Goal: Information Seeking & Learning: Check status

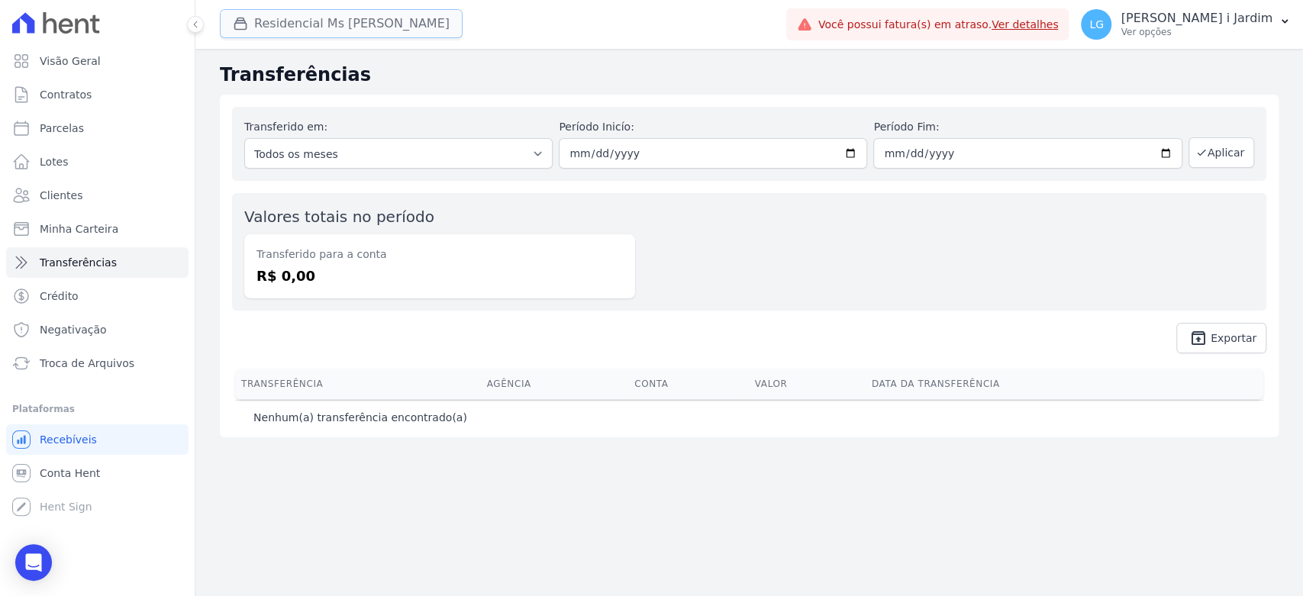
click at [357, 36] on button "Residencial Ms Fernando Lins I" at bounding box center [341, 23] width 243 height 29
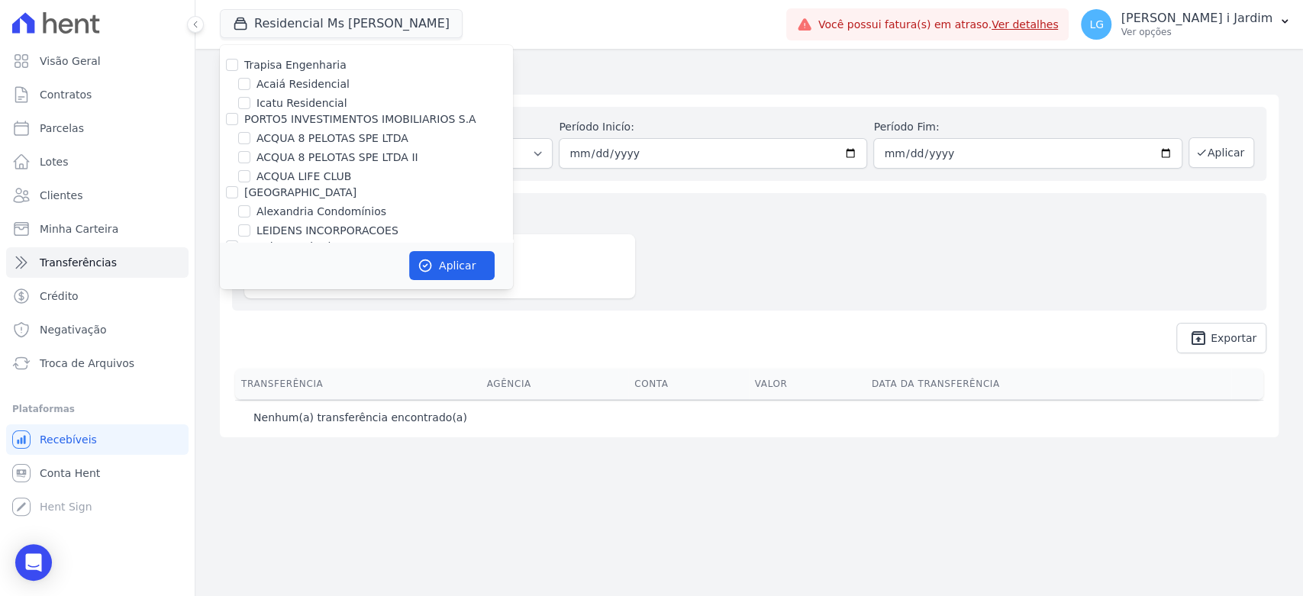
scroll to position [3152, 0]
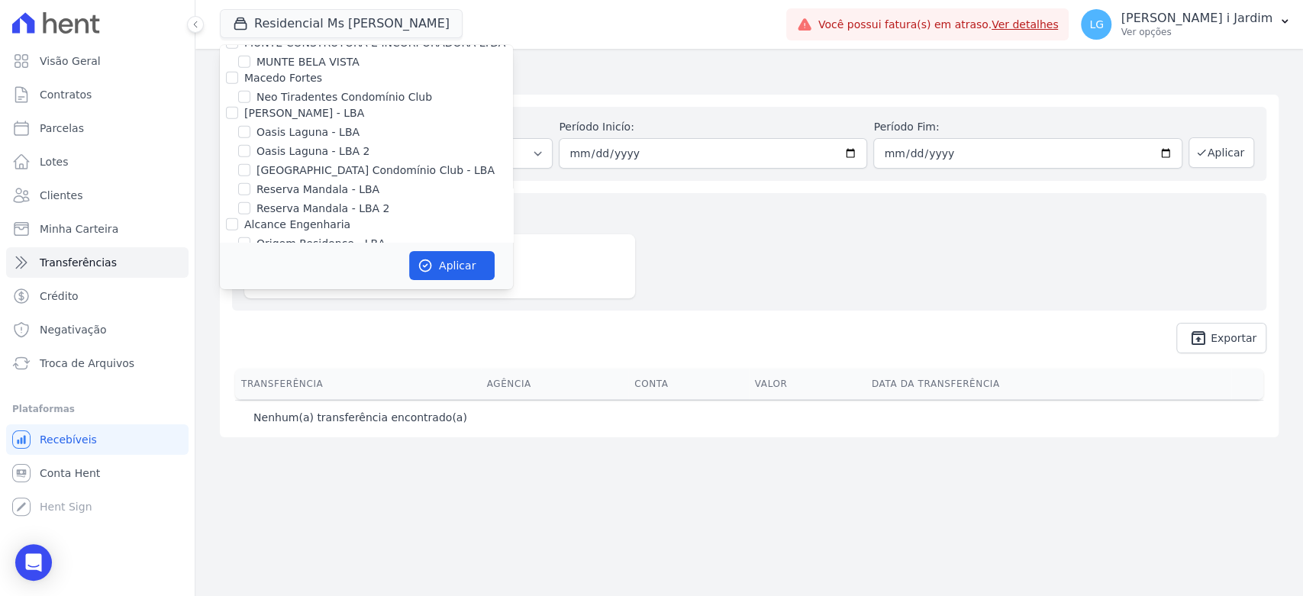
click at [346, 236] on label "Origem Residence - LBA" at bounding box center [320, 244] width 129 height 16
click at [250, 237] on input "Origem Residence - LBA" at bounding box center [244, 243] width 12 height 12
checkbox input "true"
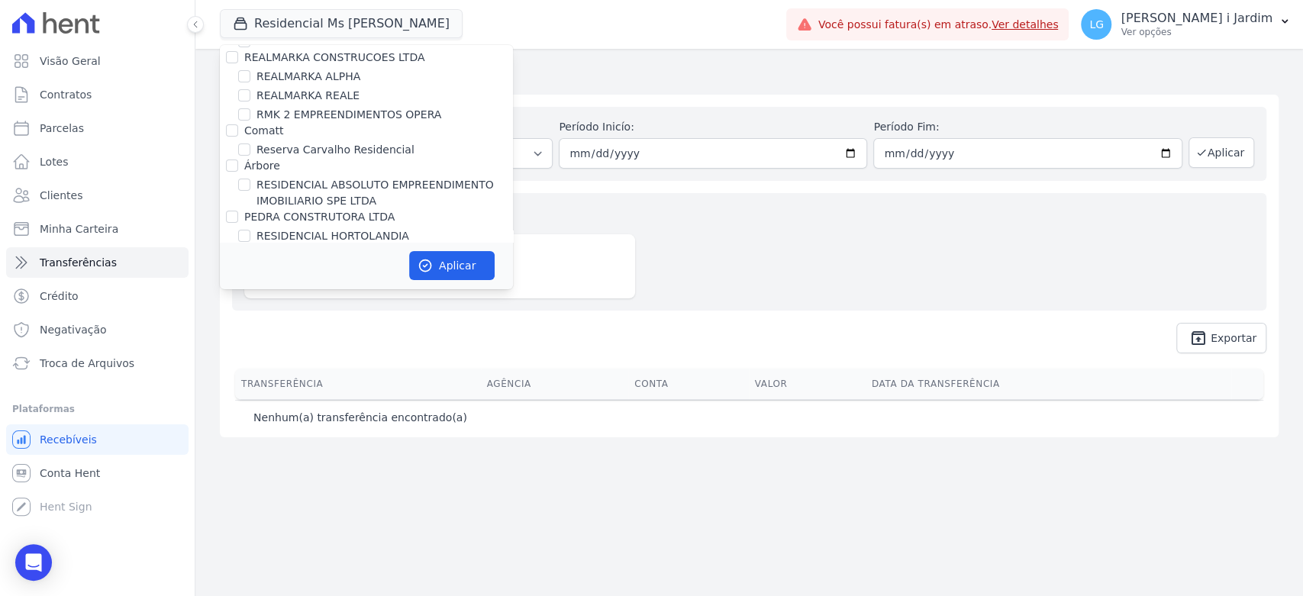
scroll to position [3492, 0]
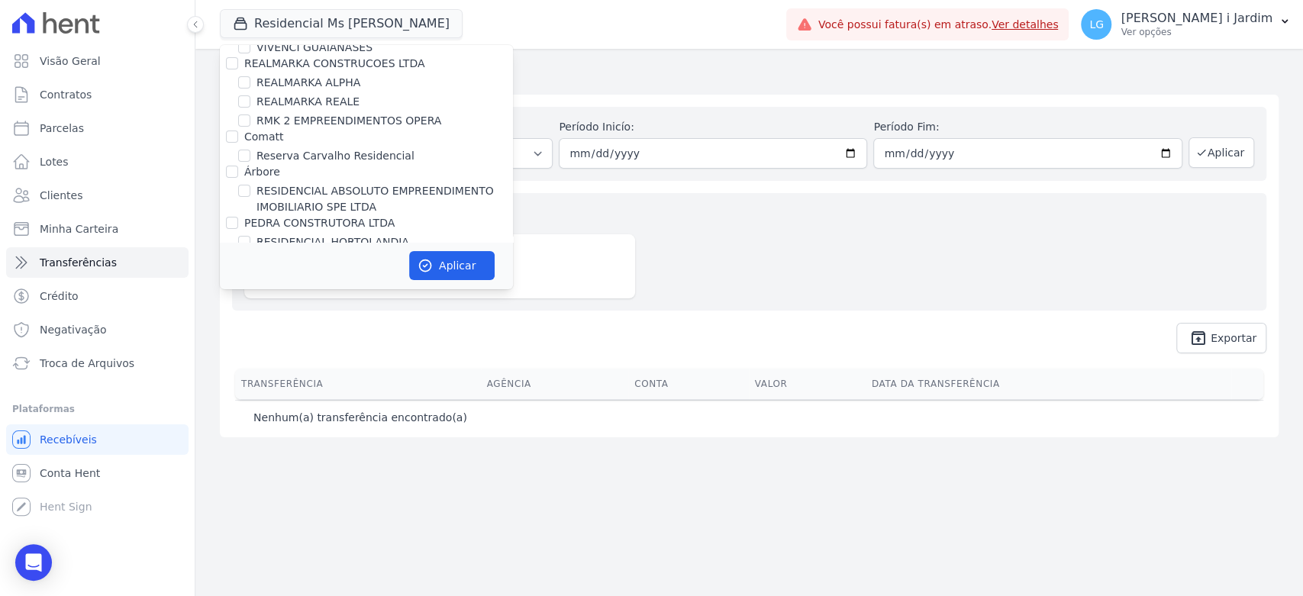
click at [288, 252] on label "MS [PERSON_NAME]" at bounding box center [298, 258] width 108 height 12
click at [238, 252] on input "MS [PERSON_NAME]" at bounding box center [232, 258] width 12 height 12
checkbox input "false"
click at [462, 269] on button "Aplicar" at bounding box center [451, 265] width 85 height 29
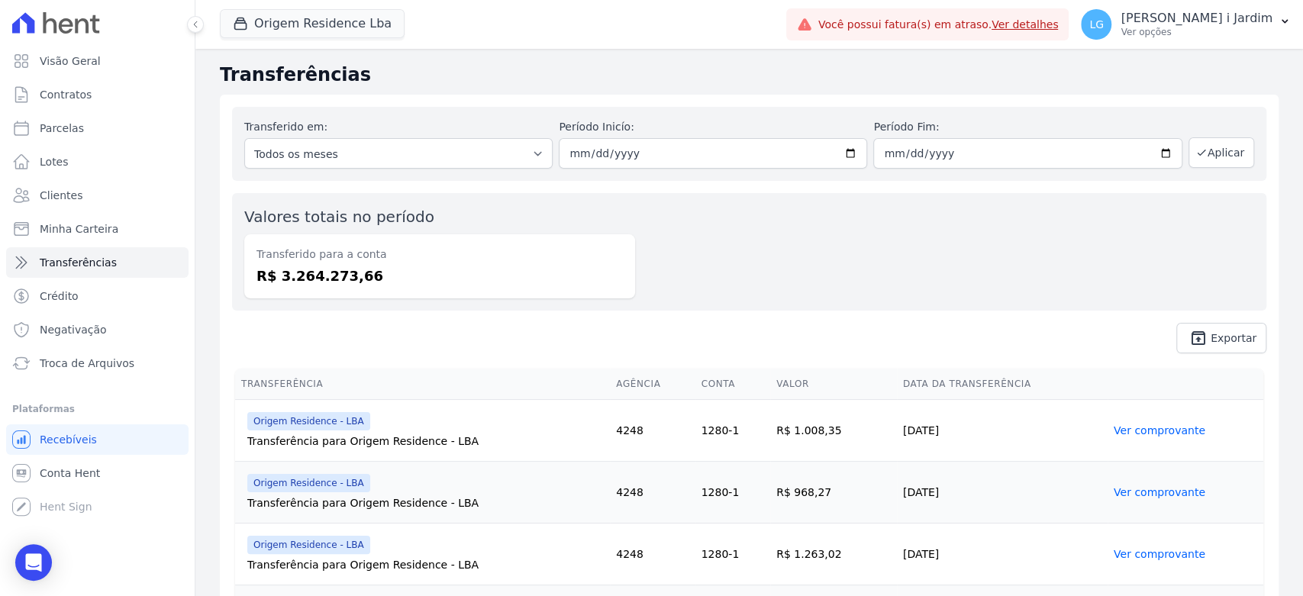
click at [401, 269] on dd "R$ 3.264.273,66" at bounding box center [439, 276] width 366 height 21
click at [794, 255] on div "Valores totais no período Transferido para a conta R$ 3.264.273,66" at bounding box center [749, 252] width 1034 height 118
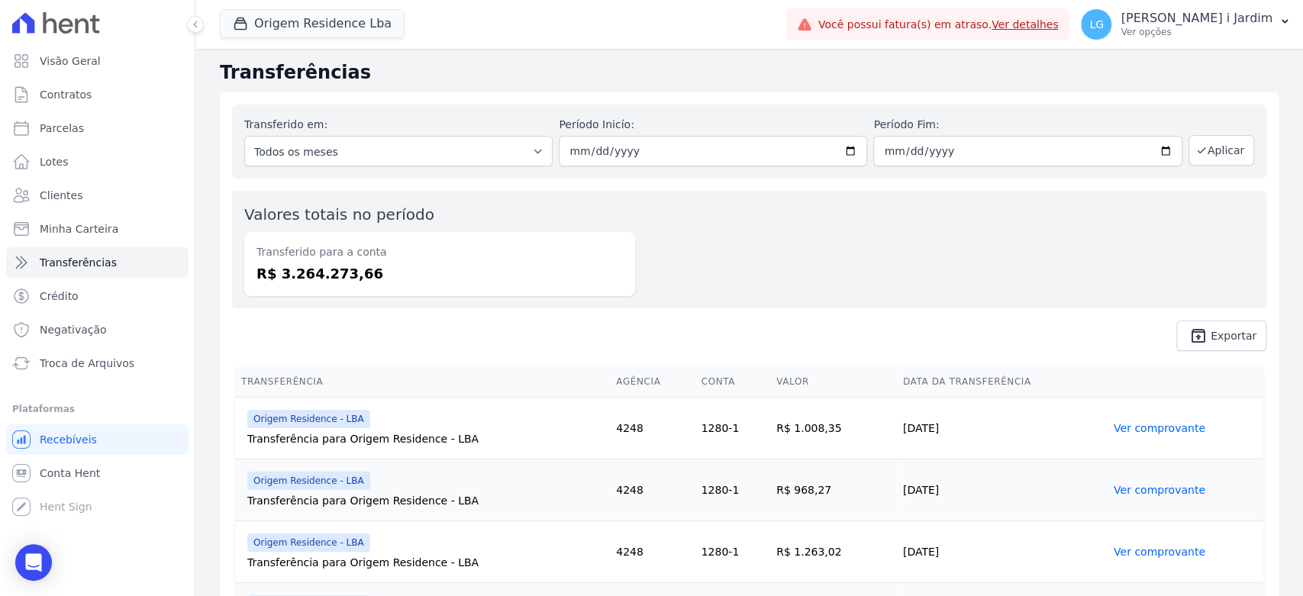
scroll to position [0, 0]
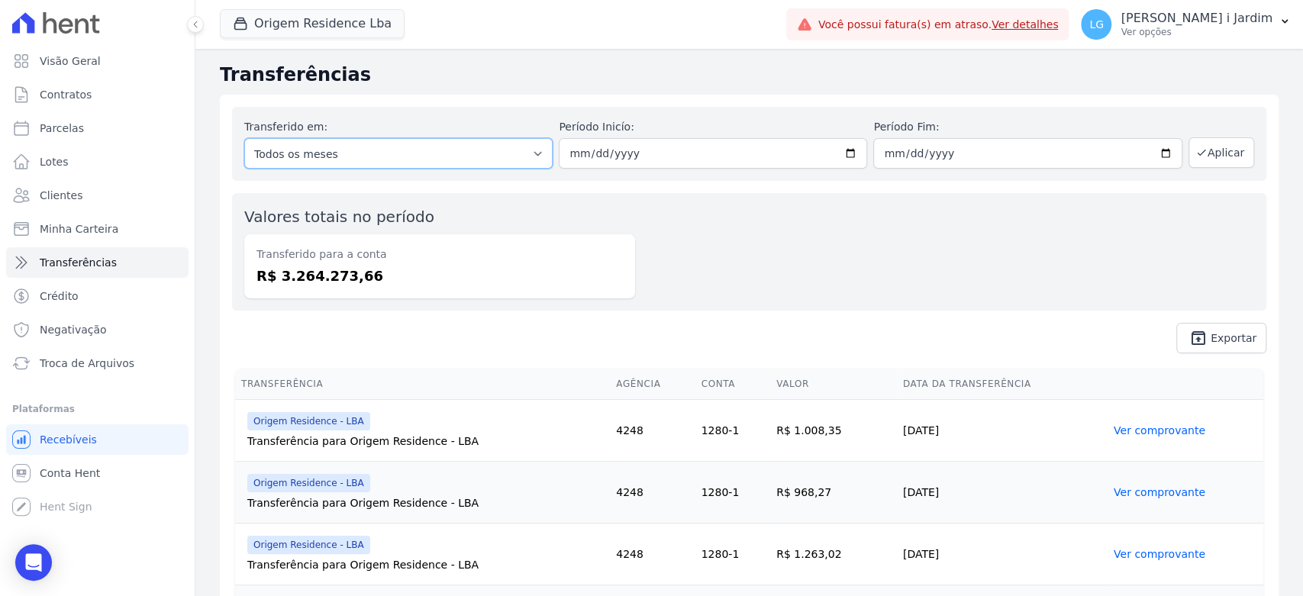
click at [484, 159] on select "Todos os meses Junho/2023 Julho/2023 Agosto/2023 Setembro/2023 Outubro/2023 Nov…" at bounding box center [398, 153] width 308 height 31
select select "09/2025"
click at [244, 138] on select "Todos os meses Junho/2023 Julho/2023 Agosto/2023 Setembro/2023 Outubro/2023 Nov…" at bounding box center [398, 153] width 308 height 31
click at [1209, 156] on button "Aplicar" at bounding box center [1221, 152] width 66 height 31
click at [324, 277] on dd "R$ 138.171,56" at bounding box center [439, 276] width 366 height 21
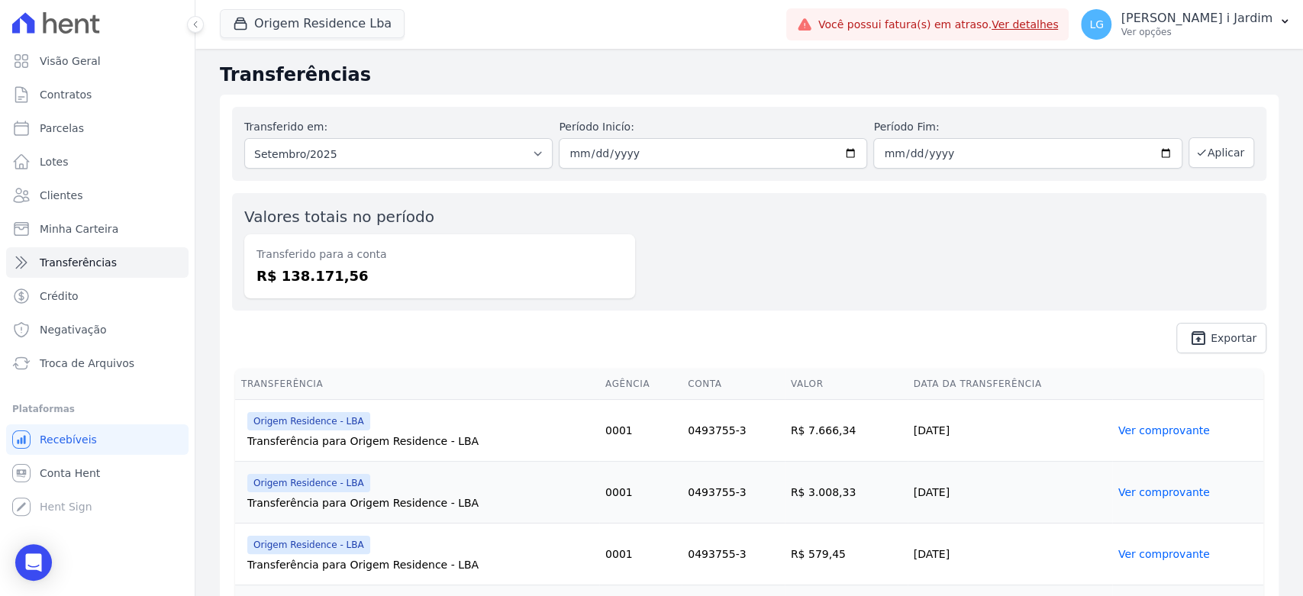
click at [324, 277] on dd "R$ 138.171,56" at bounding box center [439, 276] width 366 height 21
copy dd "138.171,56"
click at [91, 48] on link "Visão Geral" at bounding box center [97, 61] width 182 height 31
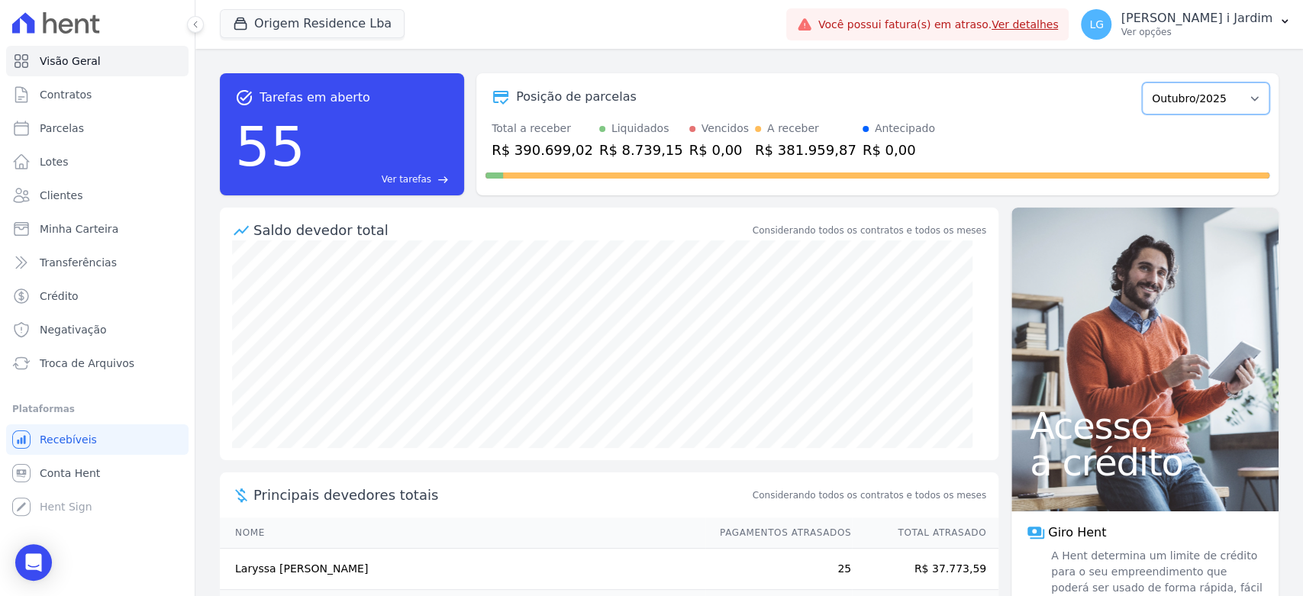
click at [1195, 114] on select "Junho/2023 Julho/2023 Agosto/2023 Setembro/2023 Outubro/2023 Novembro/2023 Deze…" at bounding box center [1205, 98] width 127 height 32
select select "09/2025"
click at [1142, 82] on select "Junho/2023 Julho/2023 Agosto/2023 Setembro/2023 Outubro/2023 Novembro/2023 Deze…" at bounding box center [1205, 98] width 127 height 32
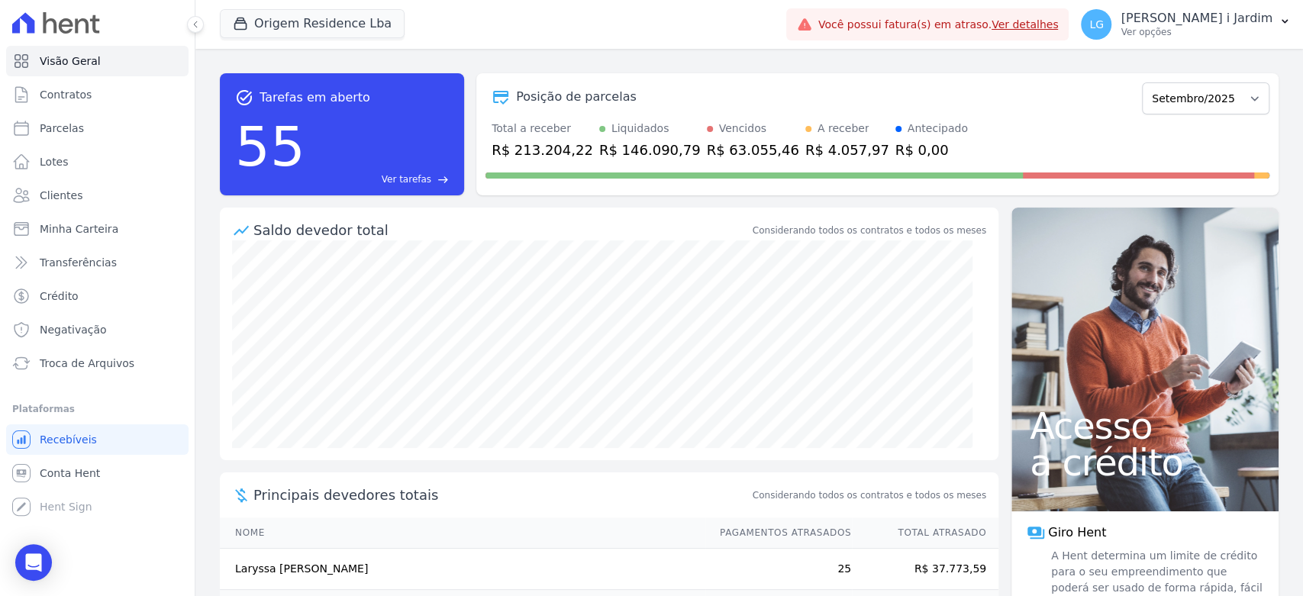
click at [556, 144] on div "R$ 213.204,22" at bounding box center [542, 150] width 102 height 21
copy div "213.204,22"
click at [285, 29] on button "Origem Residence Lba" at bounding box center [312, 23] width 185 height 29
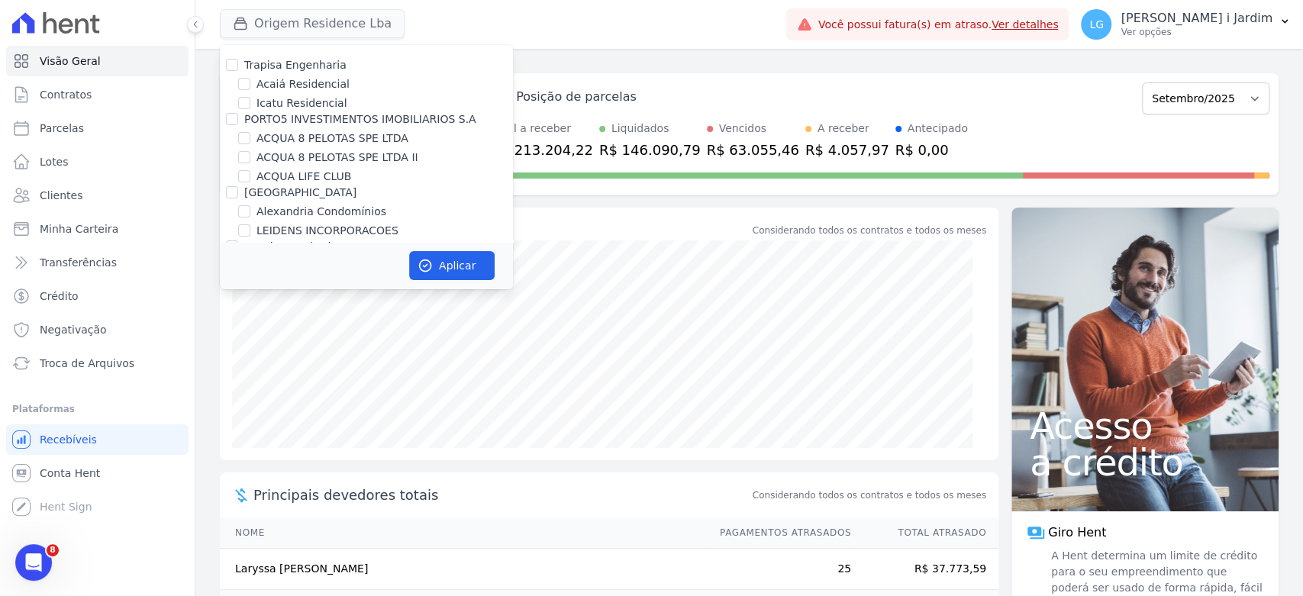
scroll to position [3439, 0]
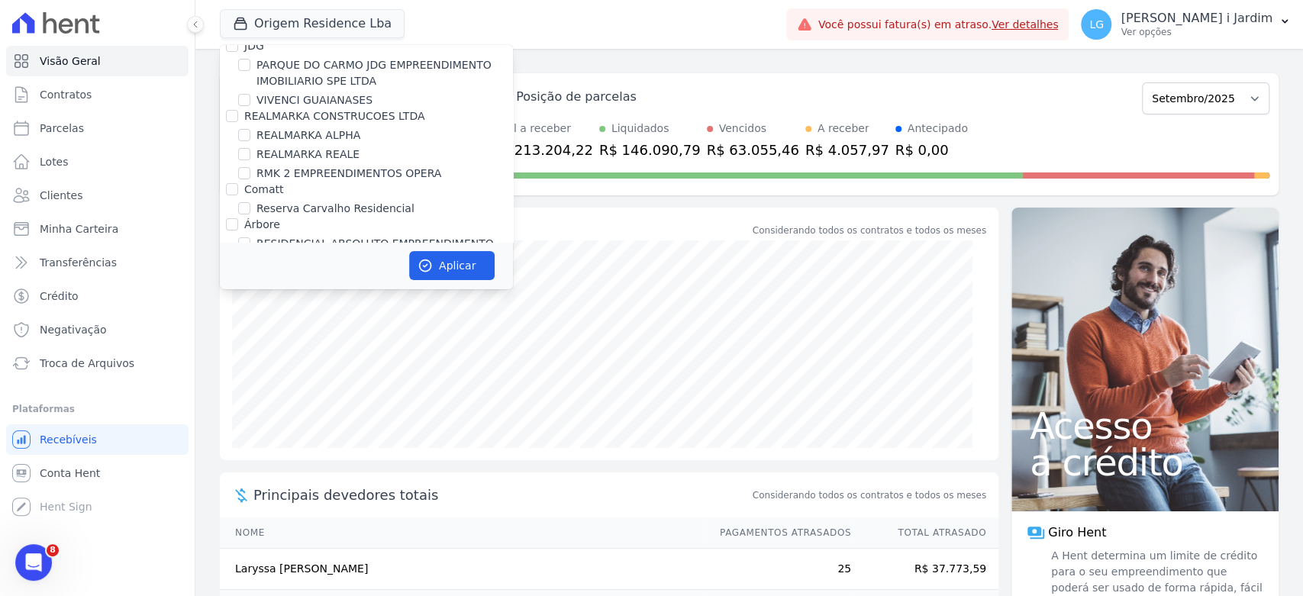
click at [256, 217] on div "Árbore" at bounding box center [262, 225] width 36 height 16
click at [256, 236] on label "RESIDENCIAL ABSOLUTO EMPREENDIMENTO IMOBILIARIO SPE LTDA" at bounding box center [384, 252] width 256 height 32
click at [250, 237] on input "RESIDENCIAL ABSOLUTO EMPREENDIMENTO IMOBILIARIO SPE LTDA" at bounding box center [244, 243] width 12 height 12
checkbox input "true"
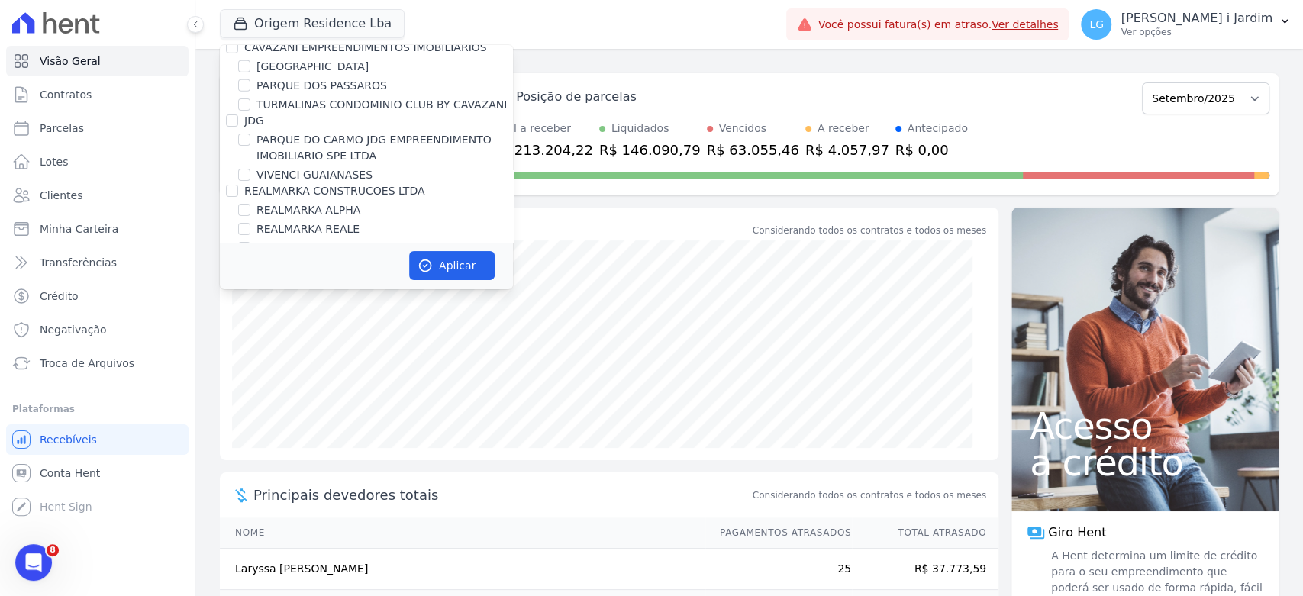
scroll to position [3524, 0]
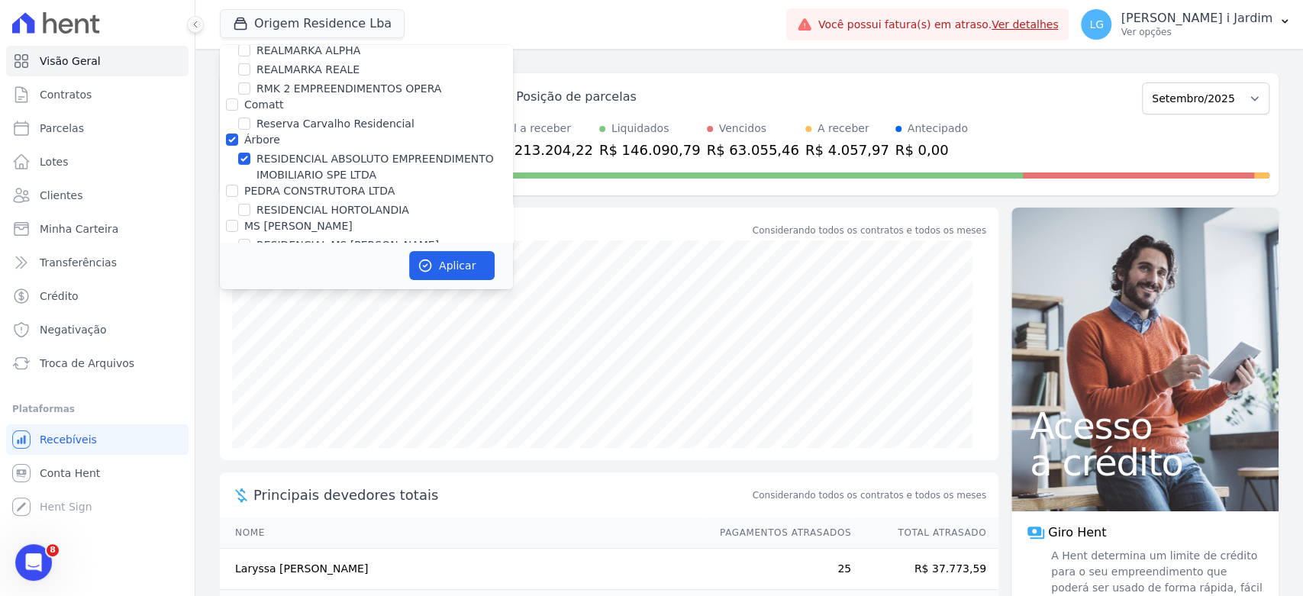
click at [286, 151] on label "RESIDENCIAL ABSOLUTO EMPREENDIMENTO IMOBILIARIO SPE LTDA" at bounding box center [384, 167] width 256 height 32
click at [250, 153] on input "RESIDENCIAL ABSOLUTO EMPREENDIMENTO IMOBILIARIO SPE LTDA" at bounding box center [244, 159] width 12 height 12
checkbox input "false"
click at [286, 151] on label "RESIDENCIAL ABSOLUTO EMPREENDIMENTO IMOBILIARIO SPE LTDA" at bounding box center [384, 167] width 256 height 32
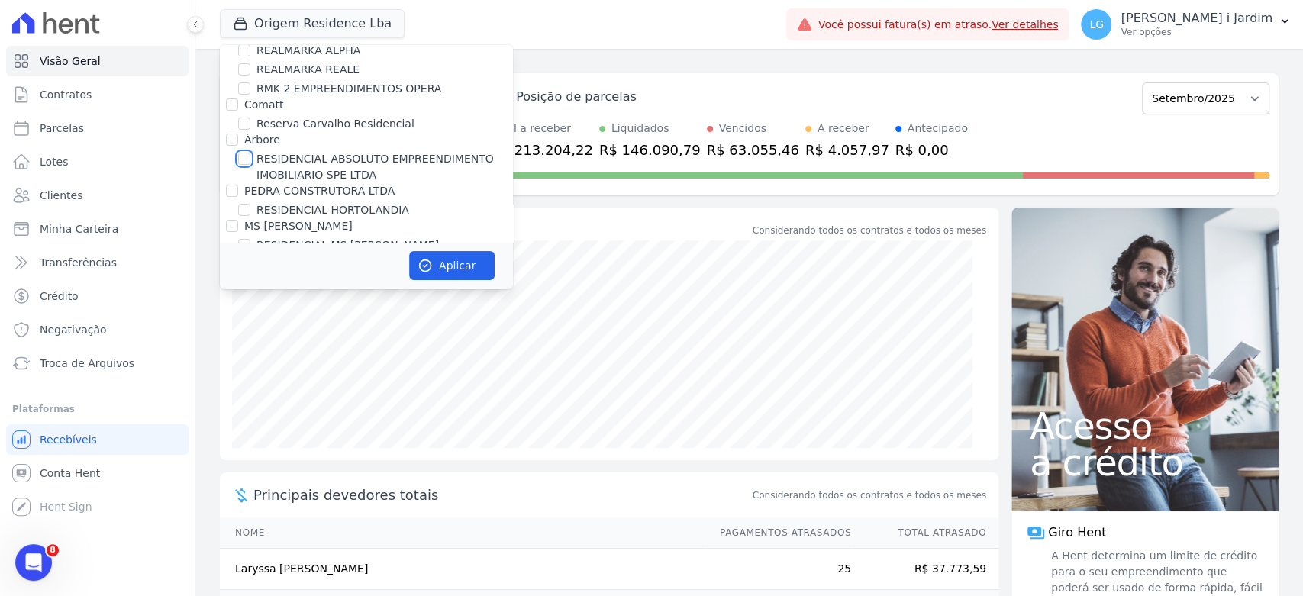
click at [250, 153] on input "RESIDENCIAL ABSOLUTO EMPREENDIMENTO IMOBILIARIO SPE LTDA" at bounding box center [244, 159] width 12 height 12
checkbox input "true"
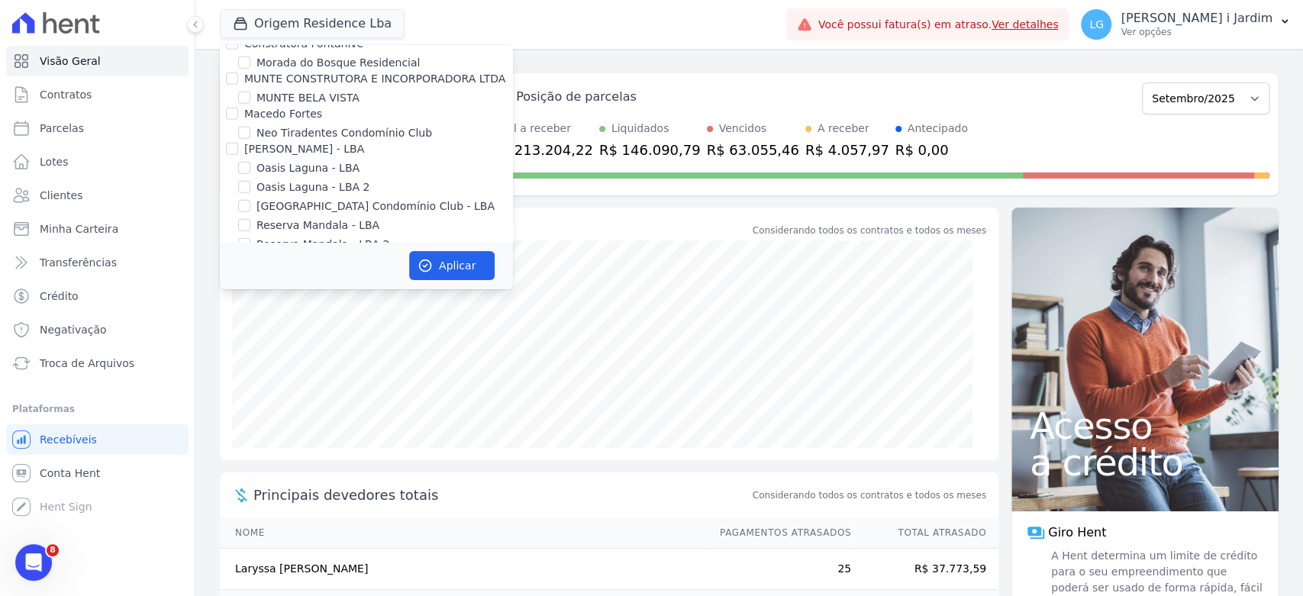
scroll to position [3100, 0]
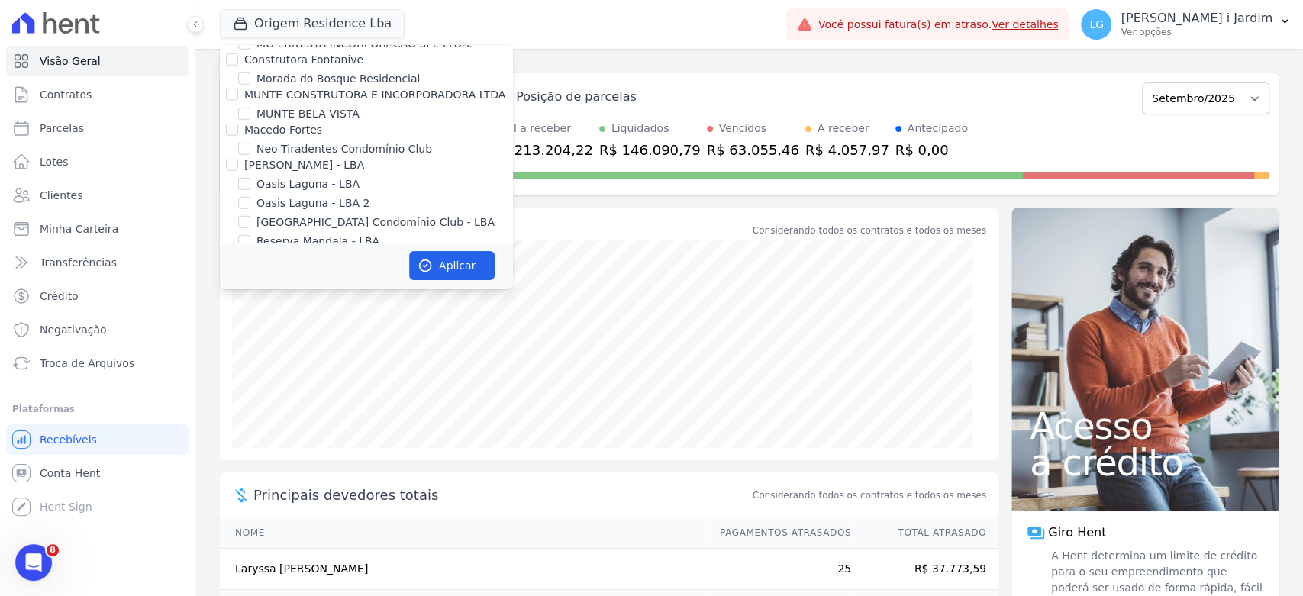
click at [295, 288] on label "Origem Residence - LBA" at bounding box center [320, 296] width 129 height 16
click at [250, 289] on input "Origem Residence - LBA" at bounding box center [244, 295] width 12 height 12
checkbox input "false"
click at [446, 271] on button "Aplicar" at bounding box center [451, 265] width 85 height 29
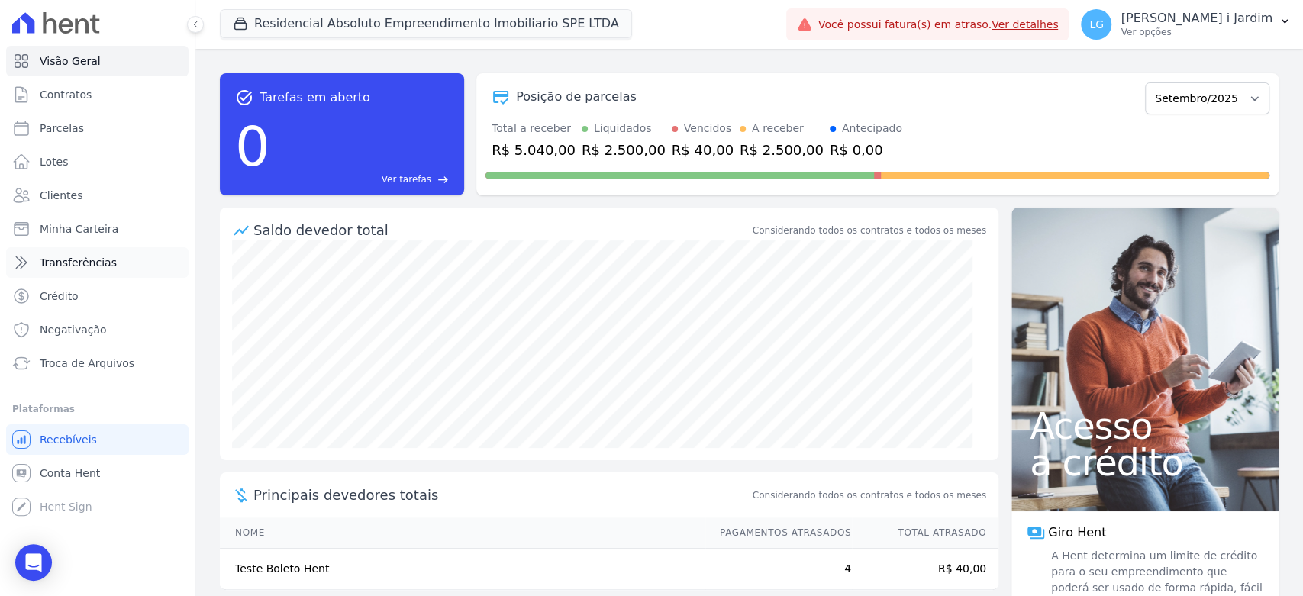
click at [92, 264] on span "Transferências" at bounding box center [78, 262] width 77 height 15
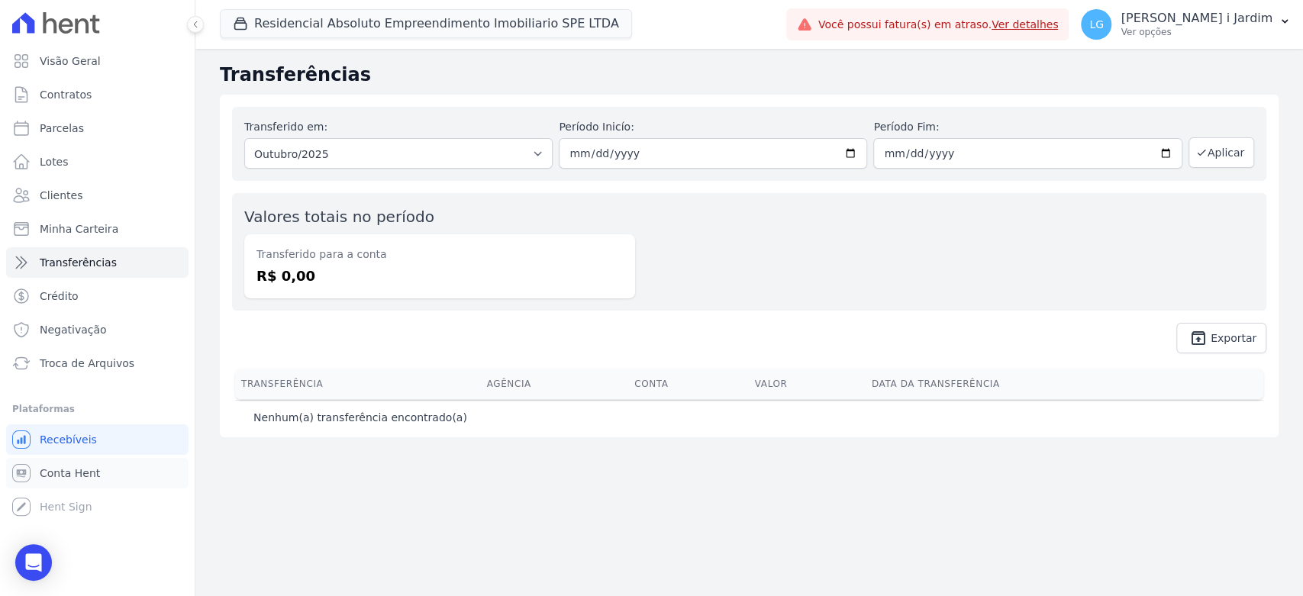
click at [92, 468] on span "Conta Hent" at bounding box center [70, 473] width 60 height 15
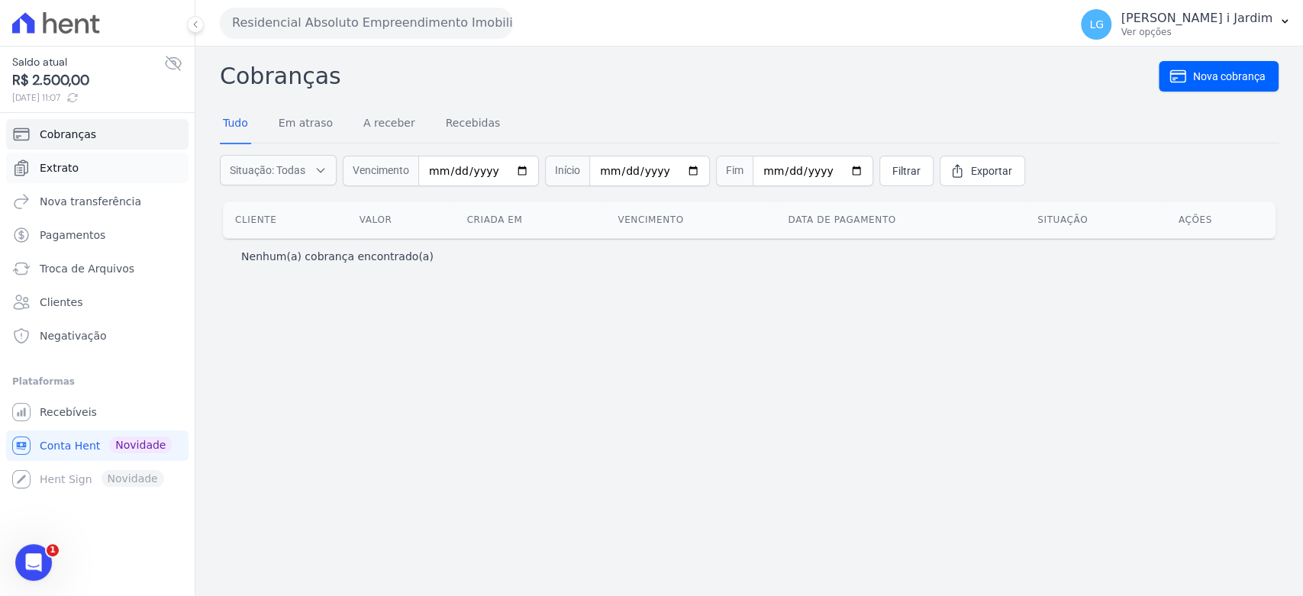
click at [92, 178] on link "Extrato" at bounding box center [97, 168] width 182 height 31
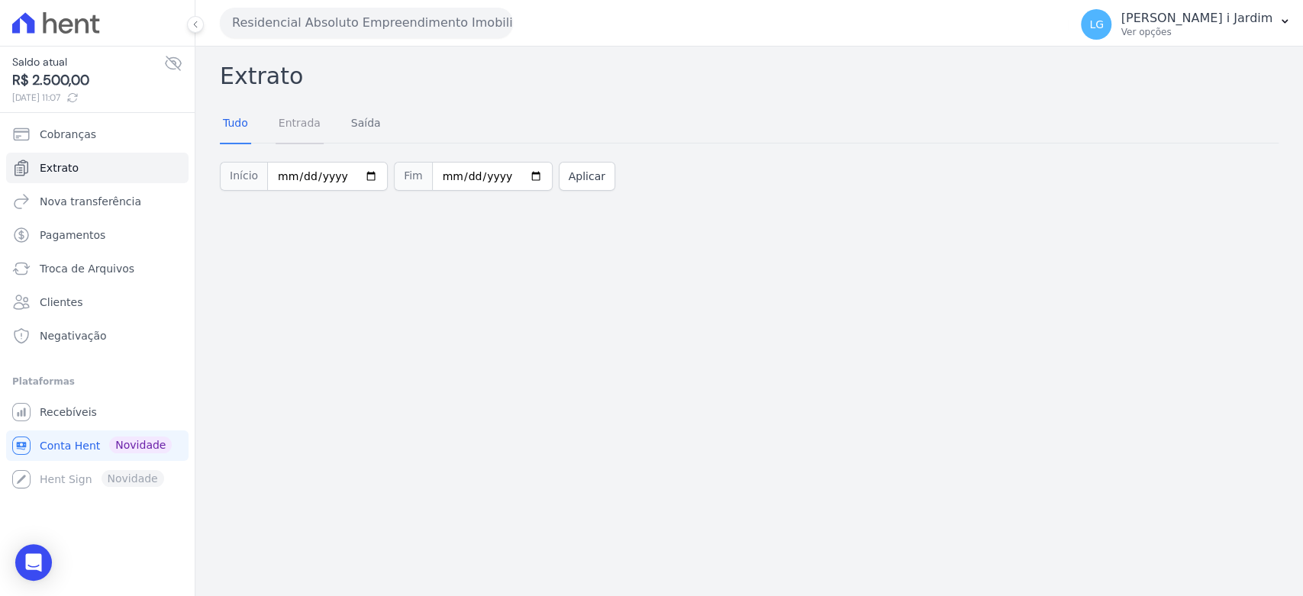
click at [301, 127] on link "Entrada" at bounding box center [300, 125] width 48 height 40
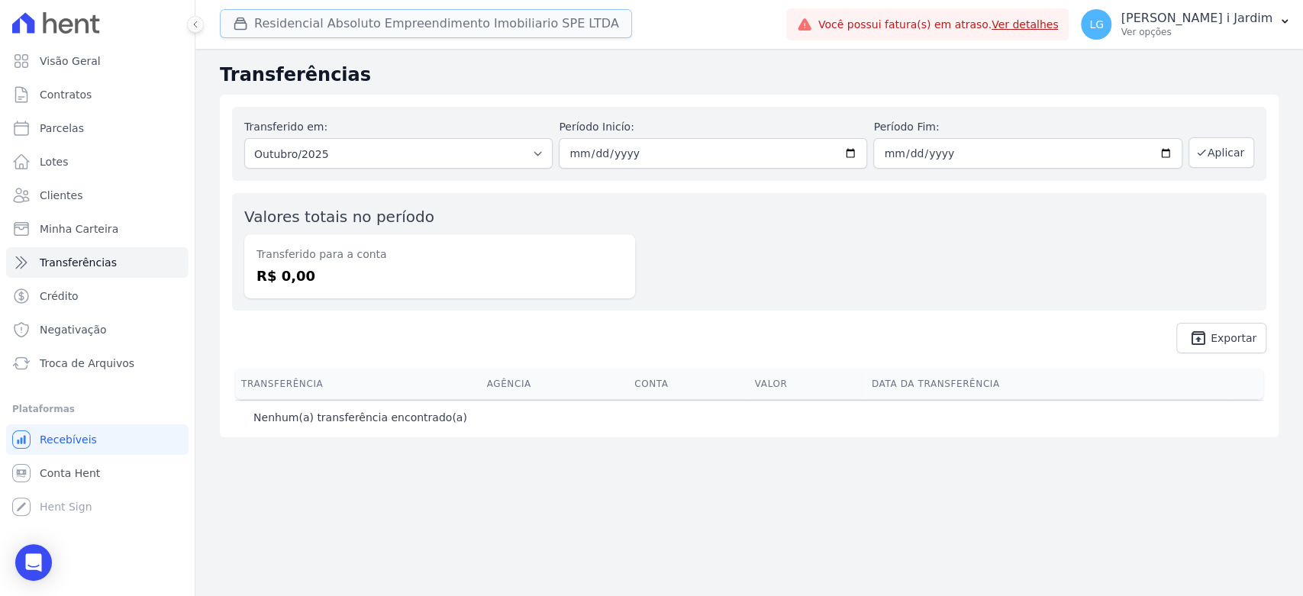
click at [372, 35] on button "Residencial Absoluto Empreendimento Imobiliario SPE LTDA" at bounding box center [426, 23] width 412 height 29
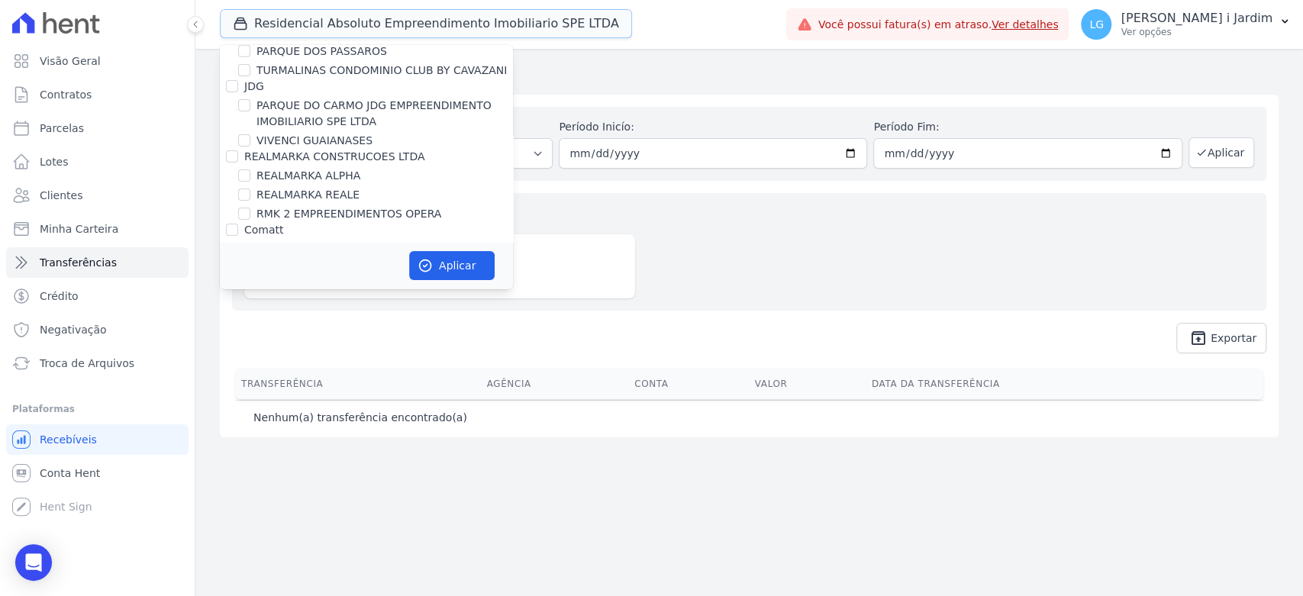
scroll to position [3392, 0]
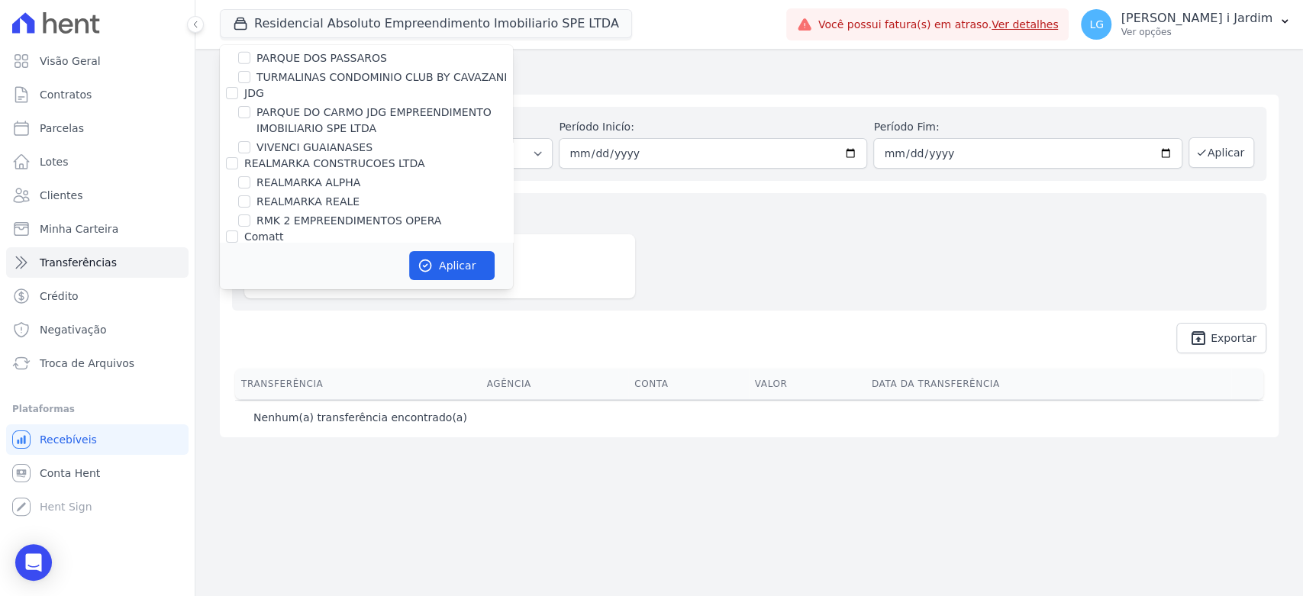
click at [320, 283] on label "RESIDENCIAL ABSOLUTO EMPREENDIMENTO IMOBILIARIO SPE LTDA" at bounding box center [384, 299] width 256 height 32
click at [314, 283] on label "RESIDENCIAL ABSOLUTO EMPREENDIMENTO IMOBILIARIO SPE LTDA" at bounding box center [384, 299] width 256 height 32
click at [250, 285] on input "RESIDENCIAL ABSOLUTO EMPREENDIMENTO IMOBILIARIO SPE LTDA" at bounding box center [244, 291] width 12 height 12
checkbox input "false"
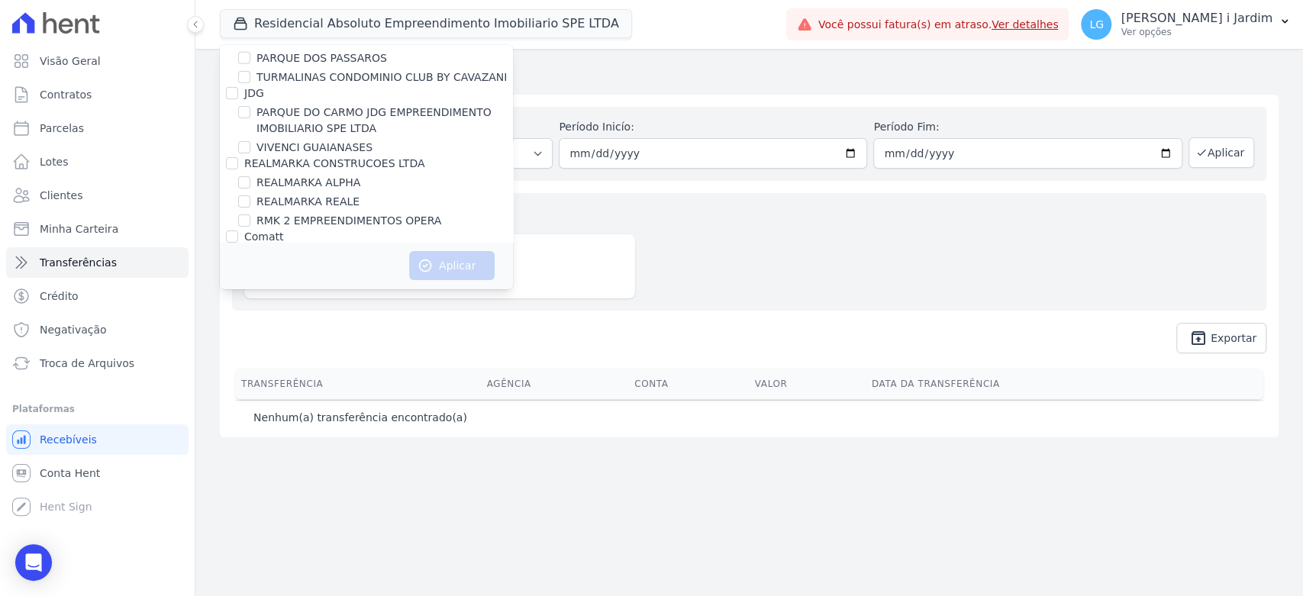
scroll to position [599, 0]
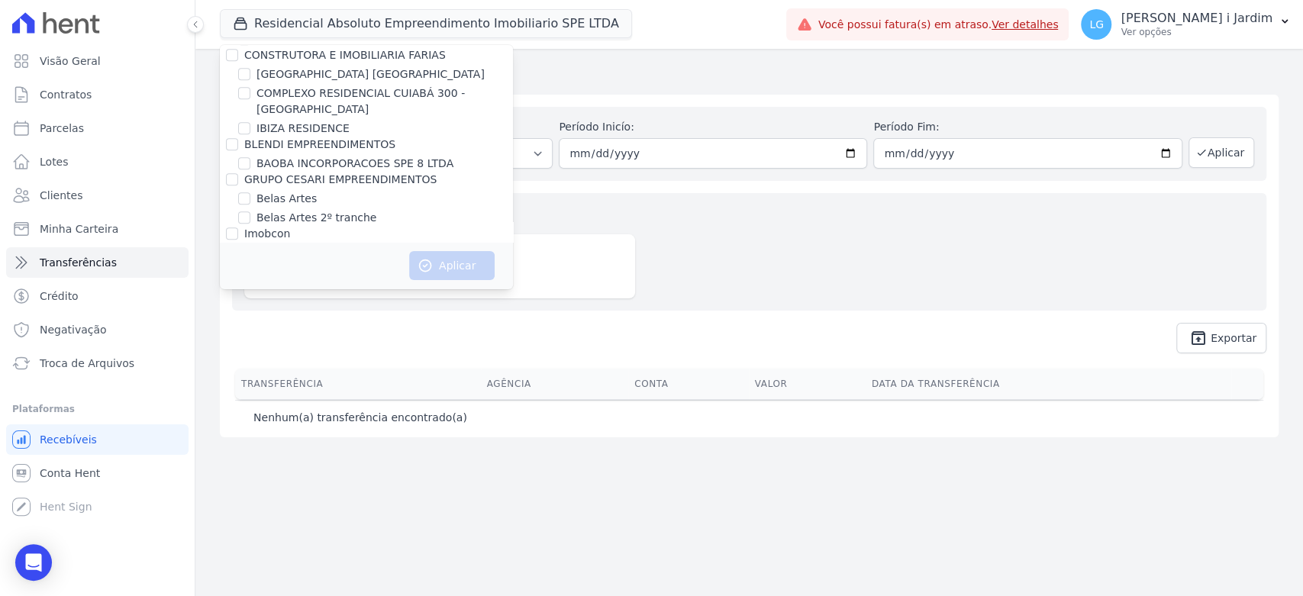
click at [366, 163] on label "BAOBA INCORPORACOES SPE 8 LTDA" at bounding box center [354, 164] width 197 height 16
click at [250, 163] on input "BAOBA INCORPORACOES SPE 8 LTDA" at bounding box center [244, 163] width 12 height 12
checkbox input "true"
click at [456, 255] on button "Aplicar" at bounding box center [451, 265] width 85 height 29
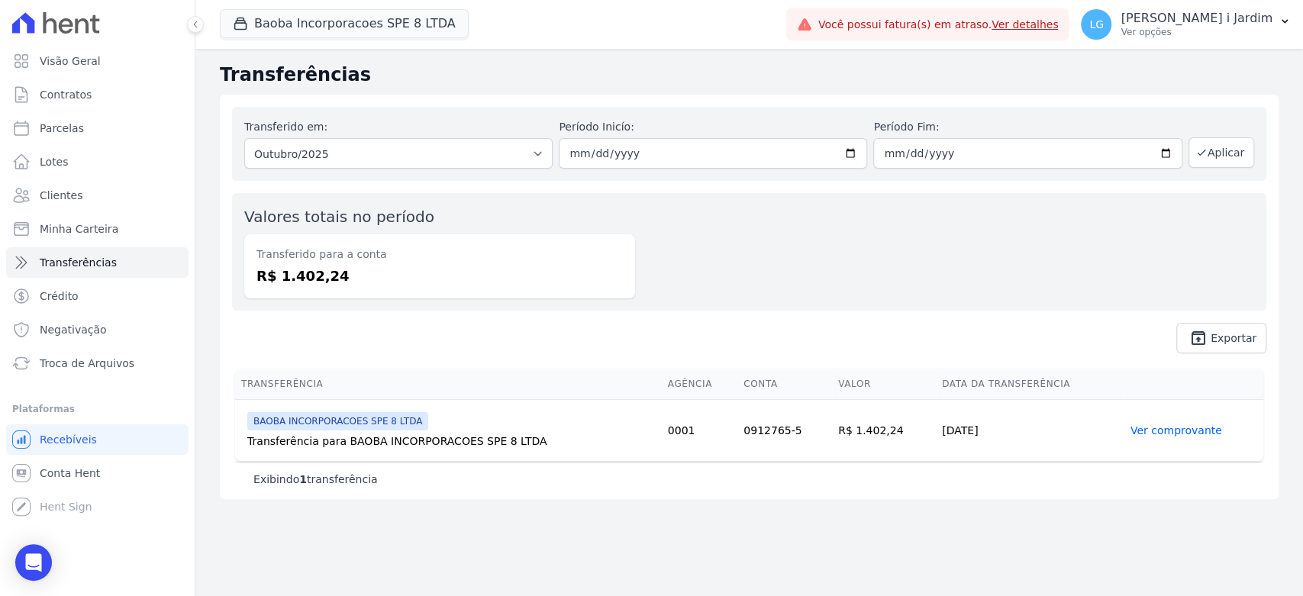
click at [362, 136] on div "Transferido em: Todos os meses Setembro/2025 Outubro/2025 Outubro/2025" at bounding box center [398, 144] width 308 height 50
click at [355, 159] on select "Todos os meses Setembro/2025 Outubro/2025 Outubro/2025" at bounding box center [398, 153] width 308 height 31
select select "09/2025"
click at [244, 138] on select "Todos os meses Setembro/2025 Outubro/2025 Outubro/2025" at bounding box center [398, 153] width 308 height 31
click at [1215, 155] on button "Aplicar" at bounding box center [1221, 152] width 66 height 31
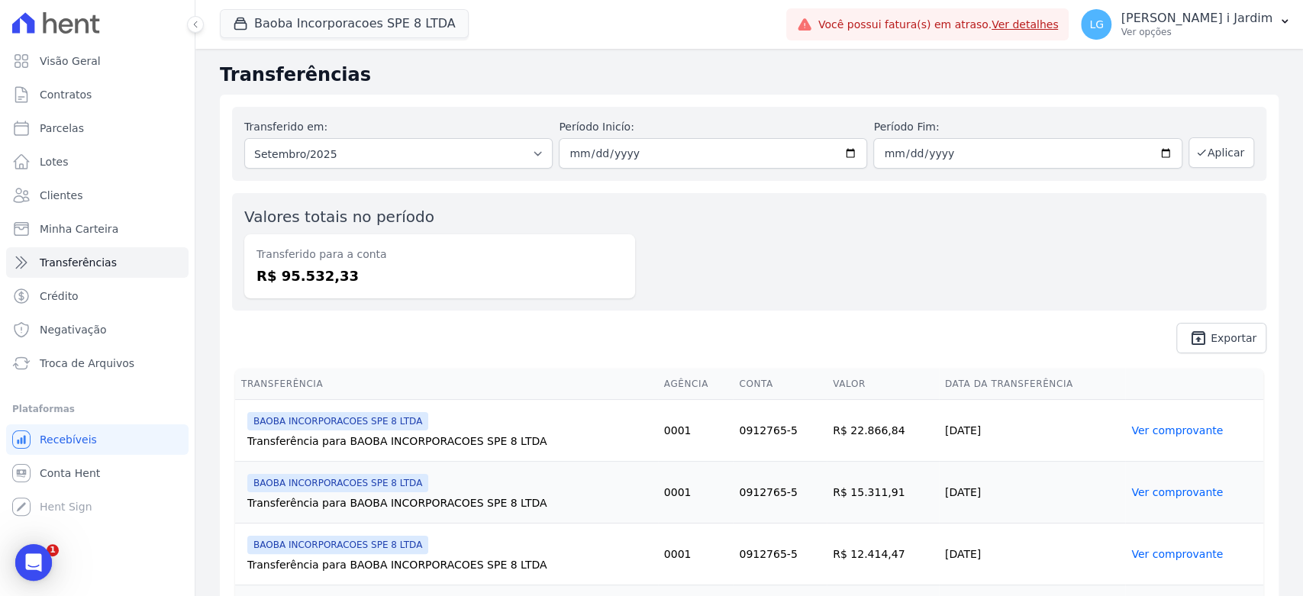
click at [306, 271] on dd "R$ 95.532,33" at bounding box center [439, 276] width 366 height 21
copy dd "95.532,33"
click at [107, 56] on link "Visão Geral" at bounding box center [97, 61] width 182 height 31
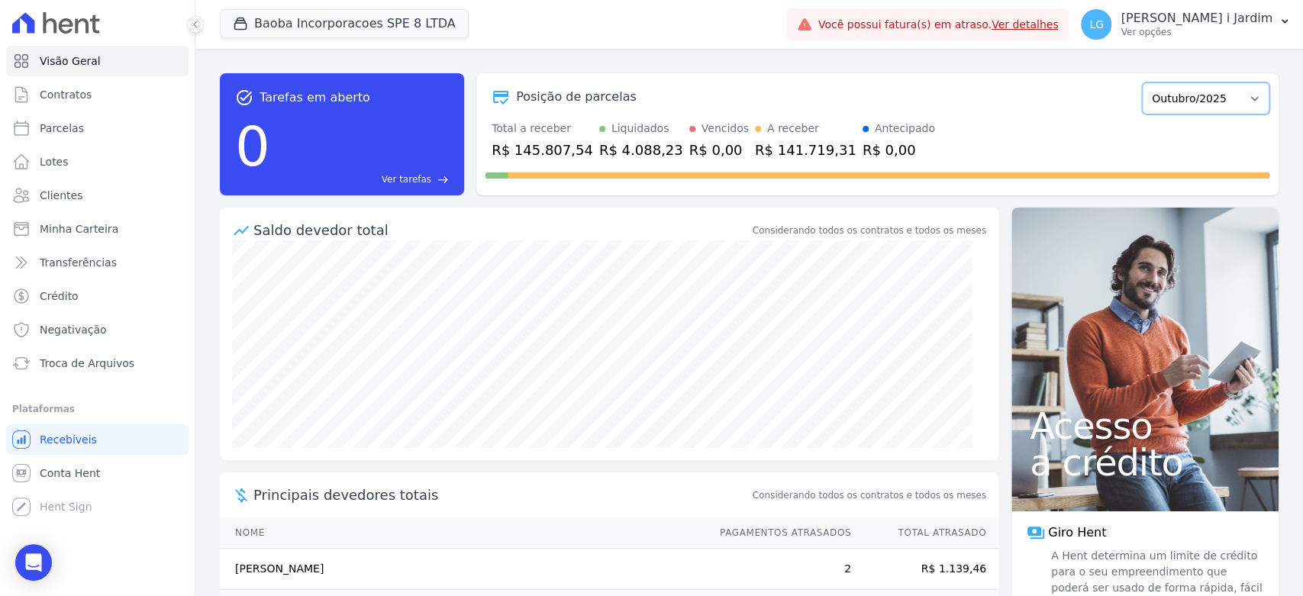
click at [1217, 108] on select "Março/2025 Abril/2025 Maio/2025 Junho/2025 Julho/2025 Agosto/2025 Setembro/2025…" at bounding box center [1205, 98] width 127 height 32
select select "09/2025"
click at [1142, 82] on select "Março/2025 Abril/2025 Maio/2025 Junho/2025 Julho/2025 Agosto/2025 Setembro/2025…" at bounding box center [1205, 98] width 127 height 32
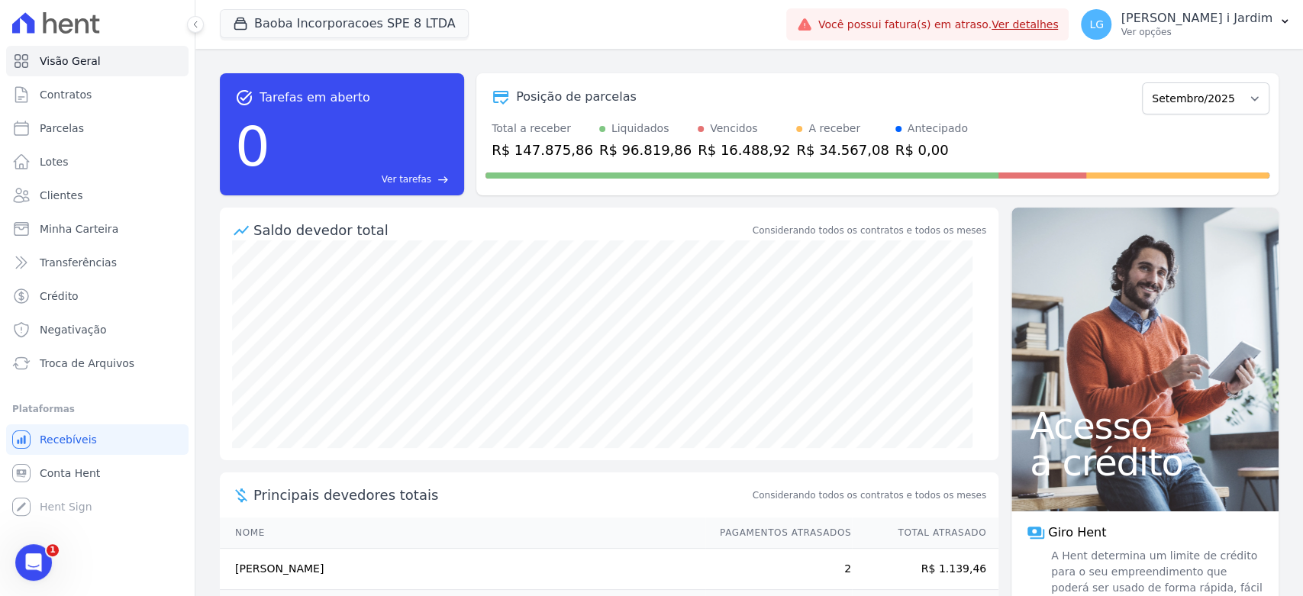
click at [557, 150] on div "R$ 147.875,86" at bounding box center [542, 150] width 102 height 21
click at [557, 149] on div "R$ 147.875,86" at bounding box center [542, 150] width 102 height 21
copy div "147.875,86"
click at [800, 156] on div "R$ 34.567,08" at bounding box center [842, 150] width 92 height 21
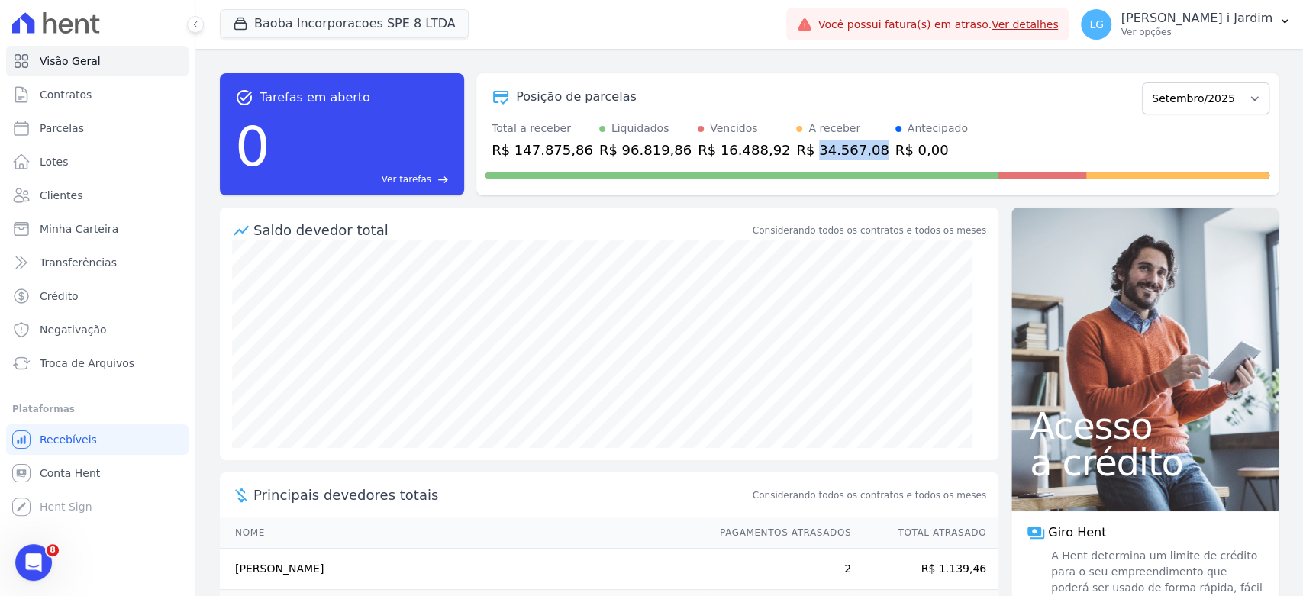
copy div "34.567,08"
drag, startPoint x: 275, startPoint y: 15, endPoint x: 276, endPoint y: 33, distance: 17.6
click at [276, 16] on button "Baoba Incorporacoes SPE 8 LTDA" at bounding box center [344, 23] width 249 height 29
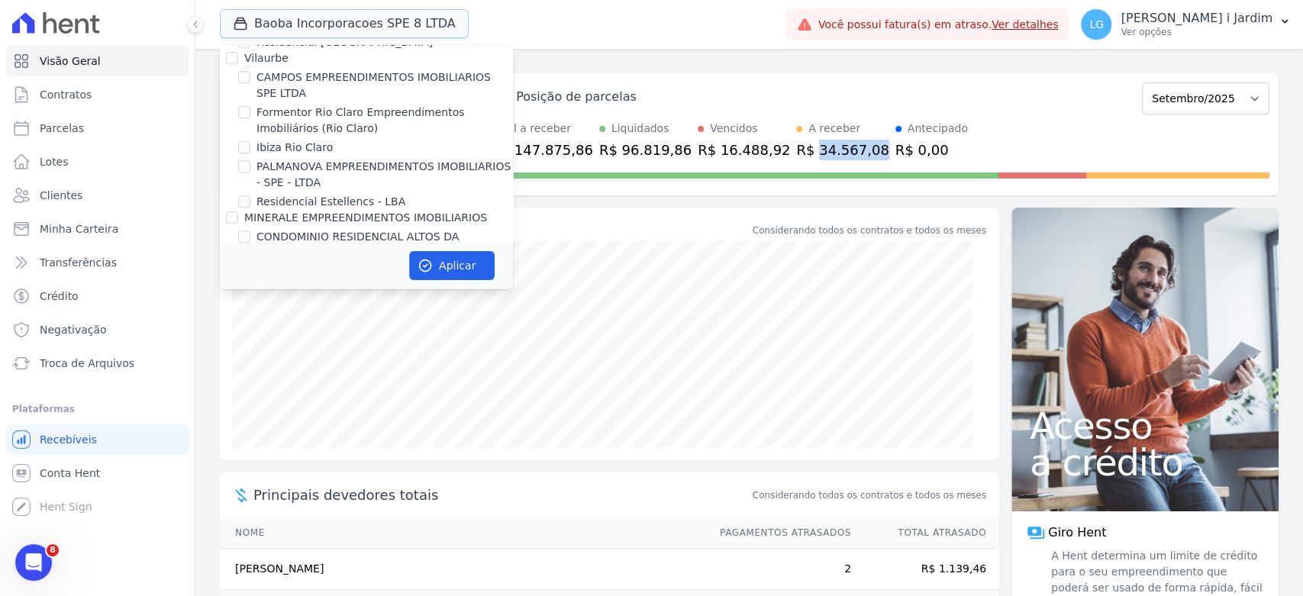
scroll to position [593, 0]
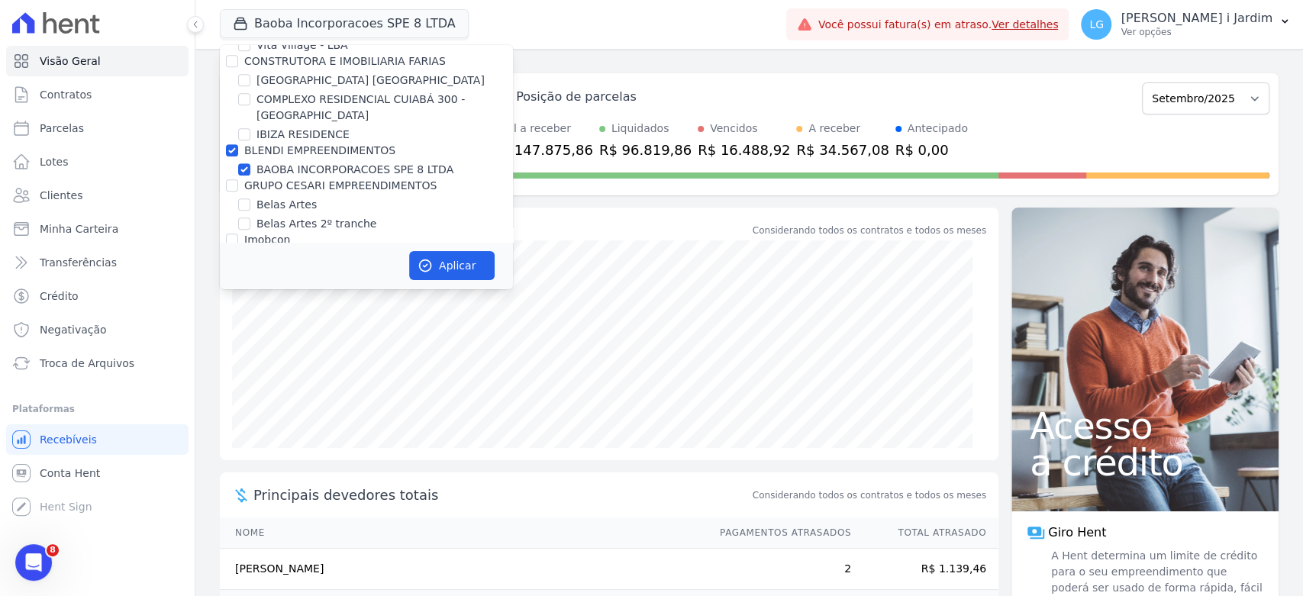
click at [282, 162] on label "BAOBA INCORPORACOES SPE 8 LTDA" at bounding box center [354, 170] width 197 height 16
click at [250, 163] on input "BAOBA INCORPORACOES SPE 8 LTDA" at bounding box center [244, 169] width 12 height 12
checkbox input "false"
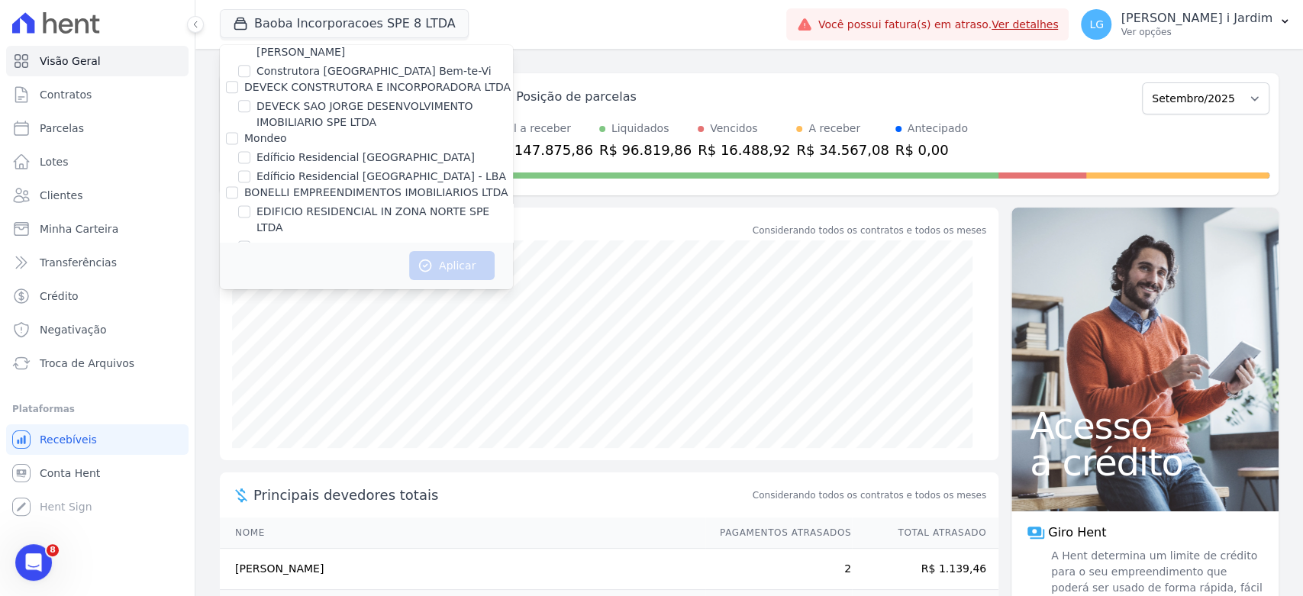
click at [282, 204] on label "EDIFICIO RESIDENCIAL IN ZONA NORTE SPE LTDA" at bounding box center [384, 220] width 256 height 32
click at [250, 205] on input "EDIFICIO RESIDENCIAL IN ZONA NORTE SPE LTDA" at bounding box center [244, 211] width 12 height 12
checkbox input "true"
click at [447, 270] on button "Aplicar" at bounding box center [451, 265] width 85 height 29
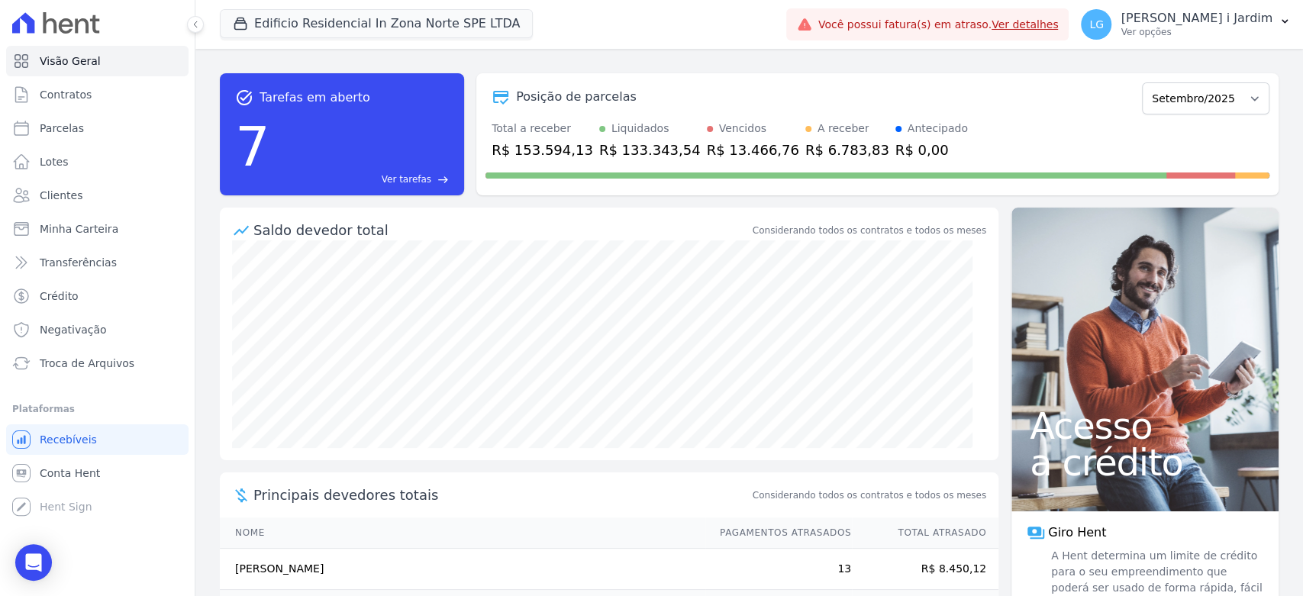
click at [533, 142] on div "R$ 153.594,13" at bounding box center [542, 150] width 102 height 21
copy div "153.594,13"
click at [805, 153] on div "R$ 6.783,83" at bounding box center [847, 150] width 84 height 21
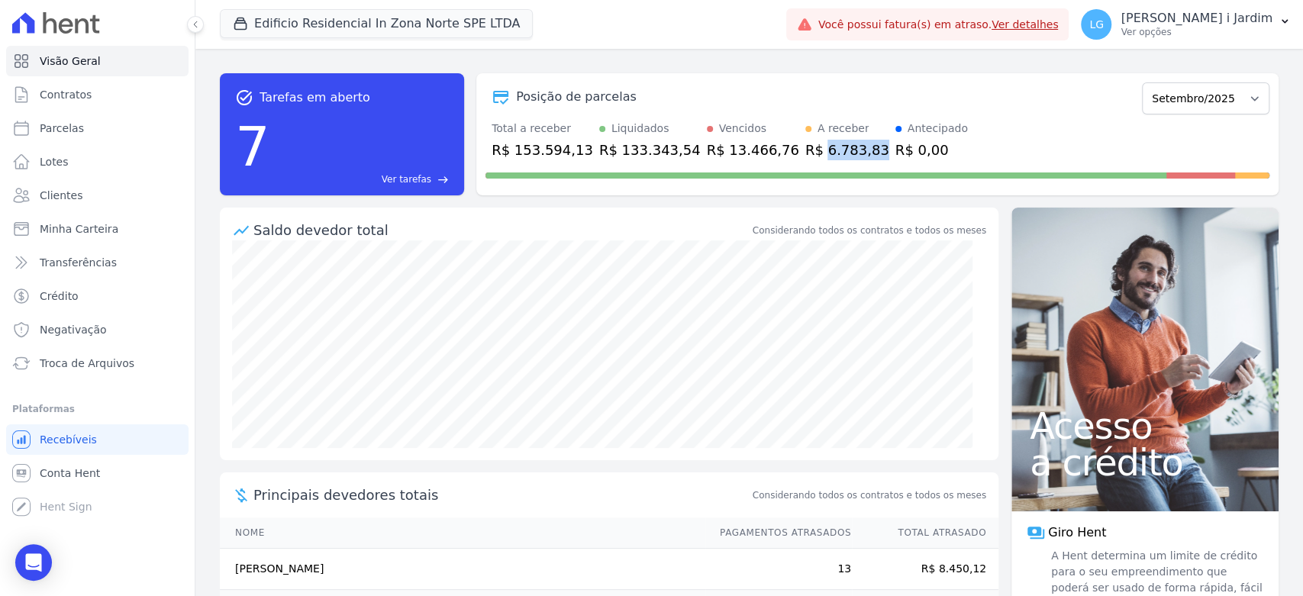
copy div "6.783,83"
click at [121, 264] on link "Transferências" at bounding box center [97, 262] width 182 height 31
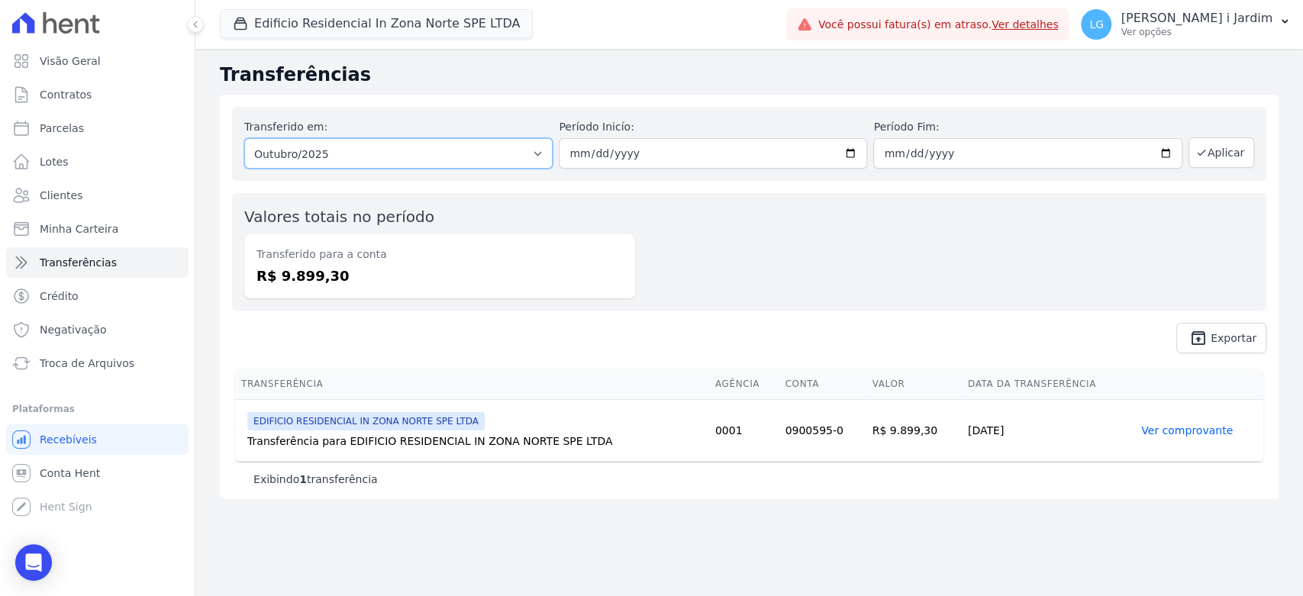
drag, startPoint x: 354, startPoint y: 153, endPoint x: 348, endPoint y: 162, distance: 10.4
click at [354, 153] on select "Todos os meses Junho/2025 Julho/2025 Agosto/2025 Setembro/2025 Outubro/2025 Out…" at bounding box center [398, 153] width 308 height 31
select select "09/2025"
click at [244, 138] on select "Todos os meses Junho/2025 Julho/2025 Agosto/2025 Setembro/2025 Outubro/2025 Out…" at bounding box center [398, 153] width 308 height 31
click at [1216, 157] on button "Aplicar" at bounding box center [1221, 152] width 66 height 31
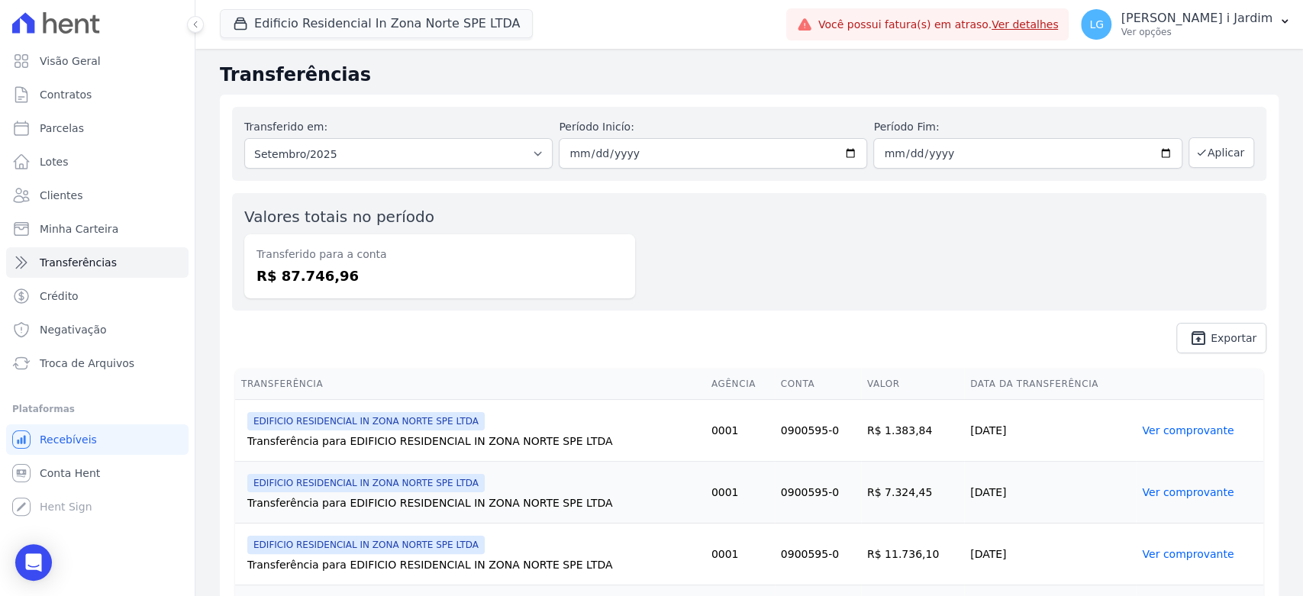
click at [330, 279] on dd "R$ 87.746,96" at bounding box center [439, 276] width 366 height 21
copy dd "87.746,96"
click at [372, 28] on button "Edificio Residencial In Zona Norte SPE LTDA" at bounding box center [376, 23] width 313 height 29
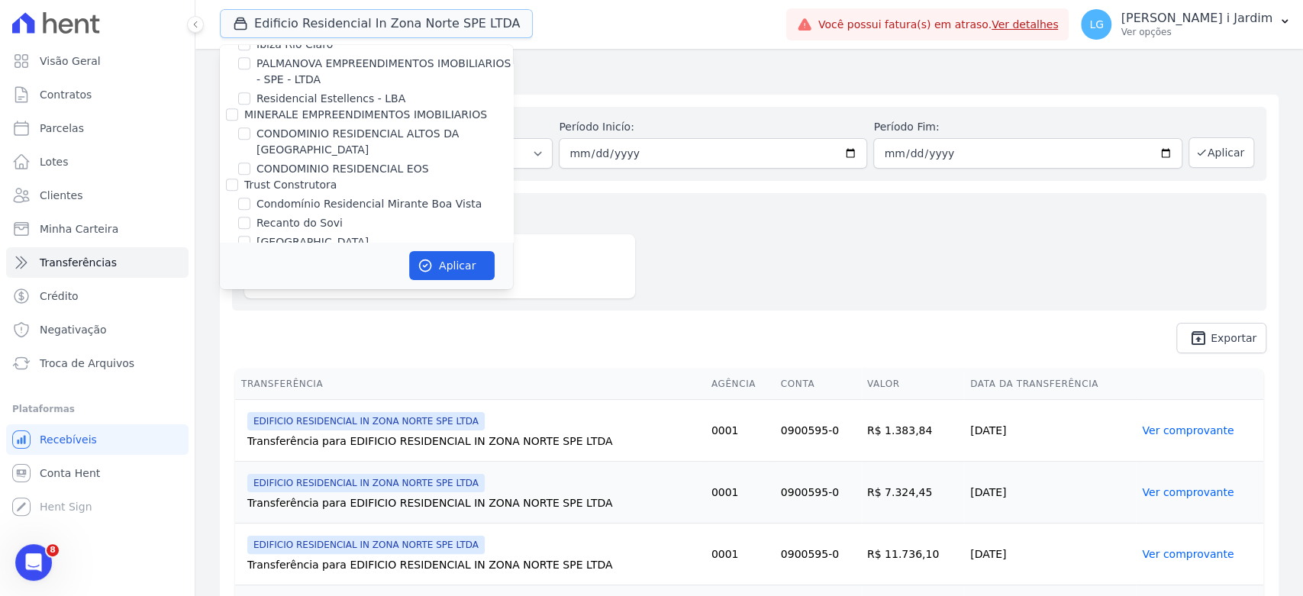
scroll to position [1356, 0]
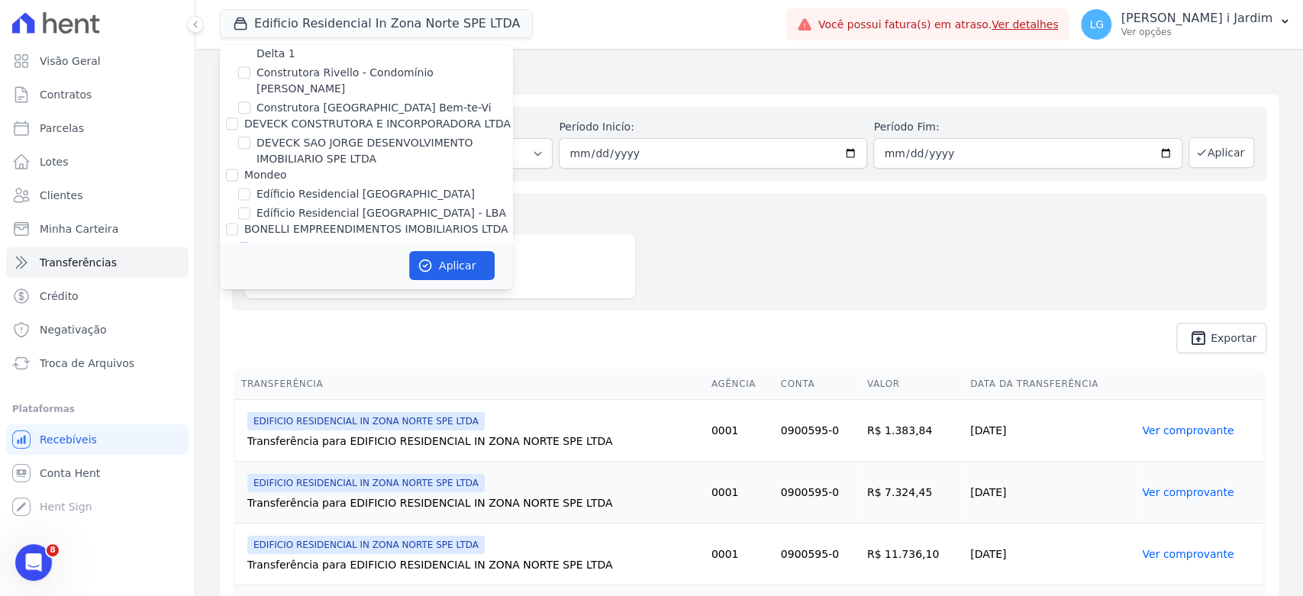
click at [363, 240] on label "EDIFICIO RESIDENCIAL IN ZONA NORTE SPE LTDA" at bounding box center [384, 256] width 256 height 32
click at [250, 242] on input "EDIFICIO RESIDENCIAL IN ZONA NORTE SPE LTDA" at bounding box center [244, 248] width 12 height 12
checkbox input "false"
click at [364, 276] on label "IN RESIDENCIAL CLUBE VOTORANTIM SPE LTDA" at bounding box center [382, 284] width 252 height 16
click at [250, 277] on input "IN RESIDENCIAL CLUBE VOTORANTIM SPE LTDA" at bounding box center [244, 283] width 12 height 12
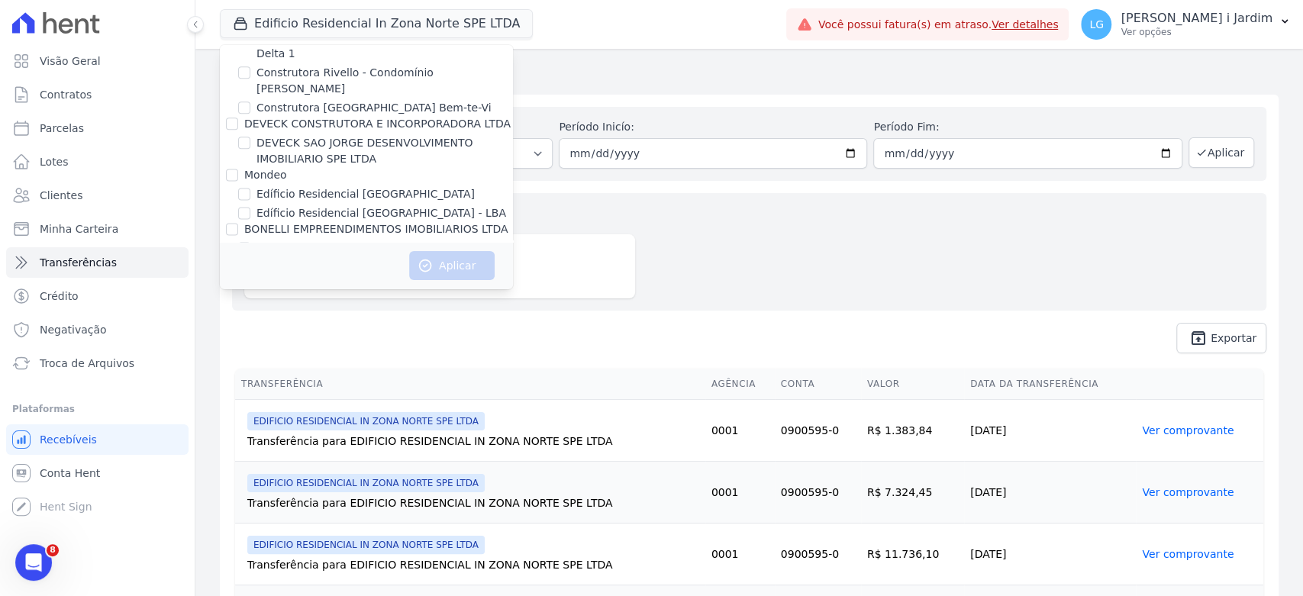
checkbox input "true"
click at [466, 264] on button "Aplicar" at bounding box center [451, 265] width 85 height 29
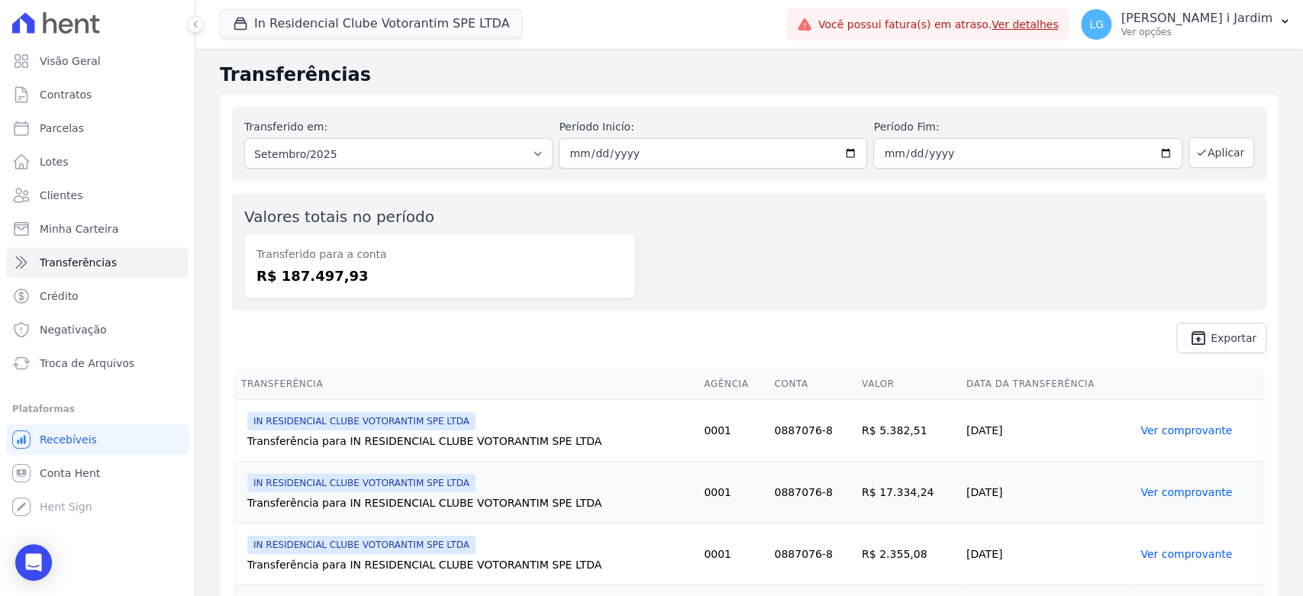
click at [328, 272] on dd "R$ 187.497,93" at bounding box center [439, 276] width 366 height 21
copy dd "187.497,93"
click at [118, 51] on link "Visão Geral" at bounding box center [97, 61] width 182 height 31
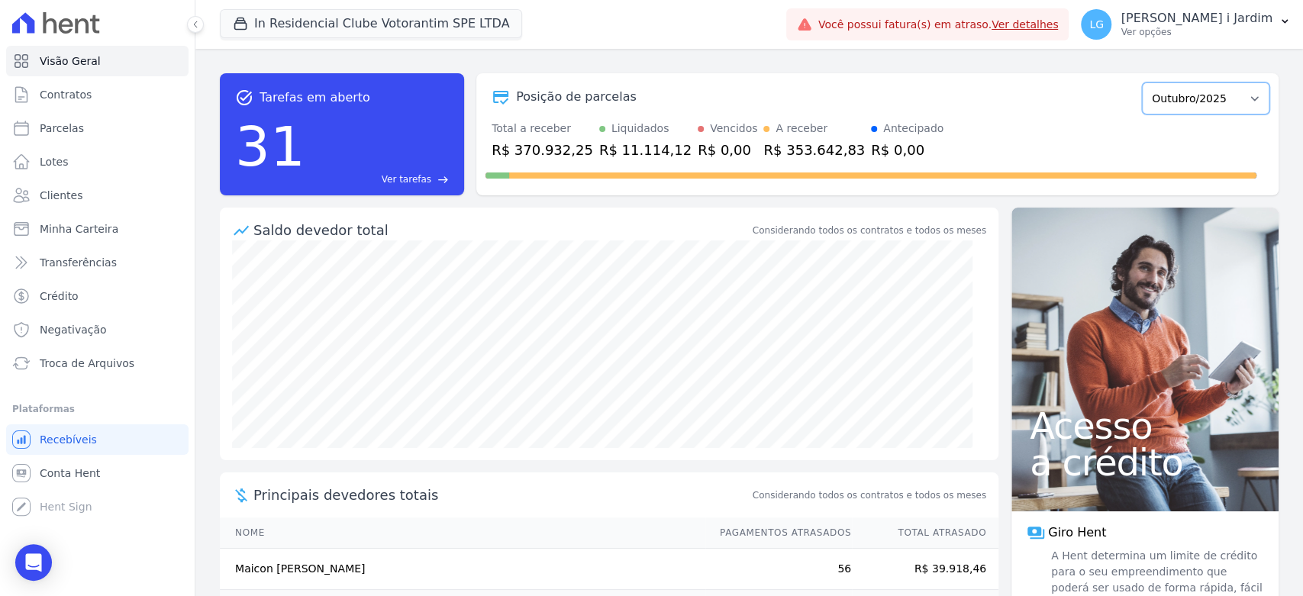
click at [1176, 108] on select "Janeiro/2023 Fevereiro/2023 Março/2023 Abril/2023 Maio/2023 Junho/2023 Julho/20…" at bounding box center [1205, 98] width 127 height 32
click at [1180, 98] on select "Janeiro/2023 Fevereiro/2023 Março/2023 Abril/2023 Maio/2023 Junho/2023 Julho/20…" at bounding box center [1205, 98] width 127 height 32
click at [1174, 101] on select "Janeiro/2023 Fevereiro/2023 Março/2023 Abril/2023 Maio/2023 Junho/2023 Julho/20…" at bounding box center [1205, 98] width 127 height 32
click at [1038, 121] on div "Total a receber R$ 370.932,25 Liquidados R$ 11.114,12 Vencidos R$ 0,00 A recebe…" at bounding box center [877, 141] width 784 height 40
click at [1220, 92] on select "[GEOGRAPHIC_DATA]/2023 Fevereiro/2023 Março/2023 Abril/2023 Maio/2023 Junho/202…" at bounding box center [1205, 98] width 127 height 32
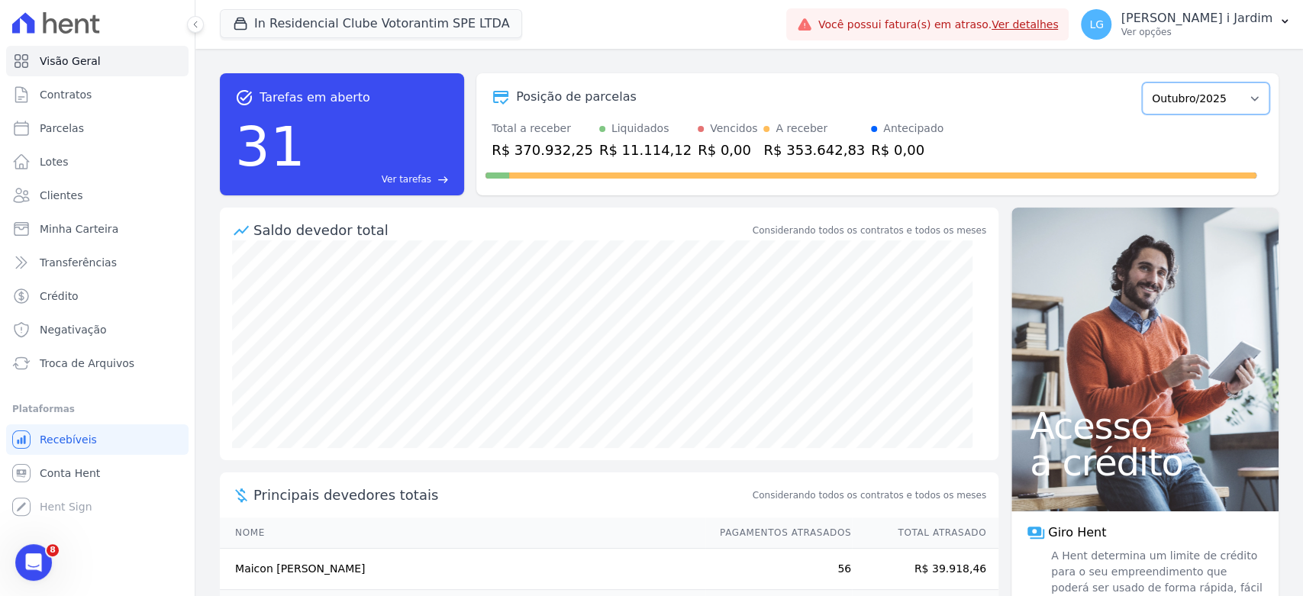
click at [1142, 82] on select "[GEOGRAPHIC_DATA]/2023 Fevereiro/2023 Março/2023 Abril/2023 Maio/2023 Junho/202…" at bounding box center [1205, 98] width 127 height 32
click at [1251, 103] on select "[GEOGRAPHIC_DATA]/2023 Fevereiro/2023 Março/2023 Abril/2023 Maio/2023 Junho/202…" at bounding box center [1205, 98] width 127 height 32
click at [1240, 107] on select "[GEOGRAPHIC_DATA]/2023 Fevereiro/2023 Março/2023 Abril/2023 Maio/2023 Junho/202…" at bounding box center [1205, 98] width 127 height 32
click at [149, 255] on link "Transferências" at bounding box center [97, 262] width 182 height 31
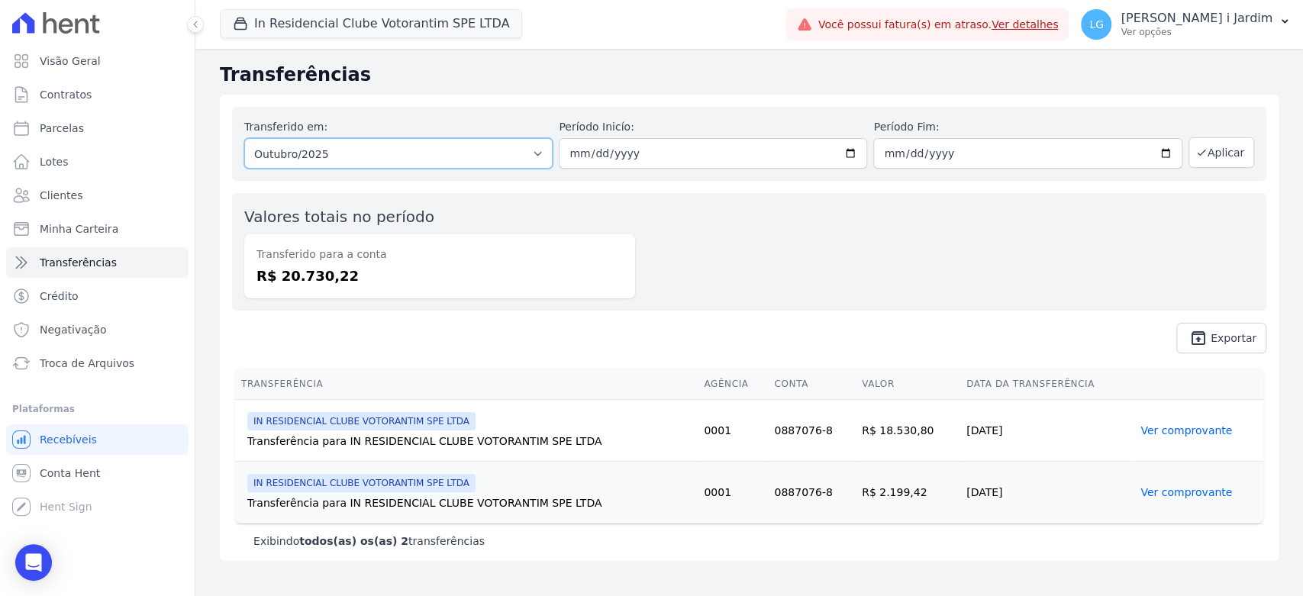
click at [350, 156] on select "Todos os meses Março/2025 Abril/2025 Maio/2025 Junho/2025 Julho/2025 Agosto/202…" at bounding box center [398, 153] width 308 height 31
select select "09/2025"
click at [244, 138] on select "Todos os meses Março/2025 Abril/2025 Maio/2025 Junho/2025 Julho/2025 Agosto/202…" at bounding box center [398, 153] width 308 height 31
click at [1217, 153] on button "Aplicar" at bounding box center [1221, 152] width 66 height 31
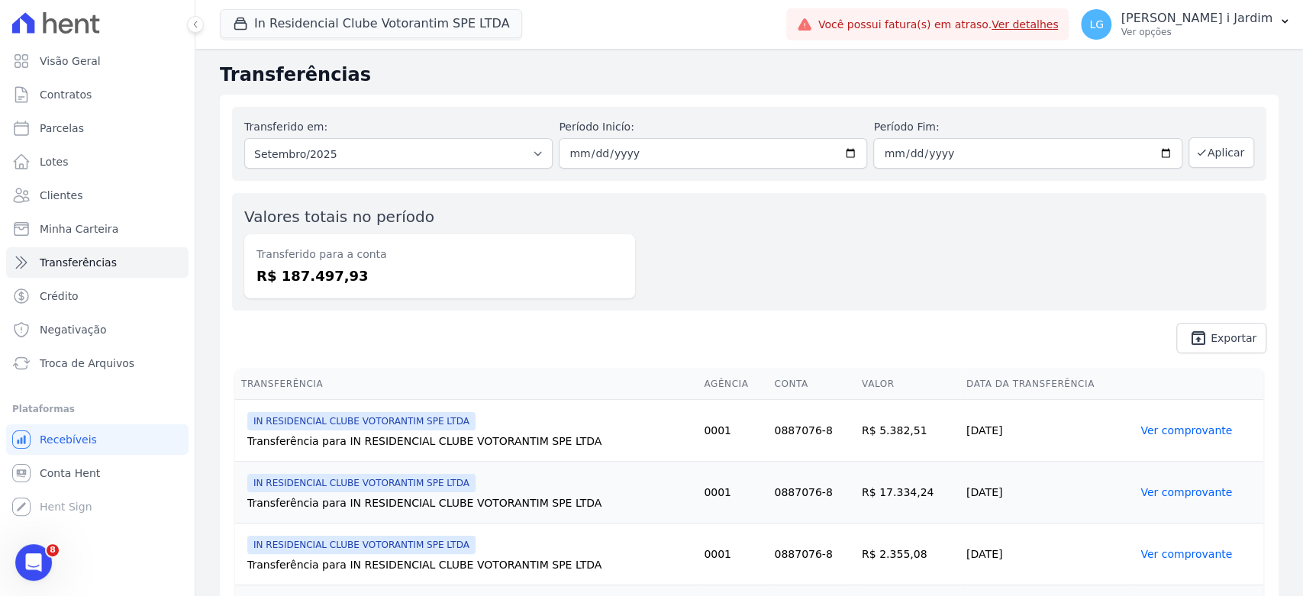
click at [71, 43] on div at bounding box center [97, 23] width 182 height 46
click at [80, 65] on span "Visão Geral" at bounding box center [70, 60] width 61 height 15
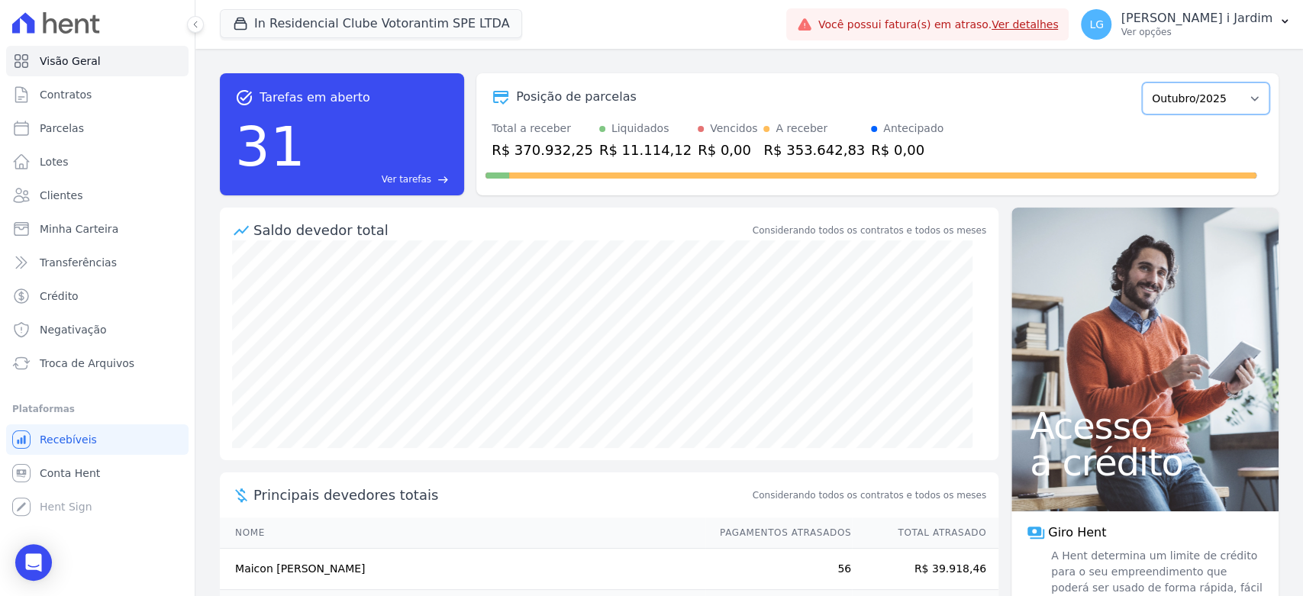
click at [1230, 95] on select "[GEOGRAPHIC_DATA]/2023 Fevereiro/2023 Março/2023 Abril/2023 Maio/2023 Junho/202…" at bounding box center [1205, 98] width 127 height 32
click at [1201, 105] on select "[GEOGRAPHIC_DATA]/2023 Fevereiro/2023 Março/2023 Abril/2023 Maio/2023 Junho/202…" at bounding box center [1205, 98] width 127 height 32
click at [1230, 95] on select "[GEOGRAPHIC_DATA]/2023 Fevereiro/2023 Março/2023 Abril/2023 Maio/2023 Junho/202…" at bounding box center [1205, 98] width 127 height 32
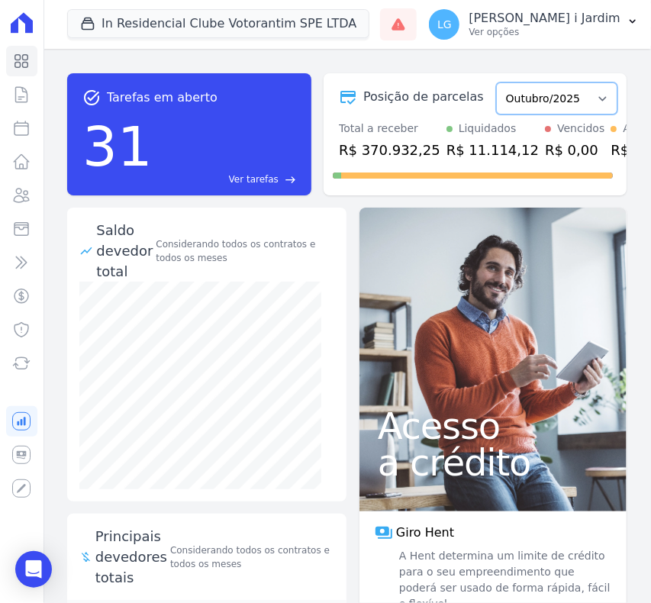
click at [587, 89] on select "Janeiro/2023 Fevereiro/2023 Março/2023 Abril/2023 Maio/2023 Junho/2023 Julho/20…" at bounding box center [556, 98] width 121 height 32
click at [588, 97] on select "Janeiro/2023 Fevereiro/2023 Março/2023 Abril/2023 Maio/2023 Junho/2023 Julho/20…" at bounding box center [556, 98] width 121 height 32
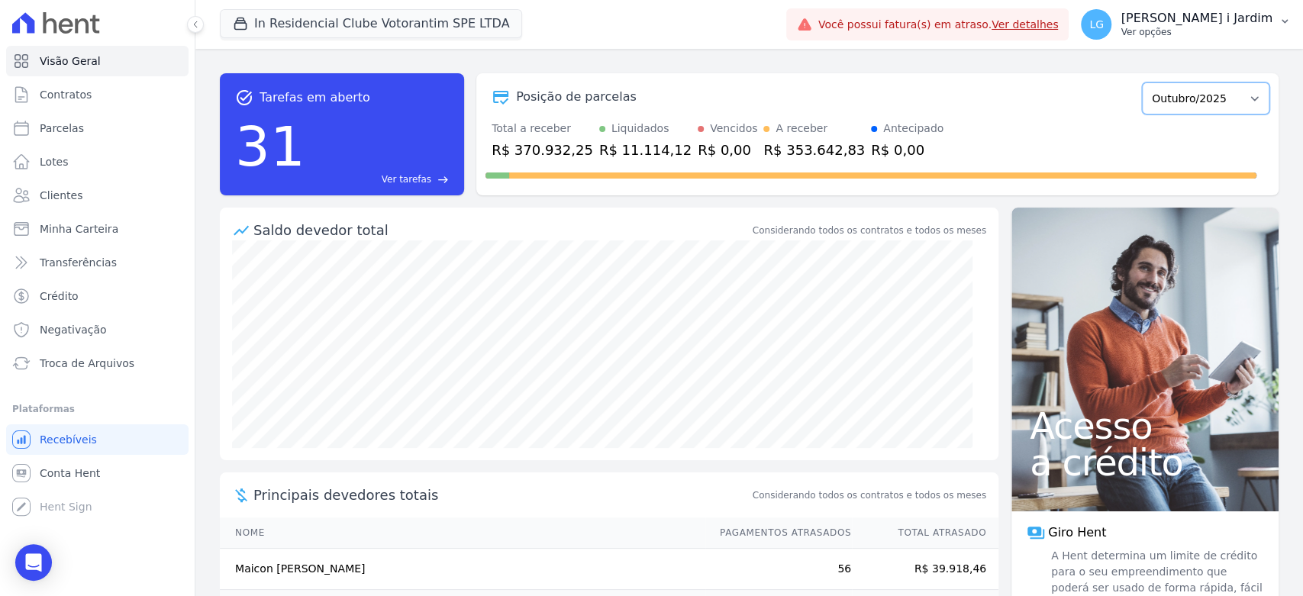
click at [1146, 96] on select "Janeiro/2023 Fevereiro/2023 Março/2023 Abril/2023 Maio/2023 Junho/2023 Julho/20…" at bounding box center [1205, 98] width 127 height 32
click at [1209, 98] on select "Janeiro/2023 Fevereiro/2023 Março/2023 Abril/2023 Maio/2023 Junho/2023 Julho/20…" at bounding box center [1205, 98] width 127 height 32
click at [1245, 108] on select "Janeiro/2023 Fevereiro/2023 Março/2023 Abril/2023 Maio/2023 Junho/2023 Julho/20…" at bounding box center [1205, 98] width 127 height 32
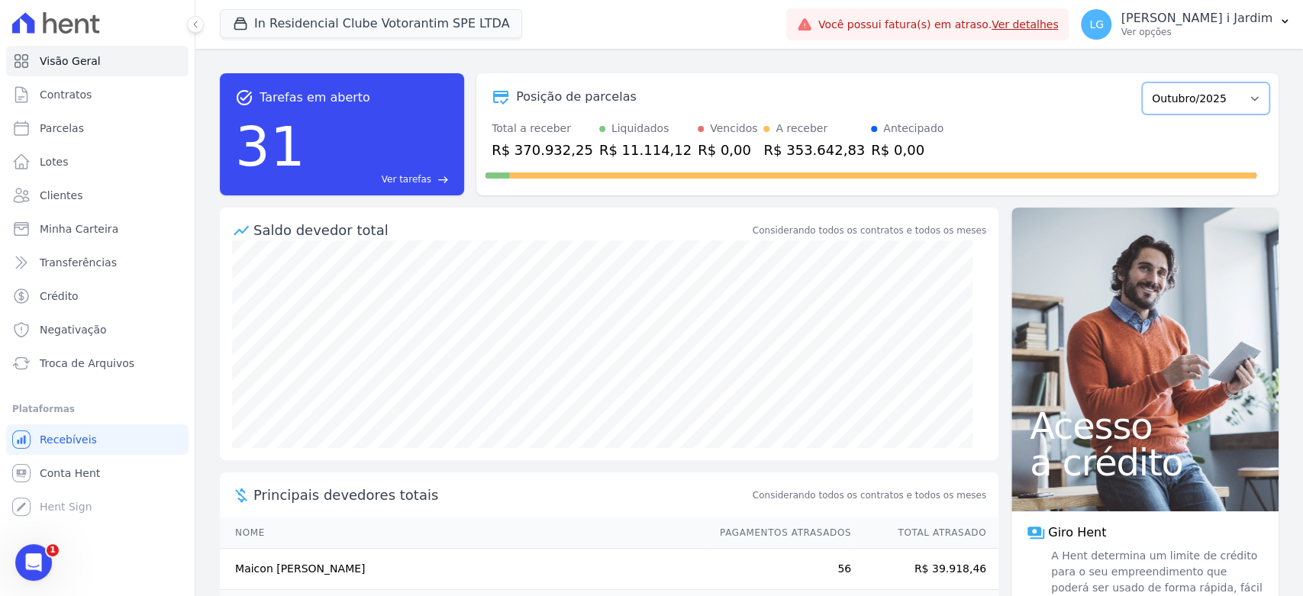
click at [1245, 108] on select "Janeiro/2023 Fevereiro/2023 Março/2023 Abril/2023 Maio/2023 Junho/2023 Julho/20…" at bounding box center [1205, 98] width 127 height 32
click at [1213, 110] on select "Janeiro/2023 Fevereiro/2023 Março/2023 Abril/2023 Maio/2023 Junho/2023 Julho/20…" at bounding box center [1205, 98] width 127 height 32
click at [1213, 112] on select "Janeiro/2023 Fevereiro/2023 Março/2023 Abril/2023 Maio/2023 Junho/2023 Julho/20…" at bounding box center [1205, 98] width 127 height 32
select select "09/2025"
click at [1142, 82] on select "Janeiro/2023 Fevereiro/2023 Março/2023 Abril/2023 Maio/2023 Junho/2023 Julho/20…" at bounding box center [1205, 98] width 127 height 32
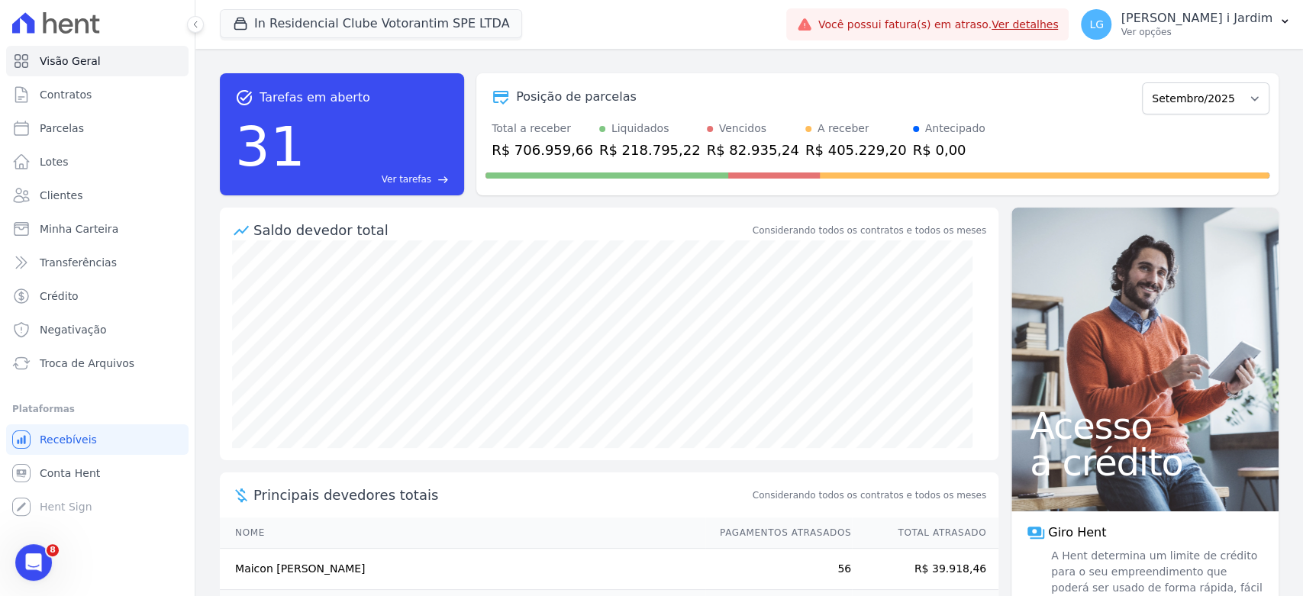
click at [546, 154] on div "R$ 706.959,66" at bounding box center [542, 150] width 102 height 21
copy div "706.959,66"
drag, startPoint x: 818, startPoint y: 124, endPoint x: 814, endPoint y: 147, distance: 22.5
click at [818, 124] on div "A receber" at bounding box center [856, 129] width 102 height 16
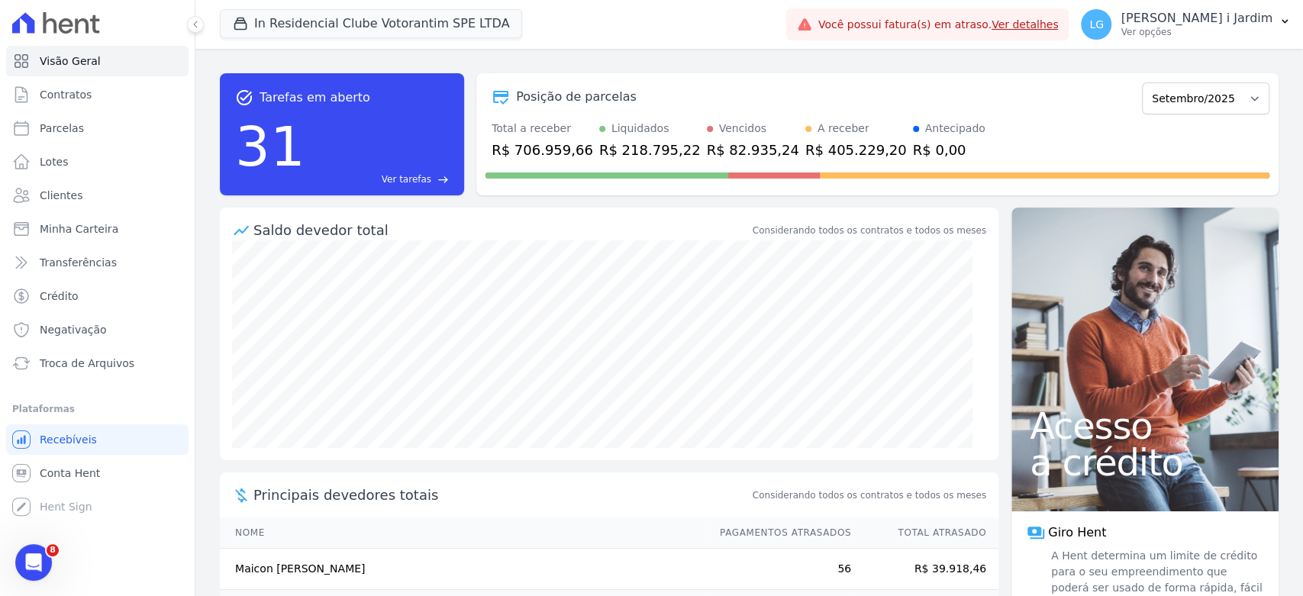
click at [814, 148] on div "R$ 405.229,20" at bounding box center [856, 150] width 102 height 21
copy div "405.229,20"
click at [379, 27] on button "In Residencial Clube Votorantim SPE LTDA" at bounding box center [371, 23] width 302 height 29
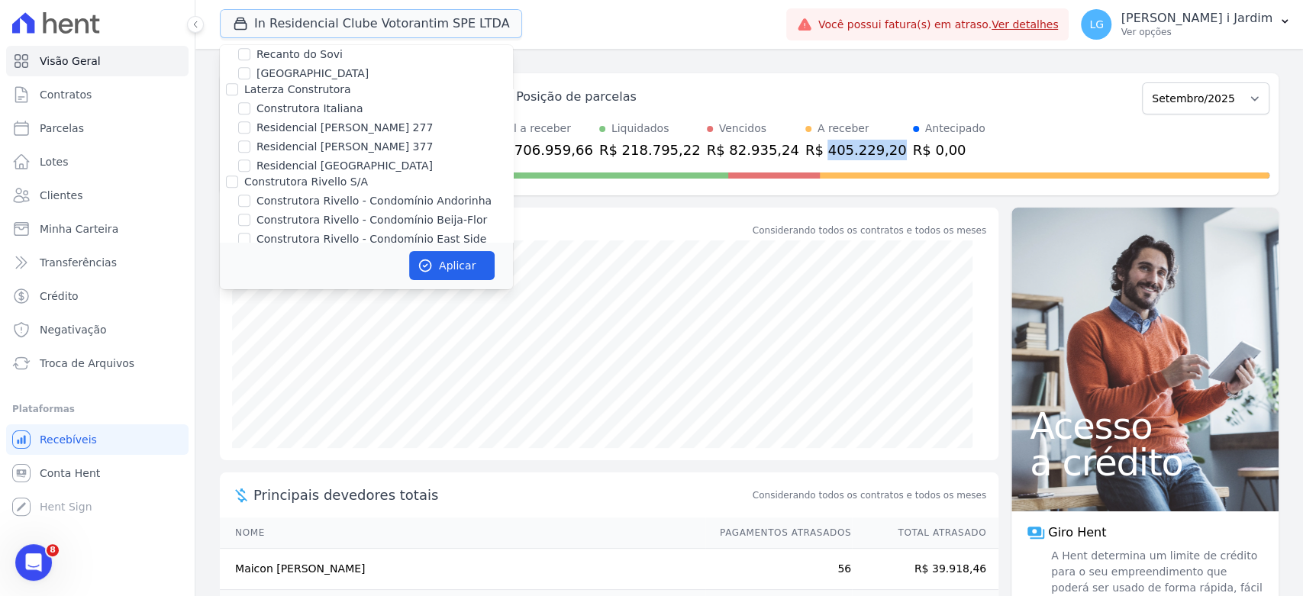
scroll to position [1356, 0]
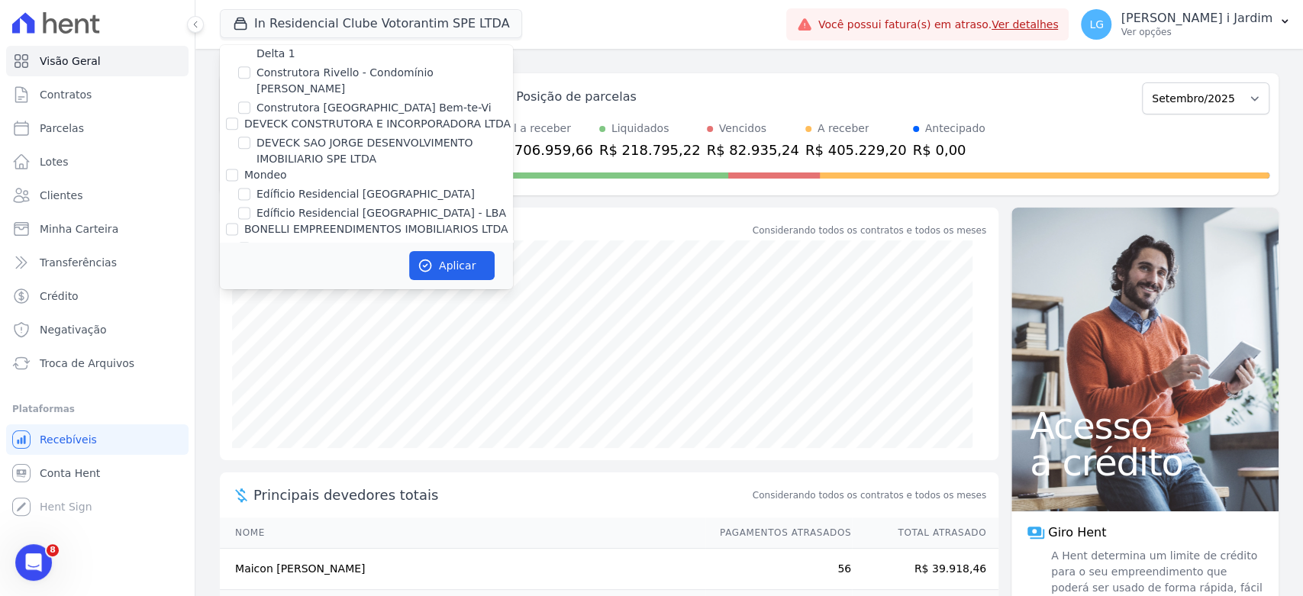
click at [373, 276] on label "IN RESIDENCIAL CLUBE VOTORANTIM SPE LTDA" at bounding box center [382, 284] width 252 height 16
click at [250, 277] on input "IN RESIDENCIAL CLUBE VOTORANTIM SPE LTDA" at bounding box center [244, 283] width 12 height 12
checkbox input "false"
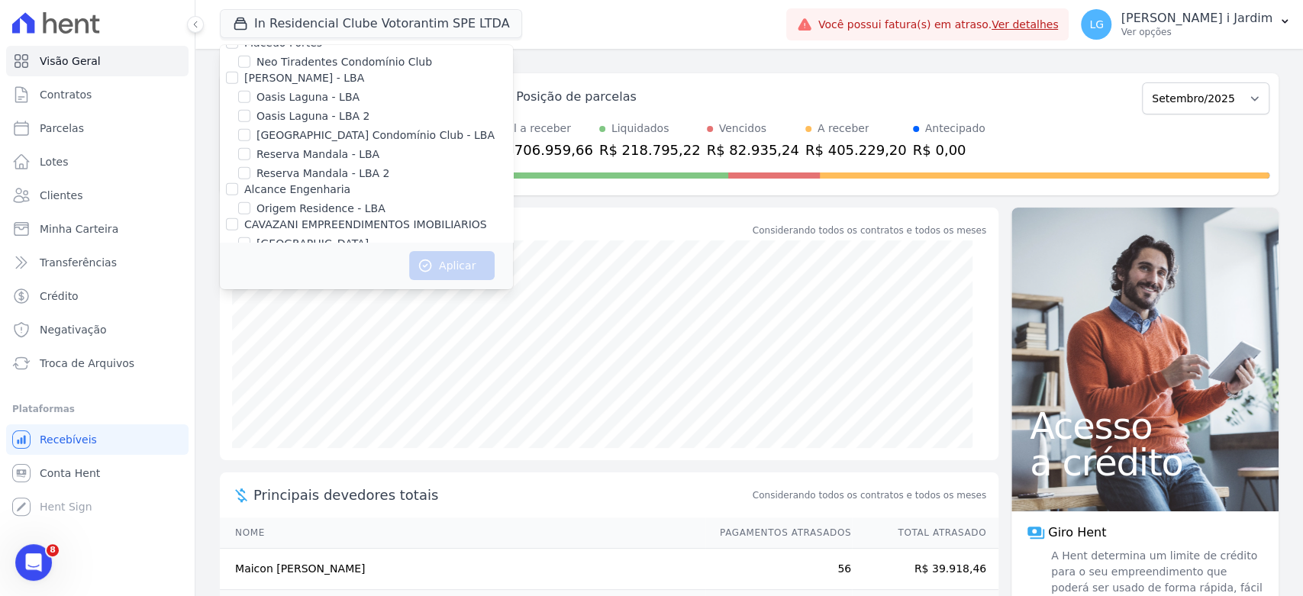
click at [301, 236] on label "[GEOGRAPHIC_DATA]" at bounding box center [312, 244] width 112 height 16
click at [250, 237] on input "[GEOGRAPHIC_DATA]" at bounding box center [244, 243] width 12 height 12
checkbox input "true"
click at [479, 272] on button "Aplicar" at bounding box center [451, 265] width 85 height 29
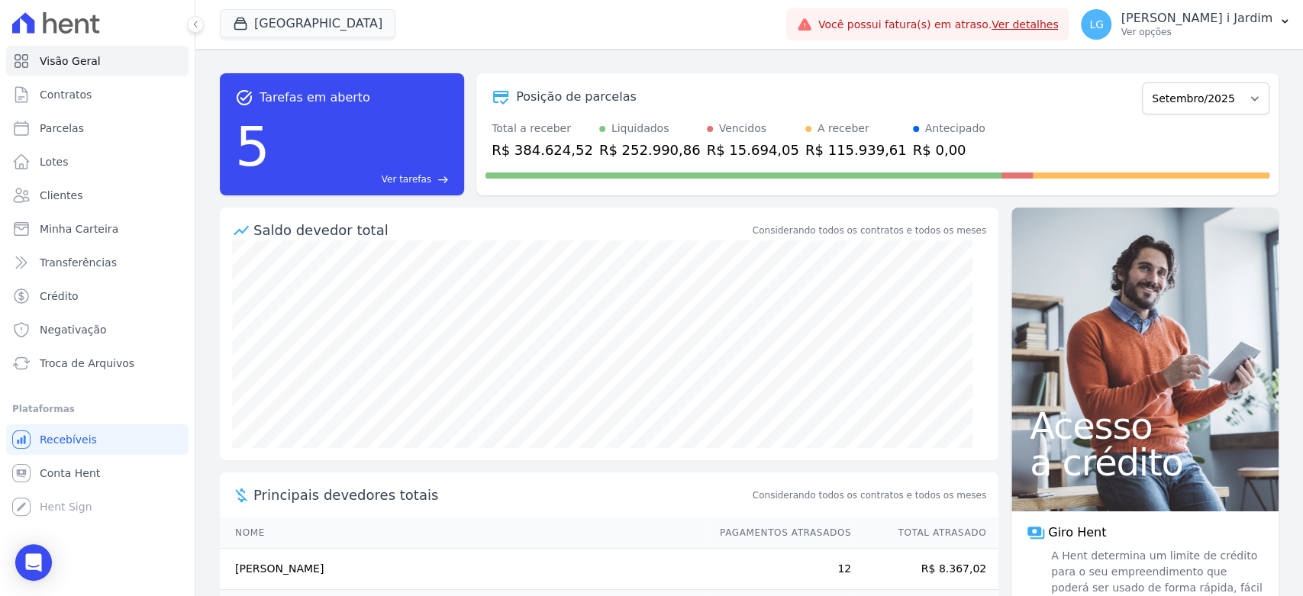
click at [1124, 140] on div "Total a receber R$ 384.624,52 Liquidados R$ 252.990,86 Vencidos R$ 15.694,05 A …" at bounding box center [877, 141] width 784 height 40
click at [532, 151] on div "R$ 384.624,52" at bounding box center [542, 150] width 102 height 21
copy div "384.624,52"
click at [85, 267] on span "Transferências" at bounding box center [78, 262] width 77 height 15
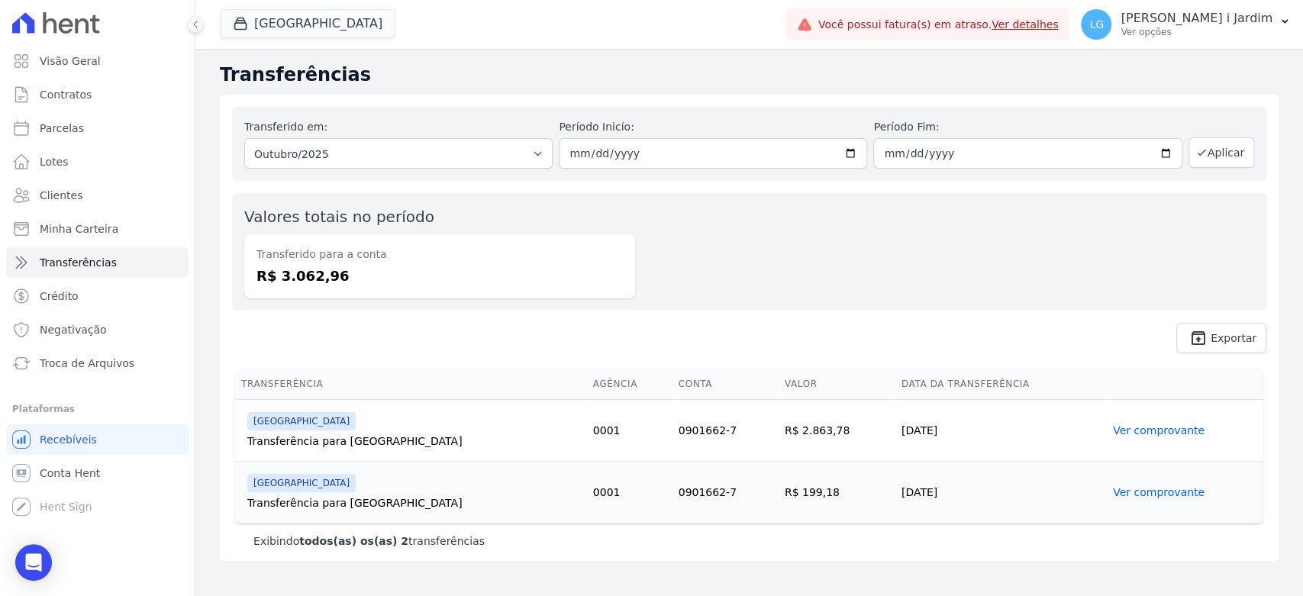
drag, startPoint x: 363, startPoint y: 115, endPoint x: 369, endPoint y: 143, distance: 29.1
click at [363, 115] on div "Transferido em: Todos os meses Julho/2025 Agosto/2025 Setembro/2025 Outubro/202…" at bounding box center [749, 144] width 1034 height 74
click at [370, 156] on select "Todos os meses Julho/2025 Agosto/2025 Setembro/2025 Outubro/2025" at bounding box center [398, 153] width 308 height 31
select select "09/2025"
click at [244, 138] on select "Todos os meses Julho/2025 Agosto/2025 Setembro/2025 Outubro/2025" at bounding box center [398, 153] width 308 height 31
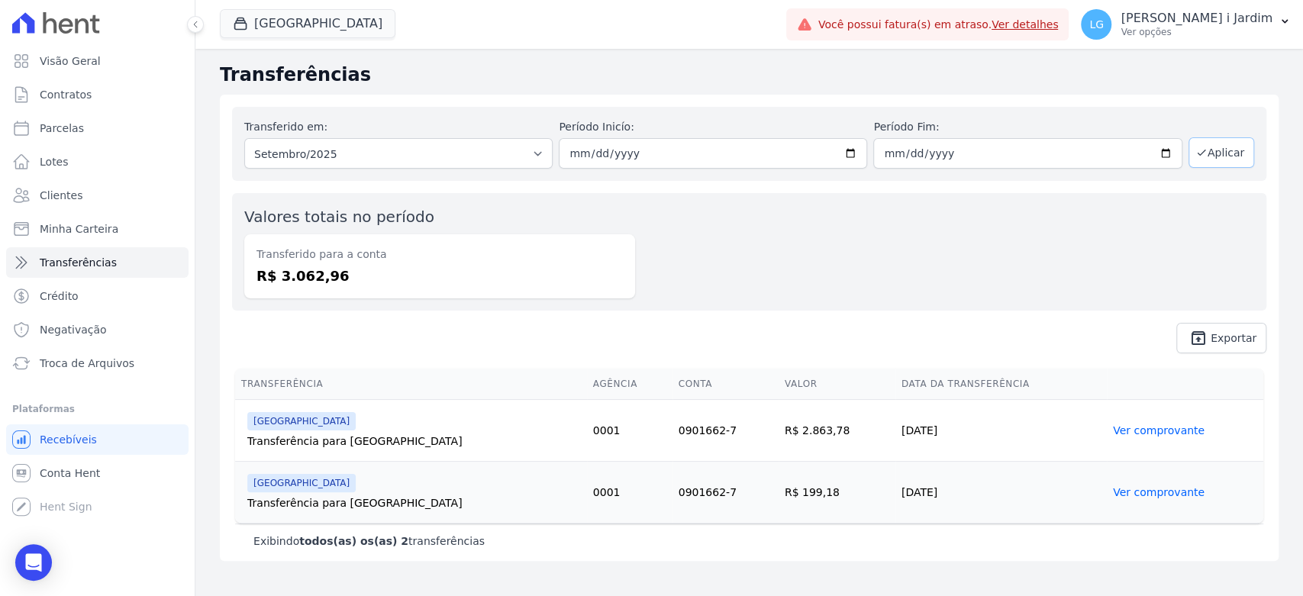
click at [1221, 161] on button "Aplicar" at bounding box center [1221, 152] width 66 height 31
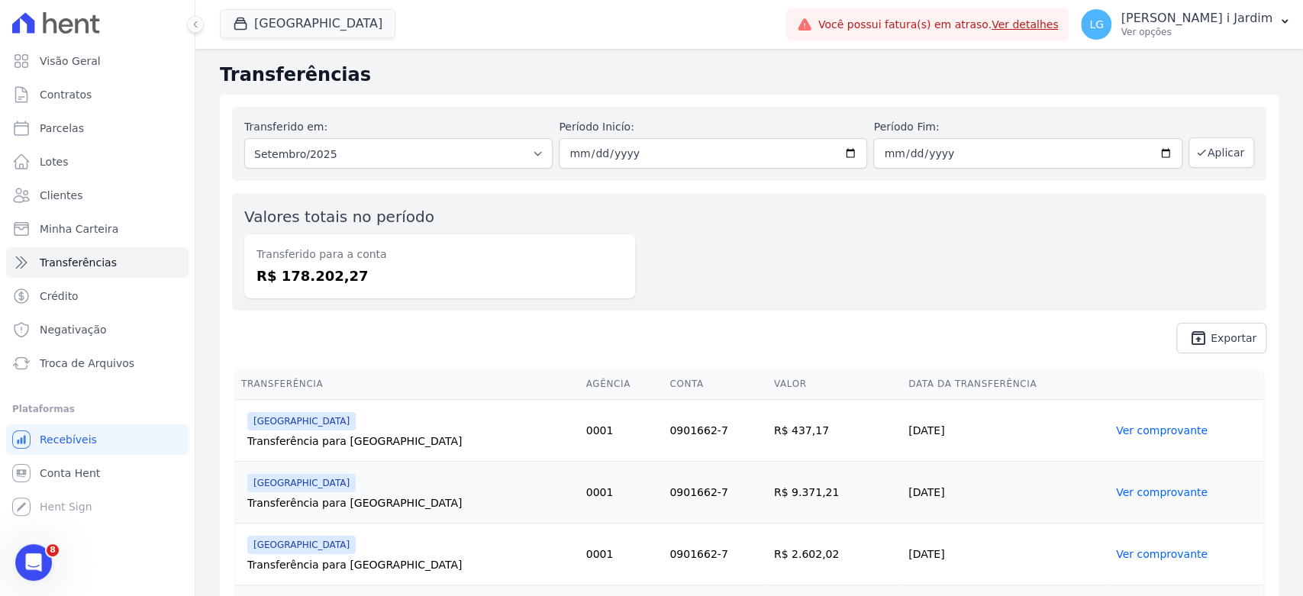
click at [317, 280] on dd "R$ 178.202,27" at bounding box center [439, 276] width 366 height 21
copy dd "178.202,27"
click at [350, 31] on button "Parque Das Flores" at bounding box center [308, 23] width 176 height 29
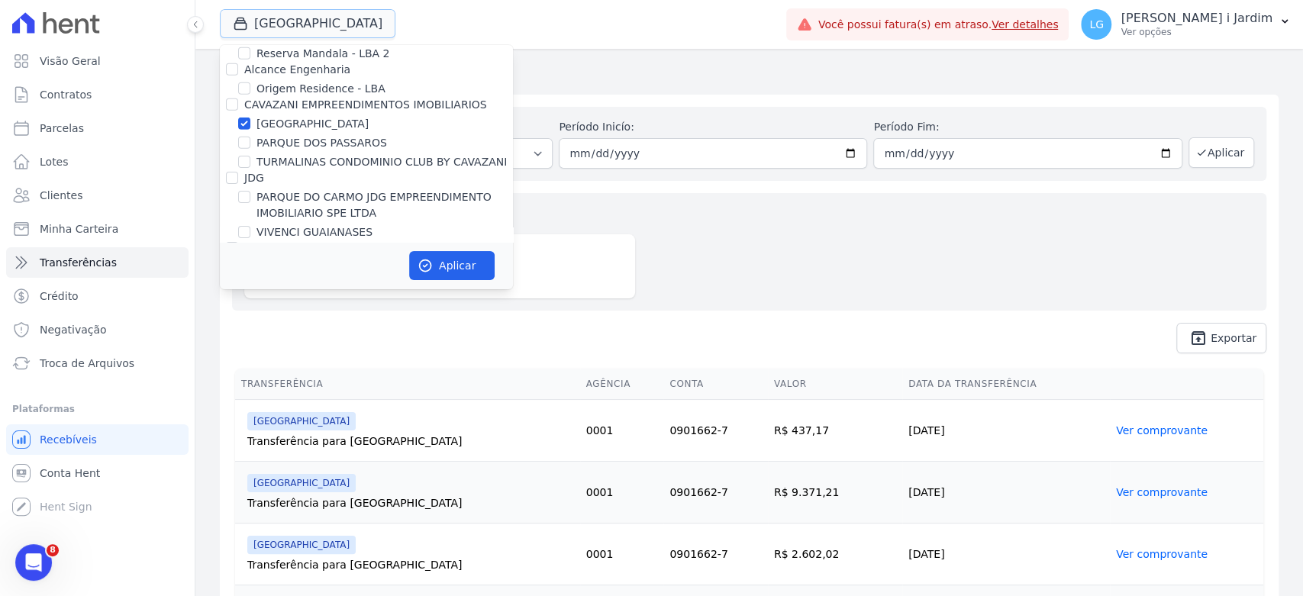
scroll to position [3222, 0]
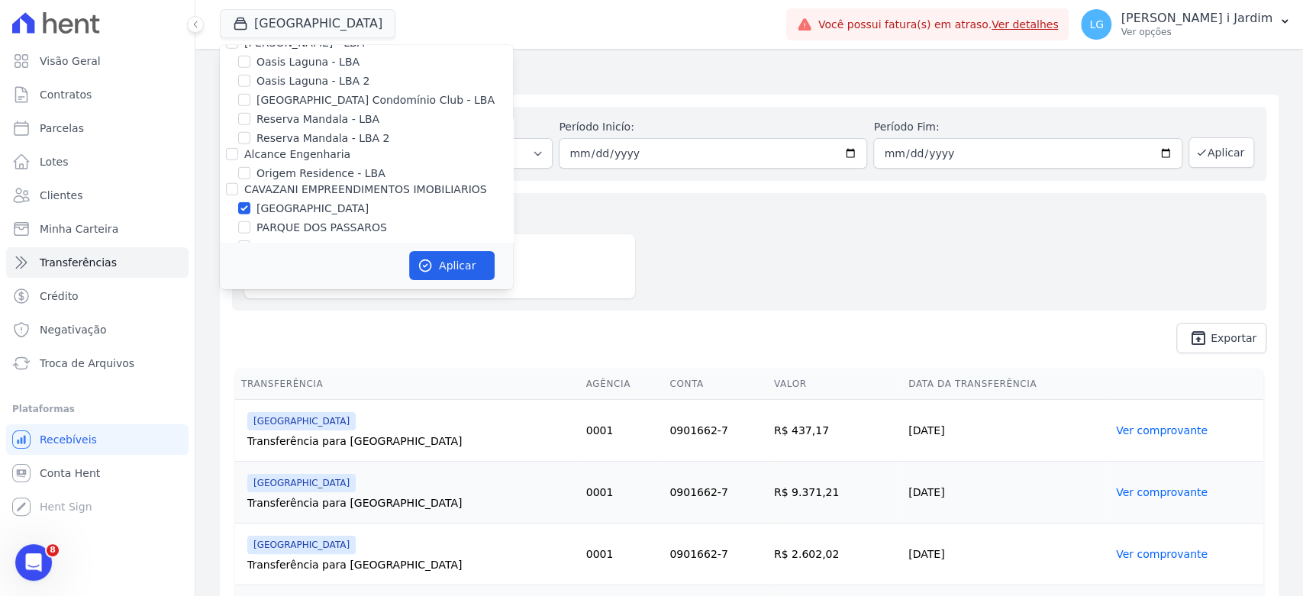
click at [305, 201] on label "[GEOGRAPHIC_DATA]" at bounding box center [312, 209] width 112 height 16
click at [250, 202] on input "[GEOGRAPHIC_DATA]" at bounding box center [244, 208] width 12 height 12
checkbox input "false"
click at [305, 220] on label "PARQUE DOS PASSAROS" at bounding box center [321, 228] width 131 height 16
click at [250, 221] on input "PARQUE DOS PASSAROS" at bounding box center [244, 227] width 12 height 12
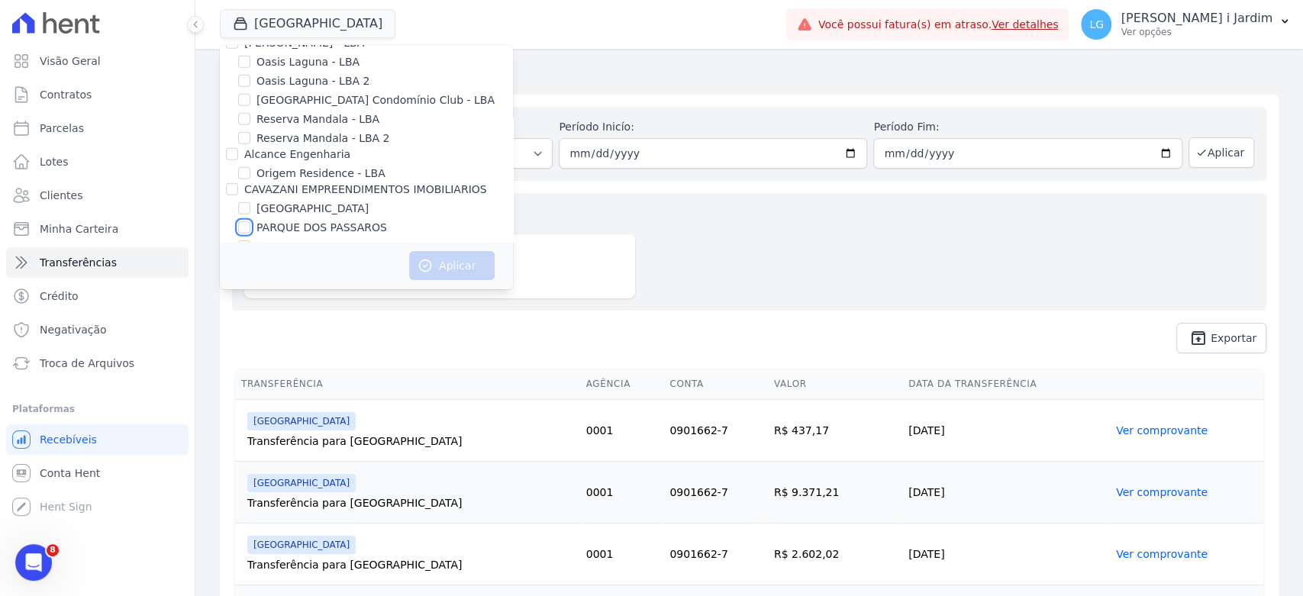
checkbox input "true"
click at [440, 258] on button "Aplicar" at bounding box center [451, 265] width 85 height 29
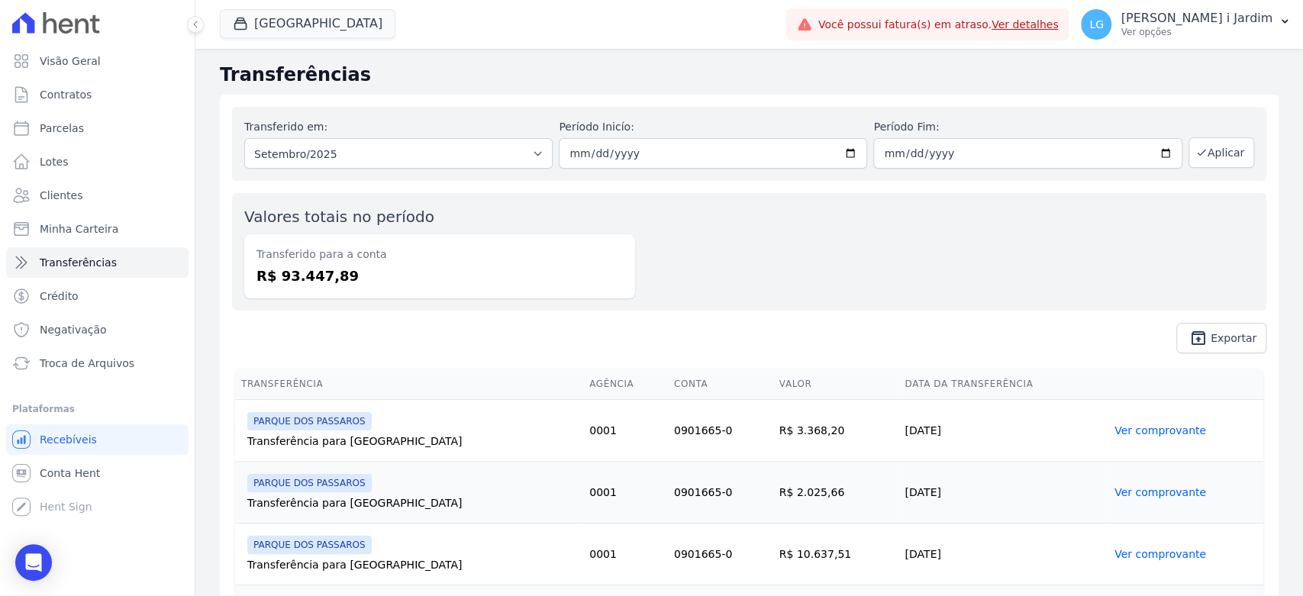
click at [324, 275] on dd "R$ 93.447,89" at bounding box center [439, 276] width 366 height 21
click at [433, 316] on div "Transferido em: Todos os meses Julho/2025 Agosto/2025 Setembro/2025 Outubro/202…" at bounding box center [749, 230] width 1059 height 271
click at [330, 272] on dd "R$ 93.447,89" at bounding box center [439, 276] width 366 height 21
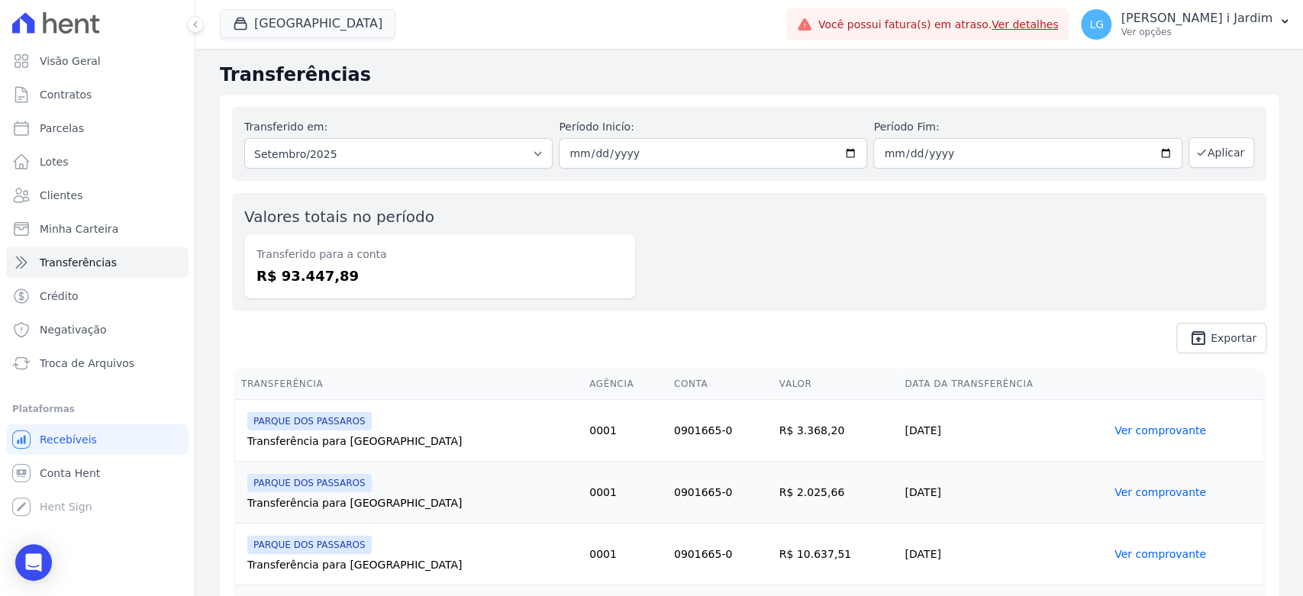
copy dd "93.447,89"
click at [106, 61] on link "Visão Geral" at bounding box center [97, 61] width 182 height 31
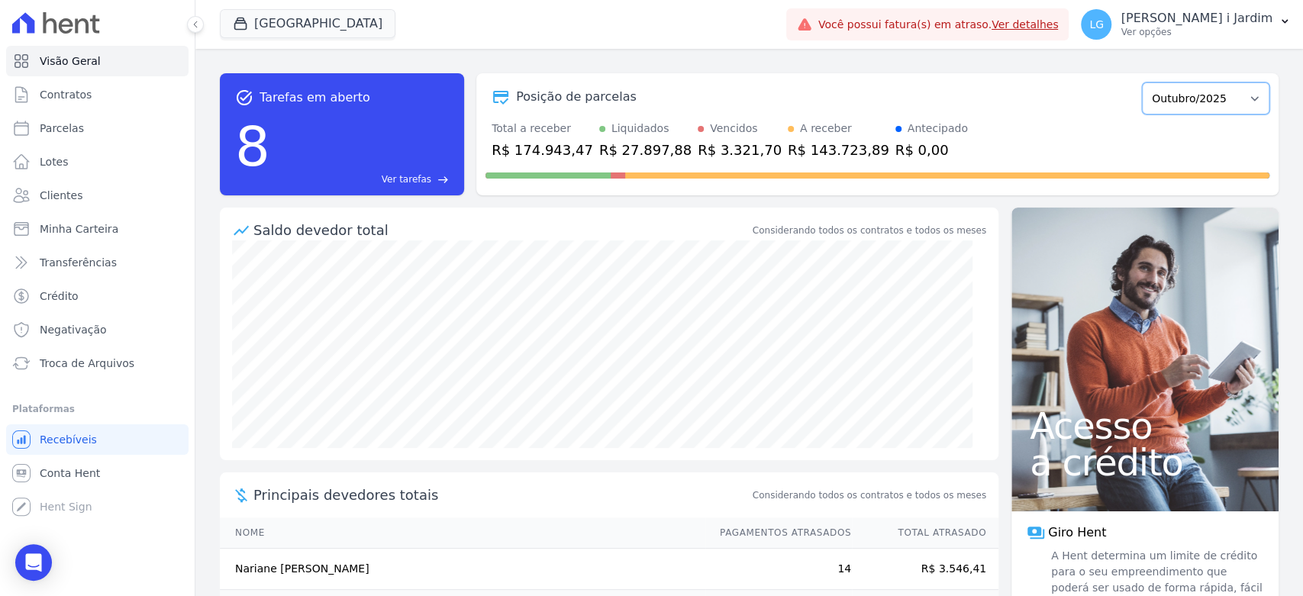
drag, startPoint x: 1188, startPoint y: 111, endPoint x: 1191, endPoint y: 102, distance: 9.9
click at [1188, 111] on select "Dezembro/2021 Janeiro/2022 Fevereiro/2022 Março/2022 Abril/2022 Maio/2022 Junho…" at bounding box center [1205, 98] width 127 height 32
select select "09/2025"
click at [1142, 82] on select "Dezembro/2021 Janeiro/2022 Fevereiro/2022 Março/2022 Abril/2022 Maio/2022 Junho…" at bounding box center [1205, 98] width 127 height 32
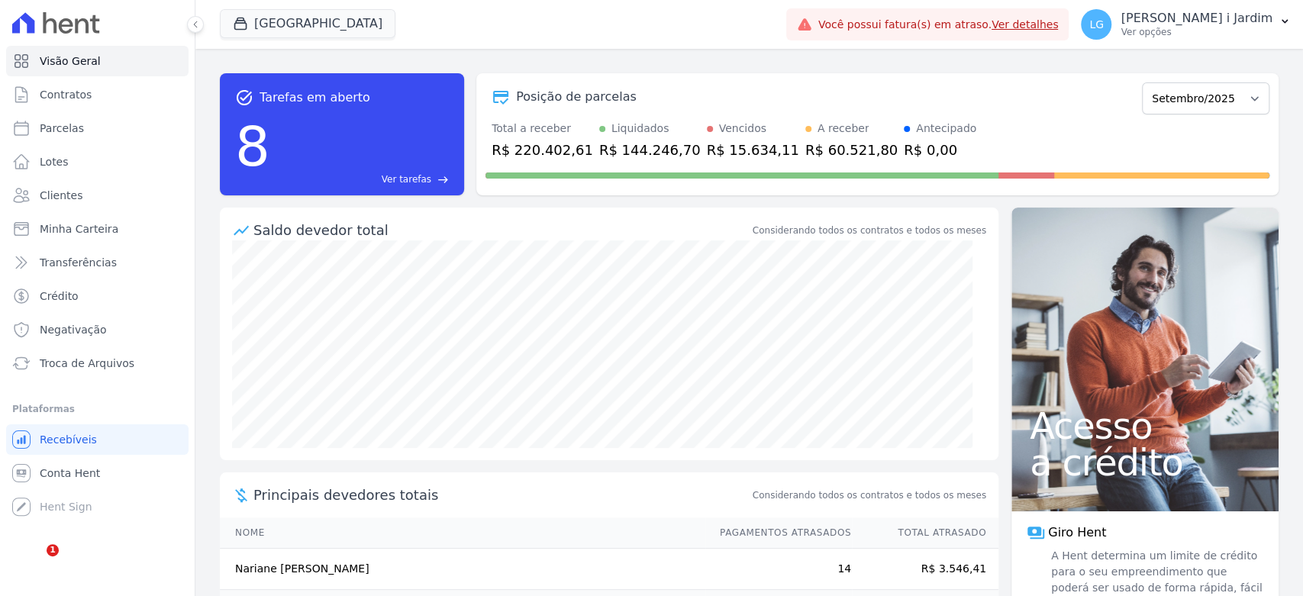
click at [540, 145] on div "R$ 220.402,61" at bounding box center [542, 150] width 102 height 21
copy div "220.402,61"
click at [351, 32] on button "[GEOGRAPHIC_DATA]" at bounding box center [308, 23] width 176 height 29
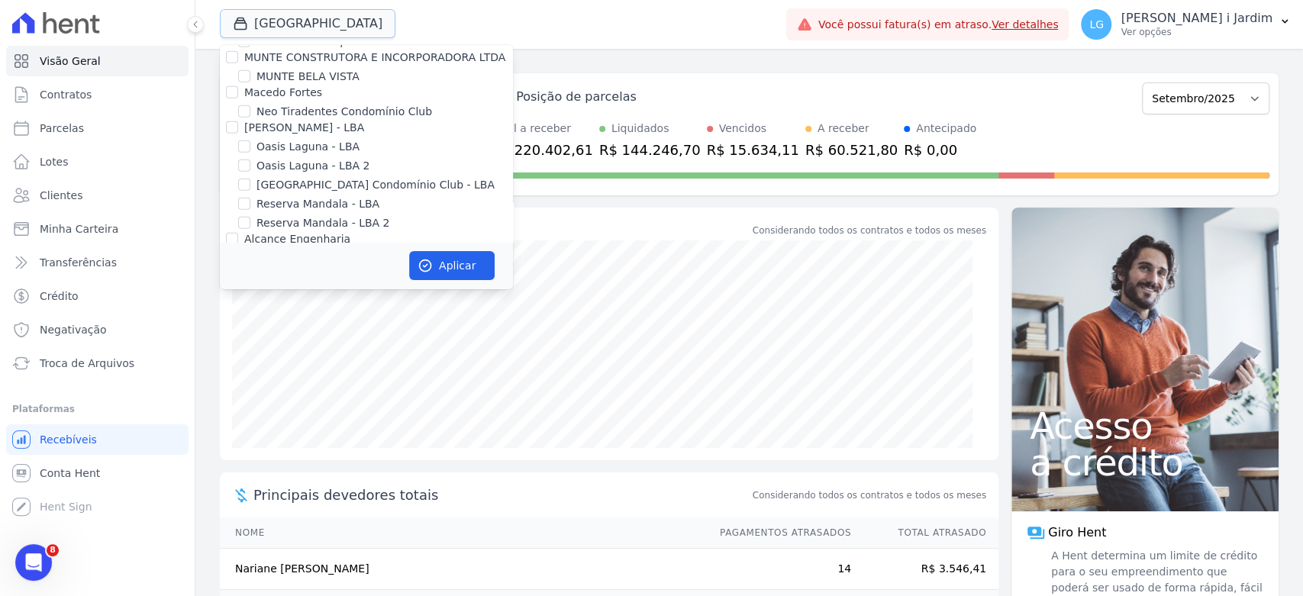
scroll to position [3222, 0]
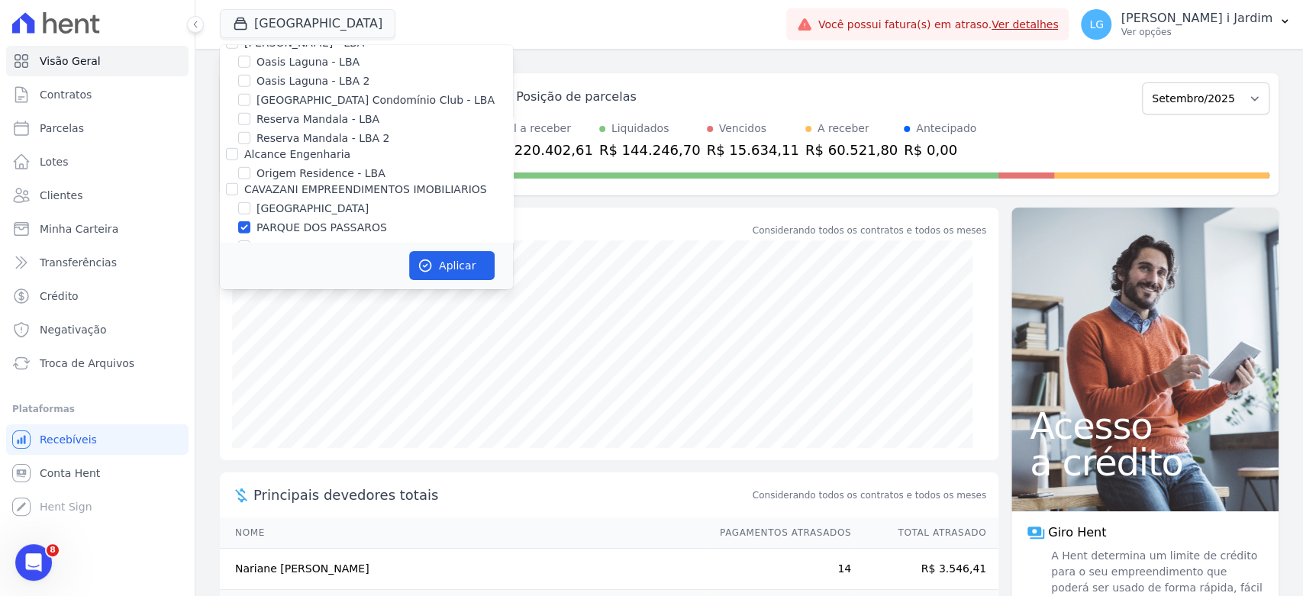
click at [317, 220] on label "PARQUE DOS PASSAROS" at bounding box center [321, 228] width 131 height 16
click at [250, 221] on input "PARQUE DOS PASSAROS" at bounding box center [244, 227] width 12 height 12
checkbox input "false"
click at [311, 239] on label "TURMALINAS CONDOMINIO CLUB BY CAVAZANI" at bounding box center [381, 247] width 250 height 16
click at [250, 240] on input "TURMALINAS CONDOMINIO CLUB BY CAVAZANI" at bounding box center [244, 246] width 12 height 12
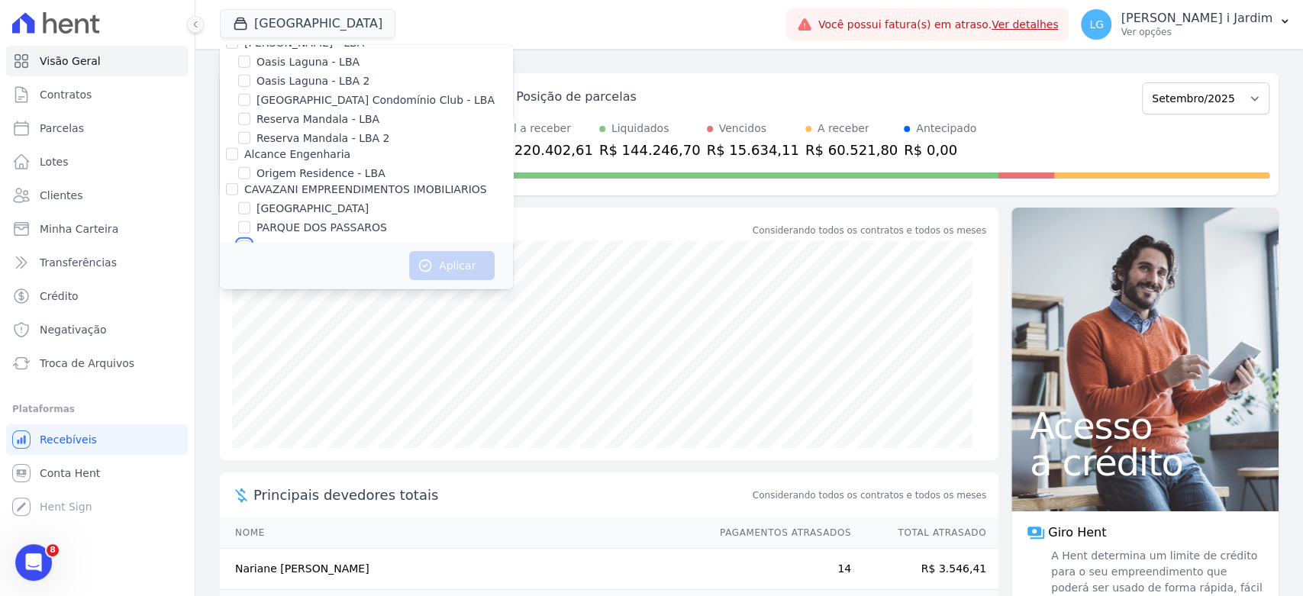
checkbox input "true"
click at [452, 263] on button "Aplicar" at bounding box center [451, 265] width 85 height 29
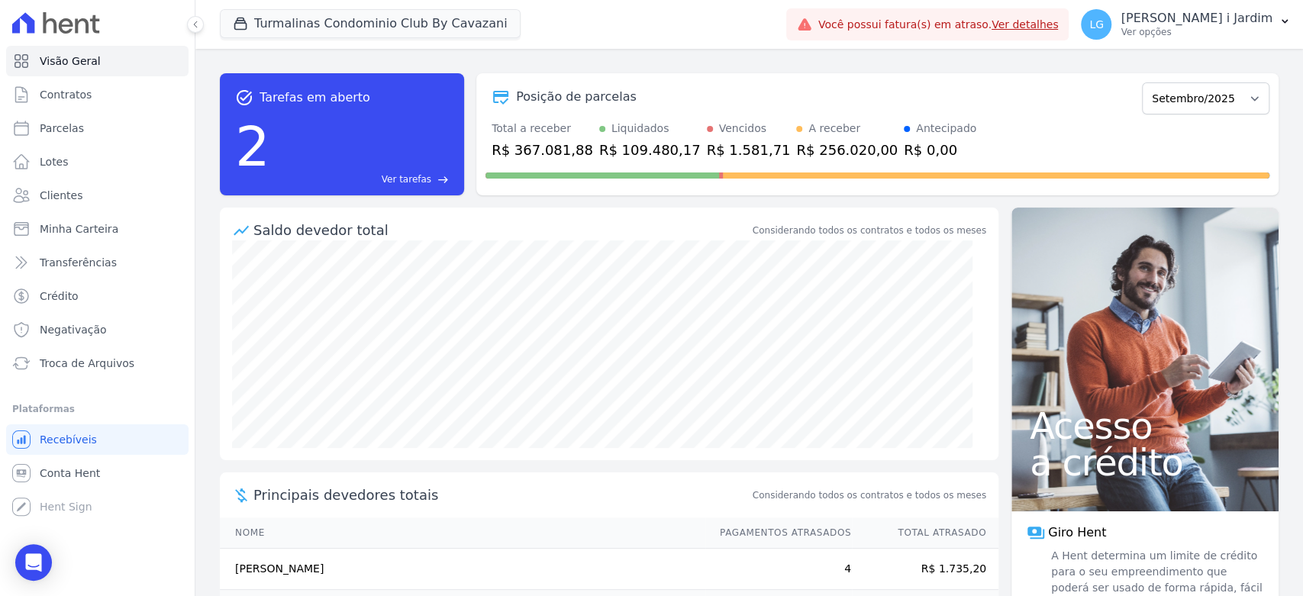
click at [564, 156] on div "R$ 367.081,88" at bounding box center [542, 150] width 102 height 21
copy div "367.081,88"
click at [808, 150] on div "R$ 256.020,00" at bounding box center [847, 150] width 102 height 21
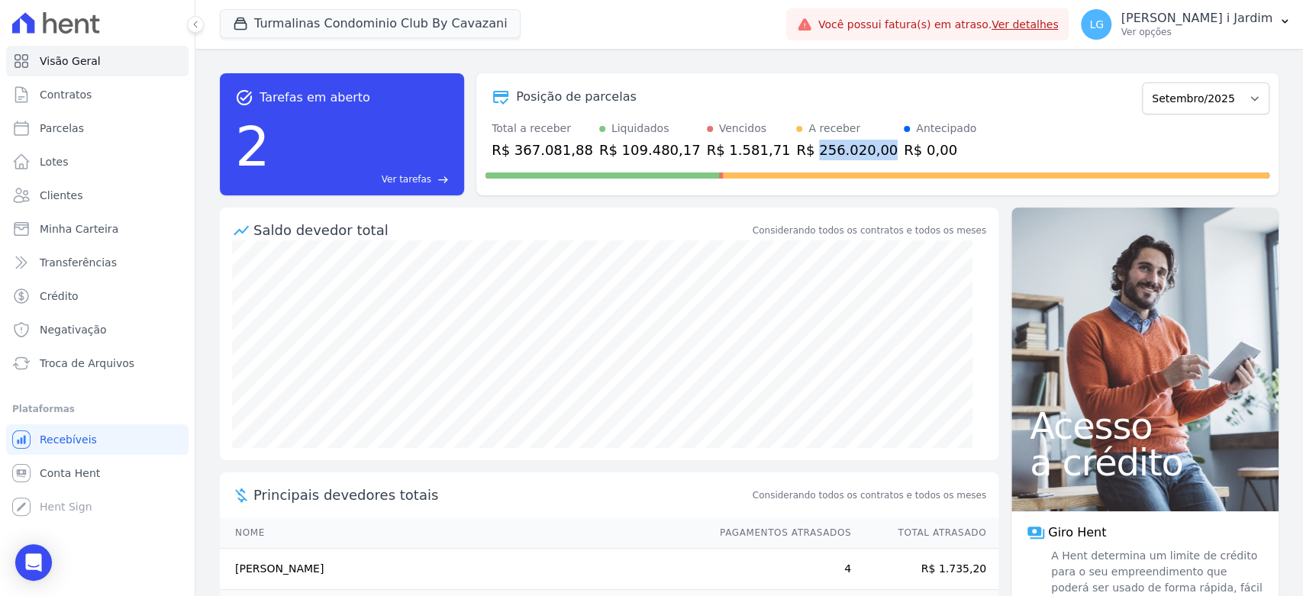
copy div "256.020,00"
click at [85, 265] on span "Transferências" at bounding box center [78, 262] width 77 height 15
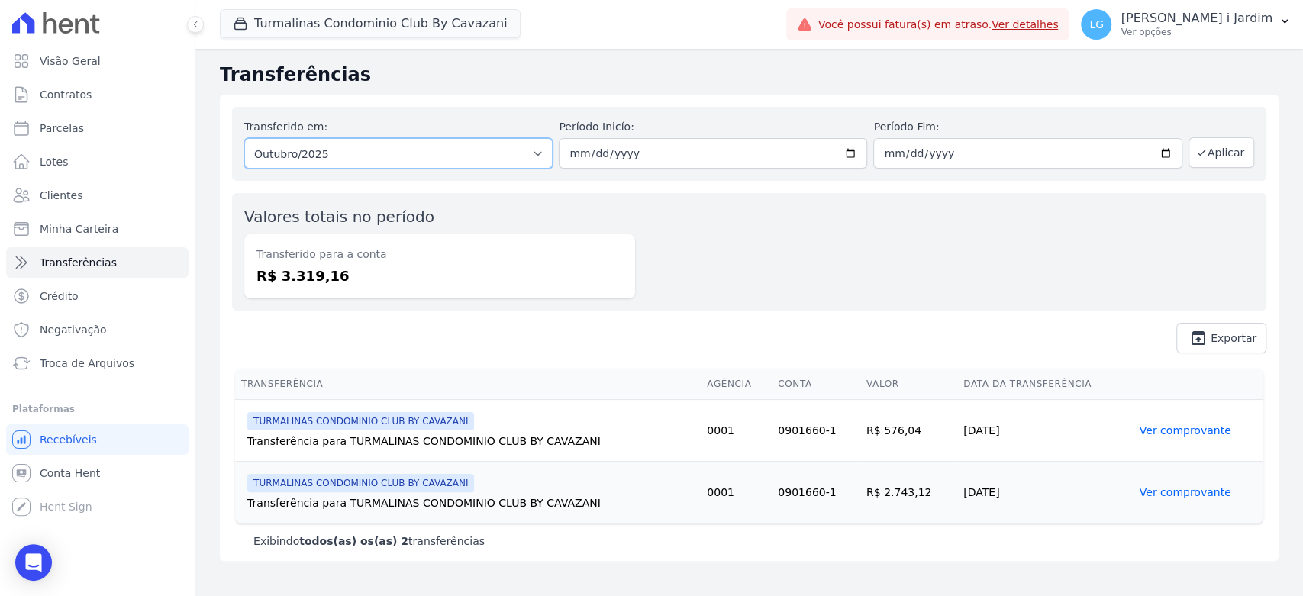
click at [356, 167] on select "Todos os meses Julho/2025 Agosto/2025 Setembro/2025 Outubro/2025" at bounding box center [398, 153] width 308 height 31
select select "09/2025"
click at [244, 138] on select "Todos os meses Julho/2025 Agosto/2025 Setembro/2025 Outubro/2025" at bounding box center [398, 153] width 308 height 31
click at [1239, 157] on button "Aplicar" at bounding box center [1221, 152] width 66 height 31
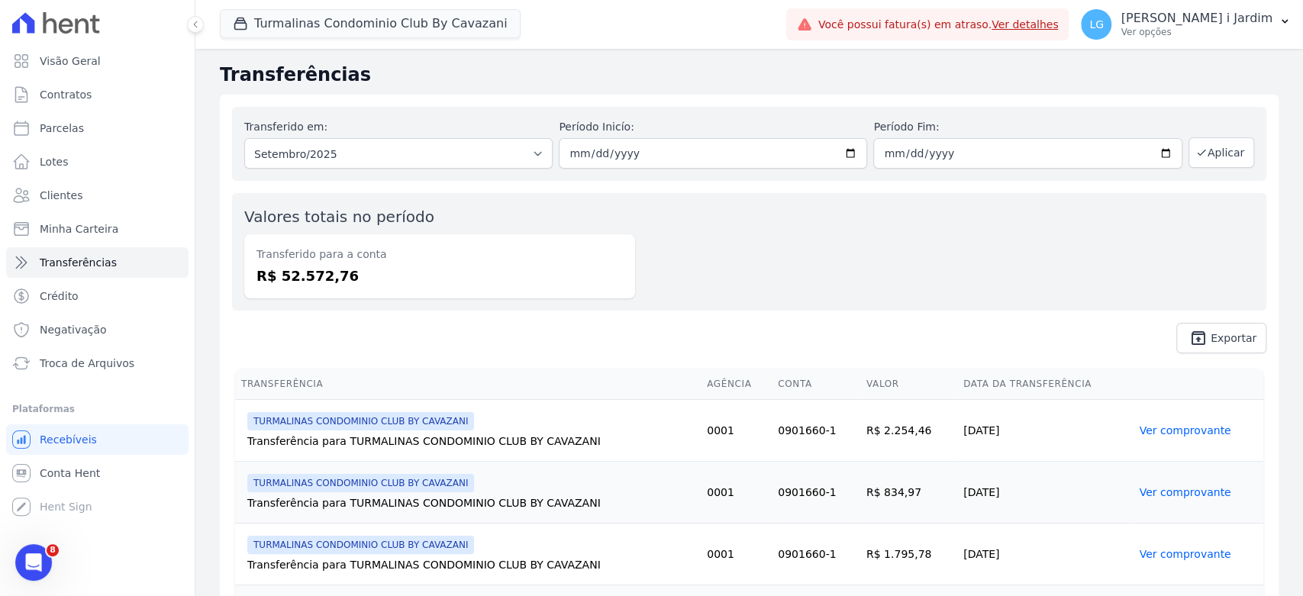
click at [301, 290] on div "Transferido para a conta R$ 52.572,76" at bounding box center [439, 266] width 391 height 64
copy dd "52.572,76"
click at [113, 54] on link "Visão Geral" at bounding box center [97, 61] width 182 height 31
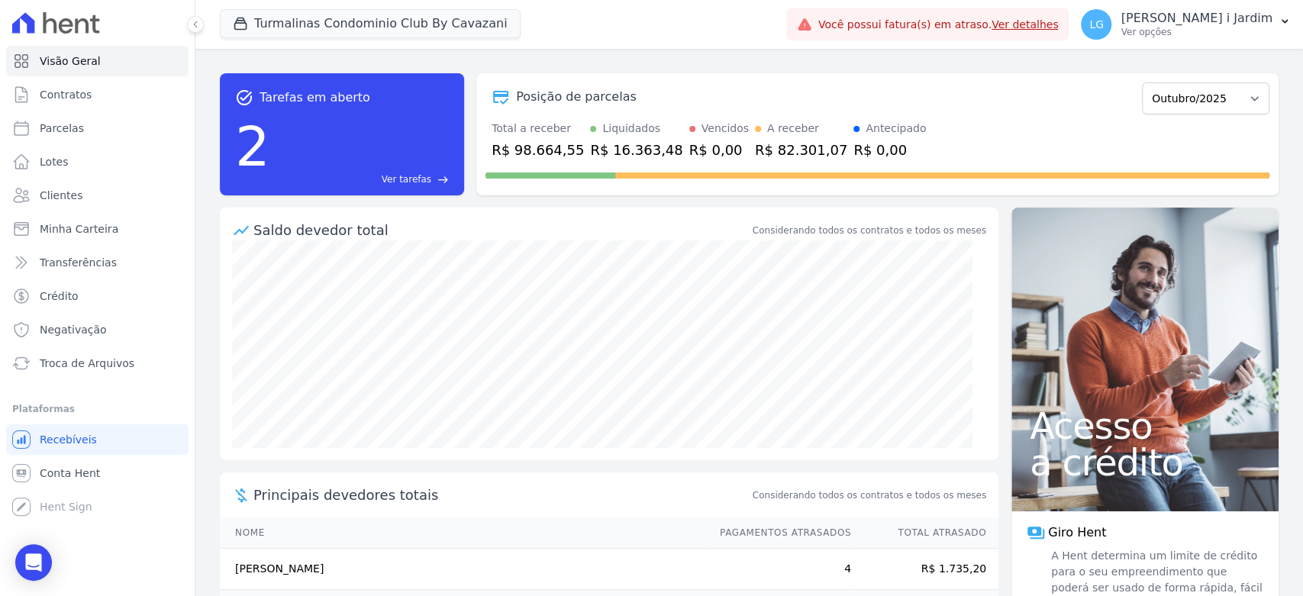
click at [511, 150] on div "R$ 98.664,55" at bounding box center [537, 150] width 92 height 21
copy div "98.664,55"
click at [1214, 93] on select "Agosto/2024 Setembro/2024 Outubro/2024 Novembro/2024 Dezembro/2024 Janeiro/2025…" at bounding box center [1205, 98] width 127 height 32
select select "09/2025"
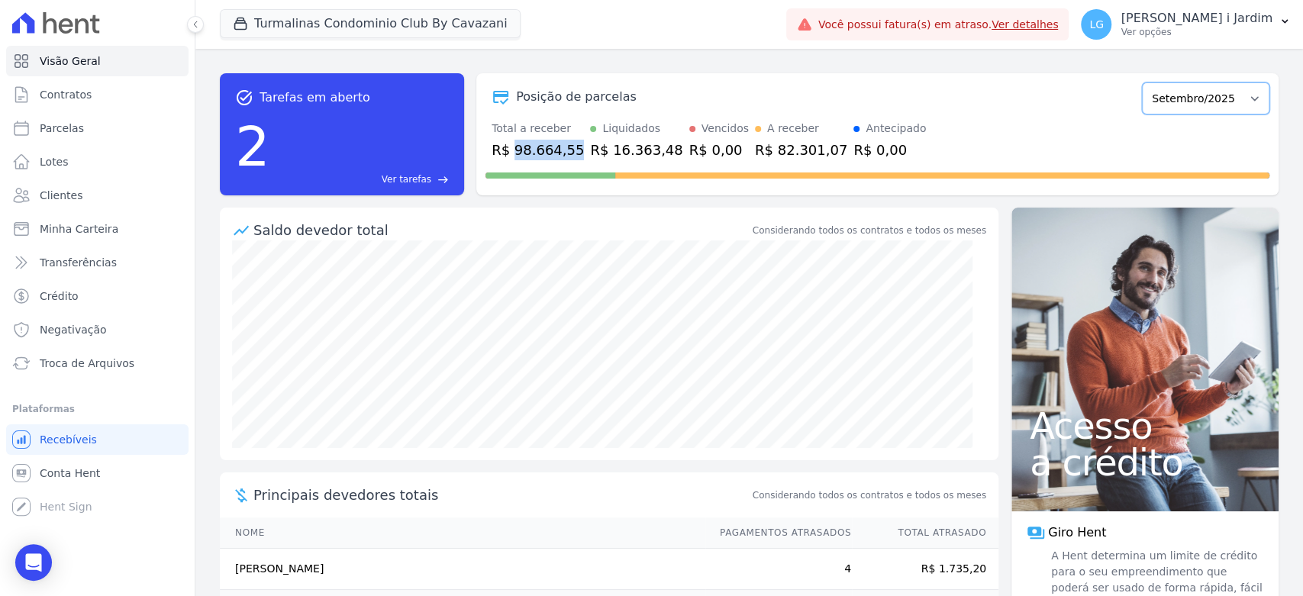
click at [1142, 82] on select "Agosto/2024 Setembro/2024 Outubro/2024 Novembro/2024 Dezembro/2024 Janeiro/2025…" at bounding box center [1205, 98] width 127 height 32
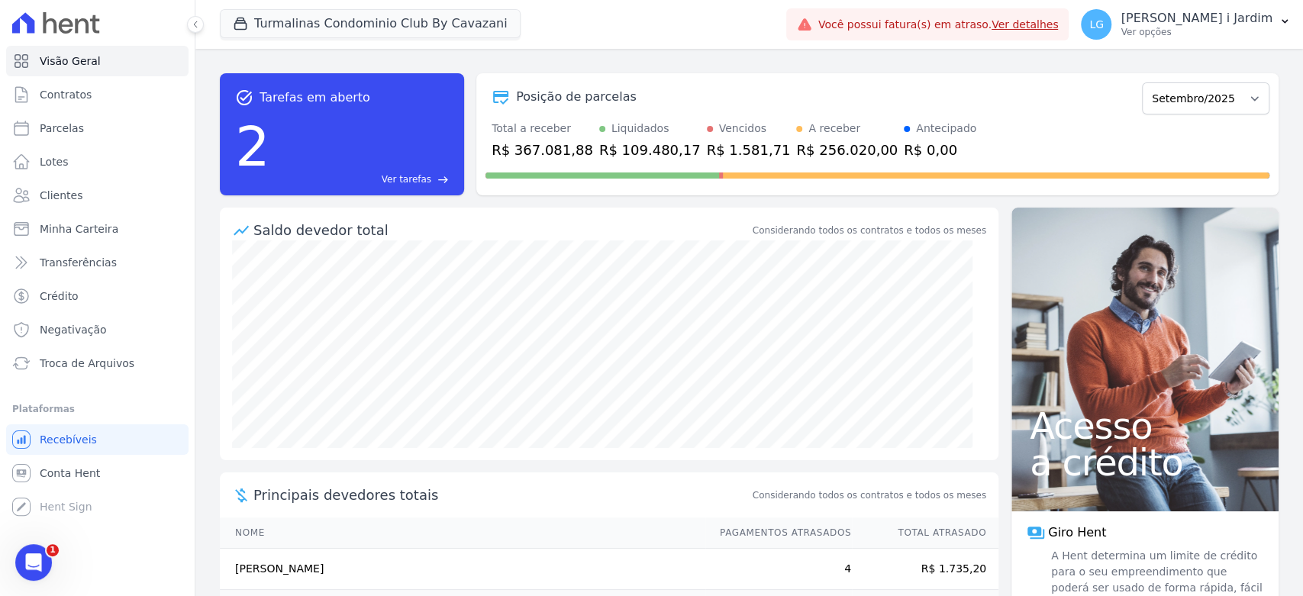
click at [534, 146] on div "R$ 367.081,88" at bounding box center [542, 150] width 102 height 21
copy div "367.081,88"
click at [798, 150] on div "R$ 256.020,00" at bounding box center [847, 150] width 102 height 21
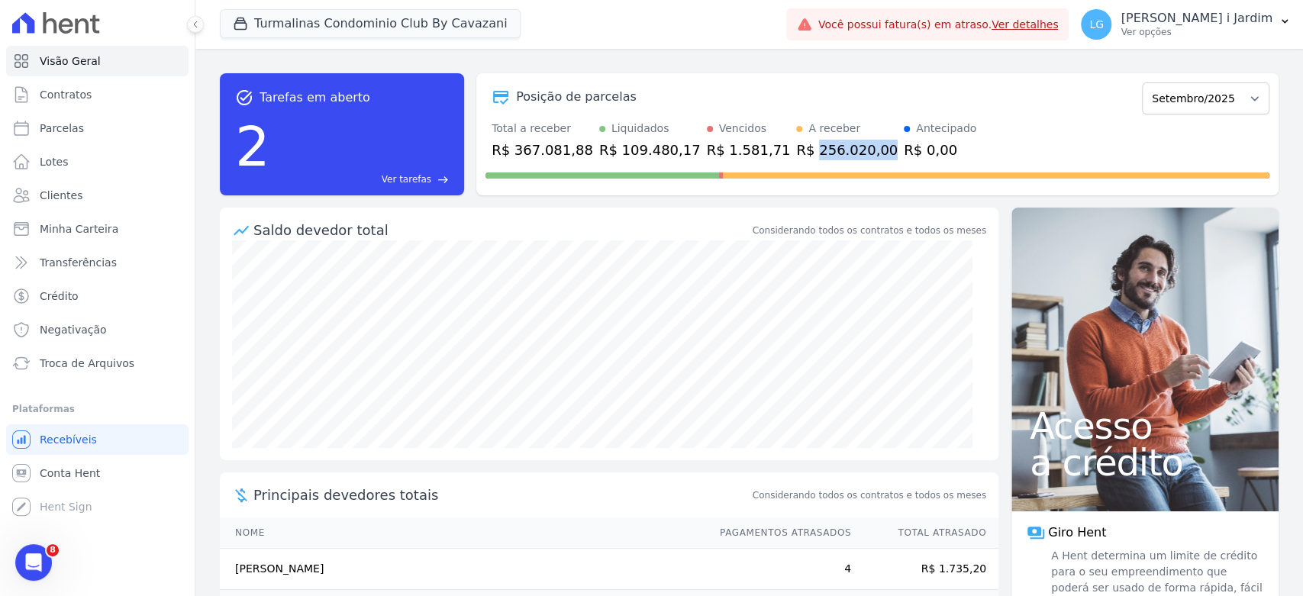
copy div "256.020,00"
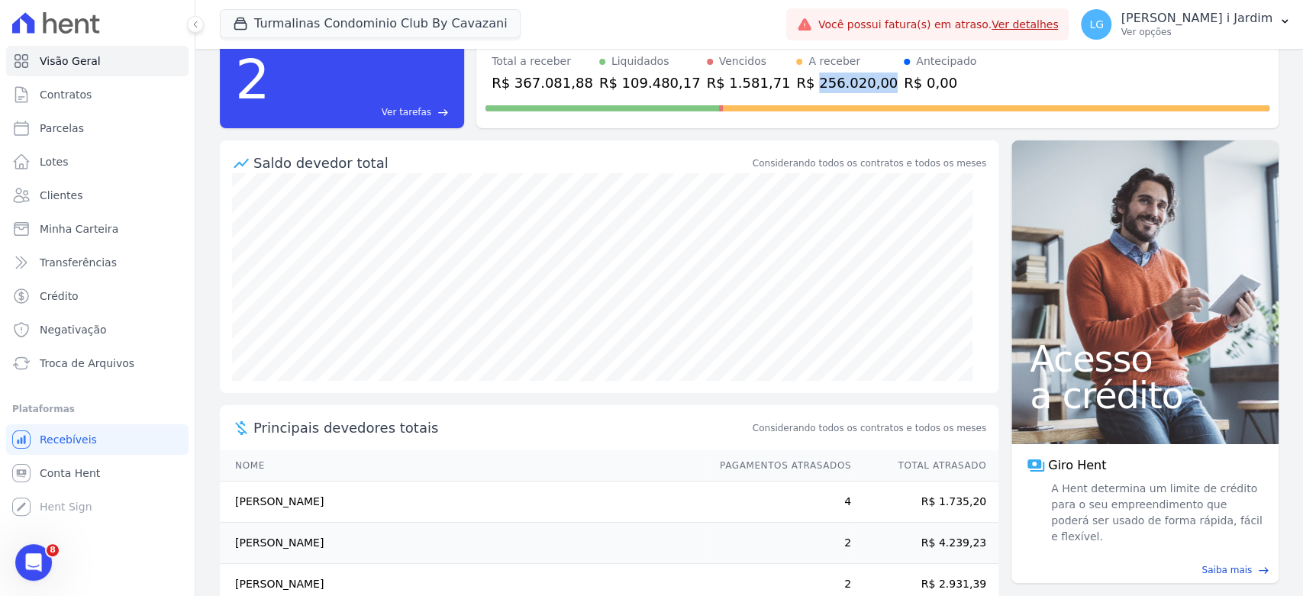
scroll to position [34, 0]
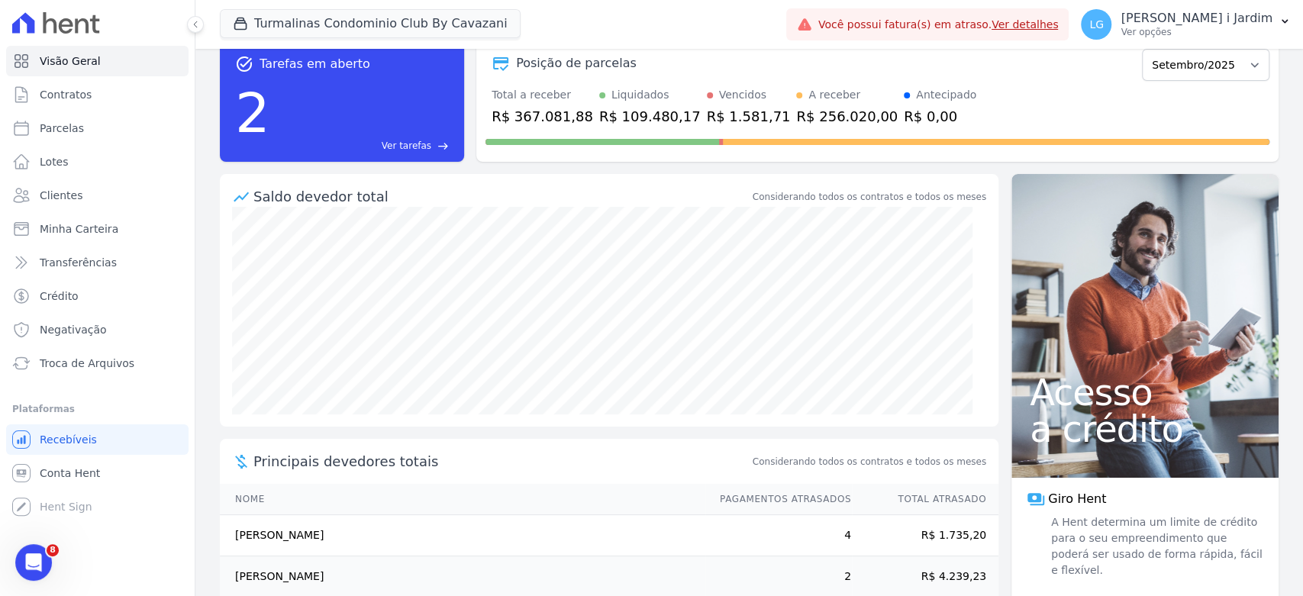
click at [293, 51] on div "task_alt Tarefas em aberto 2 Ver tarefas east" at bounding box center [342, 101] width 244 height 122
click at [293, 32] on button "Turmalinas Condominio Club By Cavazani" at bounding box center [370, 23] width 301 height 29
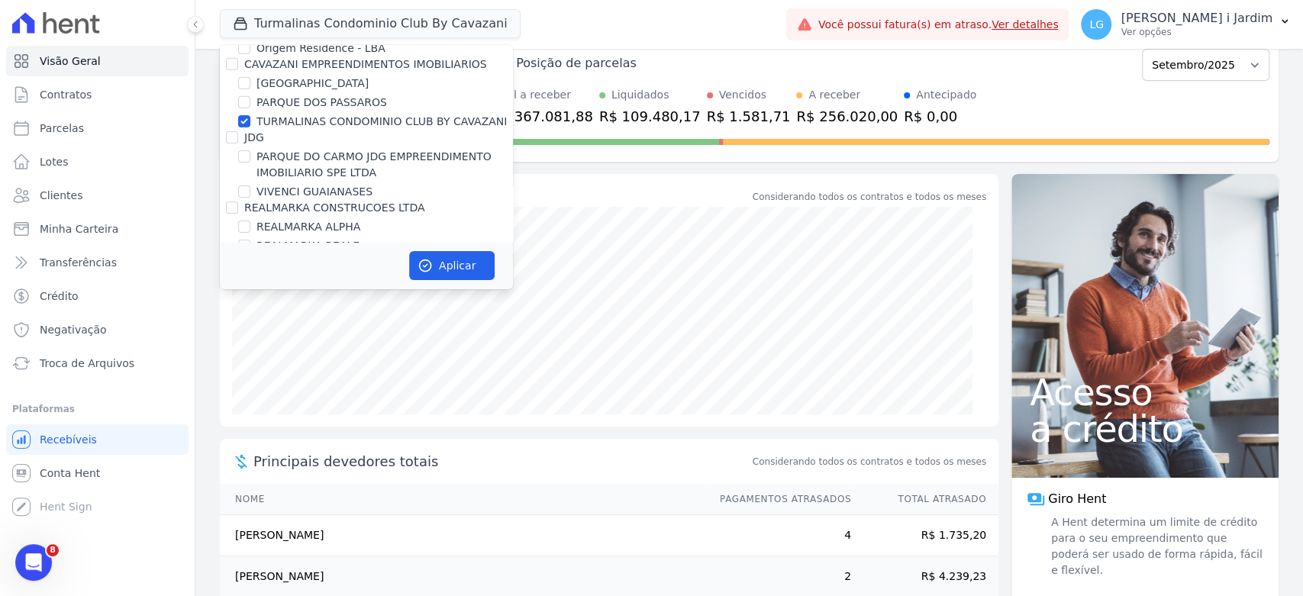
scroll to position [3222, 0]
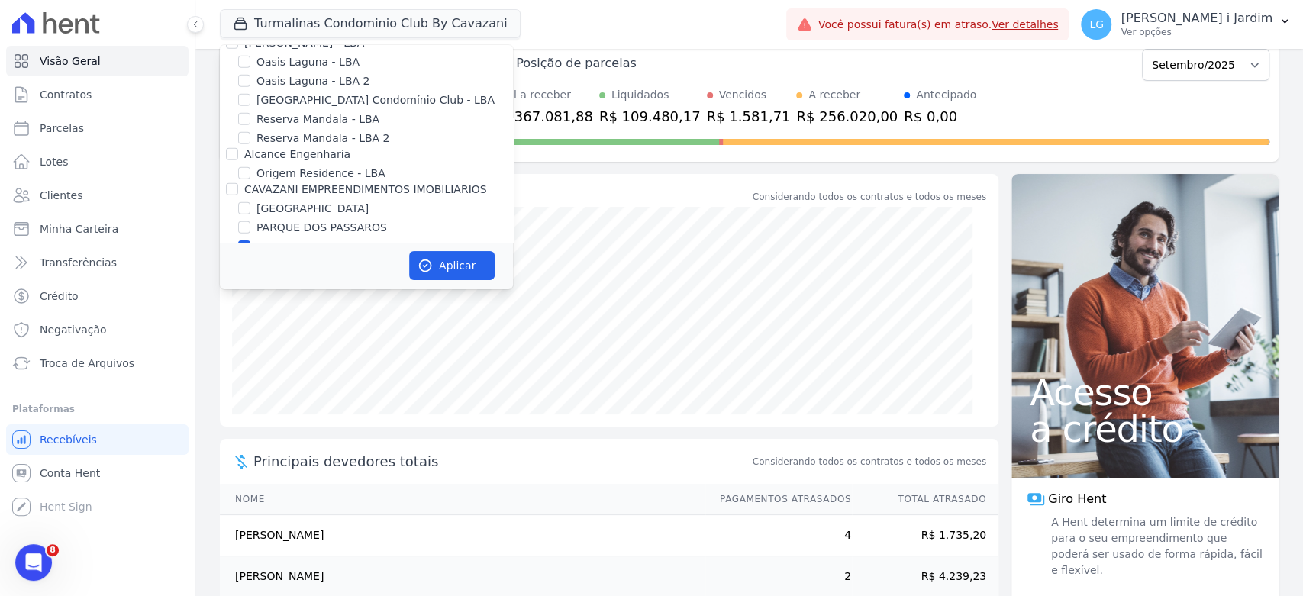
click at [259, 239] on label "TURMALINAS CONDOMINIO CLUB BY CAVAZANI" at bounding box center [381, 247] width 250 height 16
click at [250, 240] on input "TURMALINAS CONDOMINIO CLUB BY CAVAZANI" at bounding box center [244, 246] width 12 height 12
checkbox input "false"
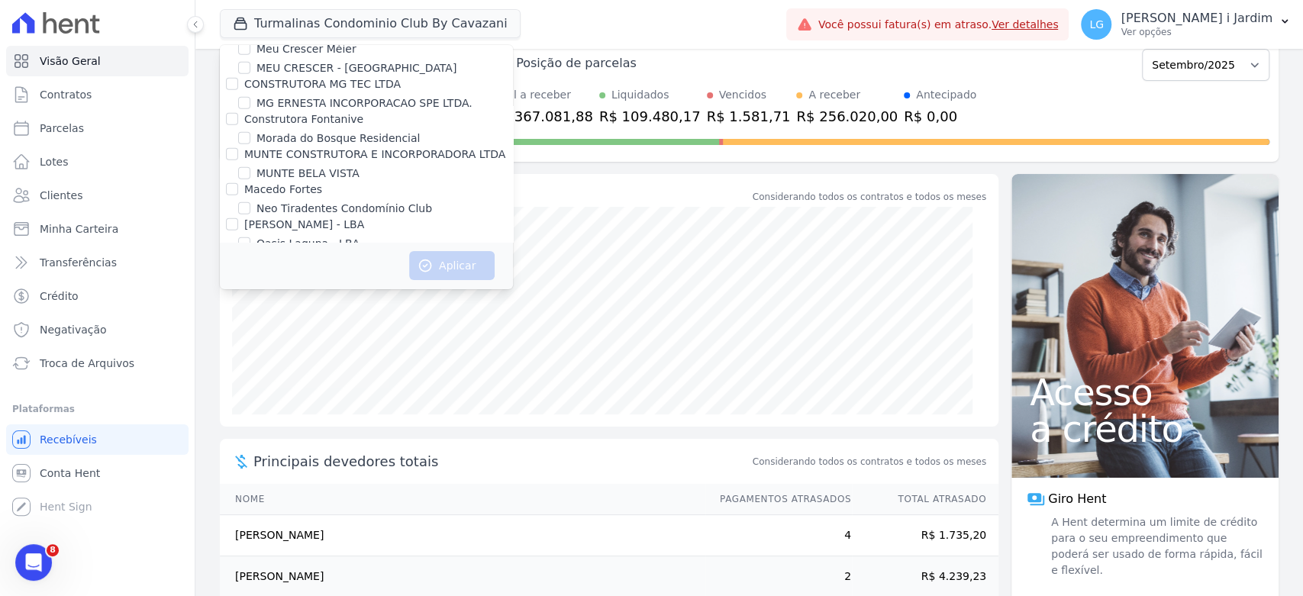
click at [259, 236] on label "Oasis Laguna - LBA" at bounding box center [307, 244] width 103 height 16
click at [250, 237] on input "Oasis Laguna - LBA" at bounding box center [244, 243] width 12 height 12
checkbox input "true"
click at [271, 255] on label "Oasis Laguna - LBA 2" at bounding box center [312, 263] width 113 height 16
click at [250, 256] on input "Oasis Laguna - LBA 2" at bounding box center [244, 262] width 12 height 12
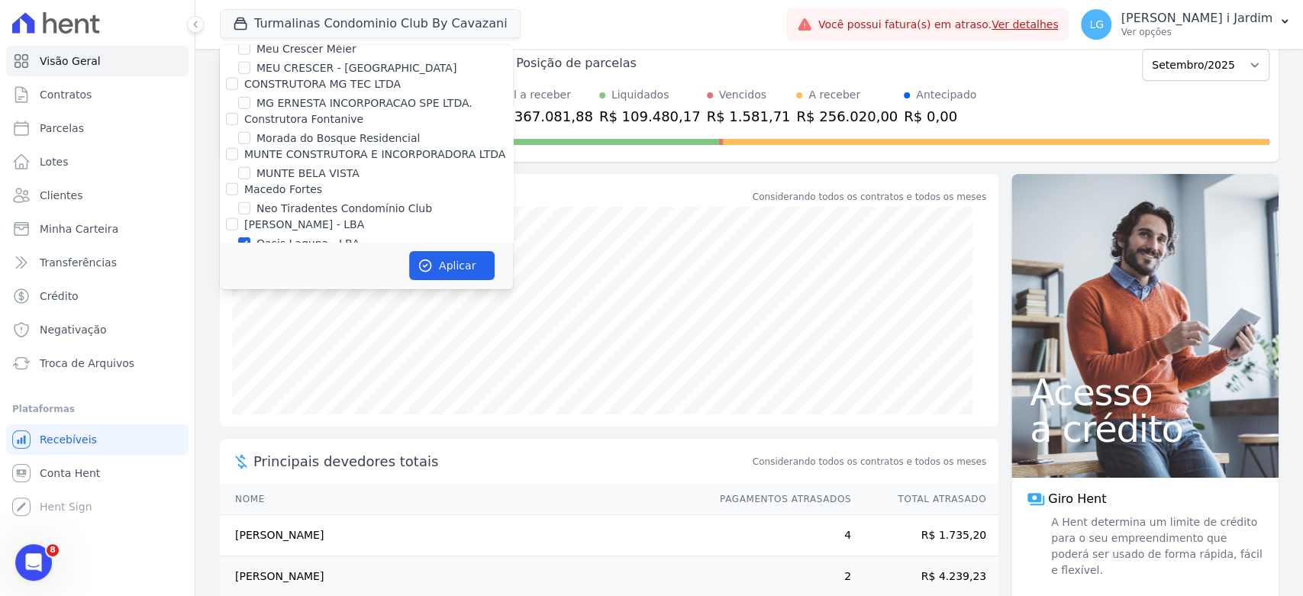
checkbox input "true"
click at [426, 268] on icon "button" at bounding box center [424, 265] width 15 height 15
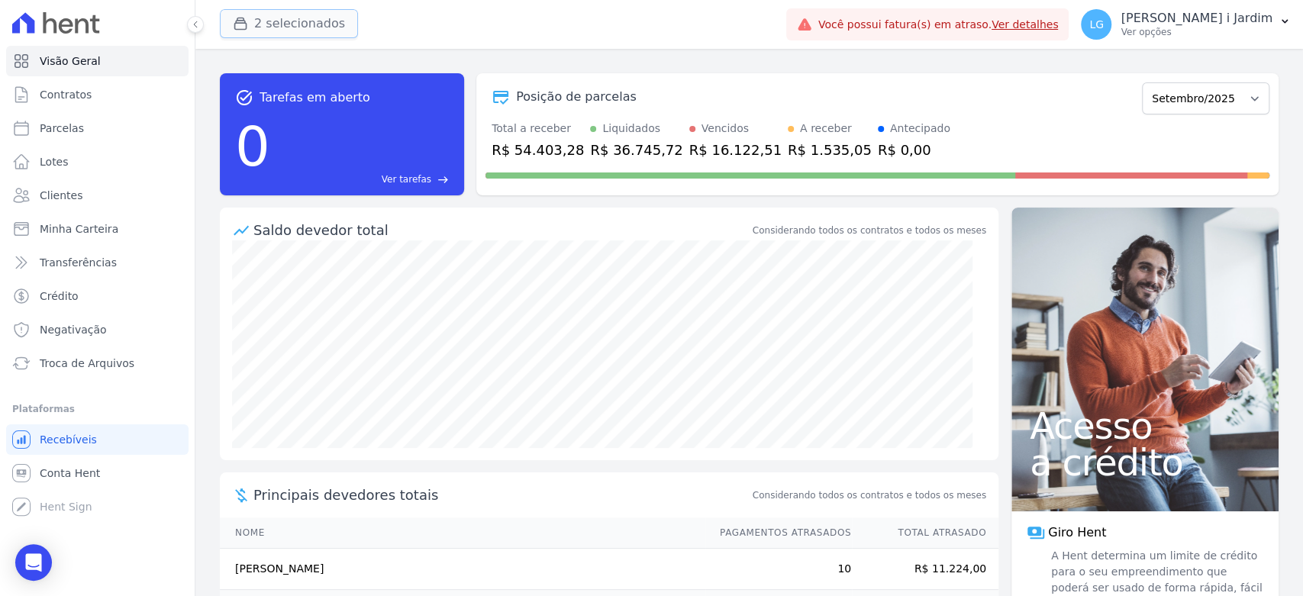
click at [269, 20] on button "2 selecionados" at bounding box center [289, 23] width 138 height 29
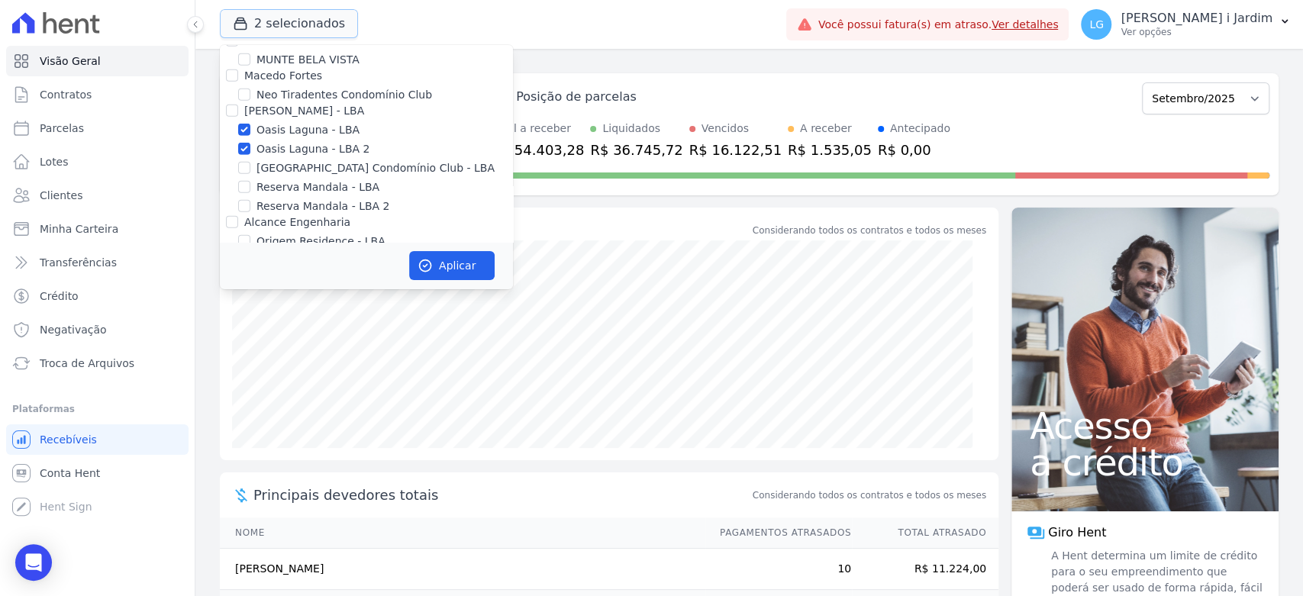
scroll to position [3053, 0]
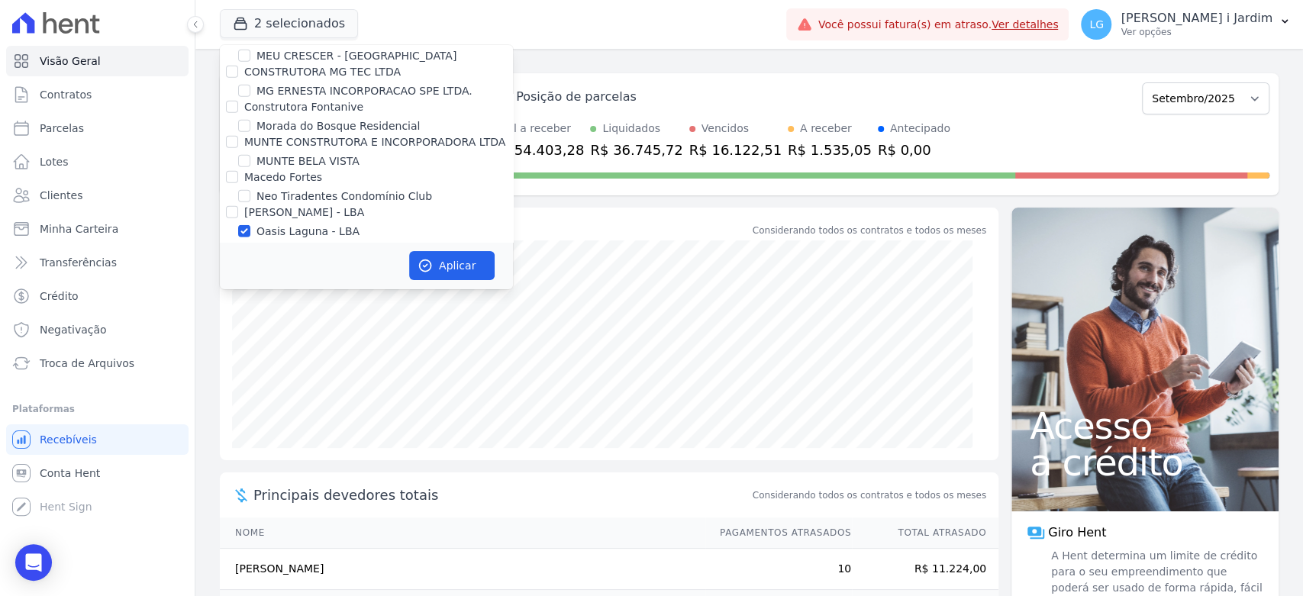
click at [275, 243] on label "Oasis Laguna - LBA 2" at bounding box center [312, 251] width 113 height 16
click at [250, 244] on input "Oasis Laguna - LBA 2" at bounding box center [244, 250] width 12 height 12
checkbox input "false"
click at [487, 268] on button "Aplicar" at bounding box center [451, 265] width 85 height 29
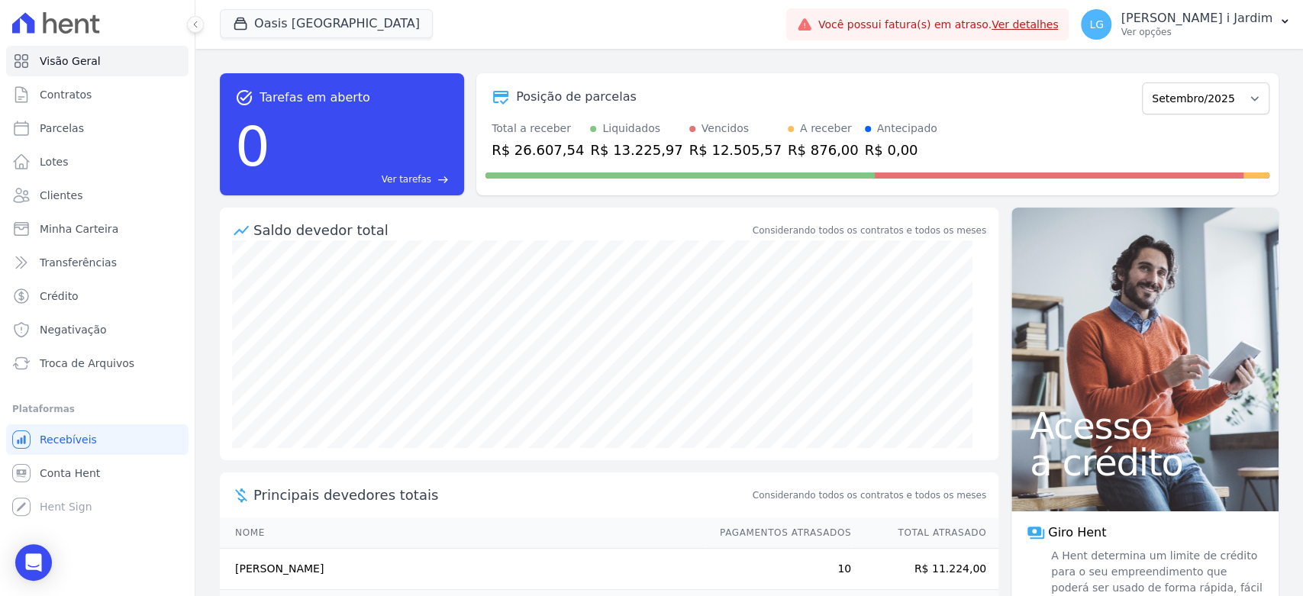
click at [539, 157] on div "R$ 26.607,54" at bounding box center [537, 150] width 92 height 21
copy div "26.607,54"
click at [50, 266] on span "Transferências" at bounding box center [78, 262] width 77 height 15
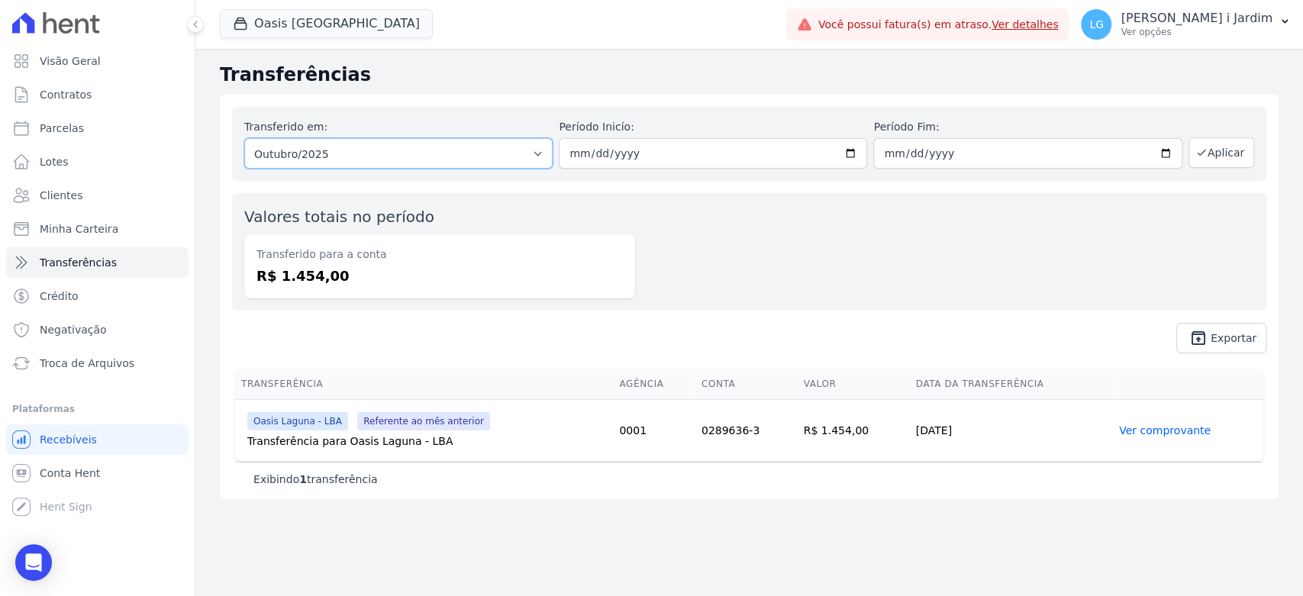
click at [336, 142] on select "Todos os meses Novembro/2023 Dezembro/2023 Janeiro/2024 Fevereiro/2024 Março/20…" at bounding box center [398, 153] width 308 height 31
select select "09/2025"
click at [244, 138] on select "Todos os meses Novembro/2023 Dezembro/2023 Janeiro/2024 Fevereiro/2024 Março/20…" at bounding box center [398, 153] width 308 height 31
click at [1226, 148] on button "Aplicar" at bounding box center [1221, 152] width 66 height 31
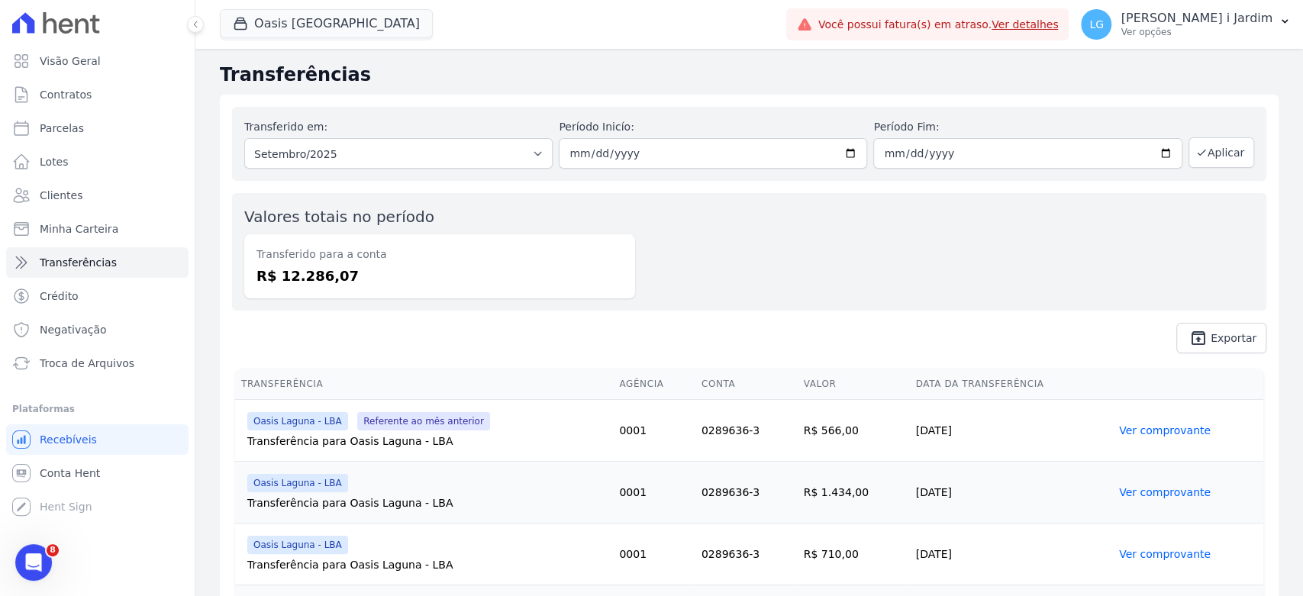
click at [314, 274] on dd "R$ 12.286,07" at bounding box center [439, 276] width 366 height 21
copy dd "12.286,07"
click at [319, 27] on button "Oasis [GEOGRAPHIC_DATA]" at bounding box center [326, 23] width 213 height 29
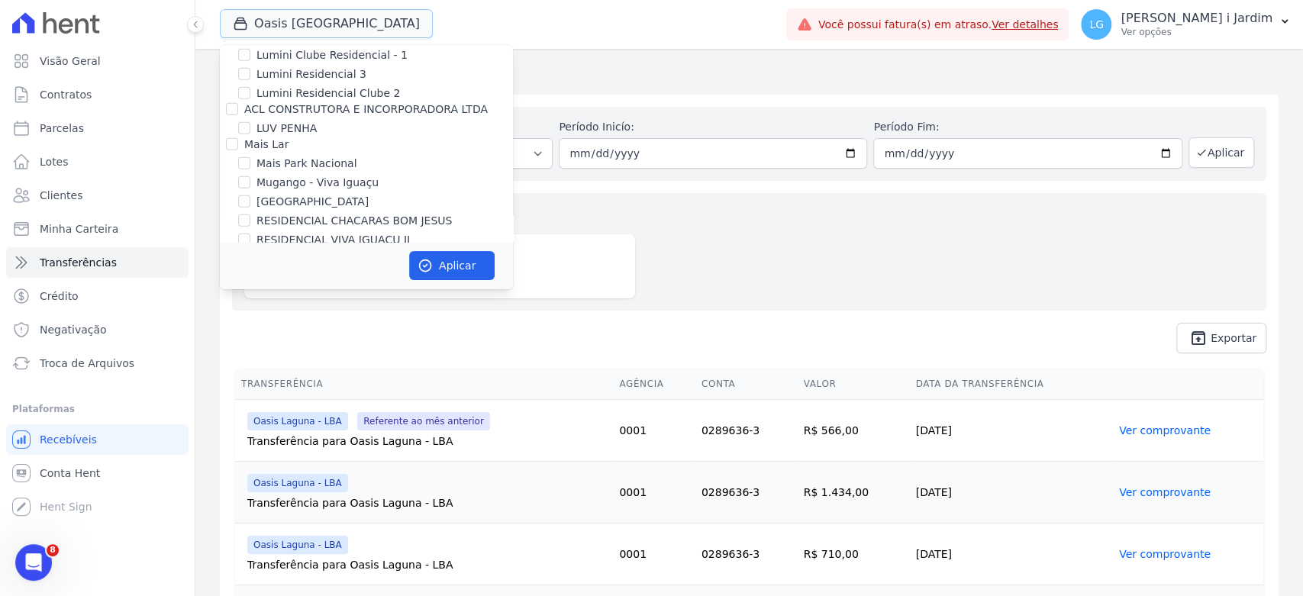
scroll to position [3053, 0]
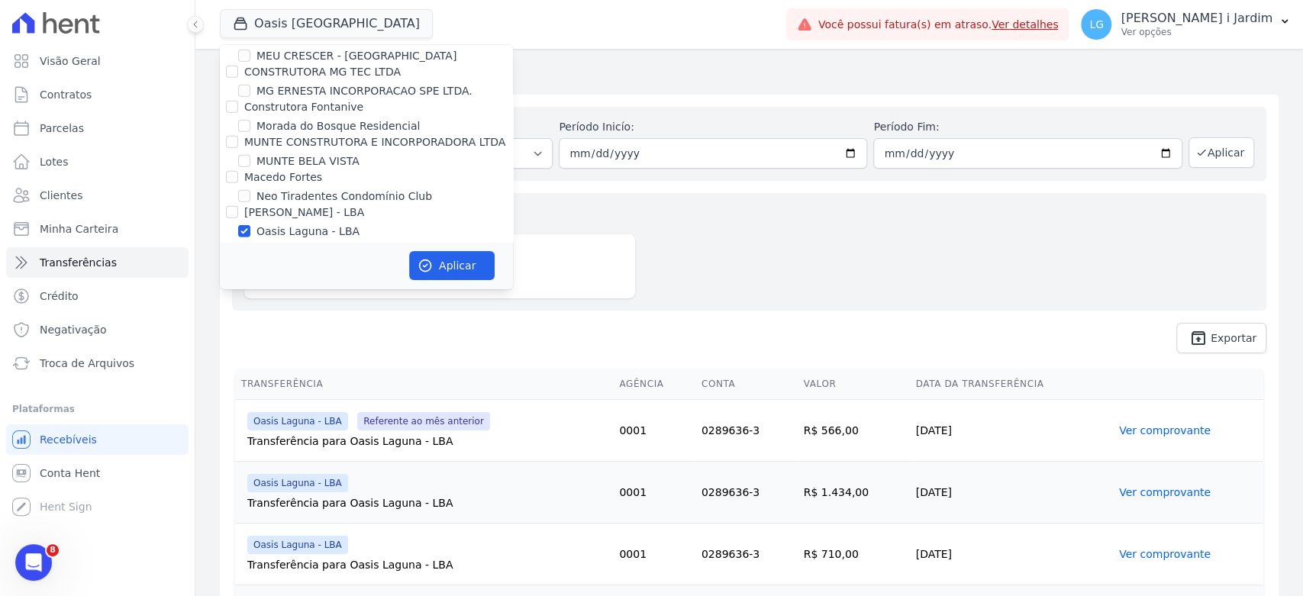
click at [292, 224] on label "Oasis Laguna - LBA" at bounding box center [307, 232] width 103 height 16
click at [250, 225] on input "Oasis Laguna - LBA" at bounding box center [244, 231] width 12 height 12
checkbox input "false"
click at [296, 243] on label "Oasis Laguna - LBA 2" at bounding box center [312, 251] width 113 height 16
click at [250, 244] on input "Oasis Laguna - LBA 2" at bounding box center [244, 250] width 12 height 12
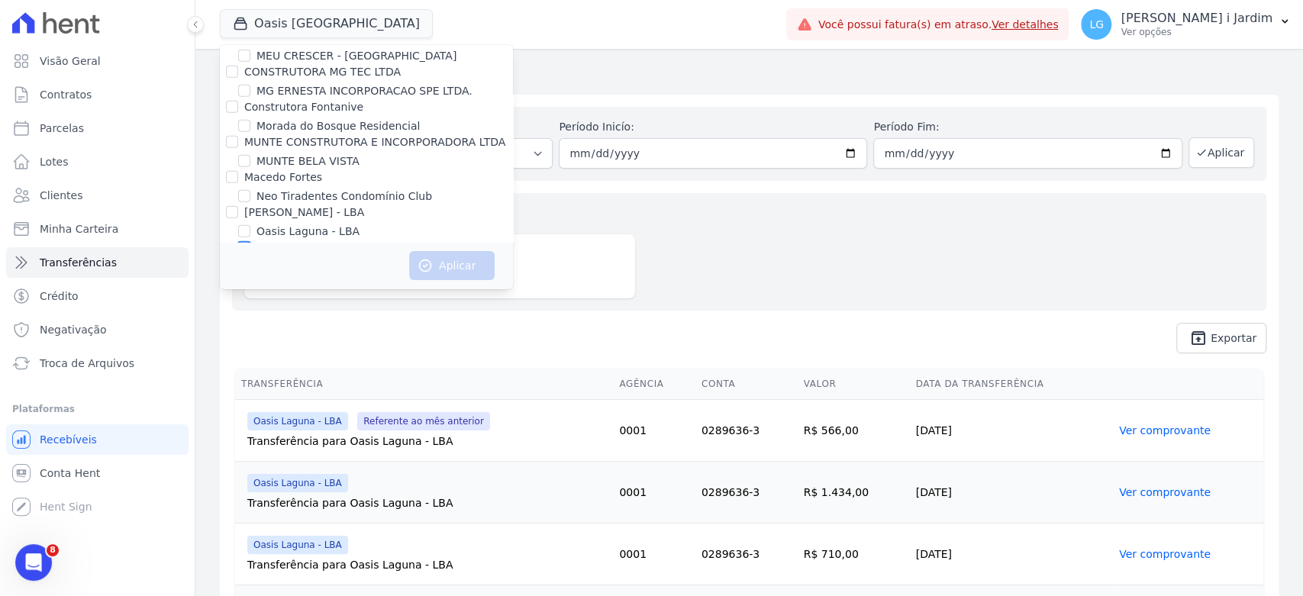
checkbox input "true"
click at [453, 268] on button "Aplicar" at bounding box center [451, 265] width 85 height 29
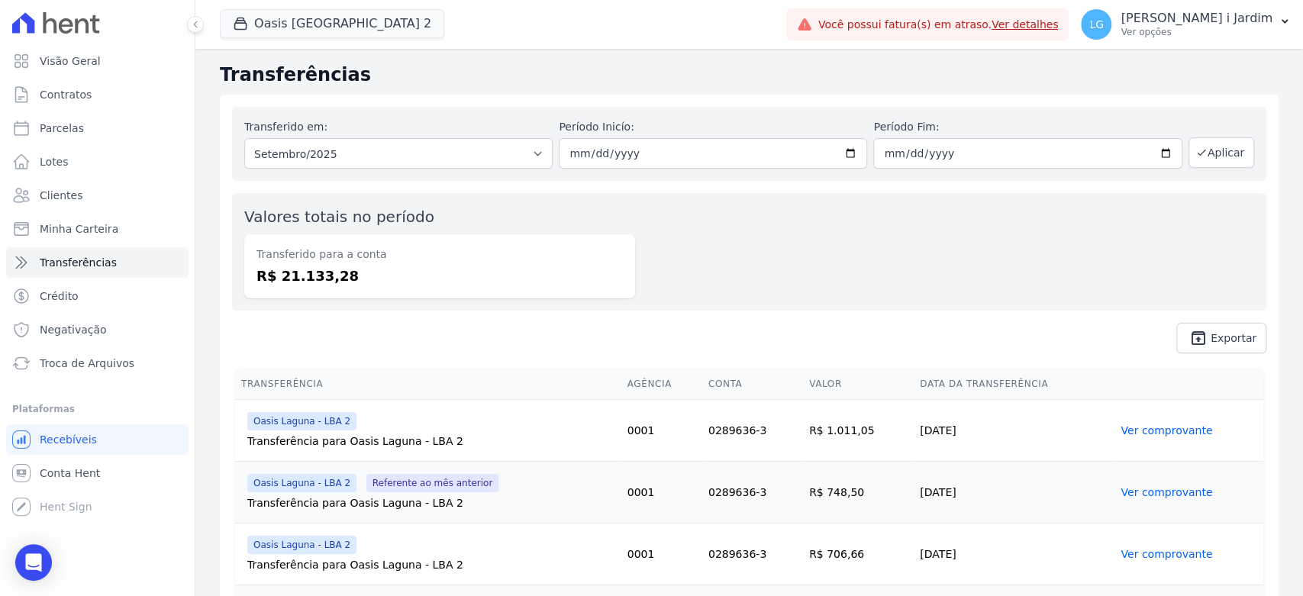
click at [323, 267] on dd "R$ 21.133,28" at bounding box center [439, 276] width 366 height 21
copy dd "21.133,28"
click at [142, 62] on link "Visão Geral" at bounding box center [97, 61] width 182 height 31
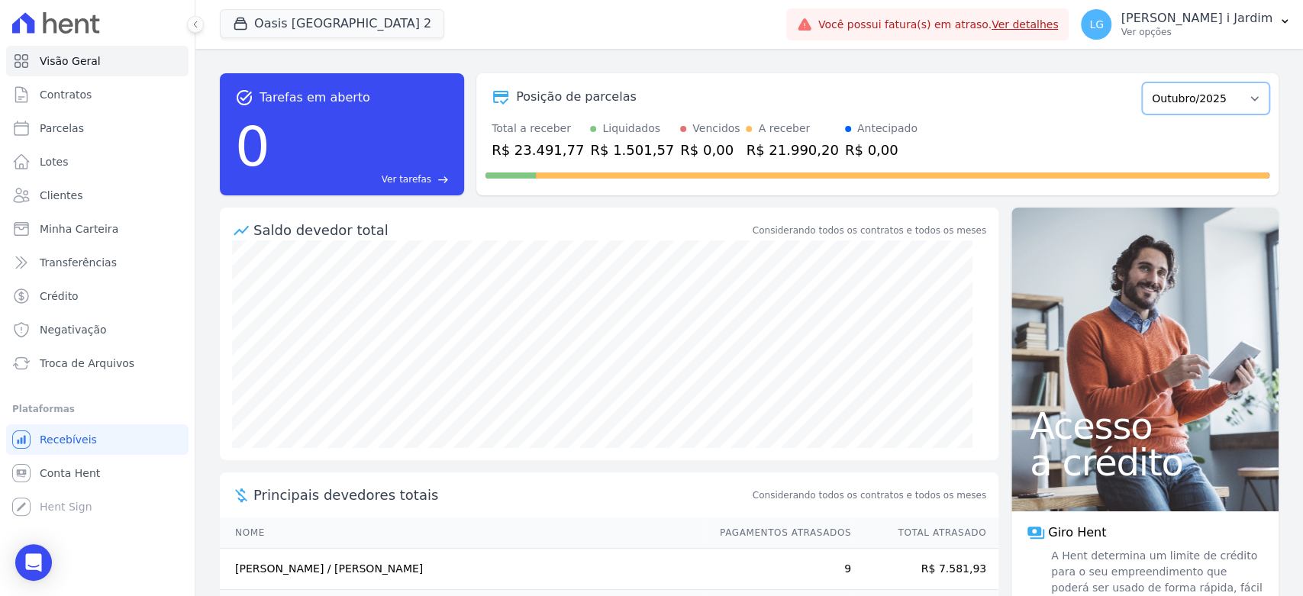
click at [1179, 101] on select "Janeiro/2005 Fevereiro/2005 Março/2005 Abril/2005 Maio/2005 Junho/2005 Julho/20…" at bounding box center [1205, 98] width 127 height 32
select select "09/2025"
click at [1142, 82] on select "Janeiro/2005 Fevereiro/2005 Março/2005 Abril/2005 Maio/2005 Junho/2005 Julho/20…" at bounding box center [1205, 98] width 127 height 32
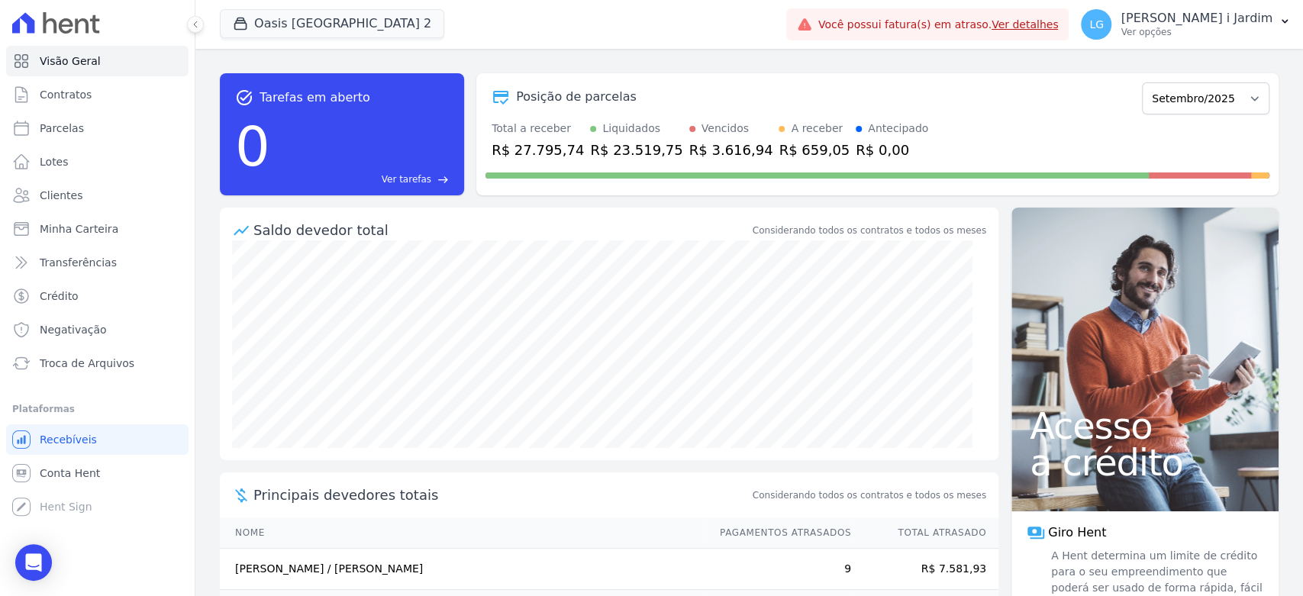
click at [546, 140] on div "R$ 27.795,74" at bounding box center [537, 150] width 92 height 21
copy div "27.795,74"
click at [205, 245] on div "task_alt Tarefas em aberto 0 Ver tarefas east Posição de parcelas Janeiro/2005 …" at bounding box center [748, 322] width 1107 height 547
click at [909, 96] on div "Posição de parcelas" at bounding box center [810, 97] width 650 height 18
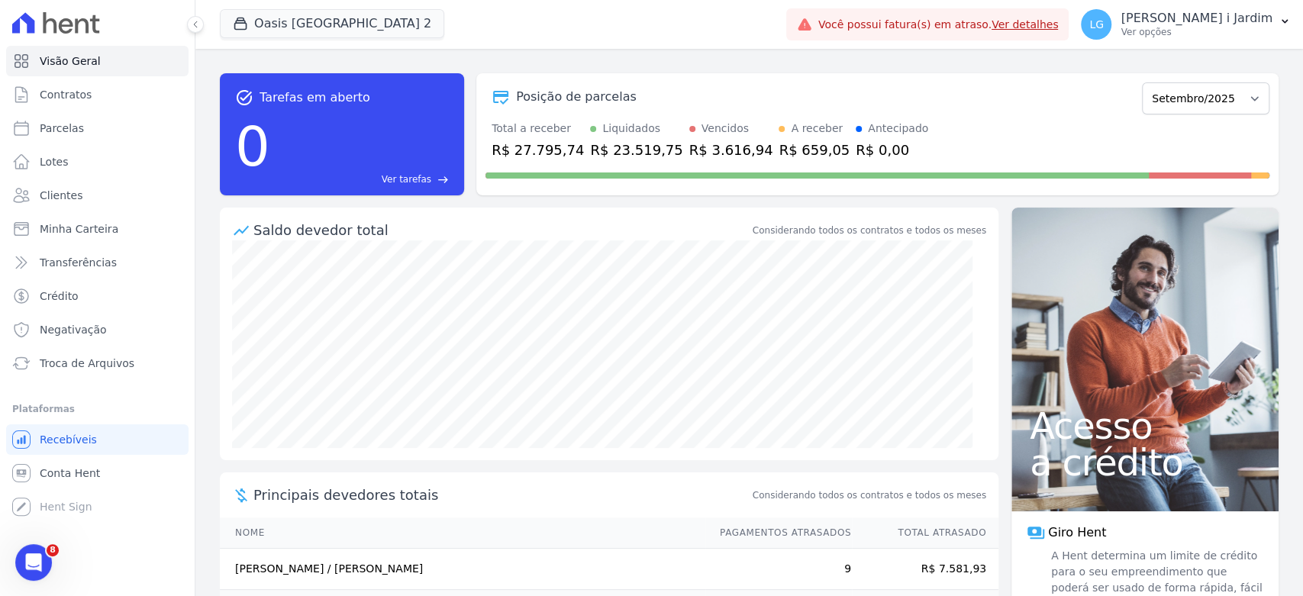
click at [298, 40] on div "Oasis [GEOGRAPHIC_DATA] 2 Trapisa Engenharia Acaiá Residencial Icatu Residencia…" at bounding box center [500, 24] width 560 height 50
click at [299, 35] on button "Oasis [GEOGRAPHIC_DATA] 2" at bounding box center [332, 23] width 224 height 29
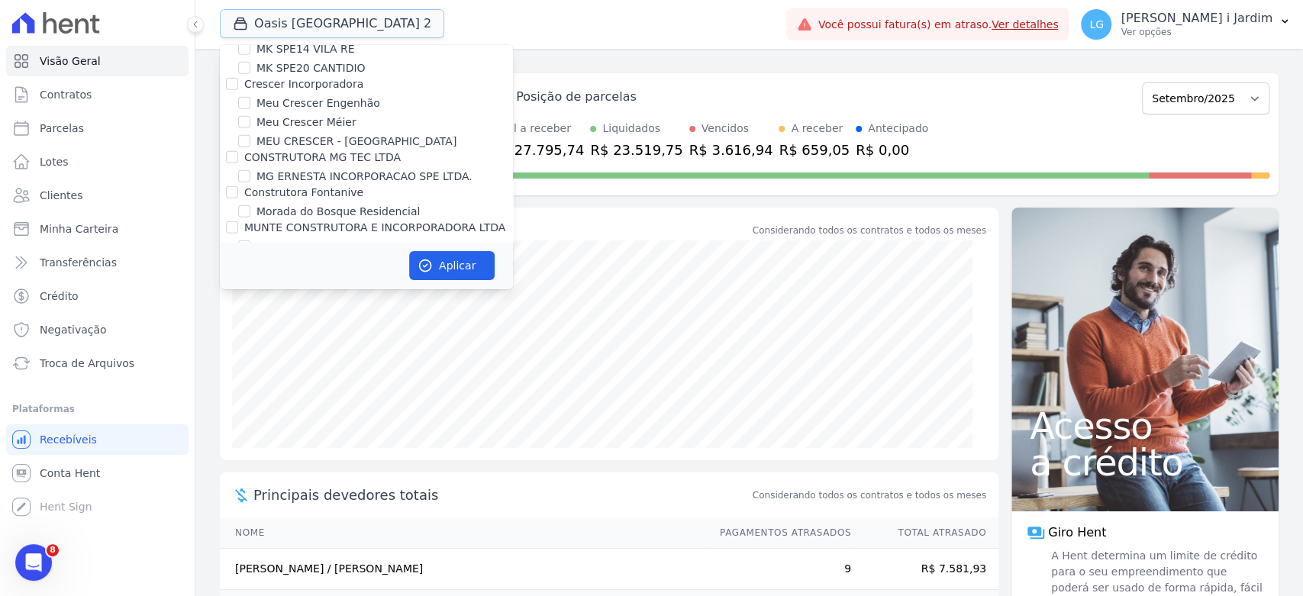
scroll to position [3053, 0]
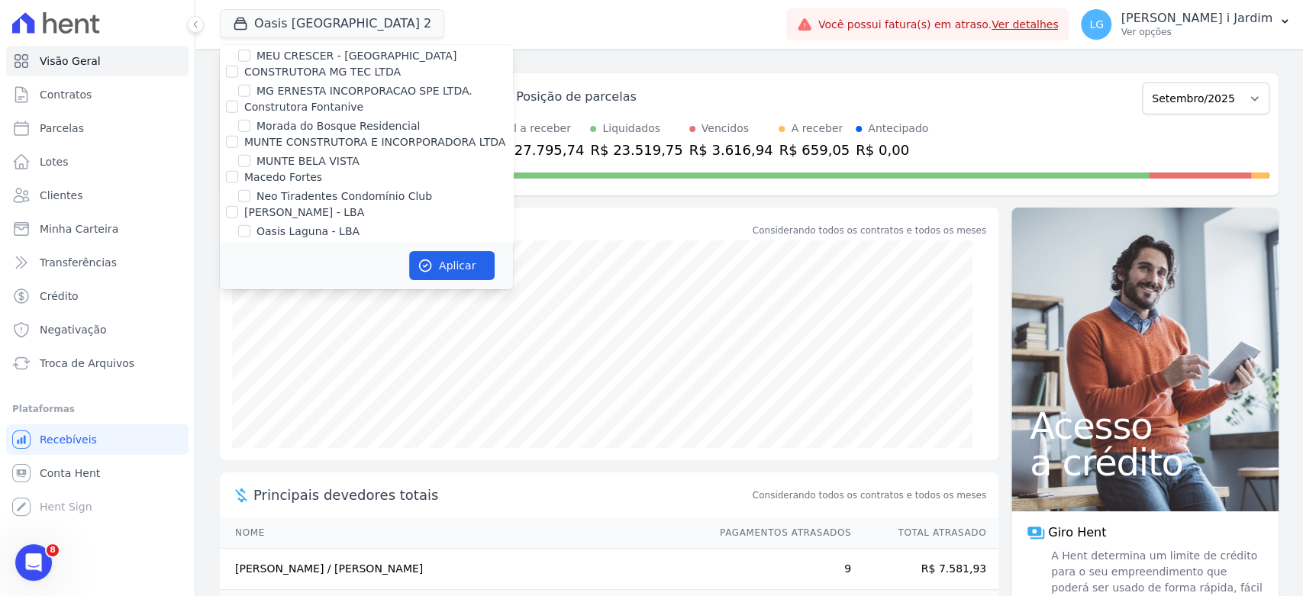
click at [324, 243] on label "Oasis Laguna - LBA 2" at bounding box center [312, 251] width 113 height 16
click at [250, 244] on input "Oasis Laguna - LBA 2" at bounding box center [244, 250] width 12 height 12
checkbox input "false"
click at [330, 281] on label "Reserva Mandala - LBA" at bounding box center [317, 289] width 123 height 16
click at [334, 300] on label "Reserva Mandala - LBA 2" at bounding box center [322, 308] width 133 height 16
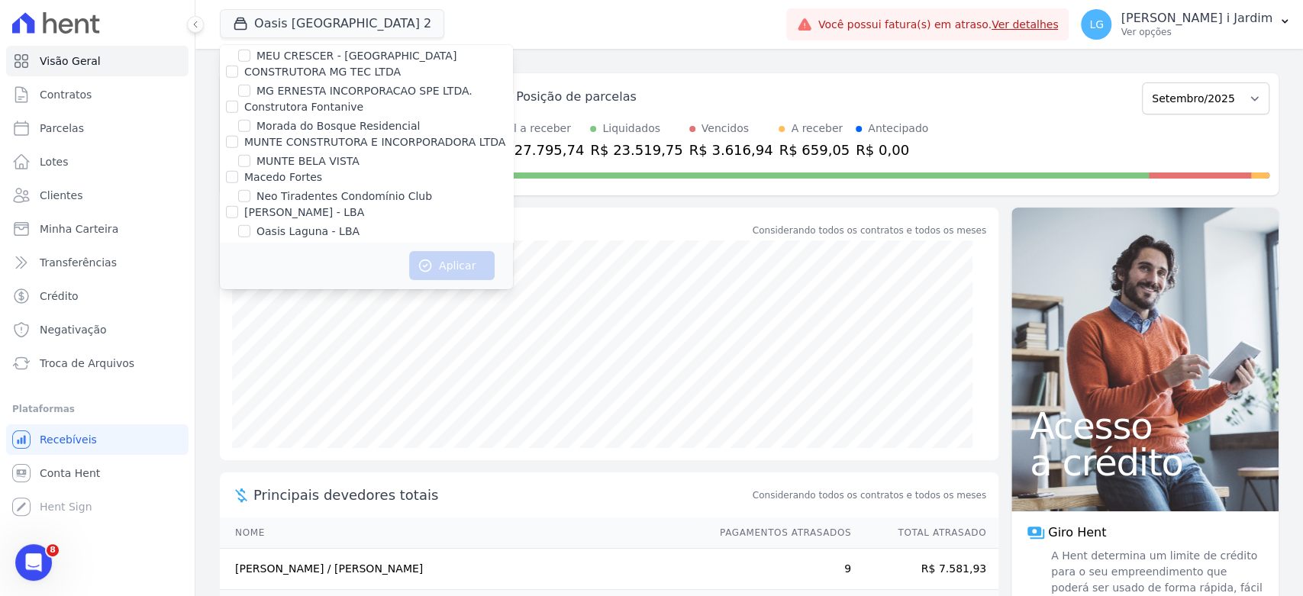
click at [250, 301] on input "Reserva Mandala - LBA 2" at bounding box center [244, 307] width 12 height 12
checkbox input "true"
click at [332, 281] on label "Reserva Mandala - LBA" at bounding box center [317, 289] width 123 height 16
click at [250, 282] on input "Reserva Mandala - LBA" at bounding box center [244, 288] width 12 height 12
checkbox input "true"
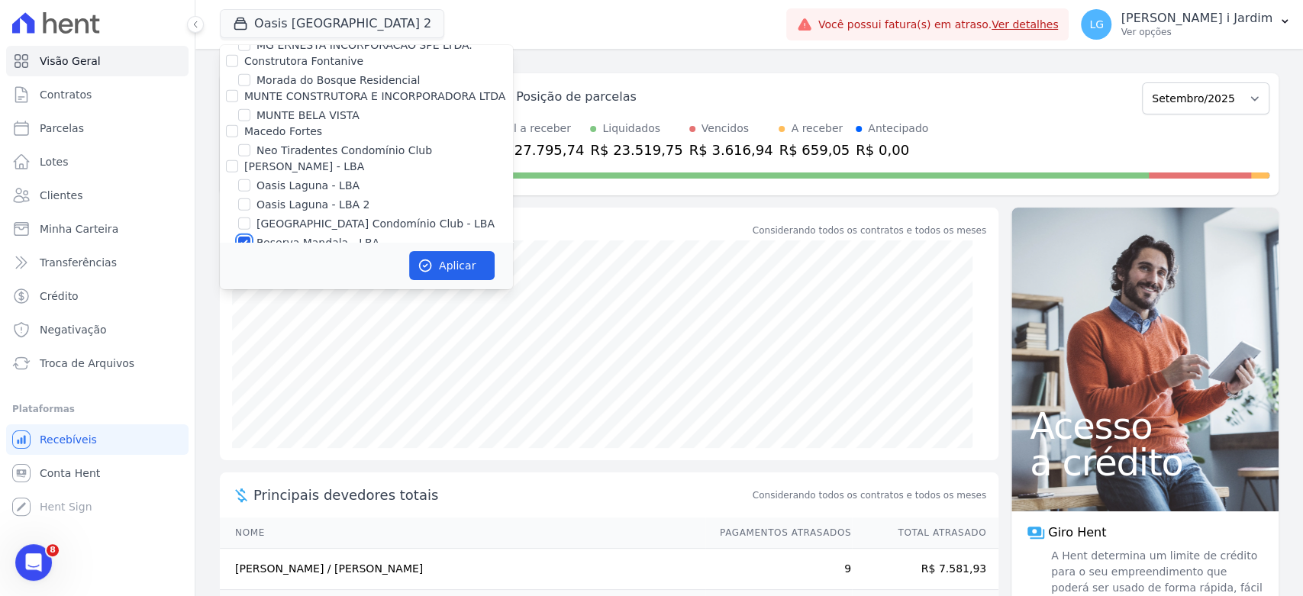
scroll to position [3137, 0]
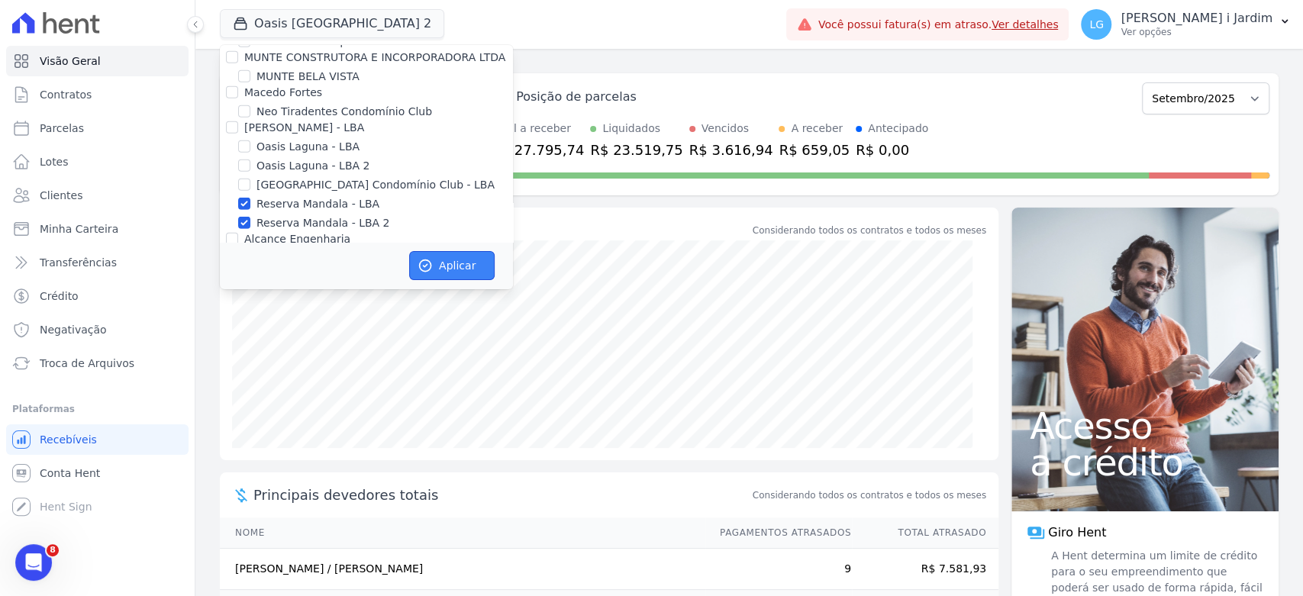
click at [433, 261] on button "Aplicar" at bounding box center [451, 265] width 85 height 29
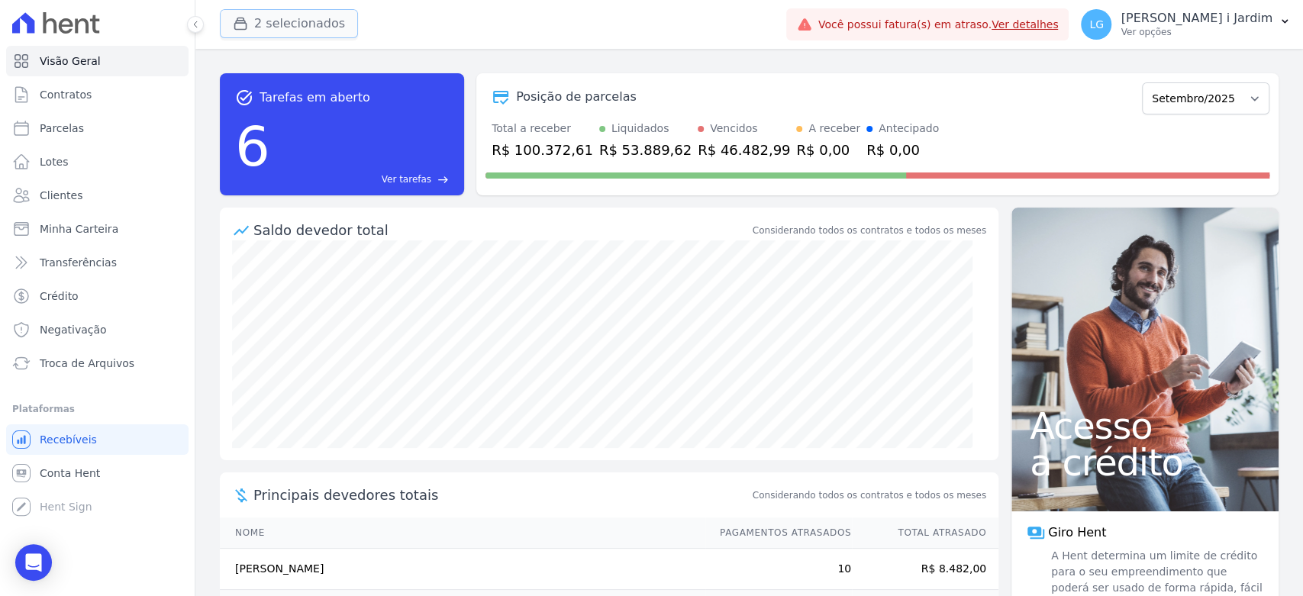
click at [325, 20] on button "2 selecionados" at bounding box center [289, 23] width 138 height 29
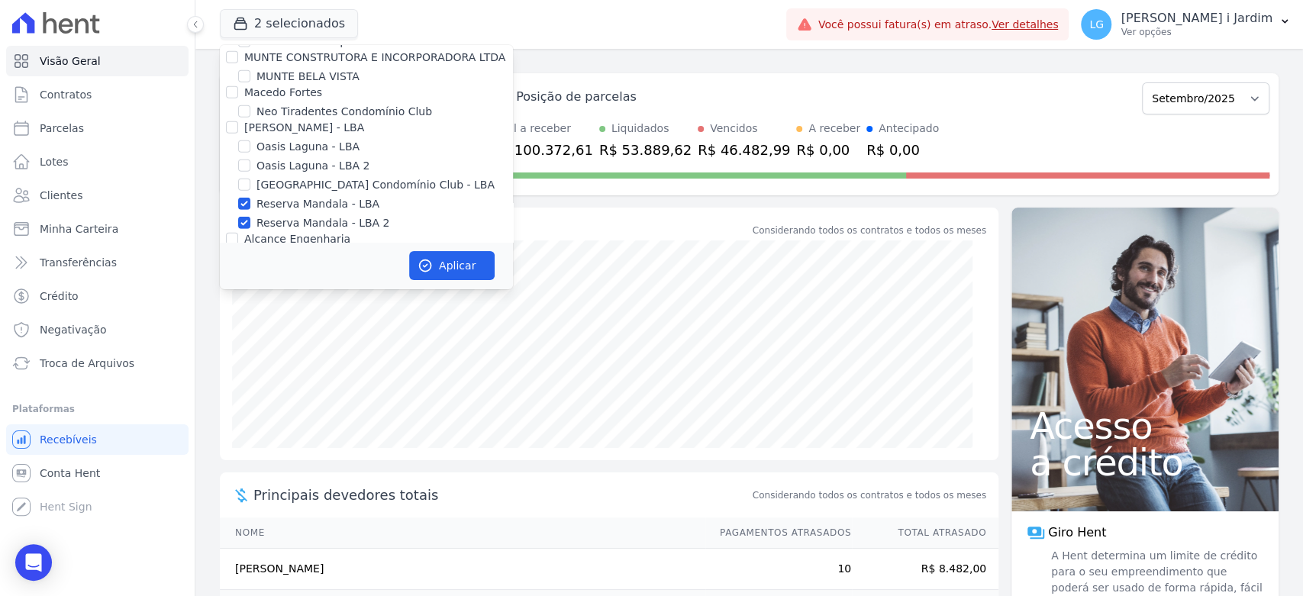
click at [332, 215] on label "Reserva Mandala - LBA 2" at bounding box center [322, 223] width 133 height 16
click at [250, 217] on input "Reserva Mandala - LBA 2" at bounding box center [244, 223] width 12 height 12
checkbox input "false"
click at [464, 277] on button "Aplicar" at bounding box center [451, 265] width 85 height 29
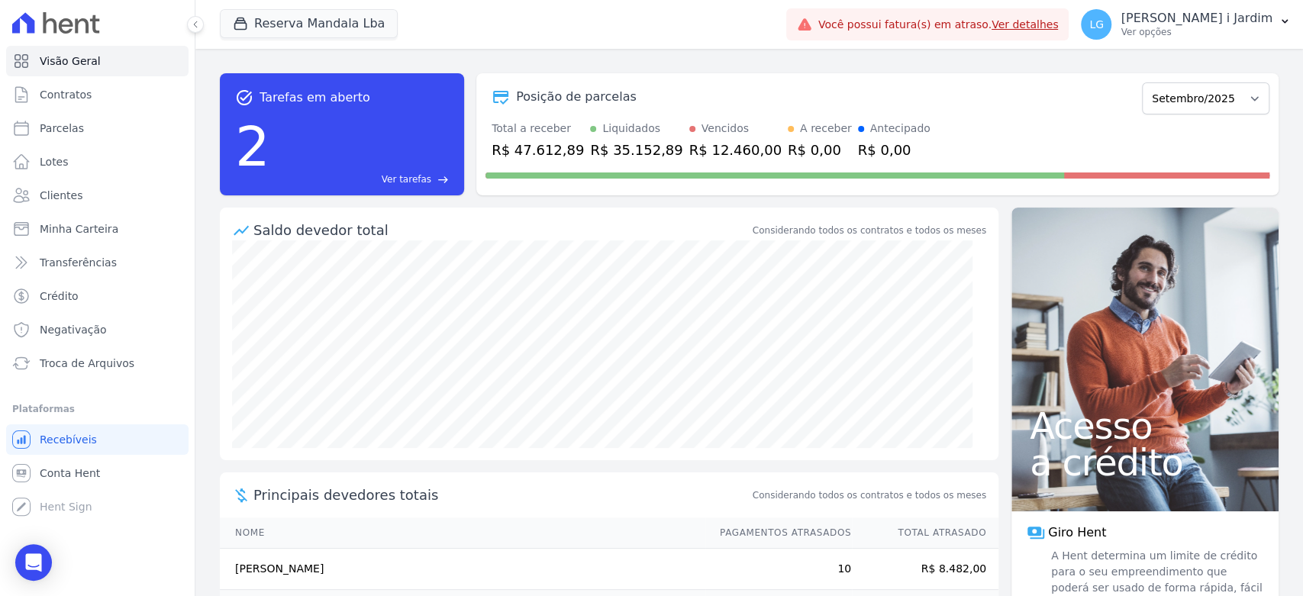
click at [544, 147] on div "R$ 47.612,89" at bounding box center [537, 150] width 92 height 21
copy div "47.612,89"
click at [322, 20] on button "Reserva Mandala Lba" at bounding box center [309, 23] width 178 height 29
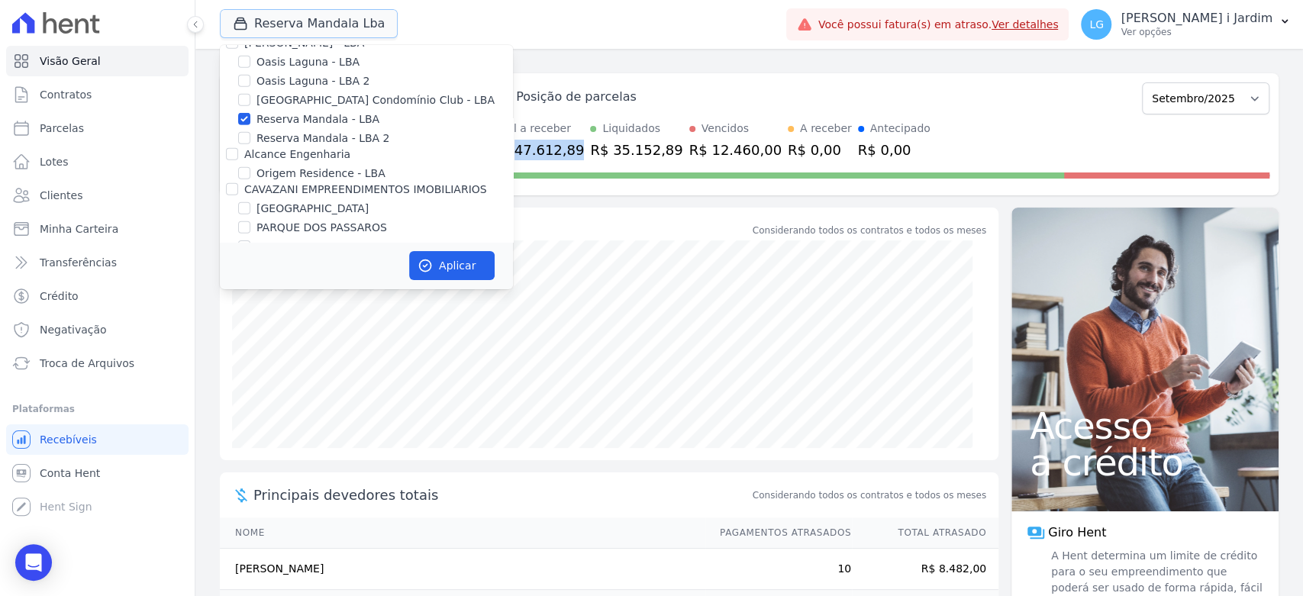
scroll to position [3053, 0]
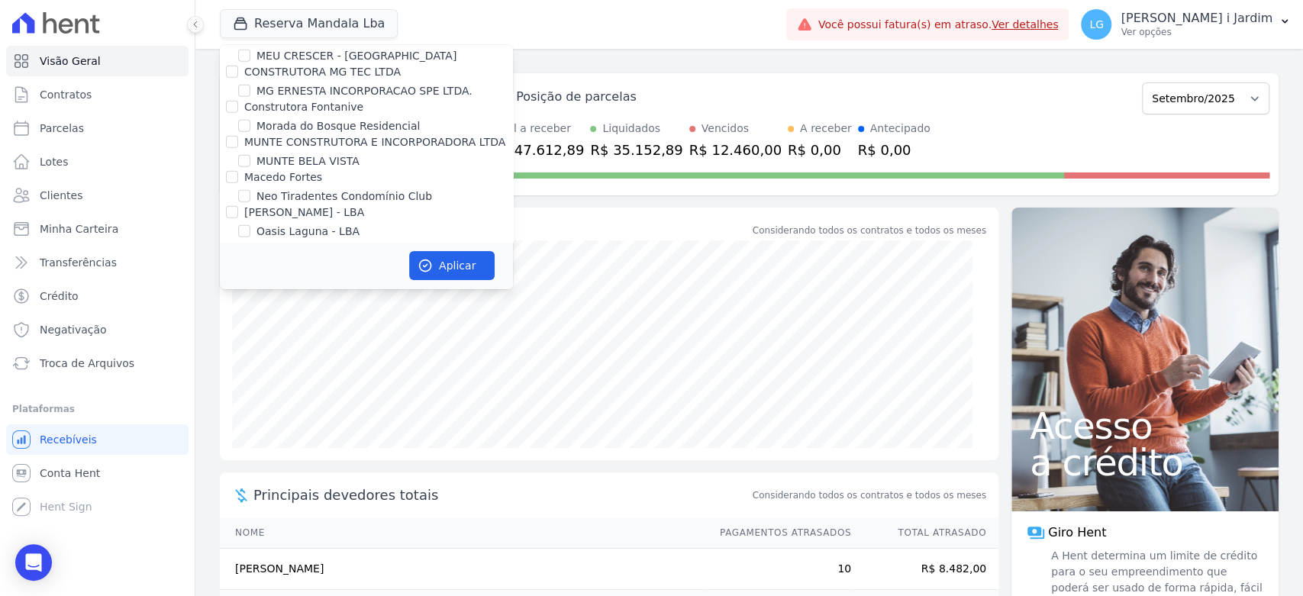
click at [321, 281] on label "Reserva Mandala - LBA" at bounding box center [317, 289] width 123 height 16
click at [250, 282] on input "Reserva Mandala - LBA" at bounding box center [244, 288] width 12 height 12
checkbox input "false"
click at [330, 300] on label "Reserva Mandala - LBA 2" at bounding box center [322, 308] width 133 height 16
click at [250, 301] on input "Reserva Mandala - LBA 2" at bounding box center [244, 307] width 12 height 12
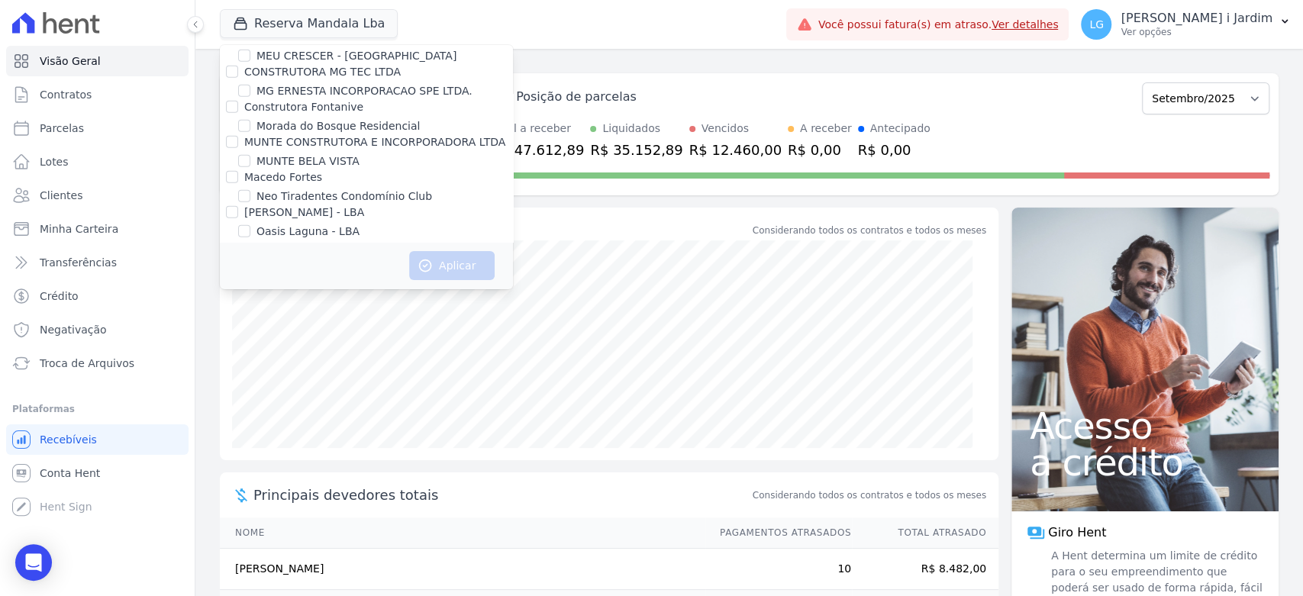
checkbox input "true"
click at [444, 270] on button "Aplicar" at bounding box center [451, 265] width 85 height 29
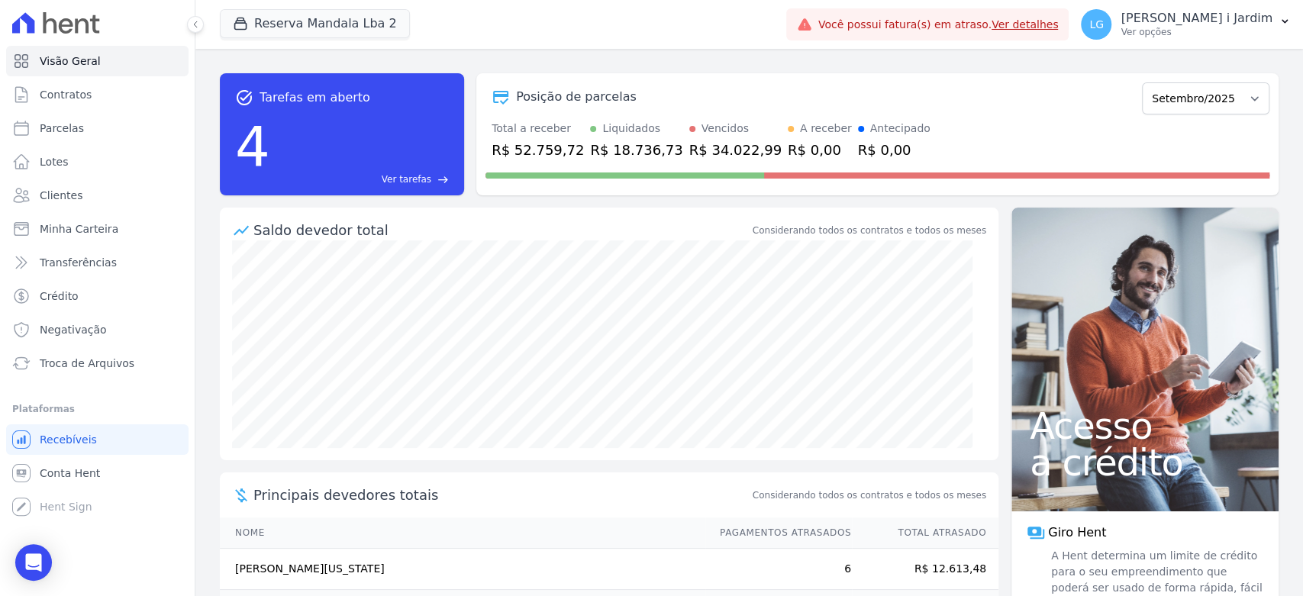
click at [531, 150] on div "R$ 52.759,72" at bounding box center [537, 150] width 92 height 21
copy div "52.759,72"
click at [100, 253] on link "Transferências" at bounding box center [97, 262] width 182 height 31
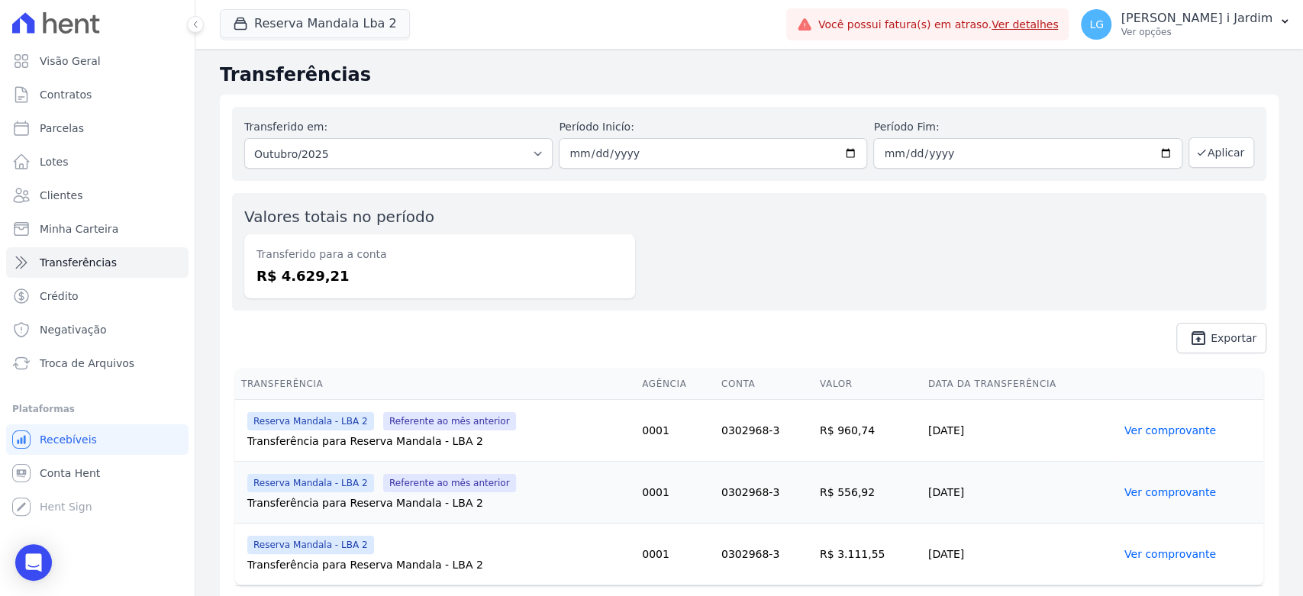
click at [339, 173] on div "Transferido em: Todos os meses Outubro/2024 Novembro/2024 Dezembro/2024 Janeiro…" at bounding box center [749, 144] width 1034 height 74
click at [348, 159] on select "Todos os meses Outubro/2024 Novembro/2024 Dezembro/2024 Janeiro/2025 Fevereiro/…" at bounding box center [398, 153] width 308 height 31
select select "09/2025"
click at [244, 138] on select "Todos os meses Outubro/2024 Novembro/2024 Dezembro/2024 Janeiro/2025 Fevereiro/…" at bounding box center [398, 153] width 308 height 31
click at [1188, 161] on button "Aplicar" at bounding box center [1221, 152] width 66 height 31
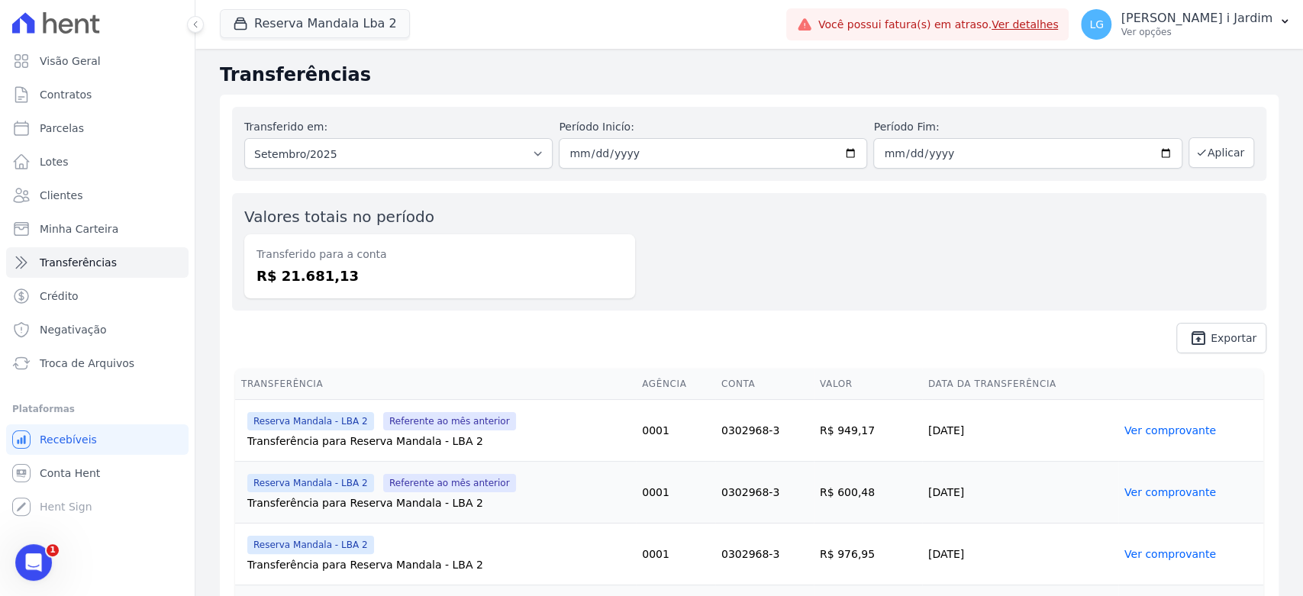
click at [317, 270] on dd "R$ 21.681,13" at bounding box center [439, 276] width 366 height 21
copy dd "21.681,13"
click at [319, 9] on button "Reserva Mandala Lba 2" at bounding box center [315, 23] width 190 height 29
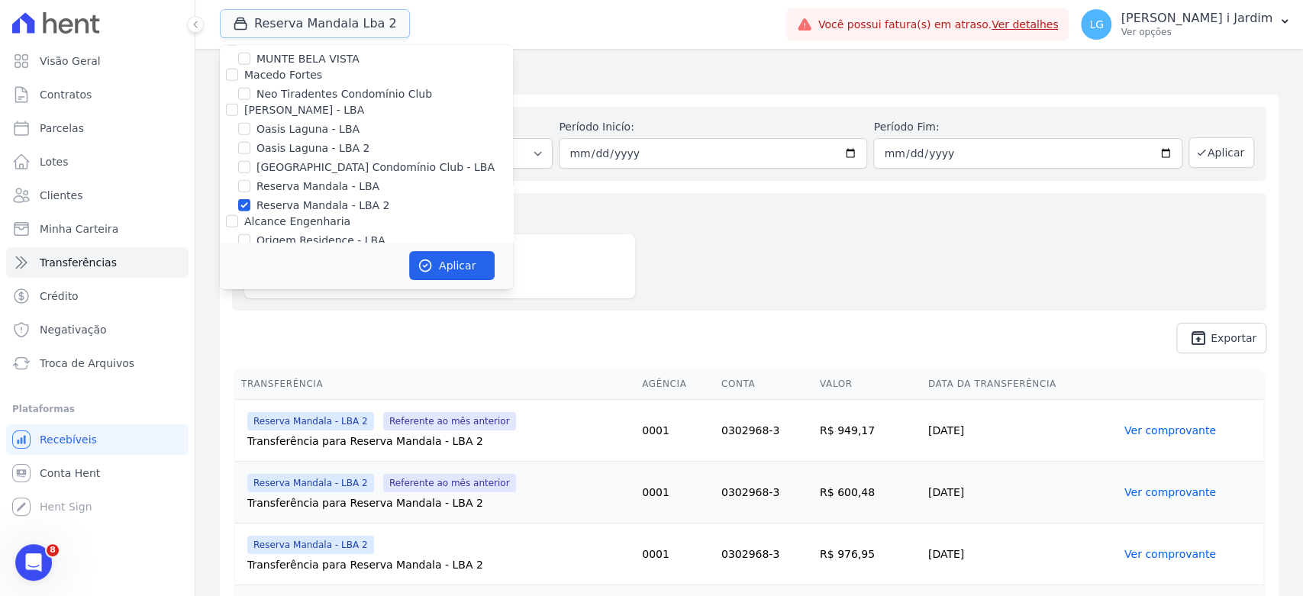
scroll to position [3137, 0]
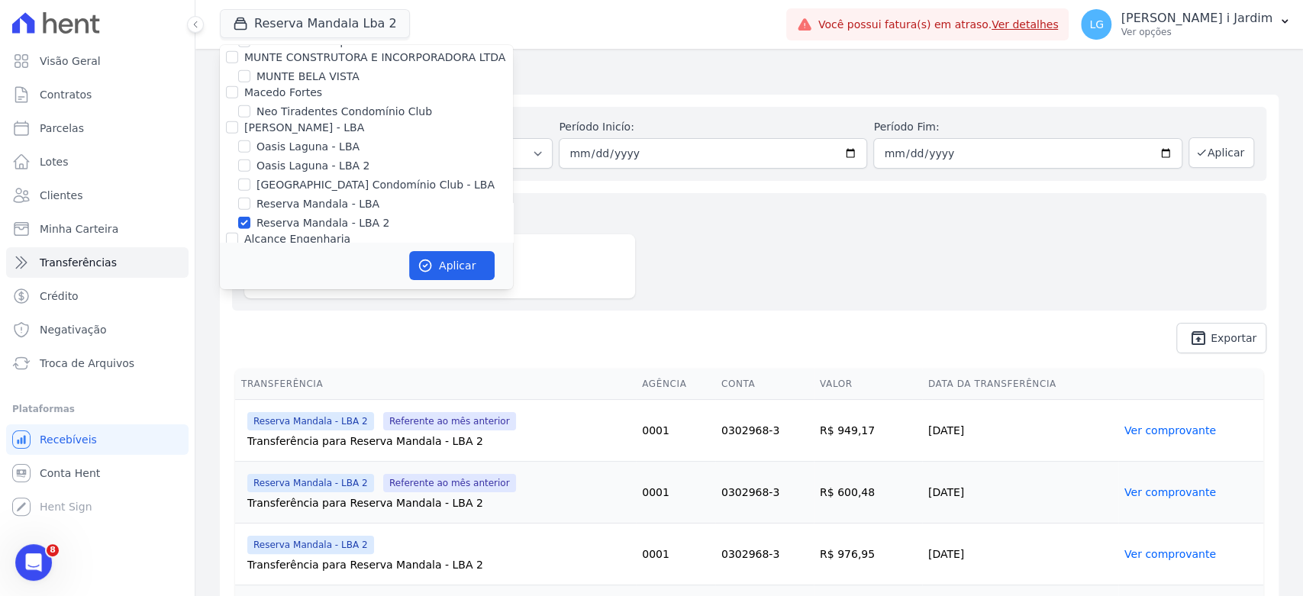
click at [334, 196] on label "Reserva Mandala - LBA" at bounding box center [317, 204] width 123 height 16
click at [250, 198] on input "Reserva Mandala - LBA" at bounding box center [244, 204] width 12 height 12
checkbox input "true"
click at [344, 215] on label "Reserva Mandala - LBA 2" at bounding box center [322, 223] width 133 height 16
click at [250, 217] on input "Reserva Mandala - LBA 2" at bounding box center [244, 223] width 12 height 12
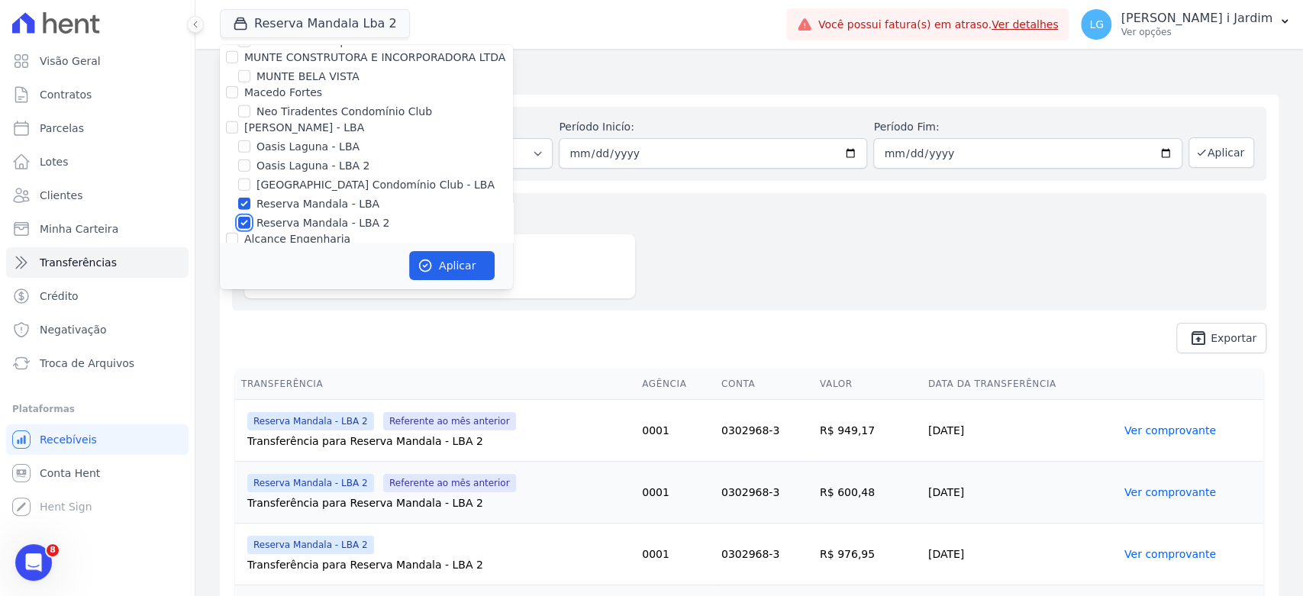
checkbox input "false"
click at [456, 264] on button "Aplicar" at bounding box center [451, 265] width 85 height 29
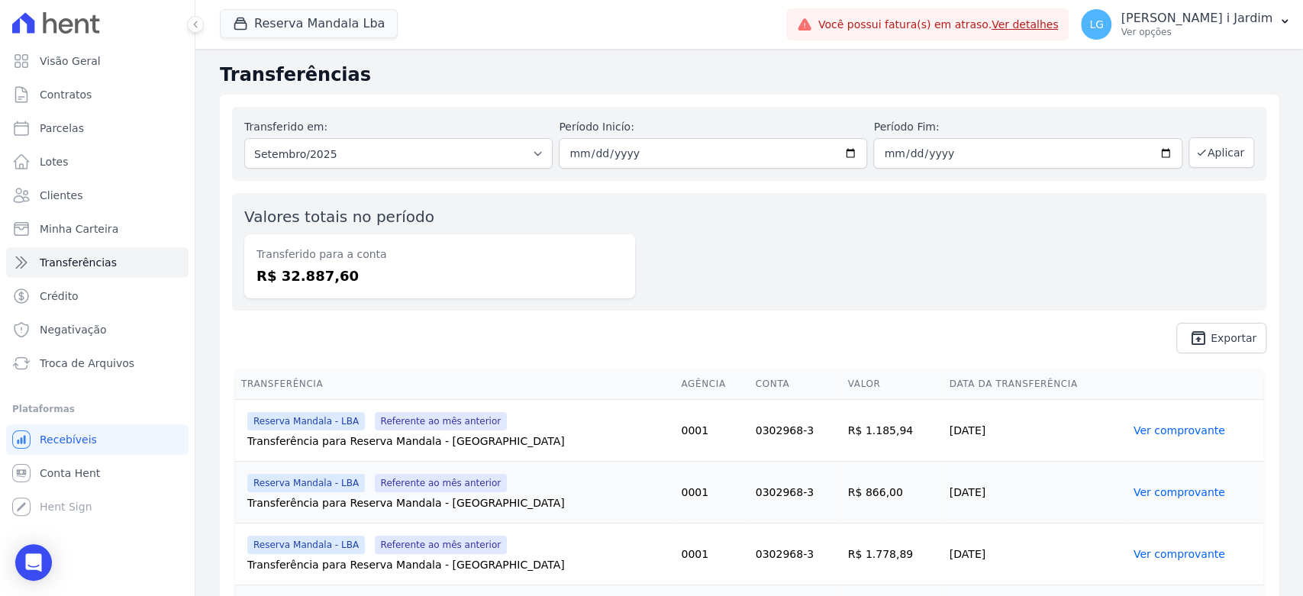
click at [307, 276] on dd "R$ 32.887,60" at bounding box center [439, 276] width 366 height 21
copy dd "32.887,60"
click at [311, 40] on div "Reserva Mandala Lba Trapisa Engenharia Acaiá Residencial Icatu Residencial PORT…" at bounding box center [500, 24] width 560 height 50
click at [314, 24] on button "Reserva Mandala Lba" at bounding box center [309, 23] width 178 height 29
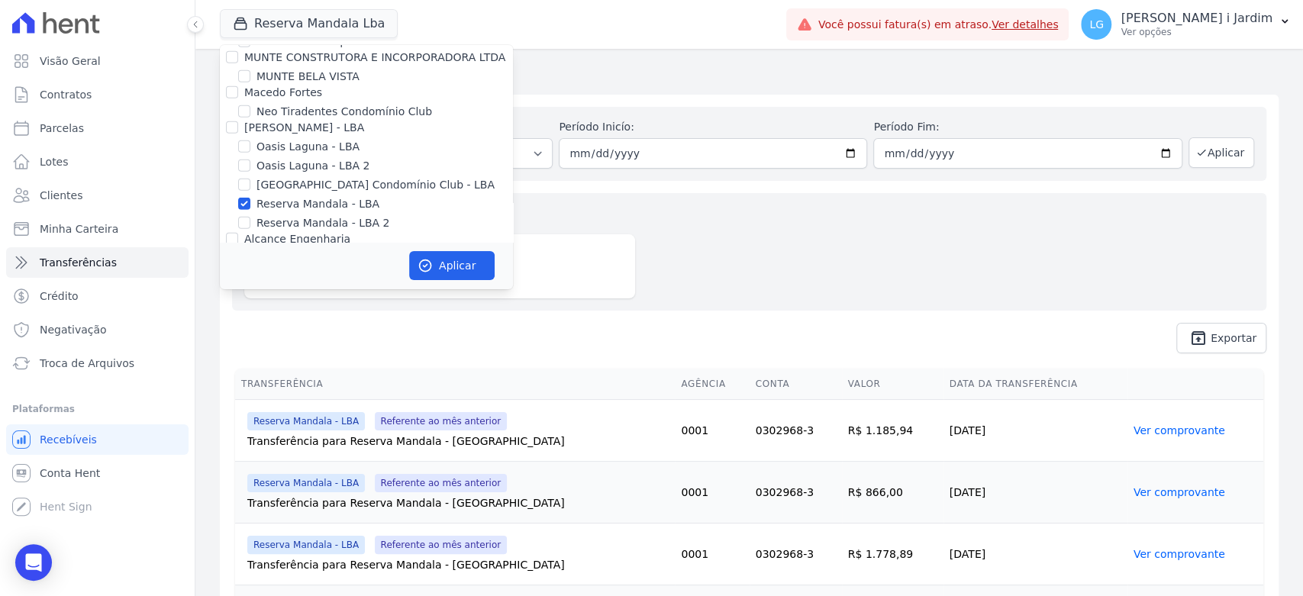
click at [346, 196] on label "Reserva Mandala - LBA" at bounding box center [317, 204] width 123 height 16
click at [250, 198] on input "Reserva Mandala - LBA" at bounding box center [244, 204] width 12 height 12
checkbox input "false"
click at [362, 177] on label "[GEOGRAPHIC_DATA] Condomínio Club - LBA" at bounding box center [375, 185] width 238 height 16
click at [250, 179] on input "[GEOGRAPHIC_DATA] Condomínio Club - LBA" at bounding box center [244, 185] width 12 height 12
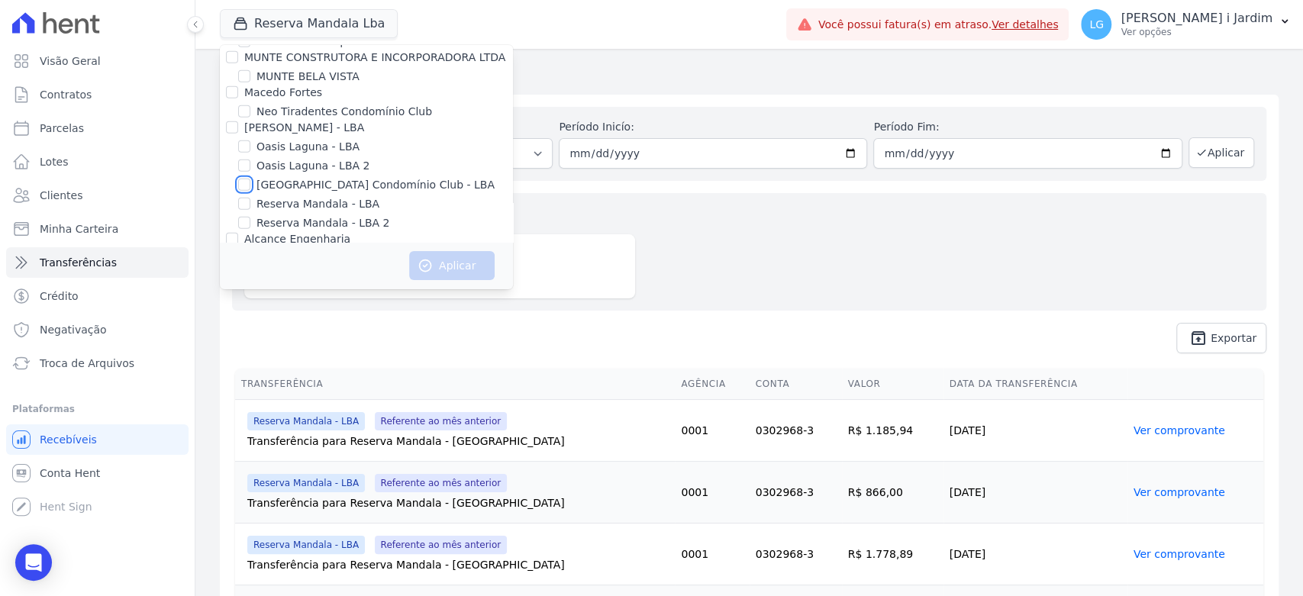
checkbox input "true"
click at [452, 265] on button "Aplicar" at bounding box center [451, 265] width 85 height 29
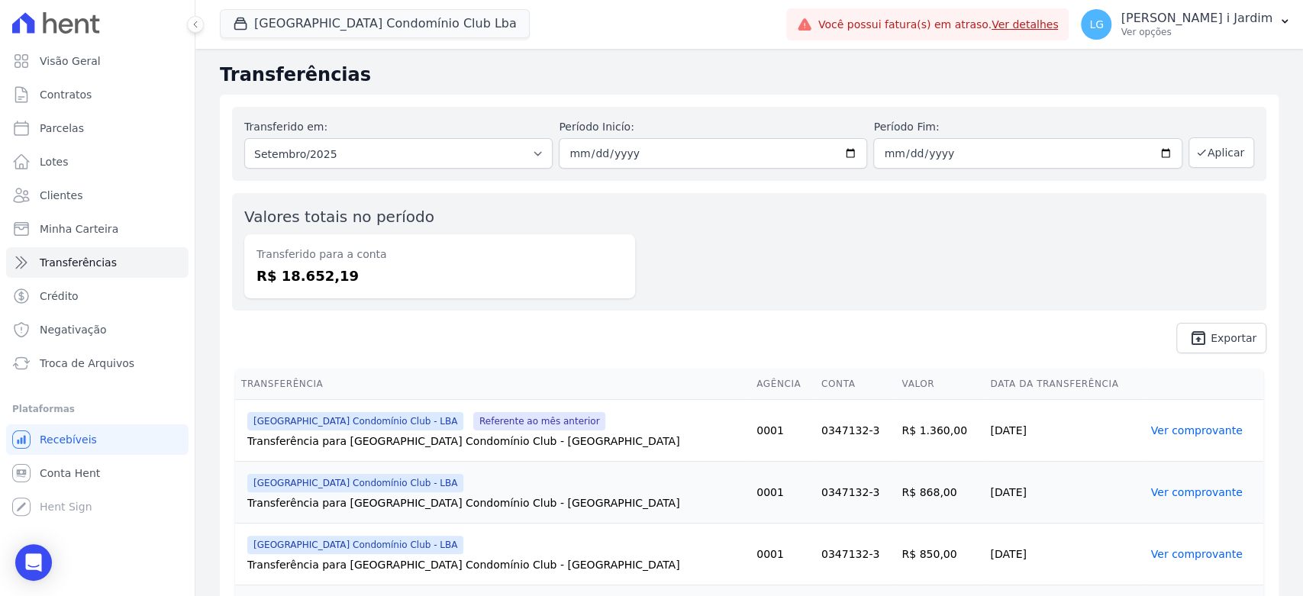
click at [317, 261] on dt "Transferido para a conta" at bounding box center [439, 255] width 366 height 16
copy dt "para"
click at [311, 280] on dd "R$ 18.652,19" at bounding box center [439, 276] width 366 height 21
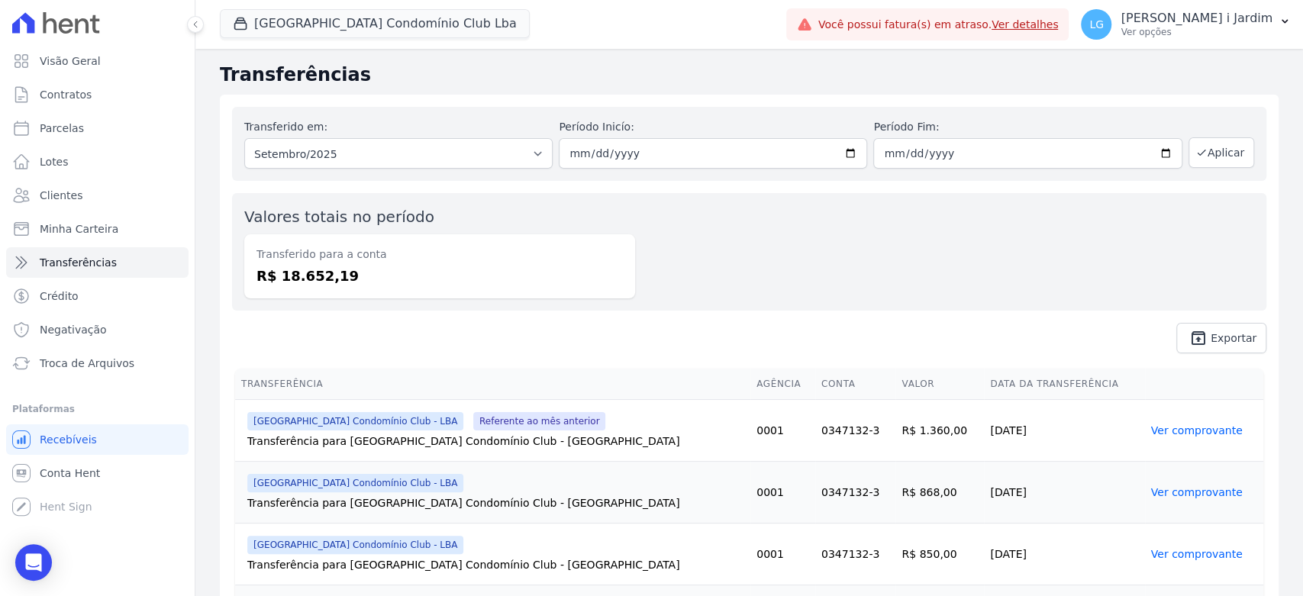
copy dd "18.652,19"
drag, startPoint x: 317, startPoint y: 326, endPoint x: 313, endPoint y: 315, distance: 11.6
click at [317, 326] on span "unarchive Exportar" at bounding box center [749, 338] width 1034 height 31
click at [295, 283] on dd "R$ 18.652,19" at bounding box center [439, 276] width 366 height 21
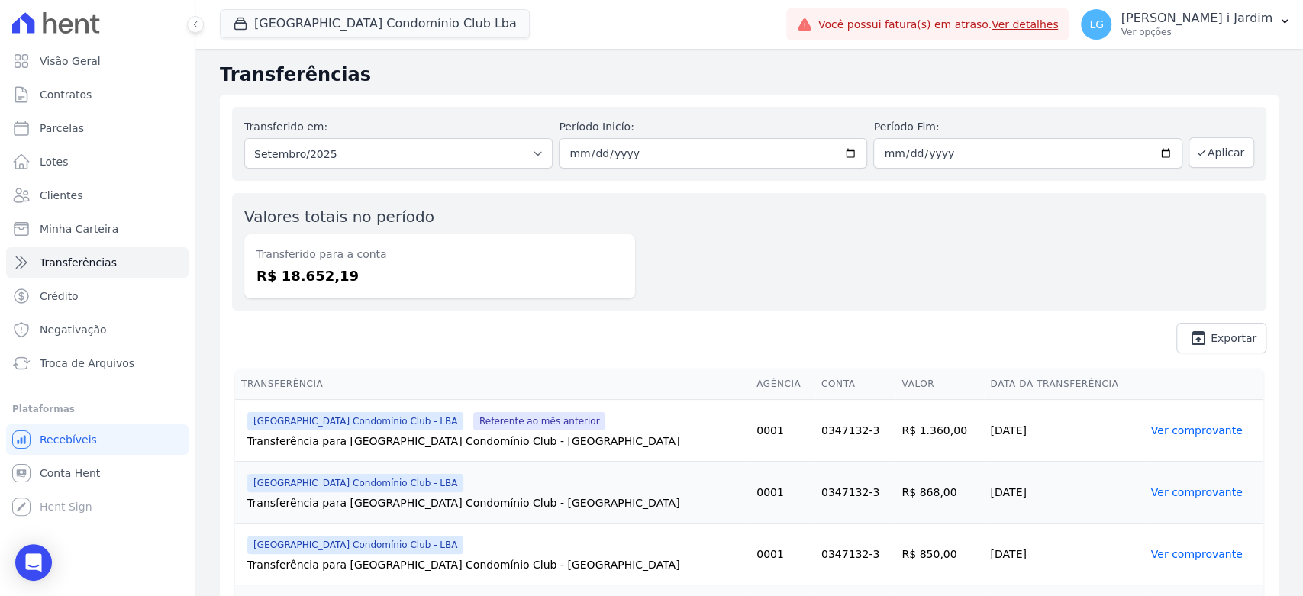
copy dd "18.652,19"
click at [60, 65] on span "Visão Geral" at bounding box center [70, 60] width 61 height 15
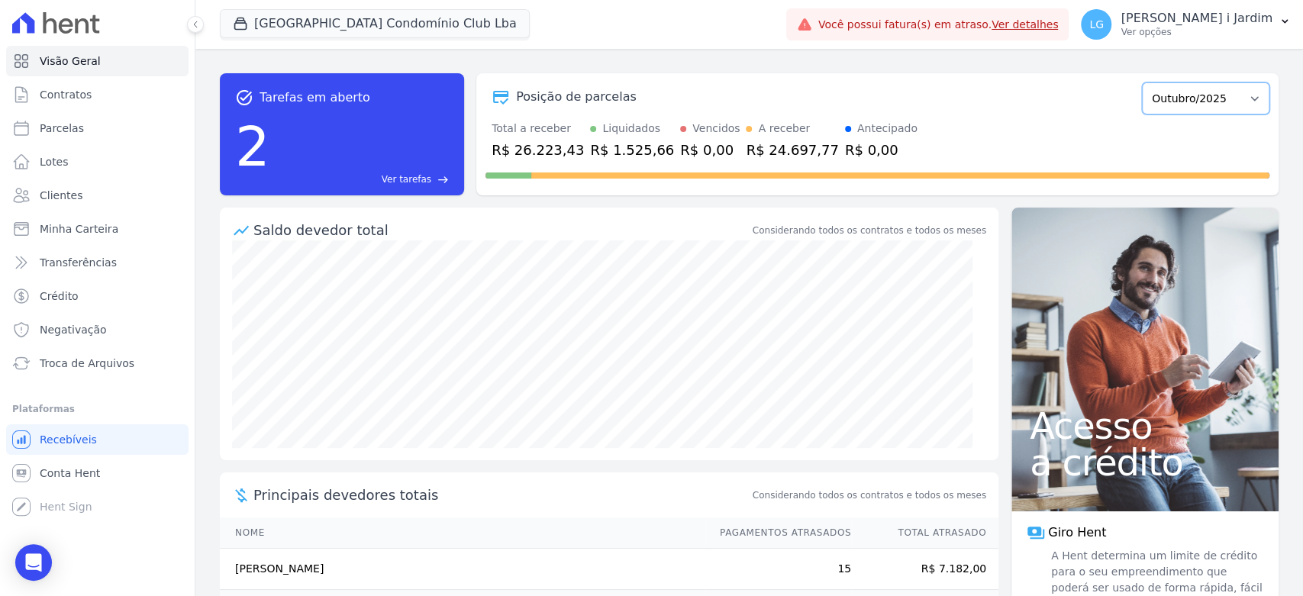
click at [1191, 87] on select "Março/2024 Abril/2024 Maio/2024 Junho/2024 Julho/2024 Agosto/2024 Setembro/2024…" at bounding box center [1205, 98] width 127 height 32
select select "09/2025"
click at [1142, 82] on select "Março/2024 Abril/2024 Maio/2024 Junho/2024 Julho/2024 Agosto/2024 Setembro/2024…" at bounding box center [1205, 98] width 127 height 32
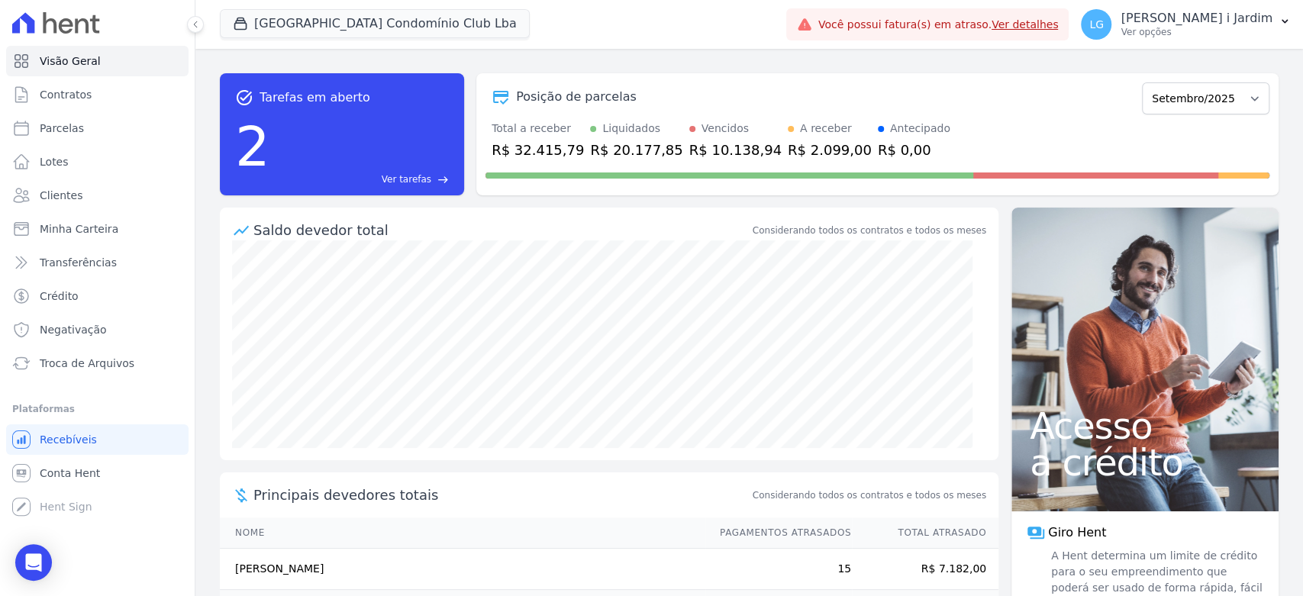
click at [545, 147] on div "R$ 32.415,79" at bounding box center [537, 150] width 92 height 21
copy div "32.415,79"
click at [453, 28] on button "Parque Do Planalto Condomínio Club Lba" at bounding box center [375, 23] width 310 height 29
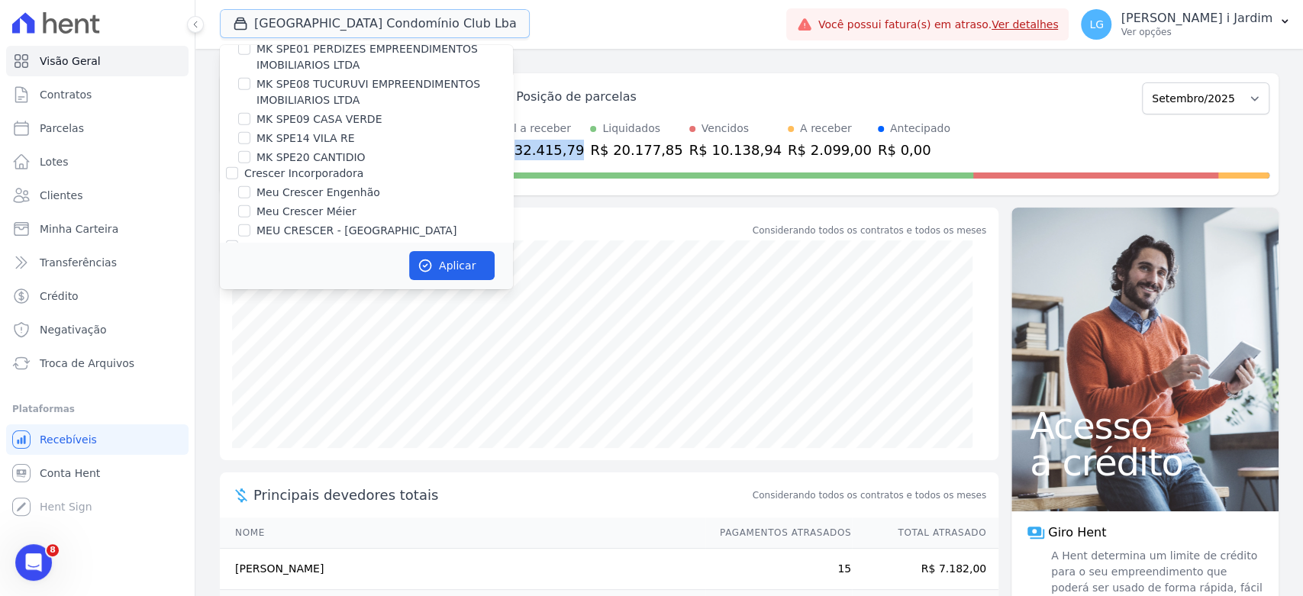
scroll to position [3137, 0]
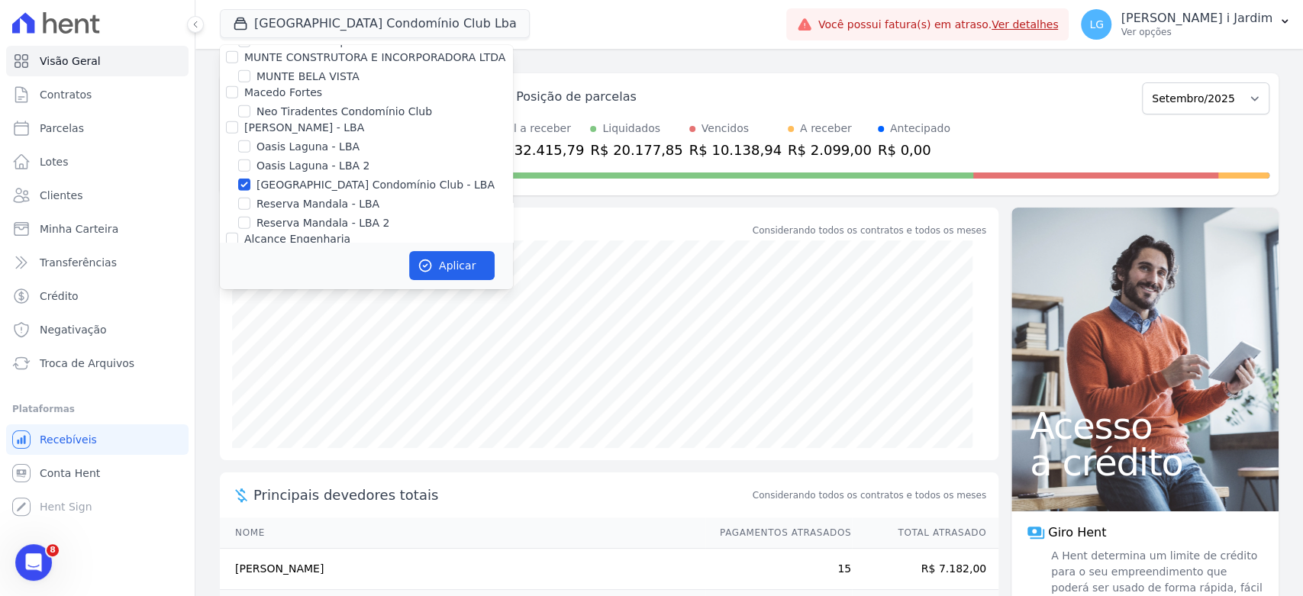
click at [352, 177] on label "[GEOGRAPHIC_DATA] Condomínio Club - LBA" at bounding box center [375, 185] width 238 height 16
click at [250, 179] on input "[GEOGRAPHIC_DATA] Condomínio Club - LBA" at bounding box center [244, 185] width 12 height 12
checkbox input "false"
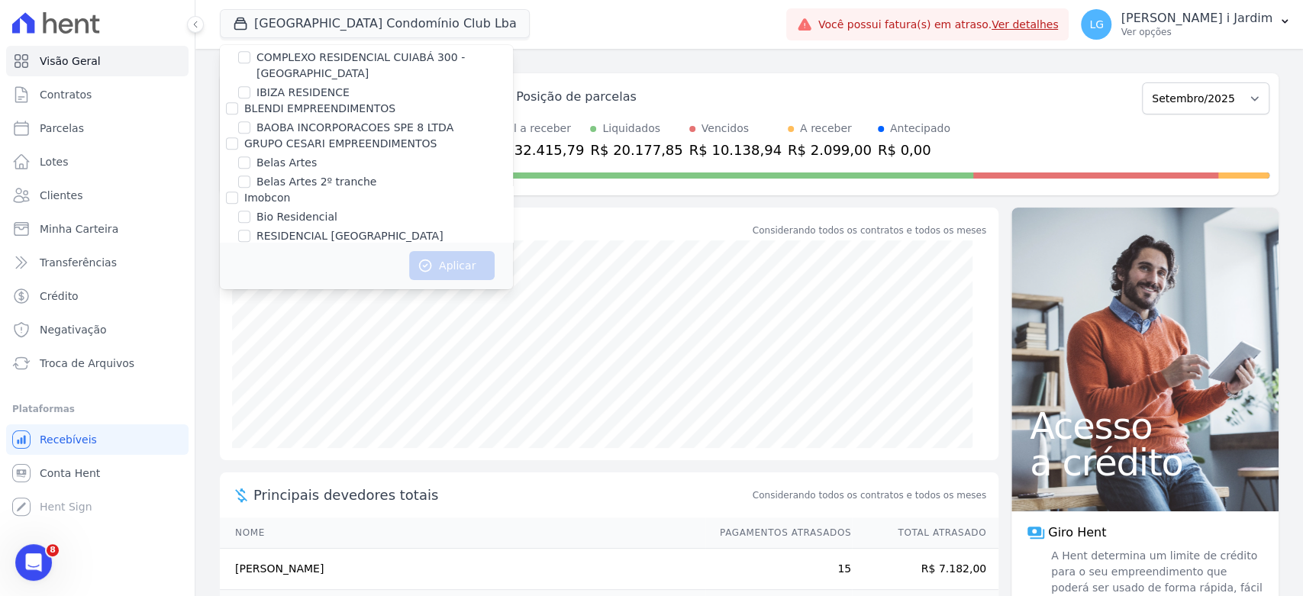
click at [250, 158] on div "Belas Artes" at bounding box center [366, 163] width 293 height 16
click at [273, 179] on label "Belas Artes 2º tranche" at bounding box center [316, 182] width 120 height 16
click at [250, 179] on input "Belas Artes 2º tranche" at bounding box center [244, 182] width 12 height 12
checkbox input "true"
click at [267, 160] on label "Belas Artes" at bounding box center [286, 163] width 60 height 16
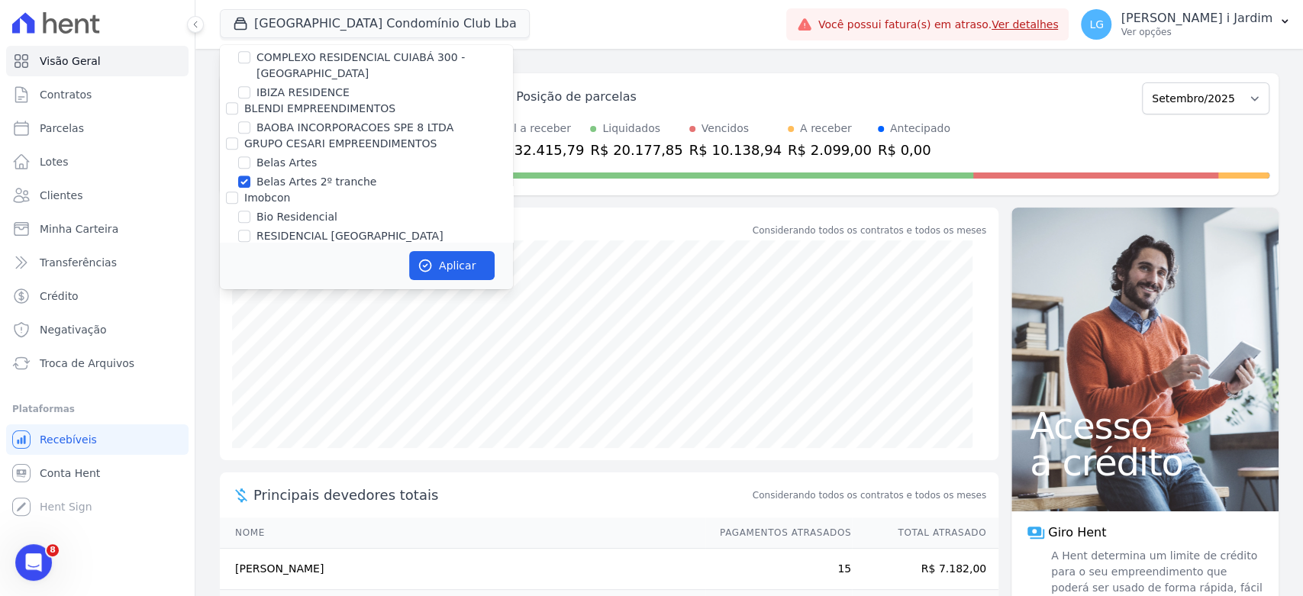
click at [250, 160] on input "Belas Artes" at bounding box center [244, 162] width 12 height 12
checkbox input "true"
click at [432, 256] on button "Aplicar" at bounding box center [451, 265] width 85 height 29
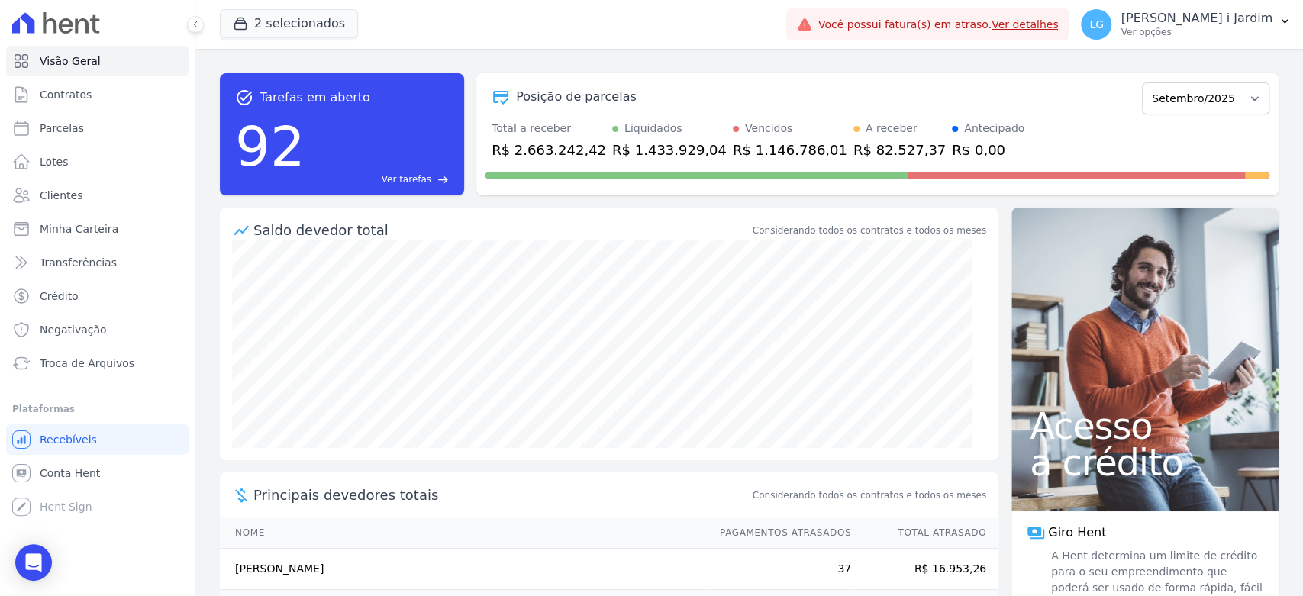
click at [572, 150] on div "R$ 2.663.242,42" at bounding box center [548, 150] width 114 height 21
click at [572, 149] on div "R$ 2.663.242,42" at bounding box center [548, 150] width 114 height 21
copy div "2.663.242,42"
click at [326, 20] on button "2 selecionados" at bounding box center [289, 23] width 138 height 29
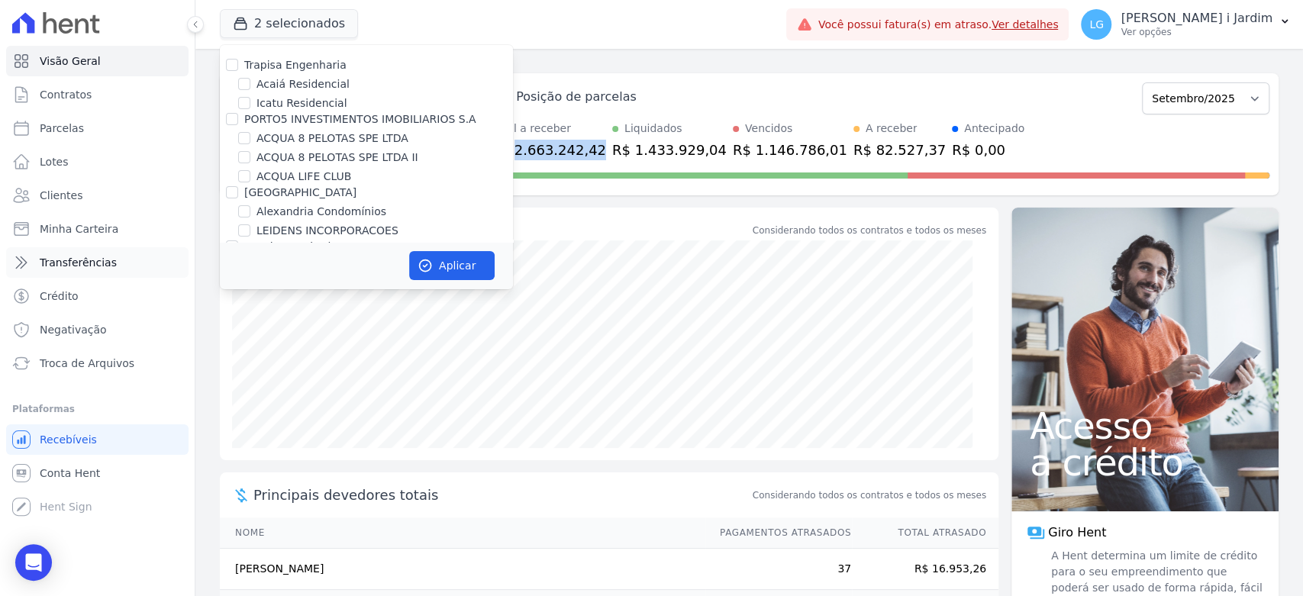
click at [140, 249] on link "Transferências" at bounding box center [97, 262] width 182 height 31
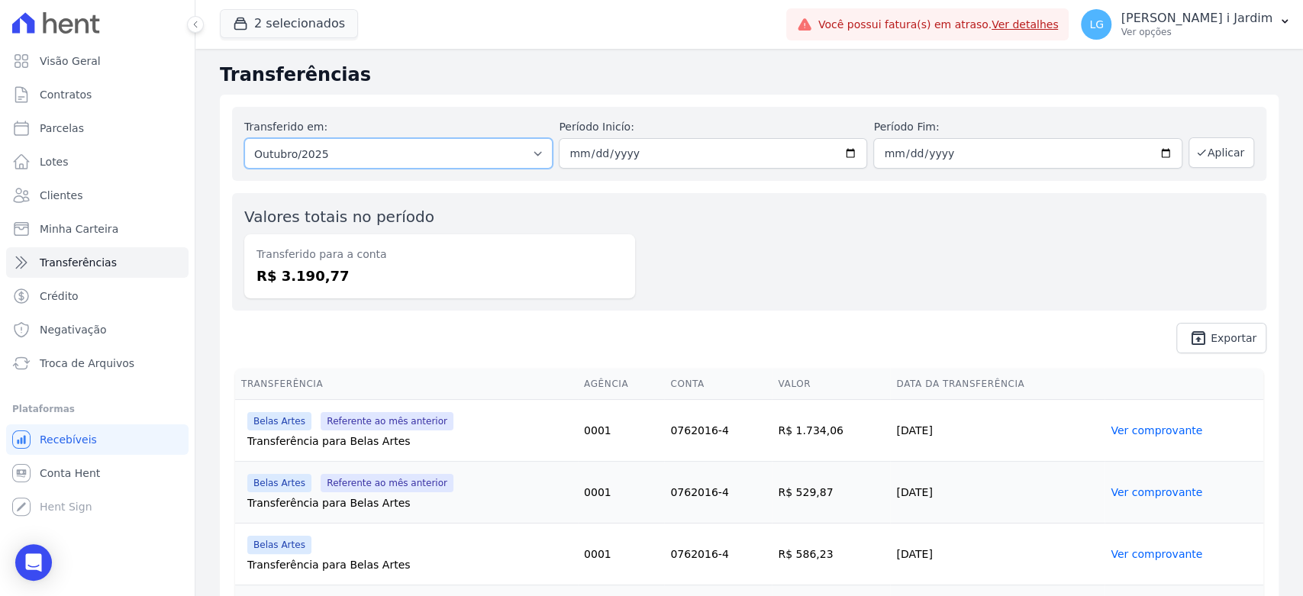
click at [376, 152] on select "Todos os meses Agosto/2024 Setembro/2024 Outubro/2024 Novembro/2024 Dezembro/20…" at bounding box center [398, 153] width 308 height 31
select select "09/2025"
click at [244, 138] on select "Todos os meses Agosto/2024 Setembro/2024 Outubro/2024 Novembro/2024 Dezembro/20…" at bounding box center [398, 153] width 308 height 31
click at [1199, 156] on button "Aplicar" at bounding box center [1221, 152] width 66 height 31
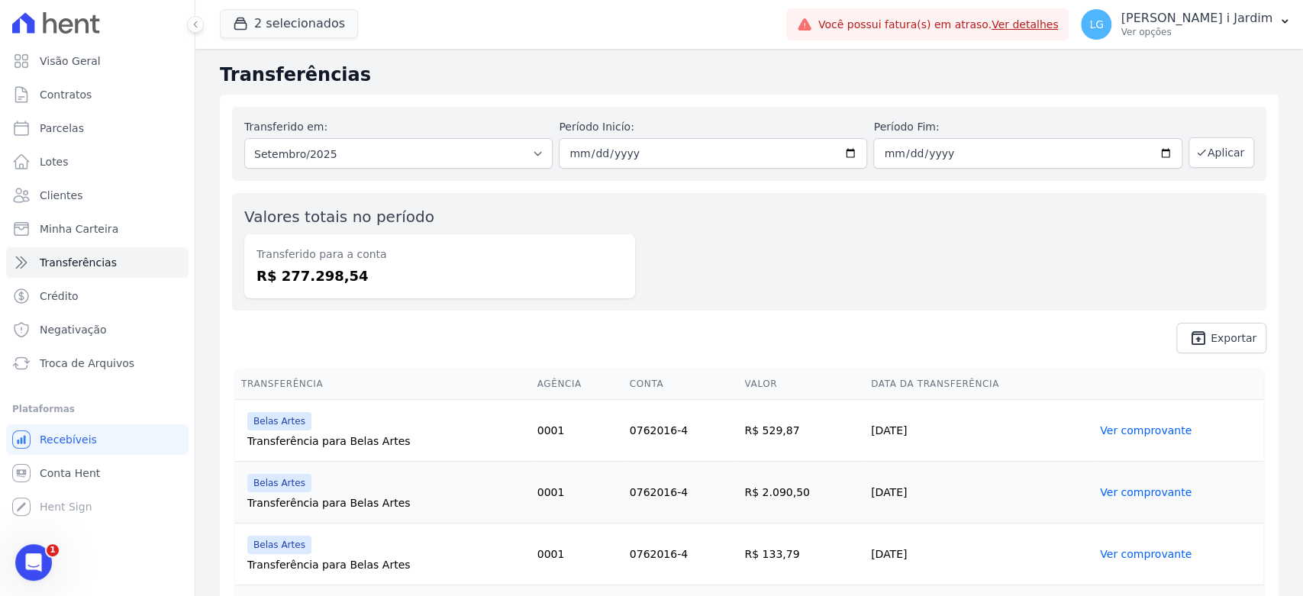
click at [331, 275] on dd "R$ 277.298,54" at bounding box center [439, 276] width 366 height 21
copy dd "277.298,54"
click at [243, 21] on icon "button" at bounding box center [240, 23] width 15 height 15
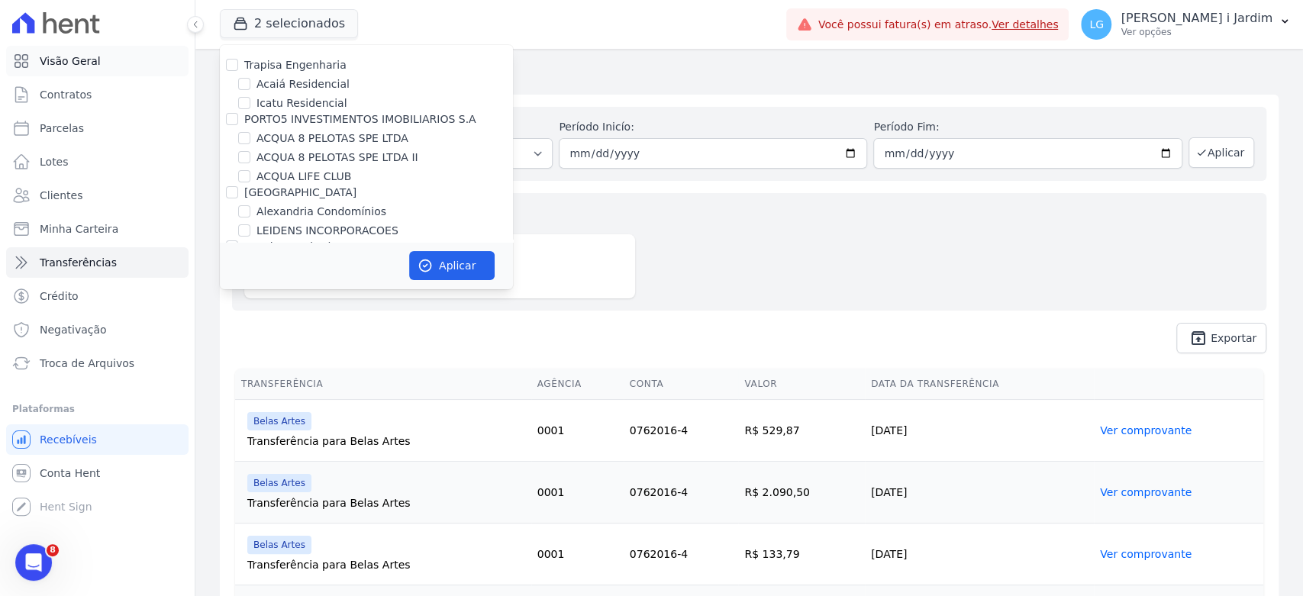
click at [150, 70] on link "Visão Geral" at bounding box center [97, 61] width 182 height 31
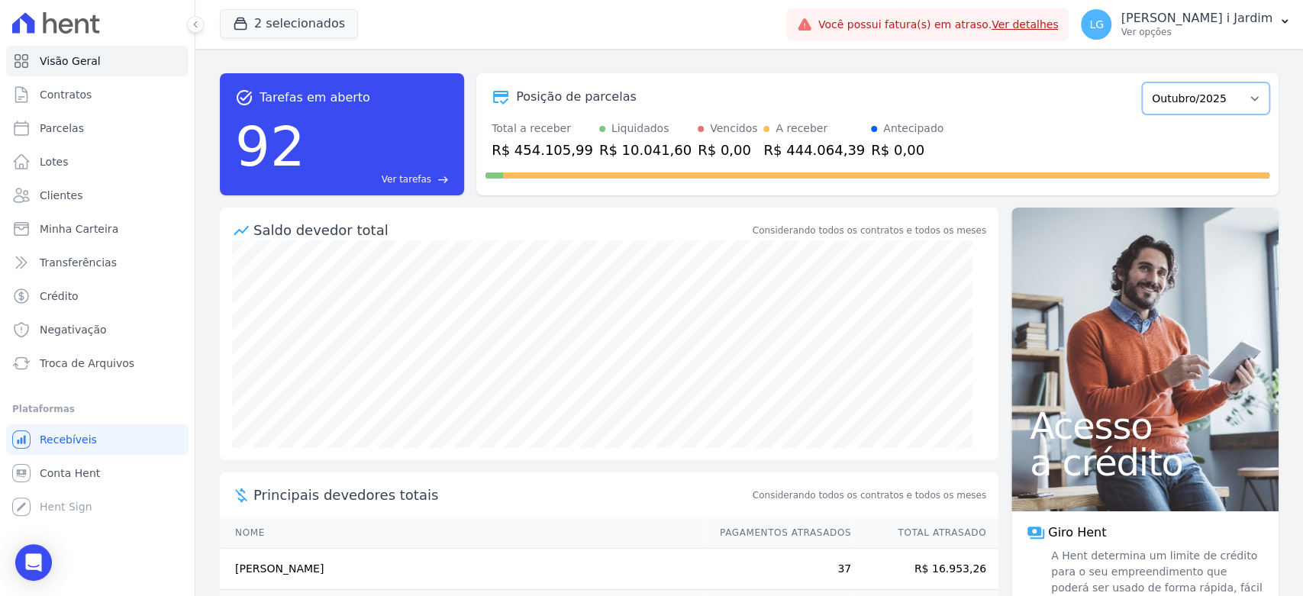
click at [1236, 96] on select "Setembro/2022 Outubro/2022 Novembro/2022 Dezembro/2022 Janeiro/2023 Fevereiro/2…" at bounding box center [1205, 98] width 127 height 32
select select "09/2025"
click at [1142, 82] on select "Setembro/2022 Outubro/2022 Novembro/2022 Dezembro/2022 Janeiro/2023 Fevereiro/2…" at bounding box center [1205, 98] width 127 height 32
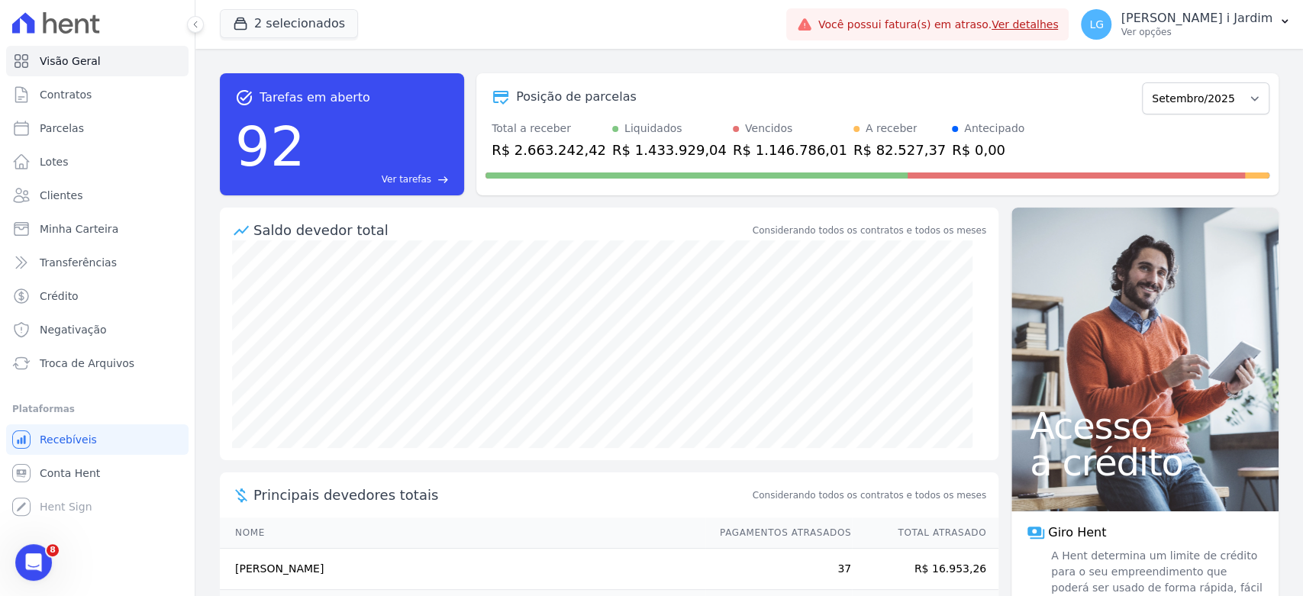
click at [575, 145] on div "R$ 2.663.242,42" at bounding box center [548, 150] width 114 height 21
copy div "2.663.242,42"
click at [126, 138] on link "Parcelas" at bounding box center [97, 128] width 182 height 31
select select
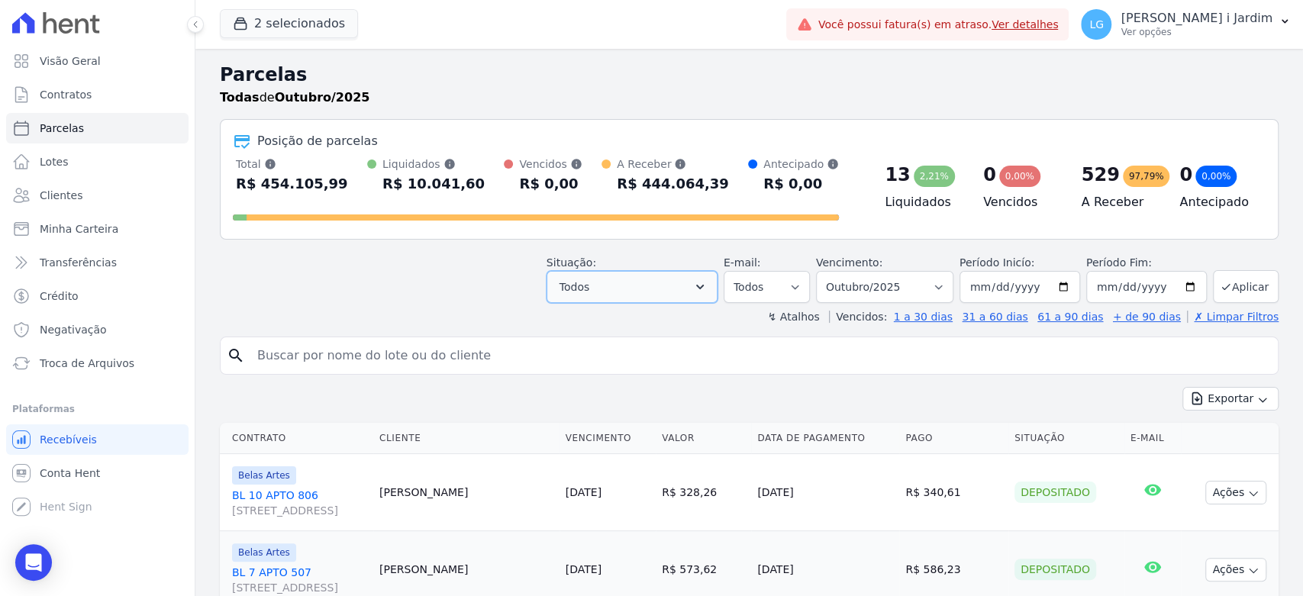
click at [698, 300] on button "Todos" at bounding box center [631, 287] width 171 height 32
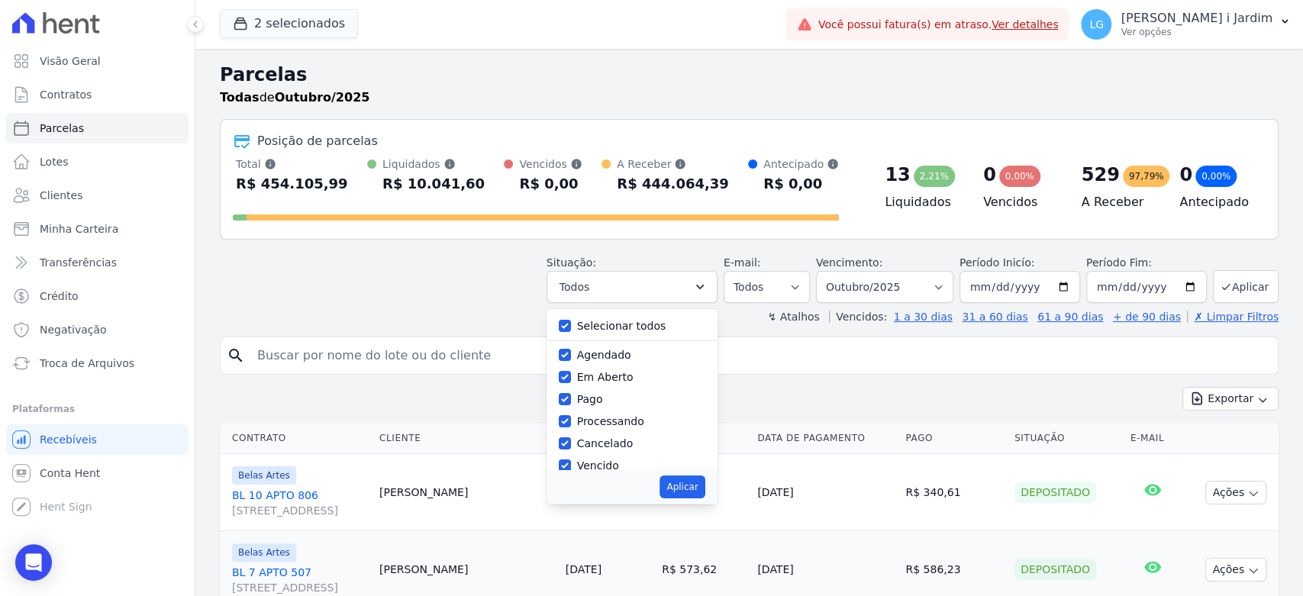
drag, startPoint x: 637, startPoint y: 329, endPoint x: 617, endPoint y: 359, distance: 35.4
click at [636, 329] on label "Selecionar todos" at bounding box center [621, 326] width 89 height 12
click at [571, 329] on input "Selecionar todos" at bounding box center [565, 326] width 12 height 12
checkbox input "false"
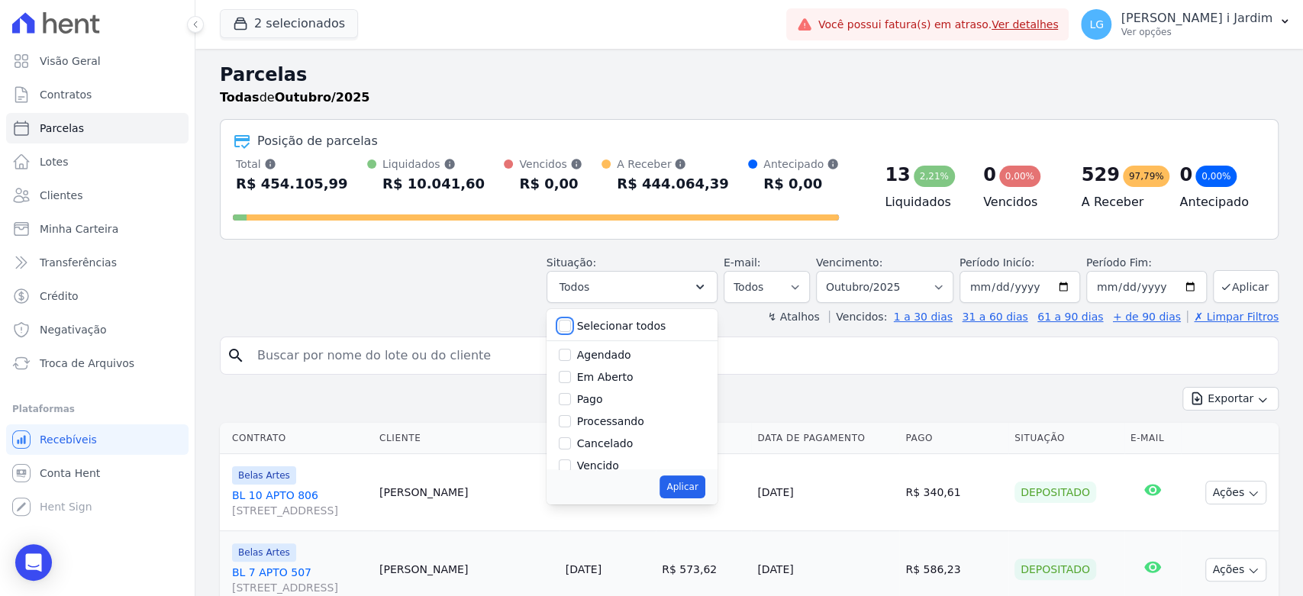
checkbox input "false"
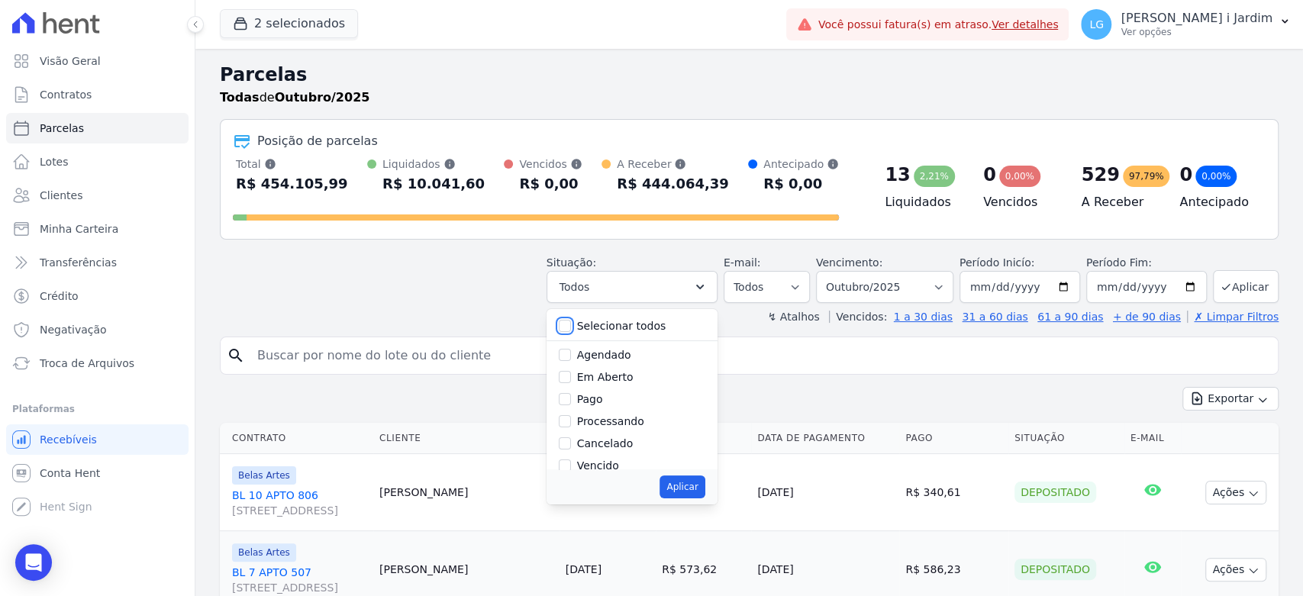
checkbox input "false"
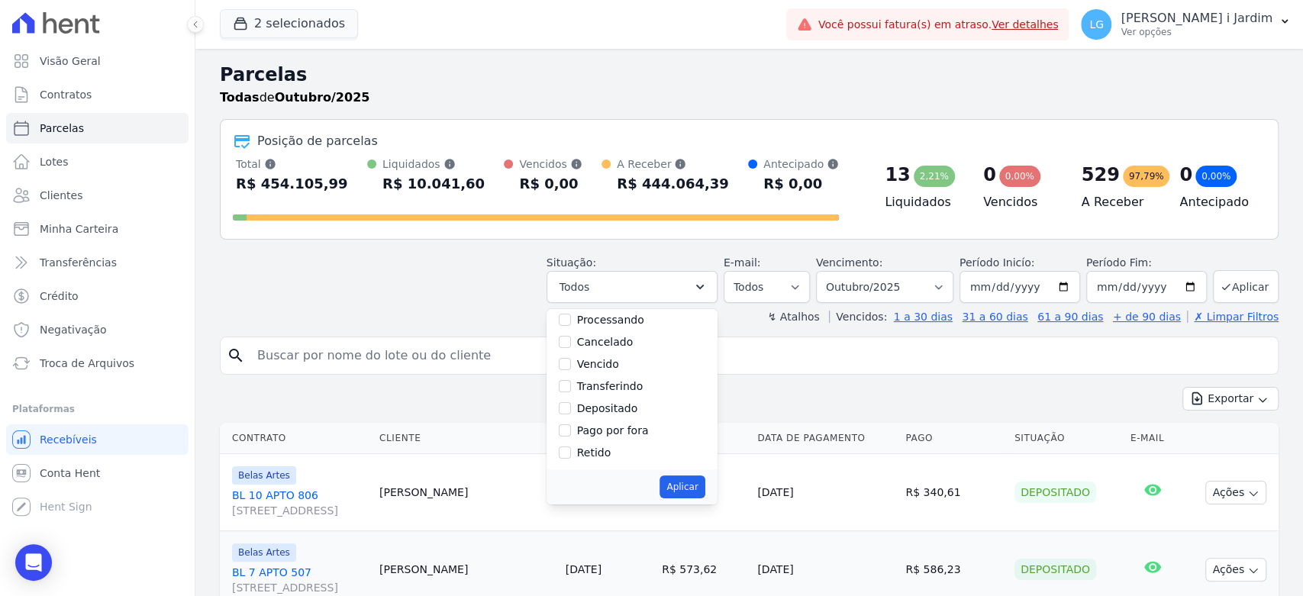
click at [602, 430] on label "Pago por fora" at bounding box center [613, 430] width 72 height 12
click at [571, 430] on input "Pago por fora" at bounding box center [565, 430] width 12 height 12
checkbox input "true"
click at [693, 482] on button "Aplicar" at bounding box center [681, 486] width 45 height 23
select select "paid_externally"
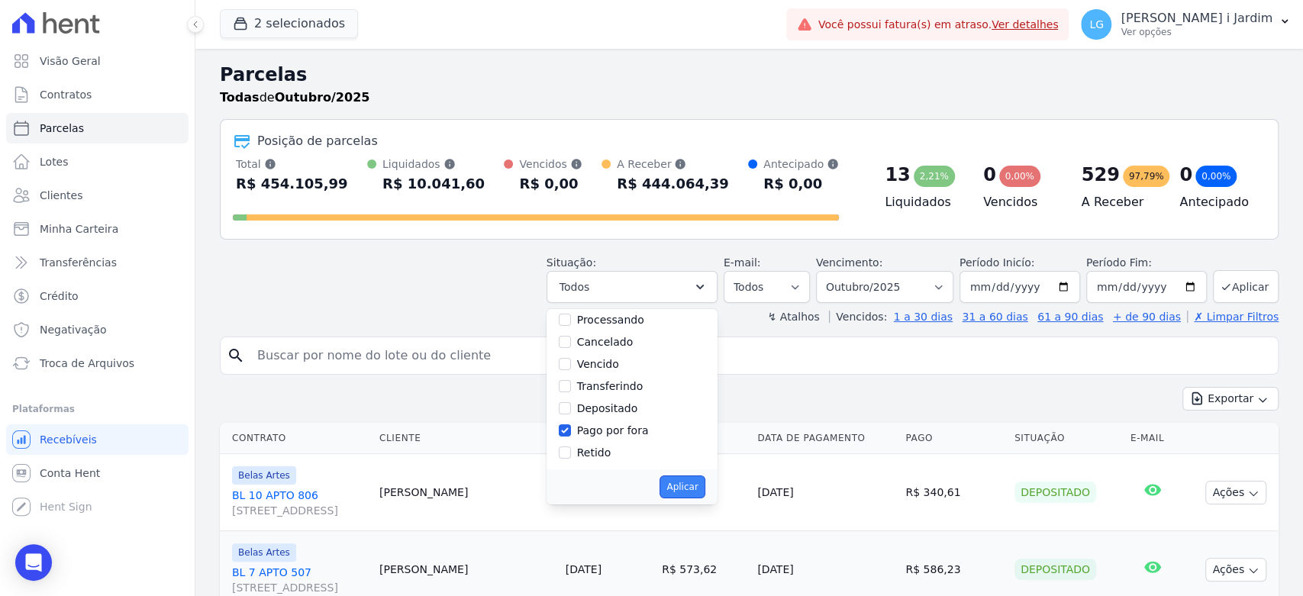
scroll to position [79, 0]
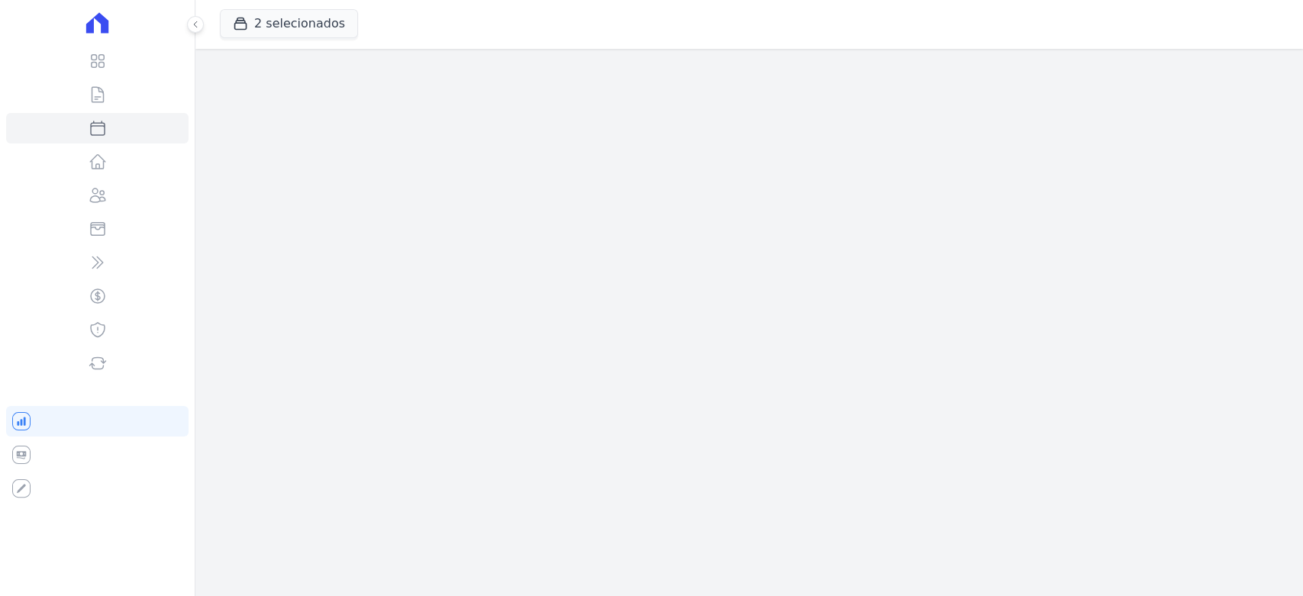
select select
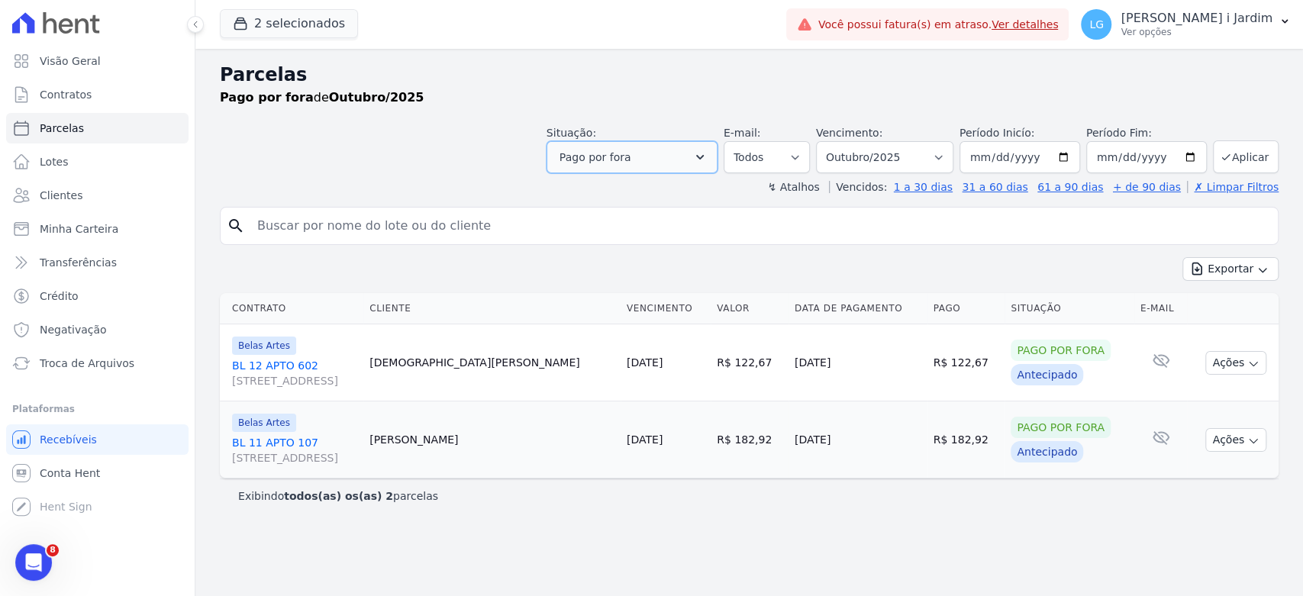
click at [713, 155] on button "Pago por fora" at bounding box center [631, 157] width 171 height 32
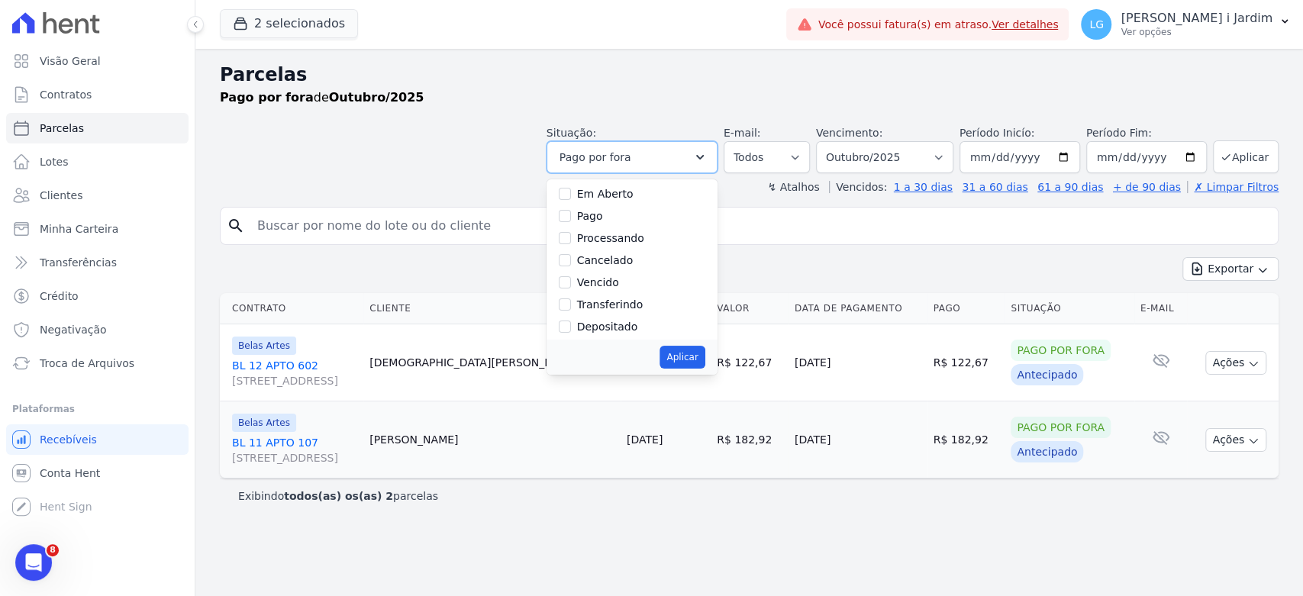
scroll to position [102, 0]
click at [630, 308] on div "Pago por fora" at bounding box center [613, 301] width 72 height 16
click at [129, 466] on link "Conta Hent" at bounding box center [97, 473] width 182 height 31
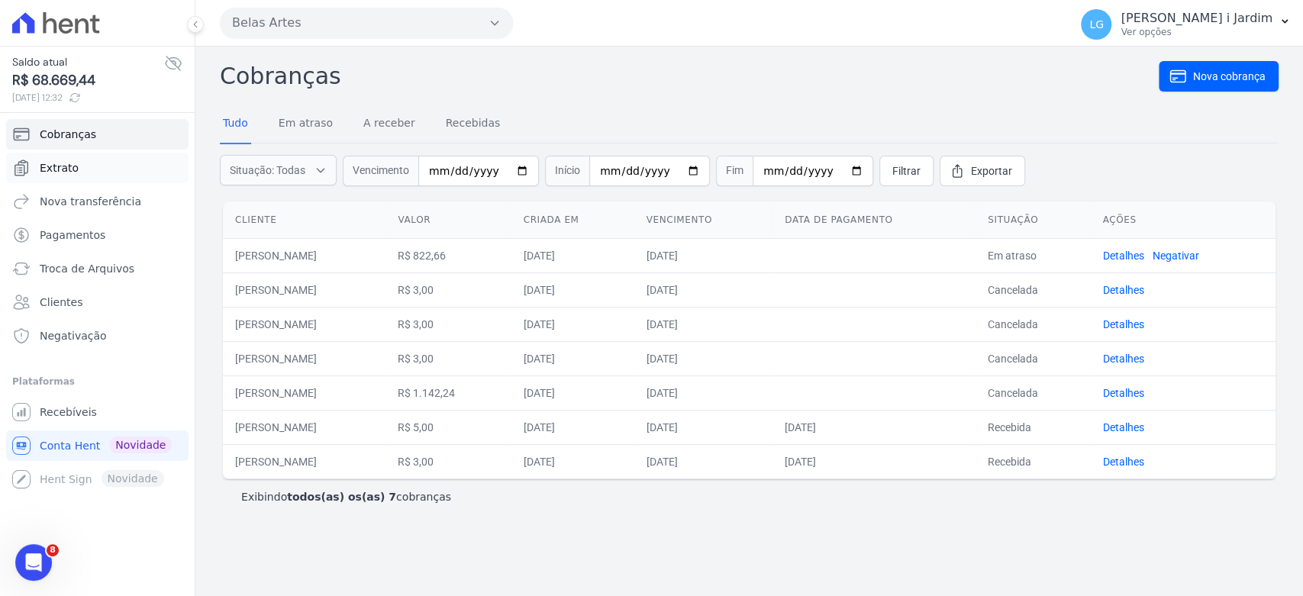
click at [73, 174] on span "Extrato" at bounding box center [59, 167] width 39 height 15
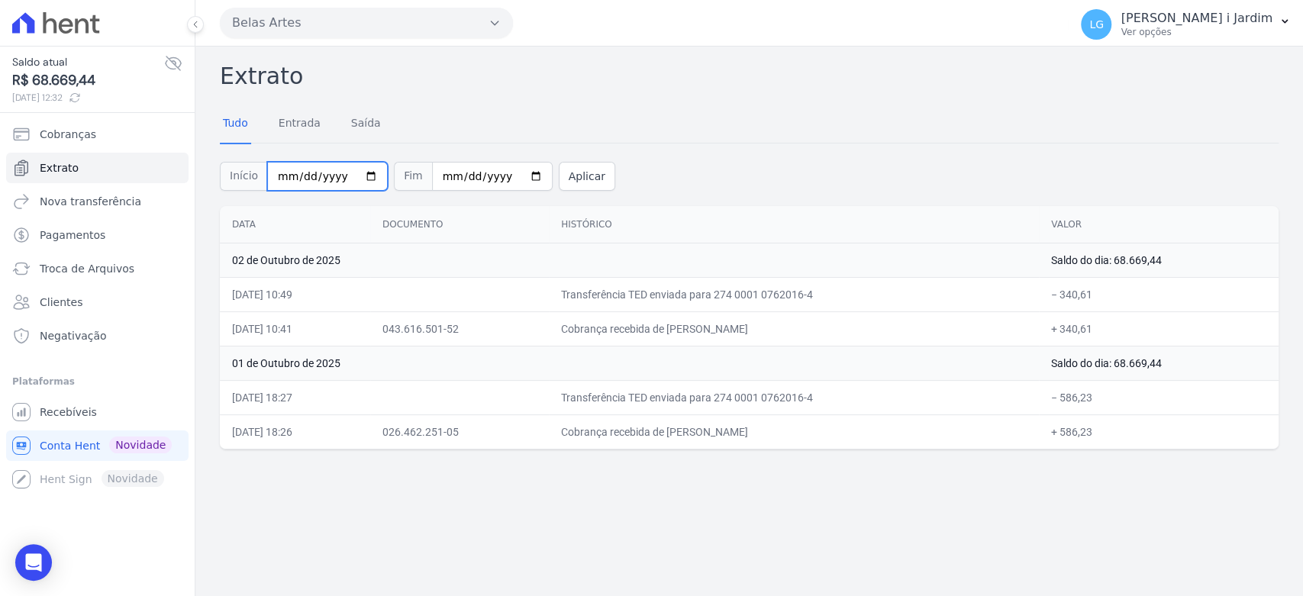
click at [346, 170] on input "[DATE]" at bounding box center [327, 176] width 121 height 29
click at [358, 179] on input "[DATE]" at bounding box center [327, 176] width 121 height 29
type input "[DATE]"
click at [559, 179] on button "Aplicar" at bounding box center [587, 176] width 56 height 29
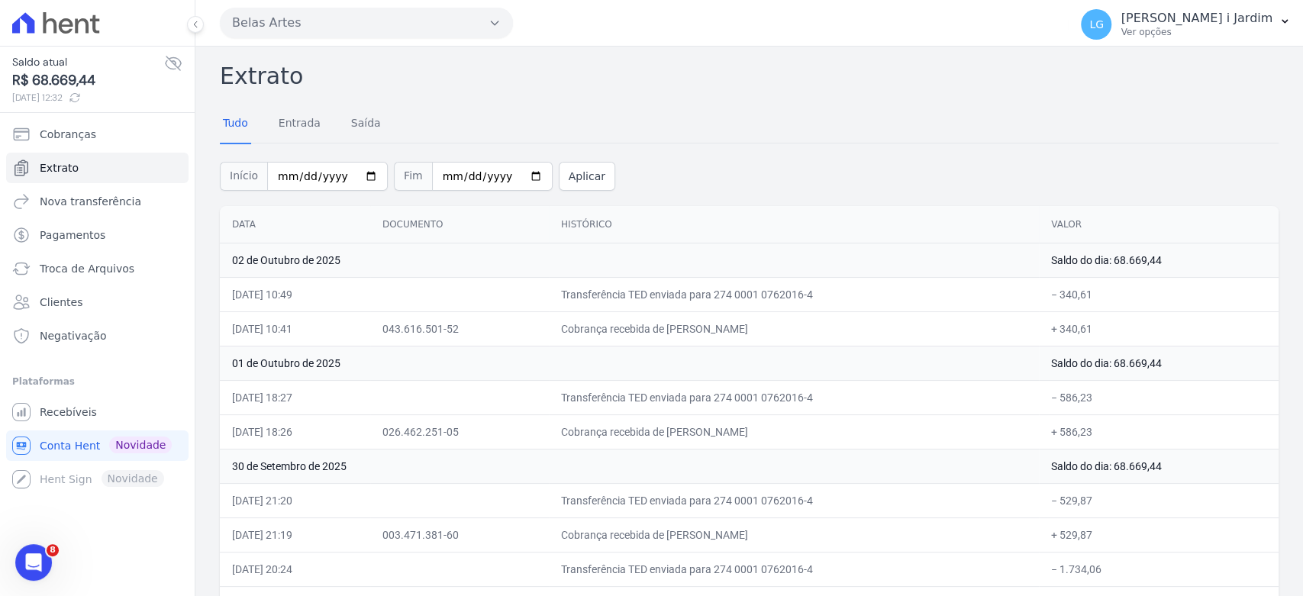
click at [894, 152] on div "Início [DATE] Fim [DATE] Aplicar" at bounding box center [749, 174] width 1059 height 63
click at [898, 94] on div "Extrato Tudo Entrada [GEOGRAPHIC_DATA] Início [DATE] Fim [DATE] Aplicar Data Do…" at bounding box center [749, 460] width 1059 height 803
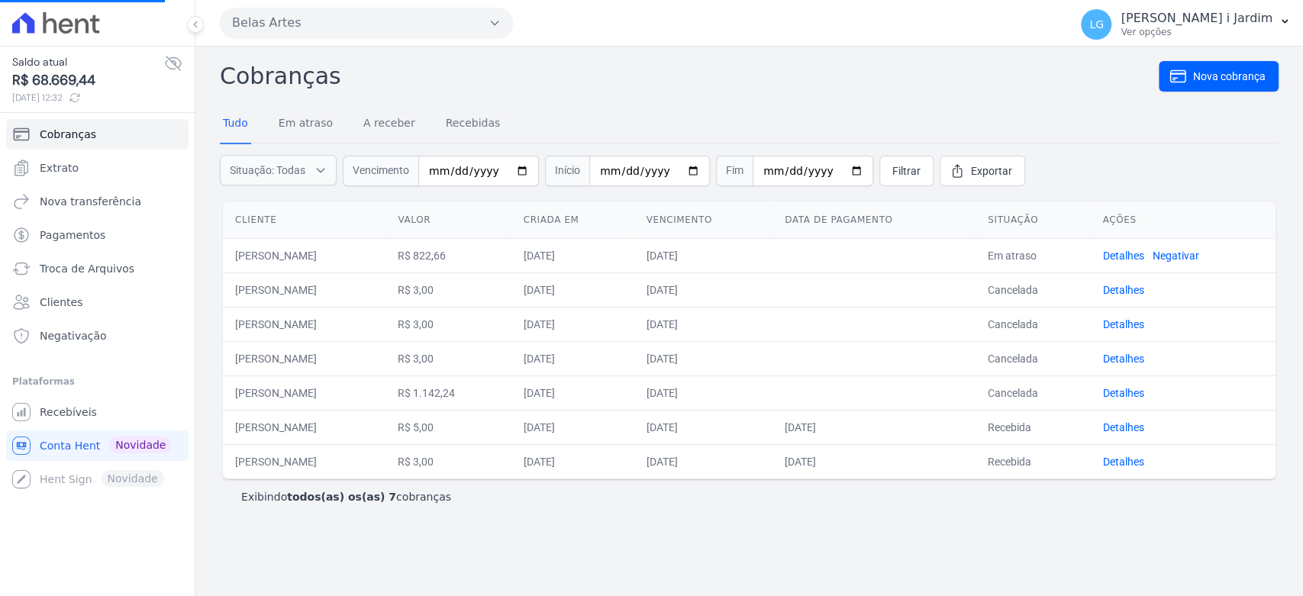
select select
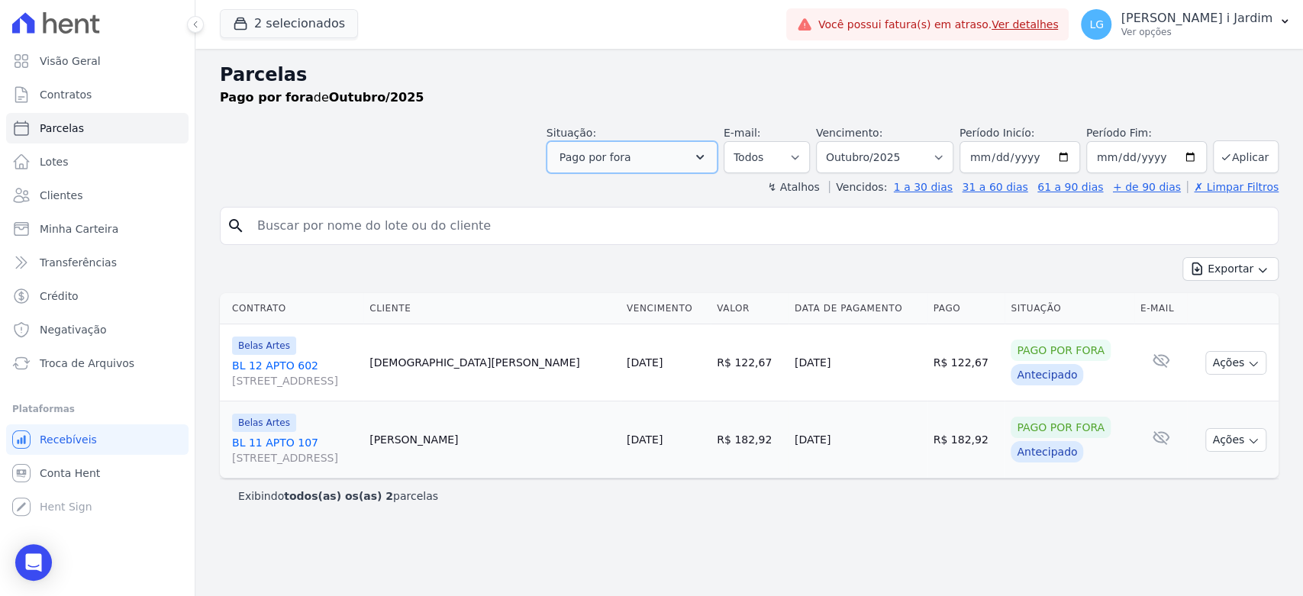
click at [707, 151] on icon "button" at bounding box center [699, 157] width 15 height 15
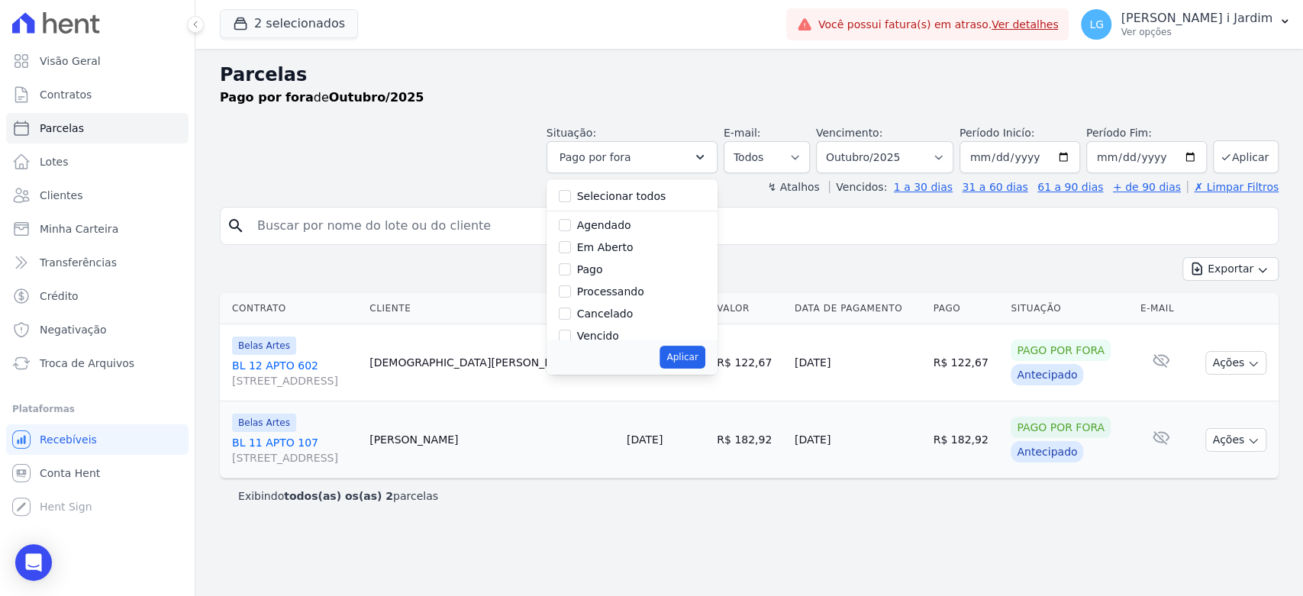
click at [603, 269] on label "Pago" at bounding box center [590, 269] width 26 height 12
click at [571, 269] on input "Pago" at bounding box center [565, 269] width 12 height 12
checkbox input "true"
click at [606, 312] on div "Retido" at bounding box center [632, 323] width 147 height 22
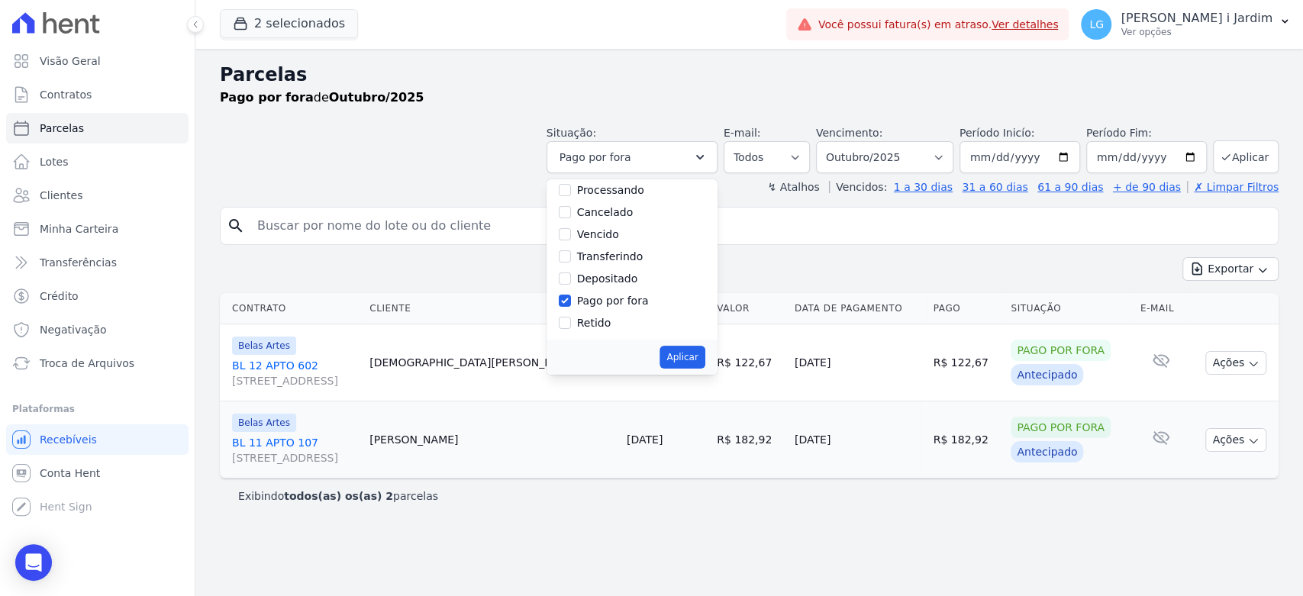
click at [612, 298] on label "Pago por fora" at bounding box center [613, 301] width 72 height 12
click at [571, 298] on input "Pago por fora" at bounding box center [565, 301] width 12 height 12
checkbox input "false"
click at [704, 354] on button "Aplicar" at bounding box center [681, 357] width 45 height 23
select select "paid"
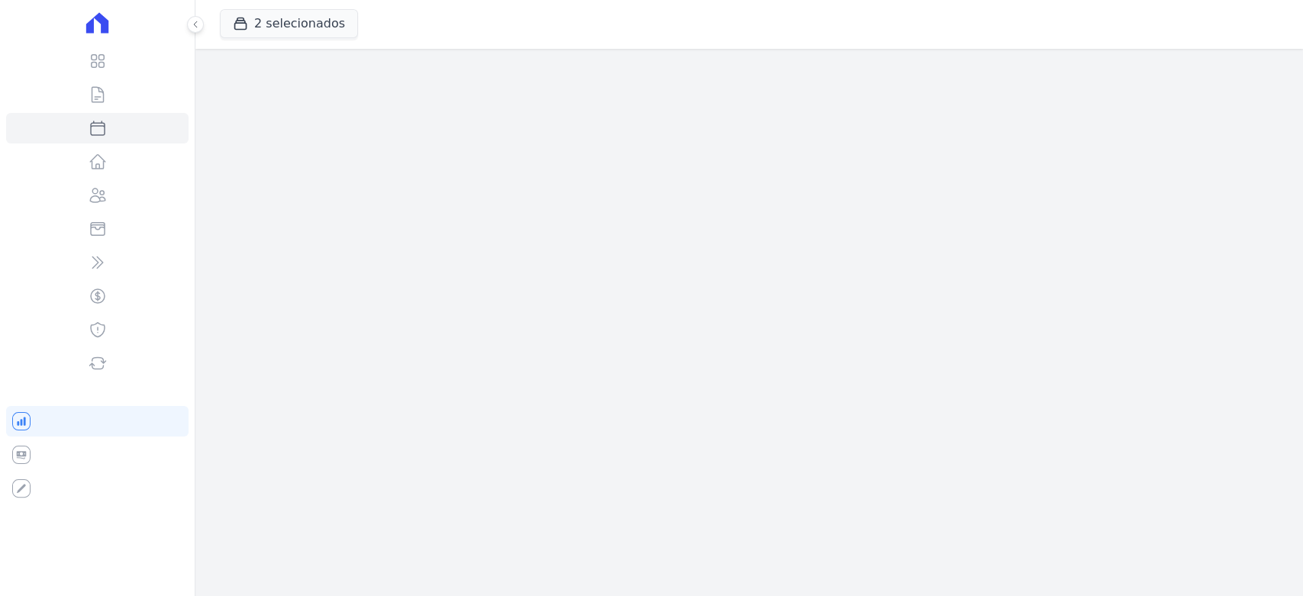
select select
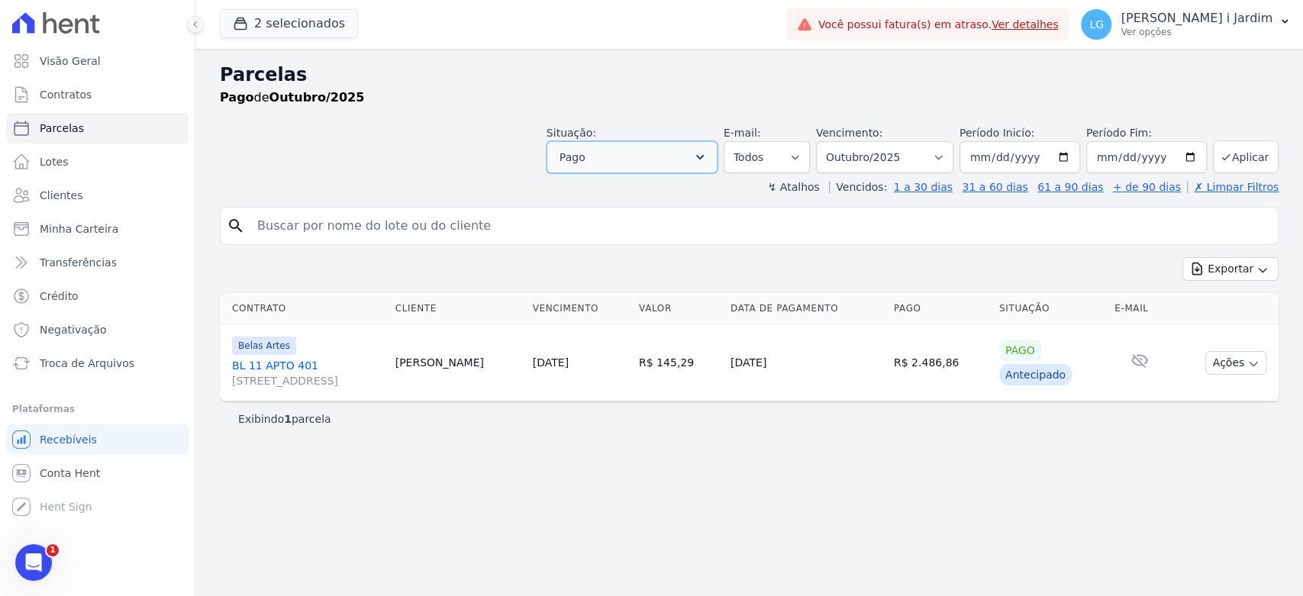
drag, startPoint x: 719, startPoint y: 150, endPoint x: 688, endPoint y: 196, distance: 55.0
click at [707, 150] on icon "button" at bounding box center [699, 157] width 15 height 15
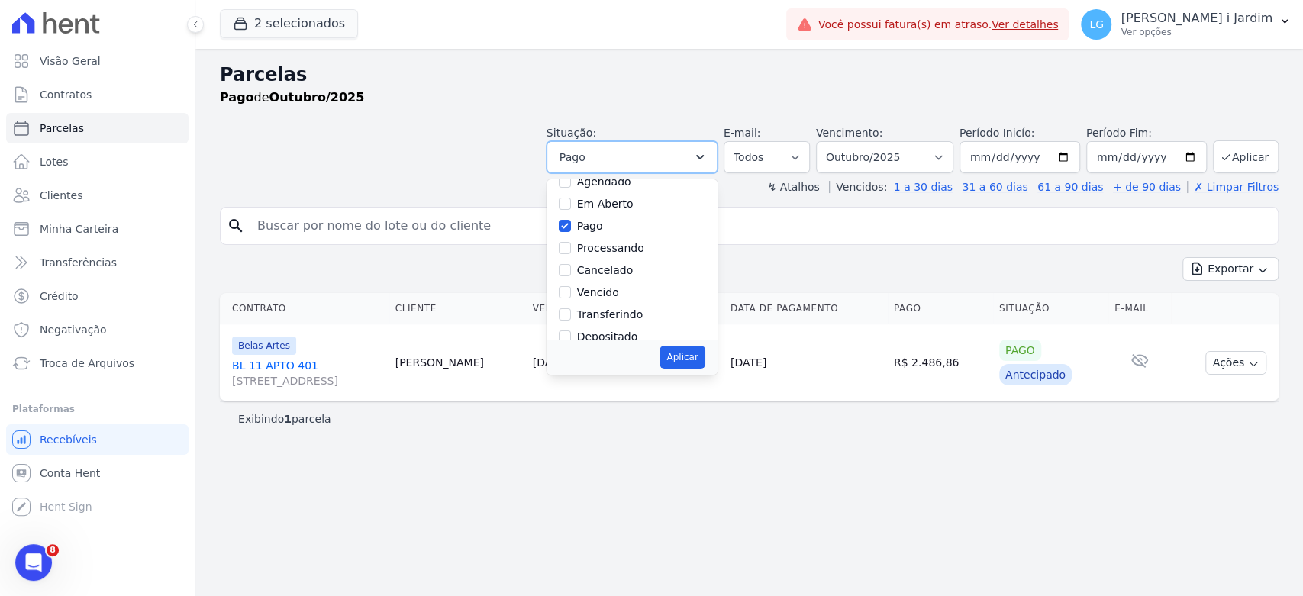
scroll to position [102, 0]
click at [618, 282] on label "Depositado" at bounding box center [607, 278] width 61 height 12
click at [571, 282] on input "Depositado" at bounding box center [565, 278] width 12 height 12
checkbox input "true"
click at [618, 250] on label "Transferindo" at bounding box center [610, 256] width 66 height 12
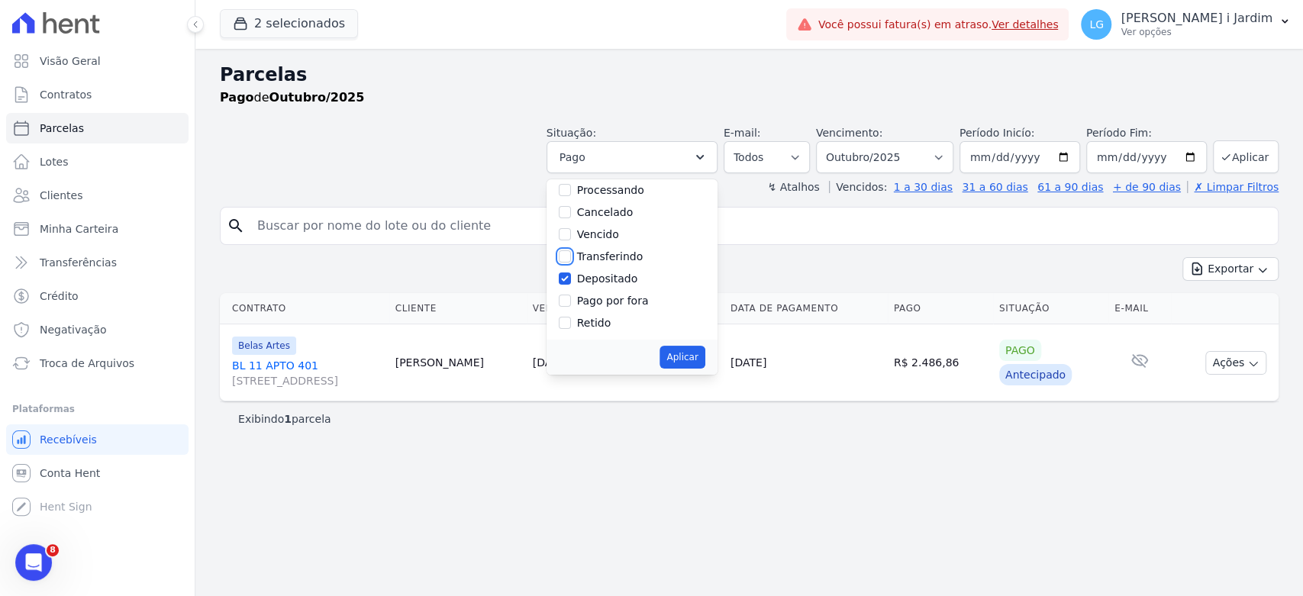
click at [571, 250] on input "Transferindo" at bounding box center [565, 256] width 12 height 12
checkbox input "true"
click at [636, 304] on label "Pago por fora" at bounding box center [613, 301] width 72 height 12
click at [571, 304] on input "Pago por fora" at bounding box center [565, 301] width 12 height 12
checkbox input "true"
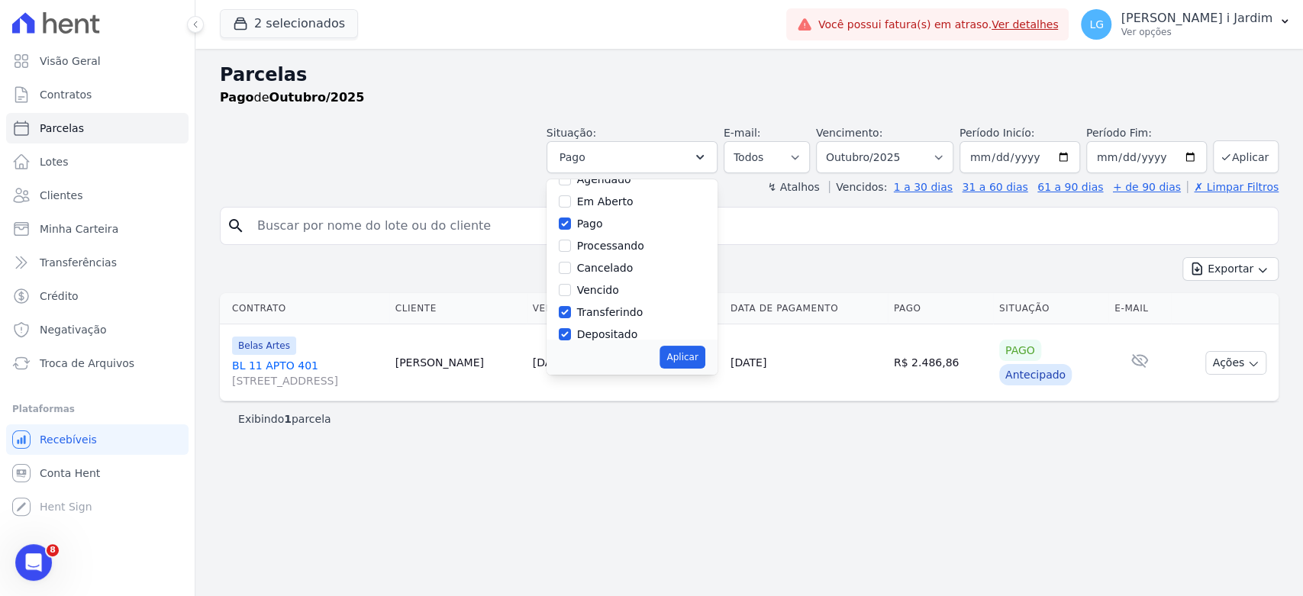
scroll to position [17, 0]
click at [702, 359] on button "Aplicar" at bounding box center [681, 357] width 45 height 23
select select "paid"
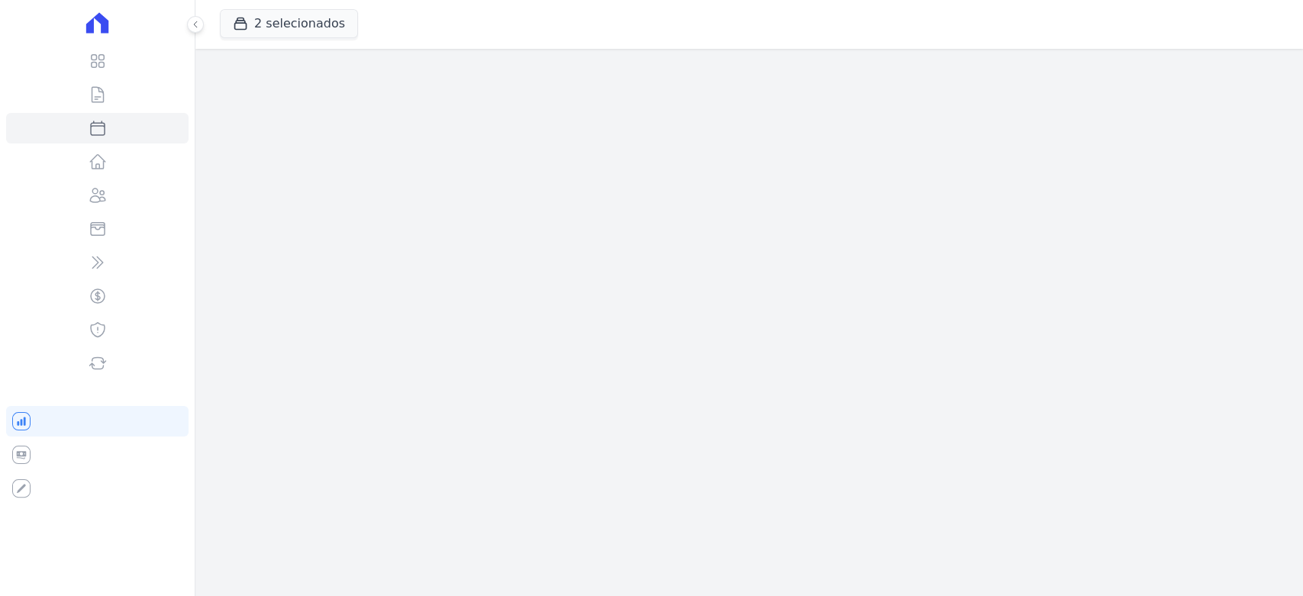
select select
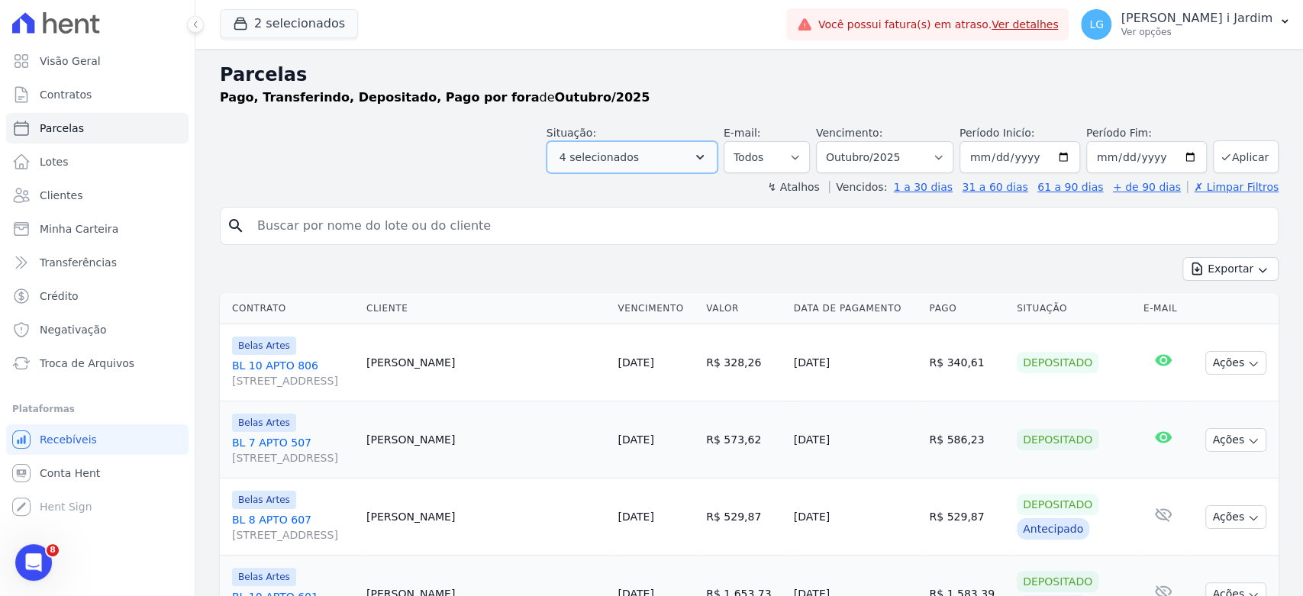
click at [707, 153] on icon "button" at bounding box center [699, 157] width 15 height 15
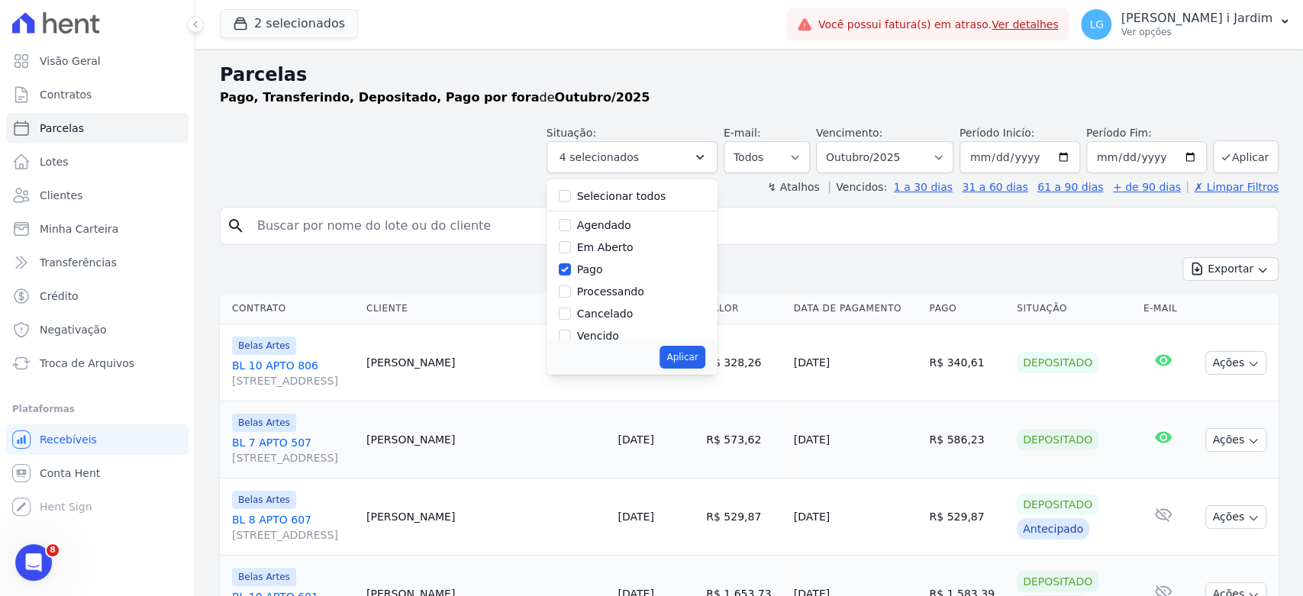
click at [635, 292] on label "Processando" at bounding box center [610, 291] width 67 height 12
click at [571, 292] on input "Processando" at bounding box center [565, 291] width 12 height 12
checkbox input "true"
click at [688, 360] on button "Aplicar" at bounding box center [681, 357] width 45 height 23
select select "paid"
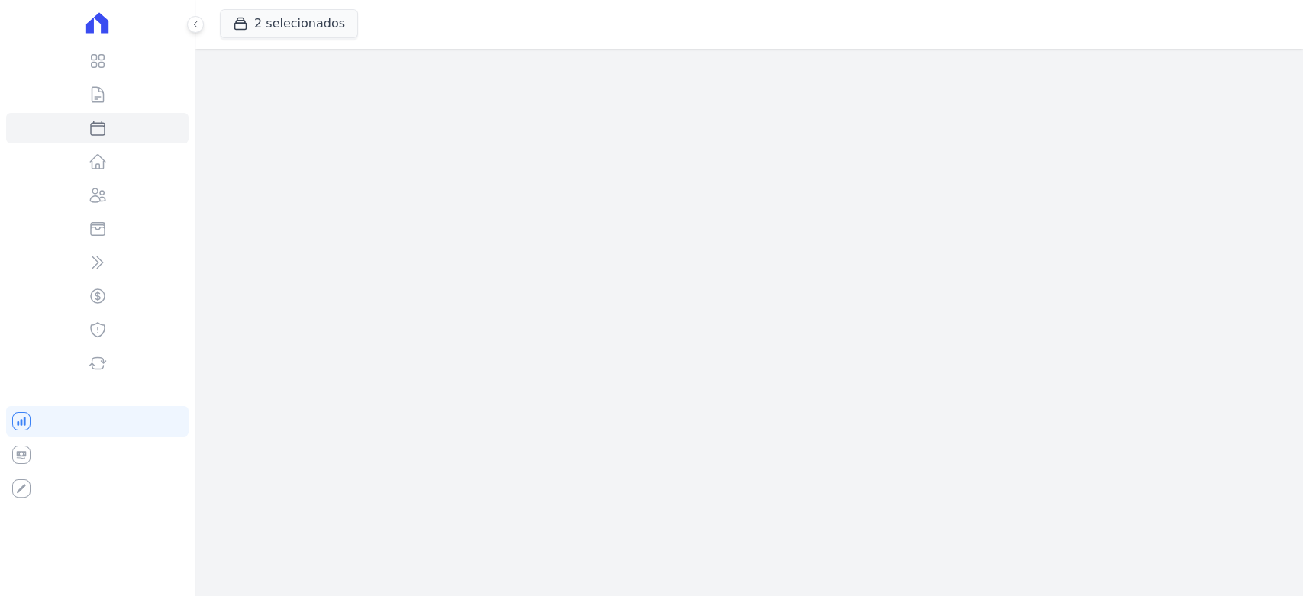
select select
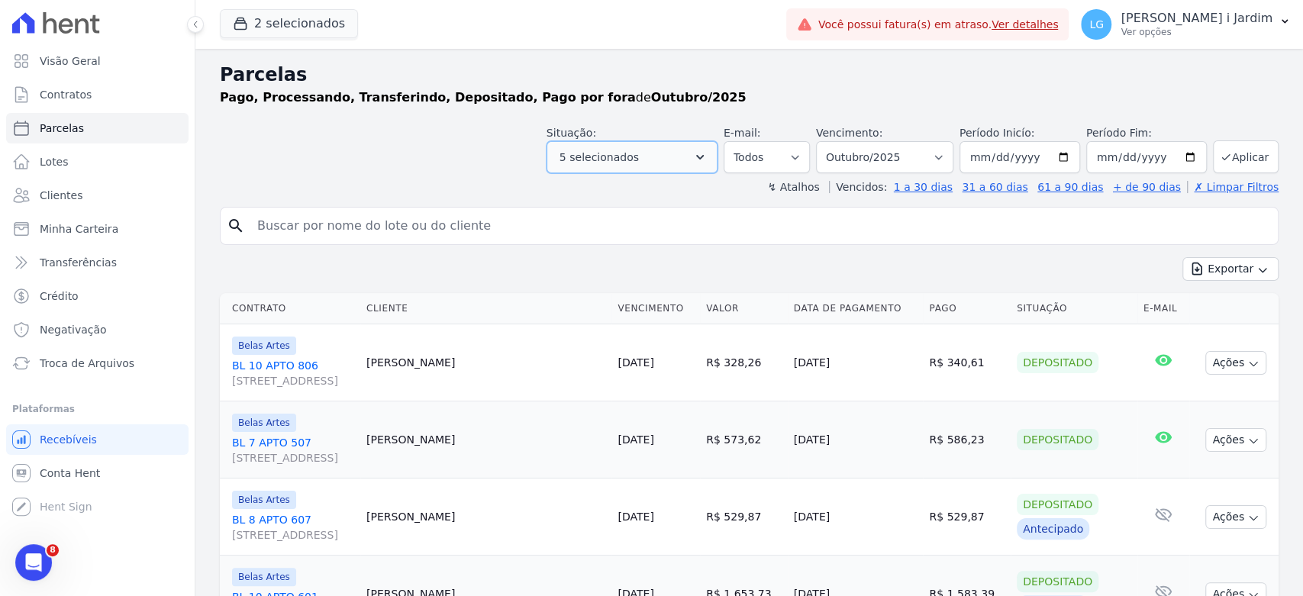
click at [689, 168] on button "5 selecionados" at bounding box center [631, 157] width 171 height 32
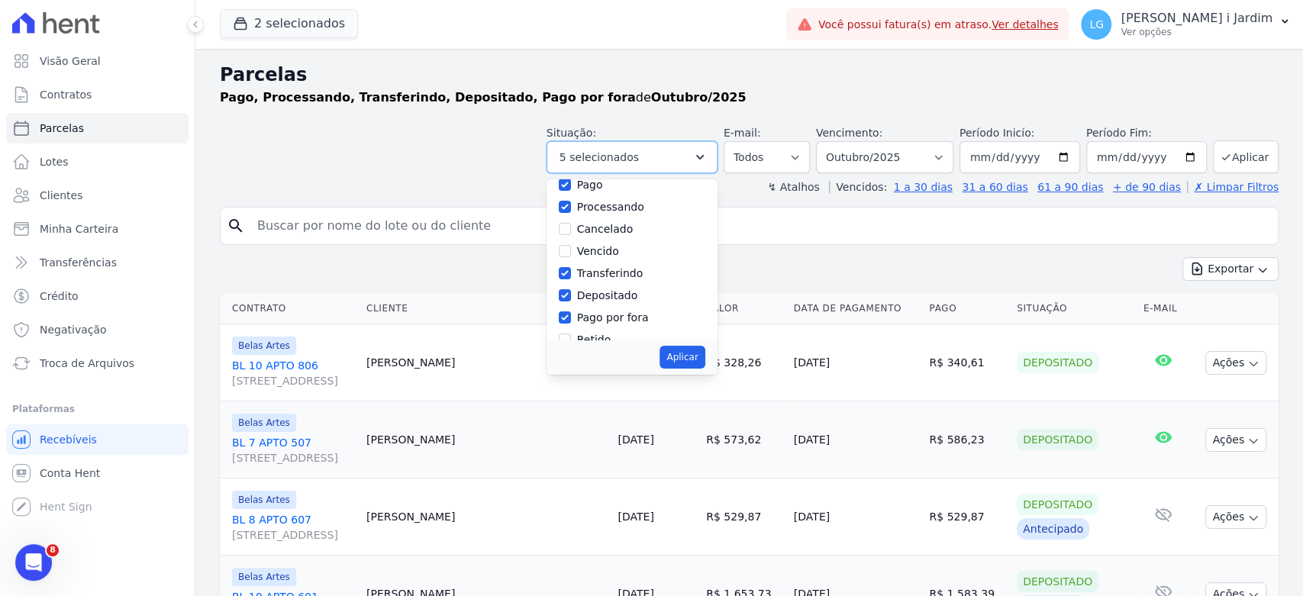
scroll to position [102, 0]
click at [611, 325] on label "Retido" at bounding box center [594, 323] width 34 height 12
click at [571, 325] on input "Retido" at bounding box center [565, 323] width 12 height 12
checkbox input "true"
click at [683, 359] on button "Aplicar" at bounding box center [681, 357] width 45 height 23
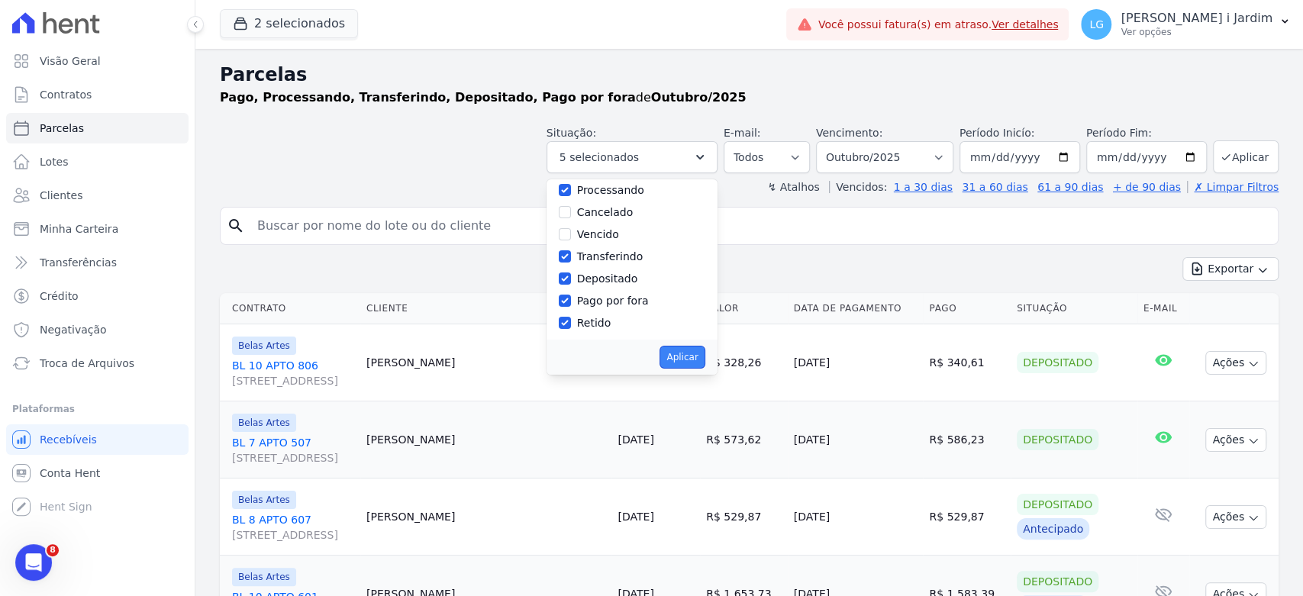
select select "paid"
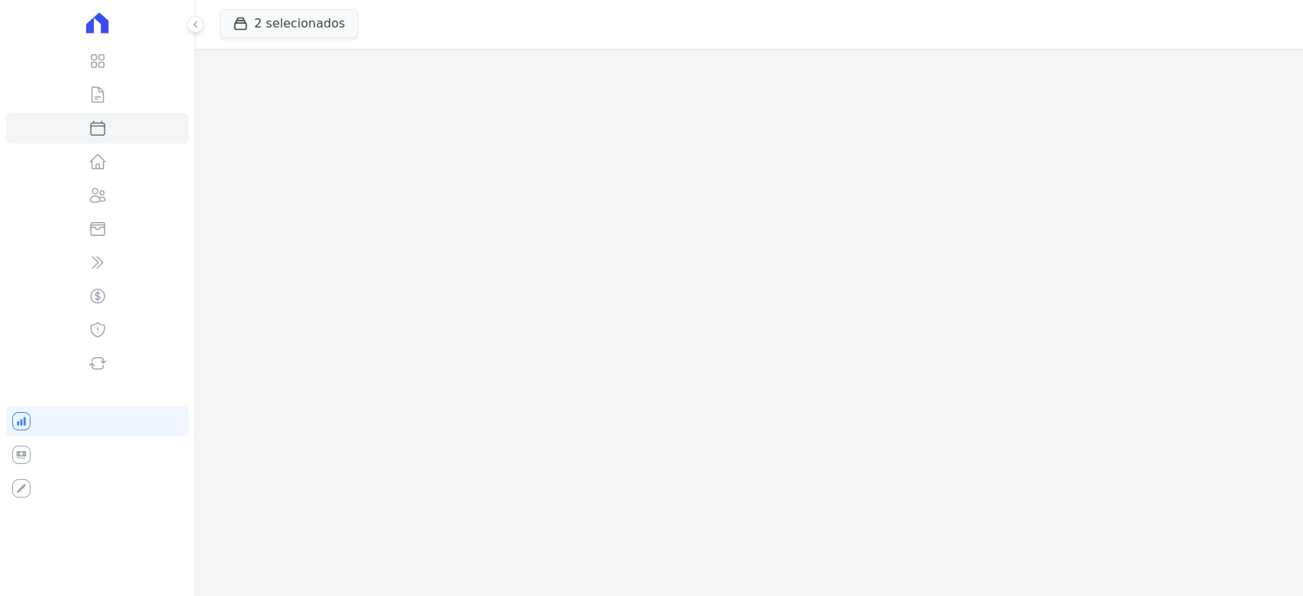
select select
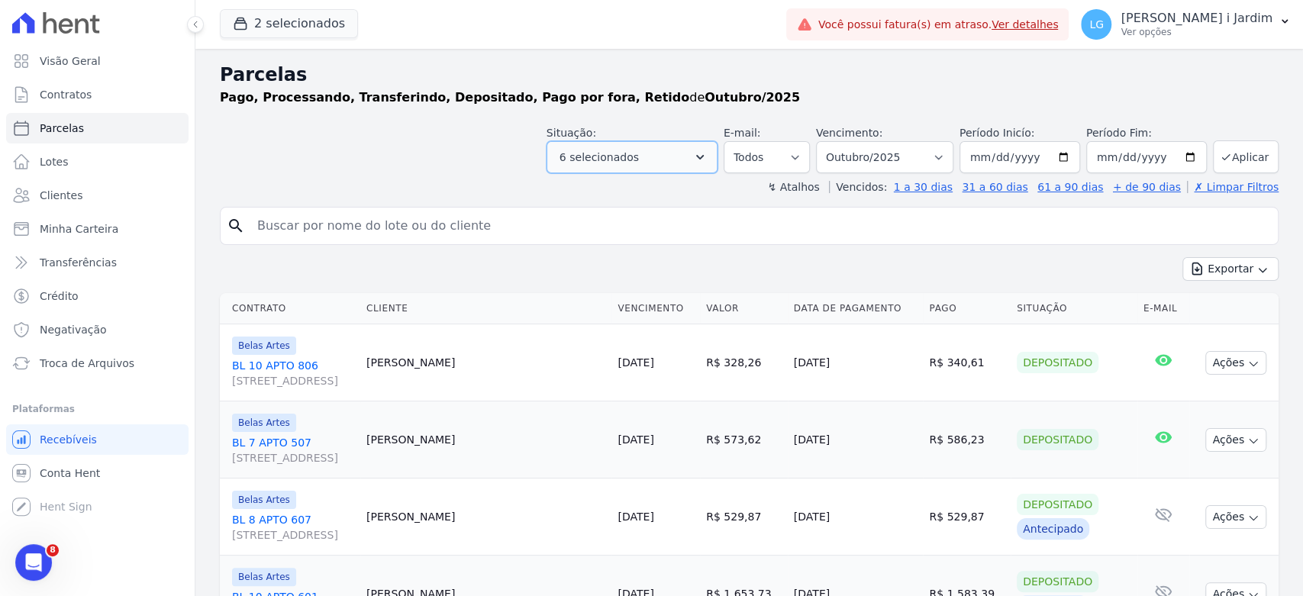
click at [669, 167] on button "6 selecionados" at bounding box center [631, 157] width 171 height 32
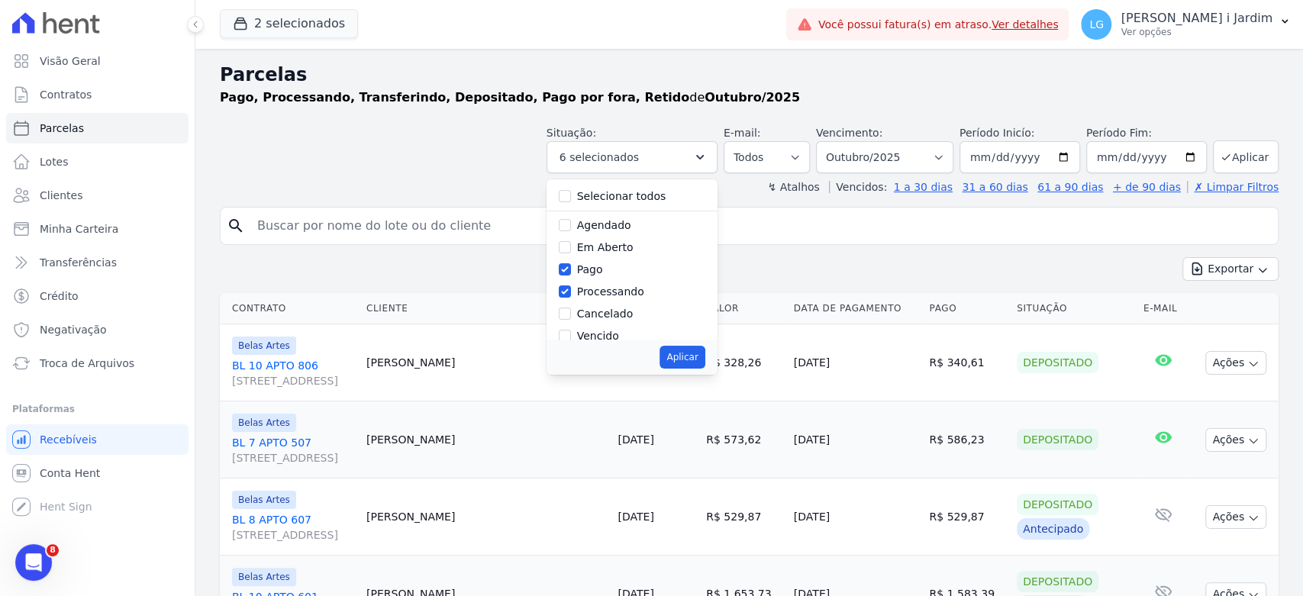
click at [605, 224] on label "Agendado" at bounding box center [604, 225] width 54 height 12
click at [571, 224] on input "Agendado" at bounding box center [565, 225] width 12 height 12
click at [605, 223] on label "Agendado" at bounding box center [604, 225] width 54 height 12
click at [571, 223] on input "Agendado" at bounding box center [565, 225] width 12 height 12
checkbox input "false"
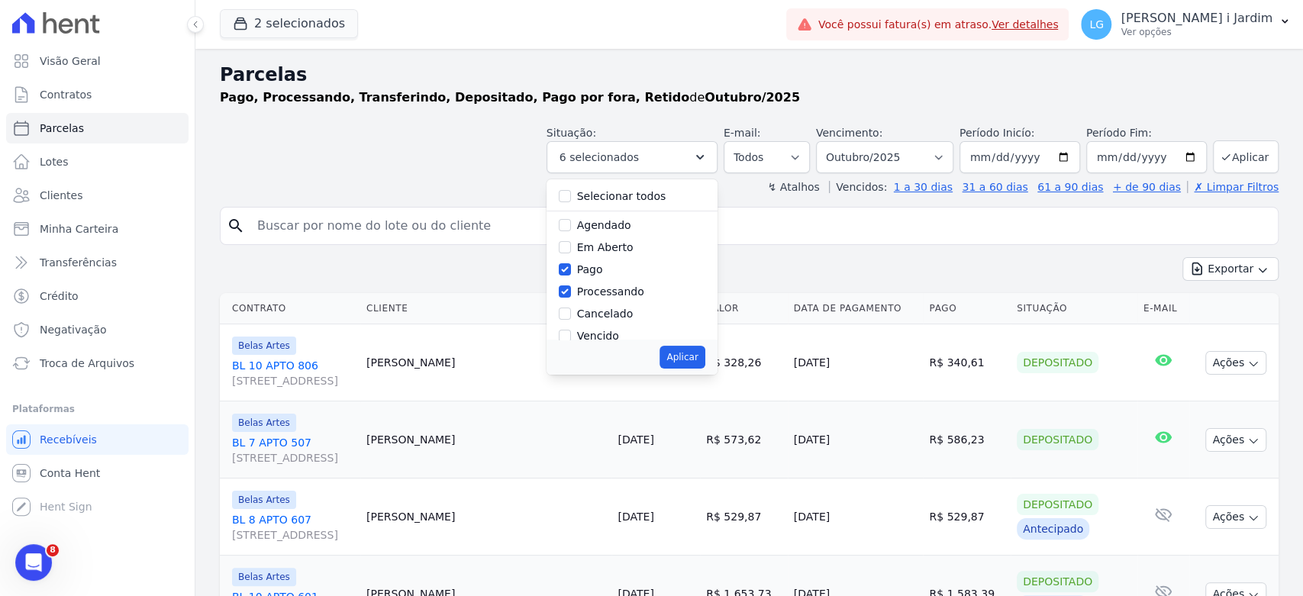
click at [598, 250] on label "Em Aberto" at bounding box center [605, 247] width 56 height 12
click at [571, 250] on input "Em Aberto" at bounding box center [565, 247] width 12 height 12
checkbox input "true"
click at [693, 359] on button "Aplicar" at bounding box center [681, 357] width 45 height 23
select select "pending"
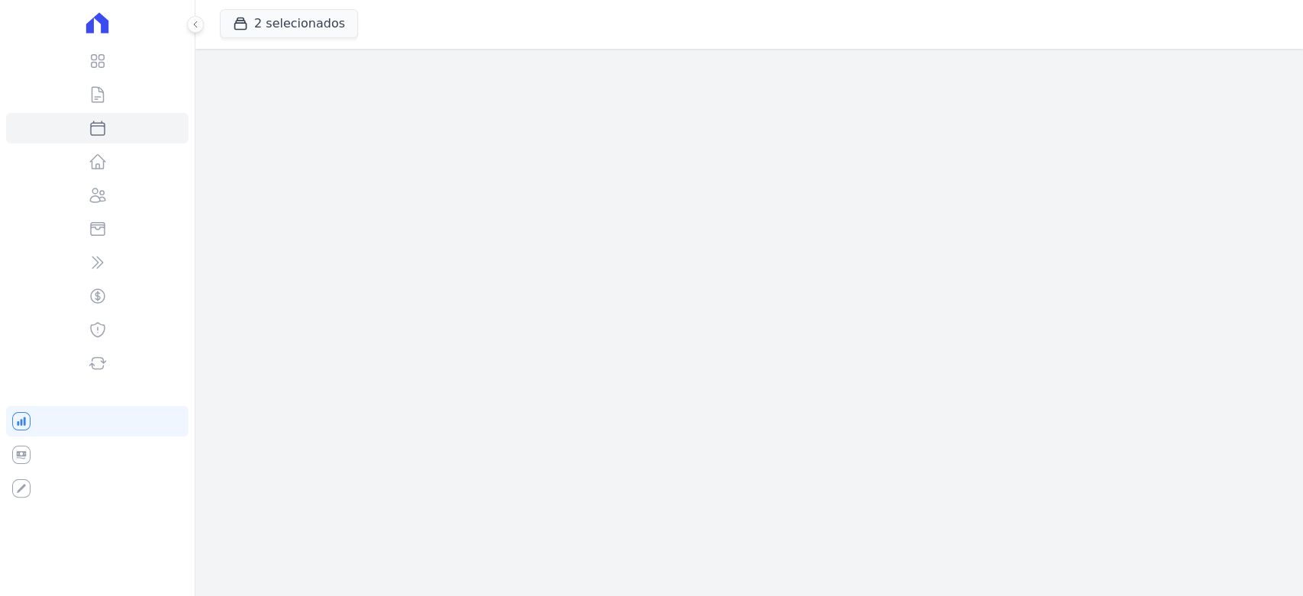
select select
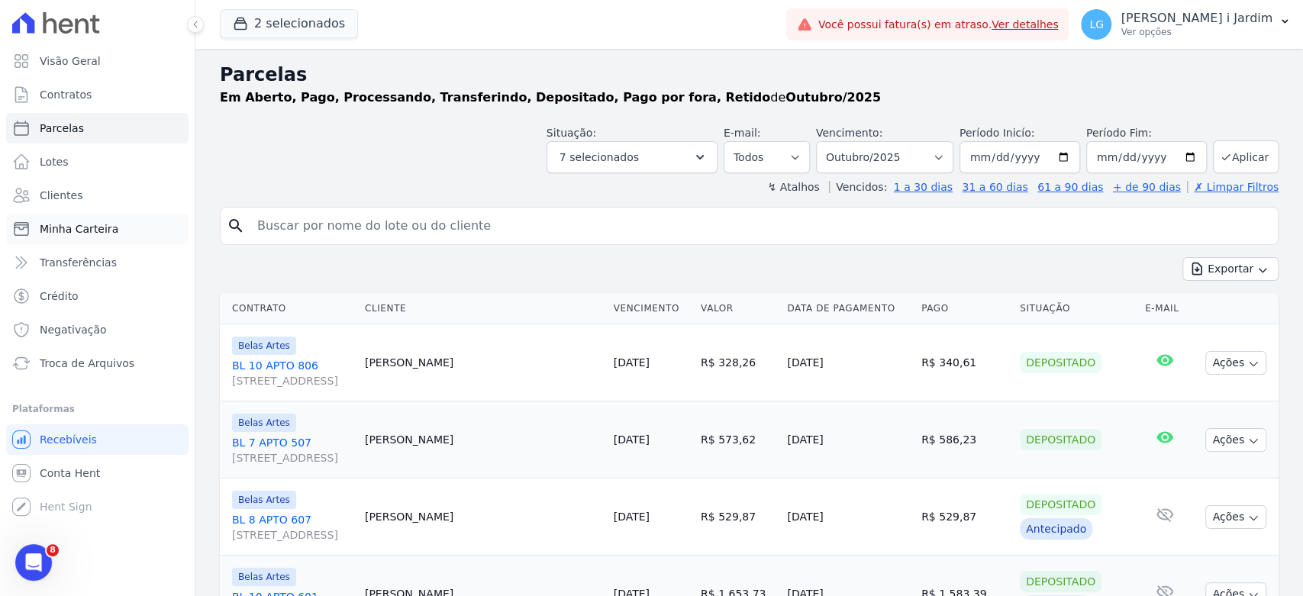
click at [72, 234] on span "Minha Carteira" at bounding box center [79, 228] width 79 height 15
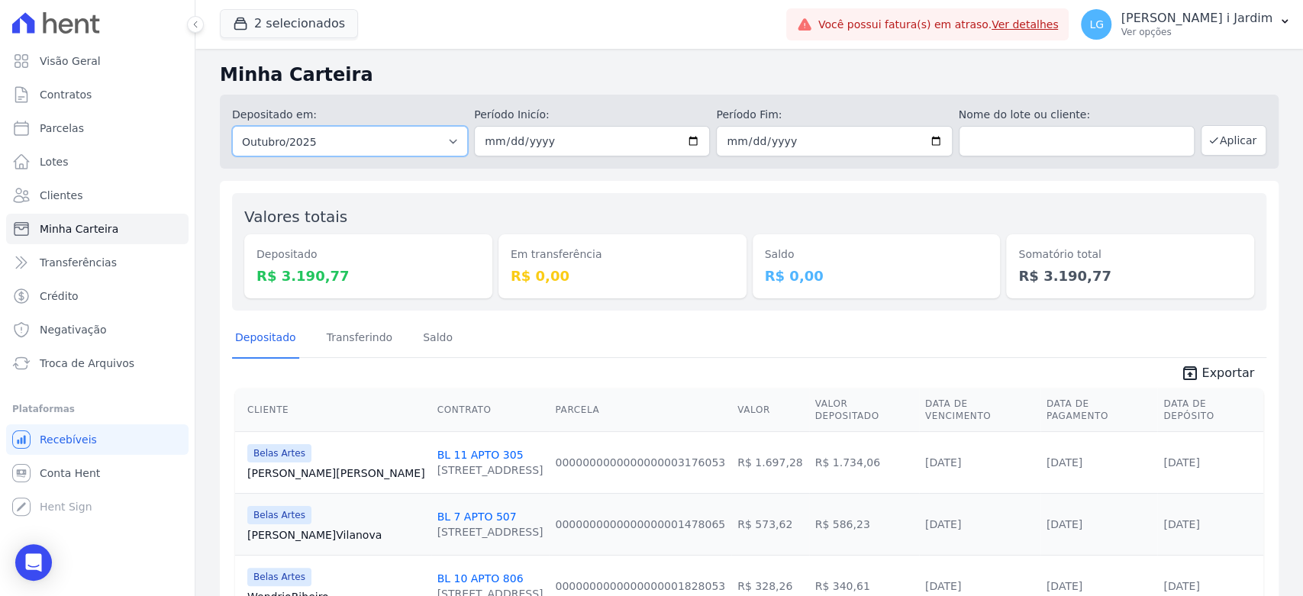
click at [341, 143] on select "Todos os meses Setembro/2022 Outubro/2022 Novembro/2022 Dezembro/2022 Janeiro/2…" at bounding box center [350, 141] width 236 height 31
select select "09/2025"
click at [232, 126] on select "Todos os meses Setembro/2022 Outubro/2022 Novembro/2022 Dezembro/2022 Janeiro/2…" at bounding box center [350, 141] width 236 height 31
click at [1213, 143] on button "Aplicar" at bounding box center [1234, 140] width 66 height 31
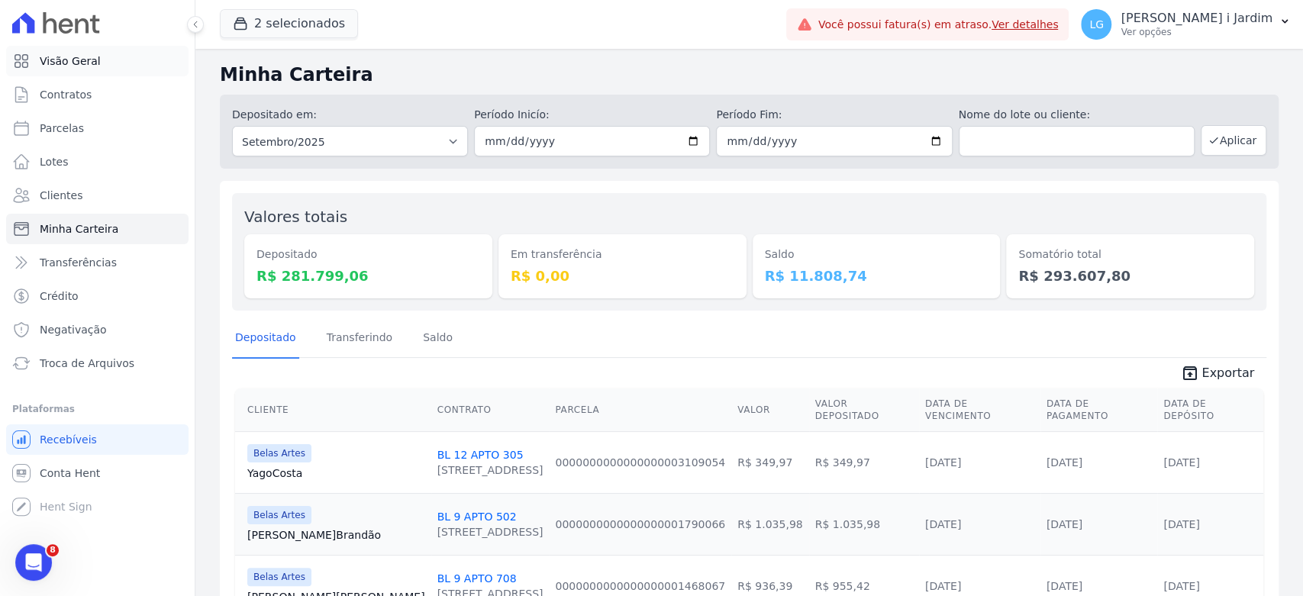
click at [139, 66] on link "Visão Geral" at bounding box center [97, 61] width 182 height 31
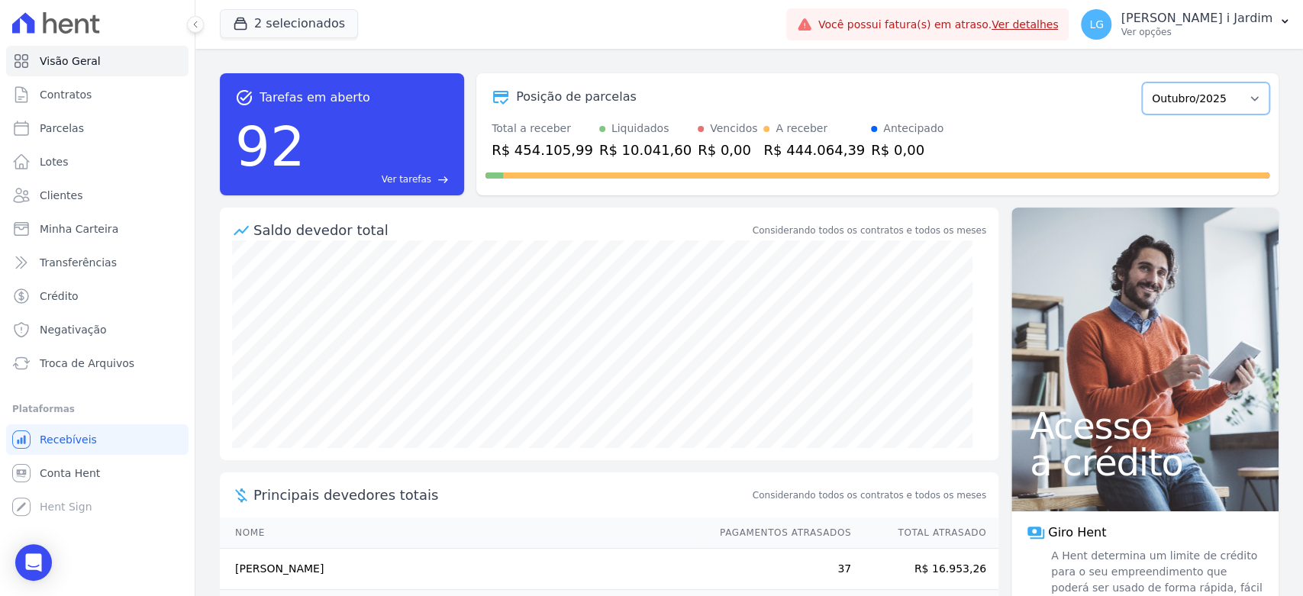
click at [1191, 91] on select "Setembro/2022 Outubro/2022 Novembro/2022 Dezembro/2022 Janeiro/2023 Fevereiro/2…" at bounding box center [1205, 98] width 127 height 32
select select "09/2025"
click at [1142, 82] on select "Setembro/2022 Outubro/2022 Novembro/2022 Dezembro/2022 Janeiro/2023 Fevereiro/2…" at bounding box center [1205, 98] width 127 height 32
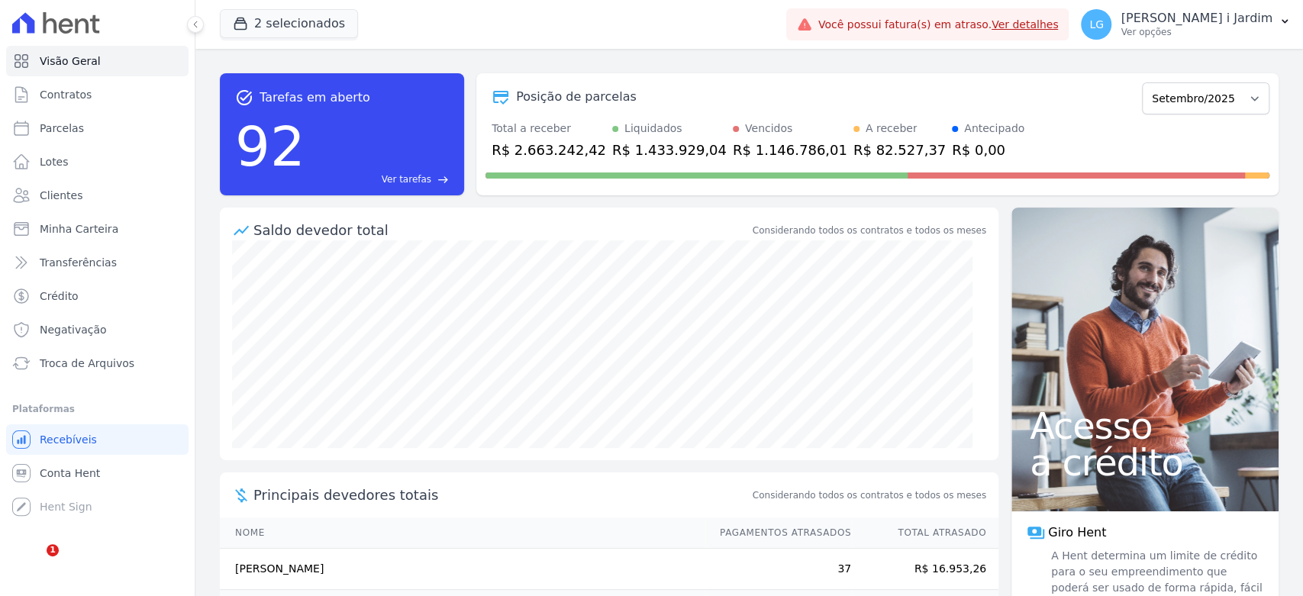
click at [612, 150] on div "R$ 1.433.929,04" at bounding box center [669, 150] width 114 height 21
click at [628, 234] on div "Saldo devedor total" at bounding box center [501, 230] width 496 height 21
click at [117, 140] on link "Parcelas" at bounding box center [97, 128] width 182 height 31
select select
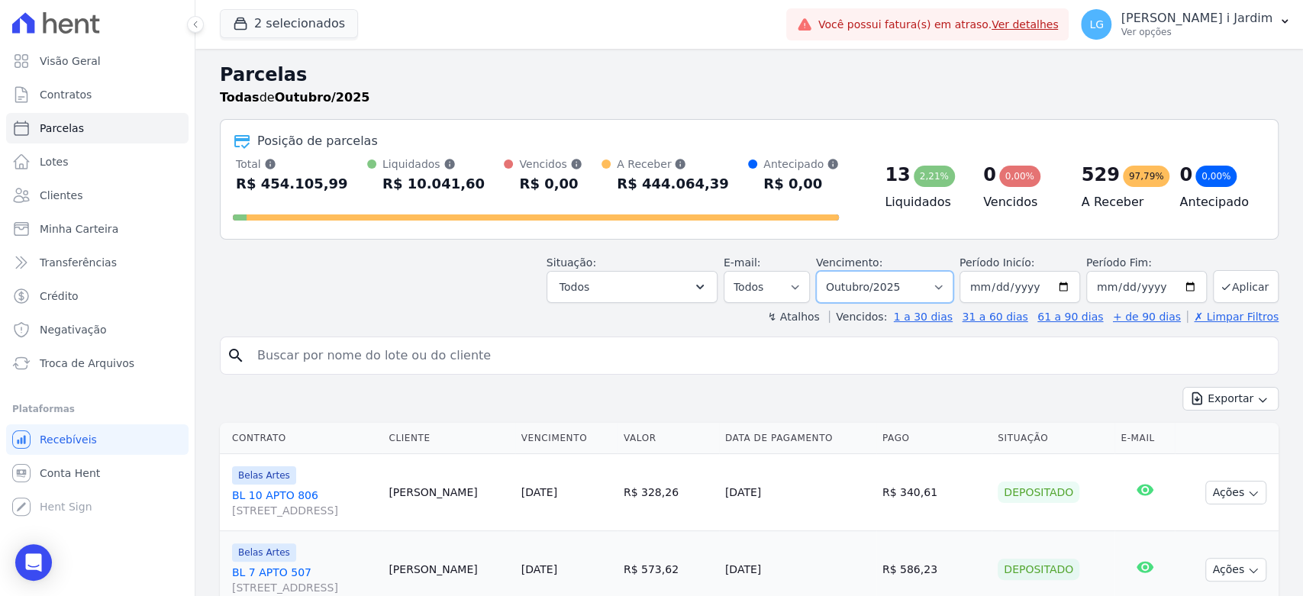
click at [861, 280] on select "Filtrar por período ──────── Todos os meses Setembro/2022 Outubro/2022 Novembro…" at bounding box center [884, 287] width 137 height 32
select select "09/2025"
click at [825, 271] on select "Filtrar por período ──────── Todos os meses Setembro/2022 Outubro/2022 Novembro…" at bounding box center [884, 287] width 137 height 32
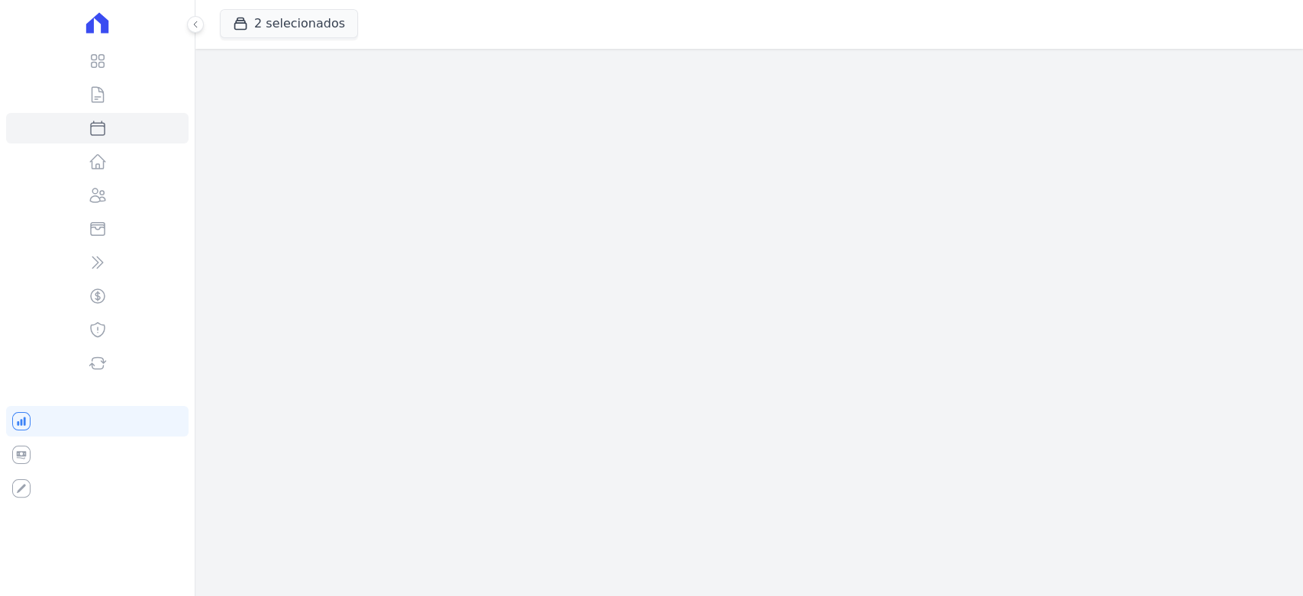
select select
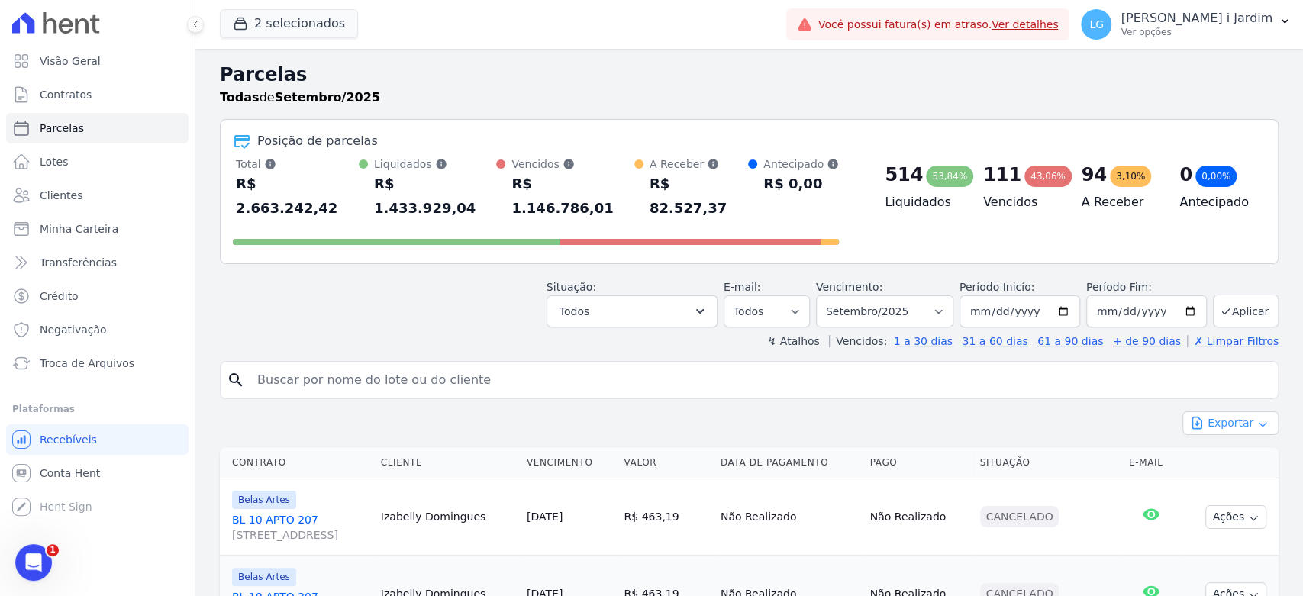
click at [1239, 411] on button "Exportar" at bounding box center [1230, 423] width 96 height 24
click at [1220, 478] on span "Exportar CSV" at bounding box center [1228, 485] width 81 height 15
click at [374, 275] on div "Situação: Agendado Em Aberto Pago Processando Cancelado Vencido Transferindo De…" at bounding box center [749, 300] width 1059 height 54
